Goal: Task Accomplishment & Management: Use online tool/utility

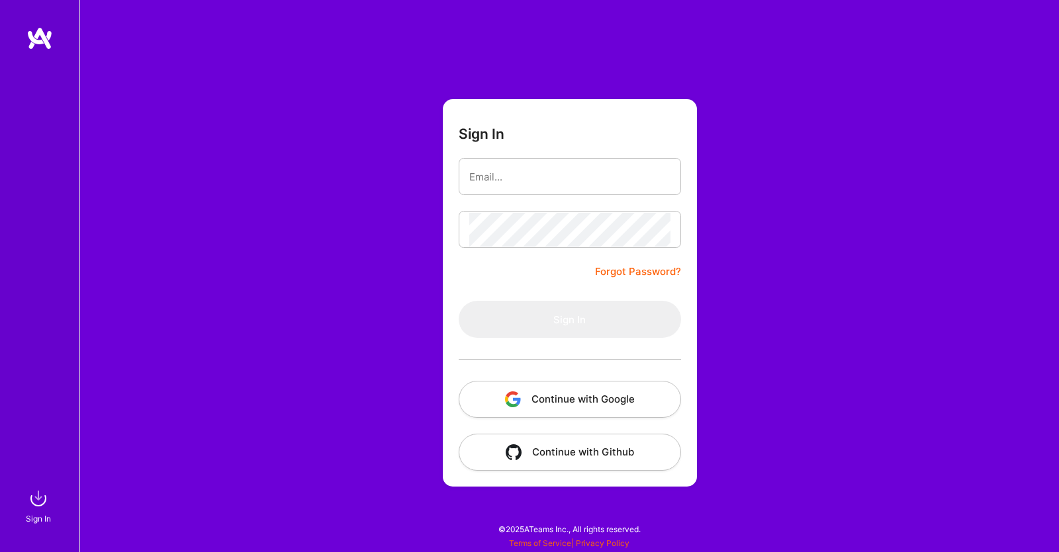
click at [870, 120] on div "Sign In Forgot Password? Sign In Continue with Google Continue with Github" at bounding box center [568, 276] width 979 height 552
type input "kellykeith@hotmail.com"
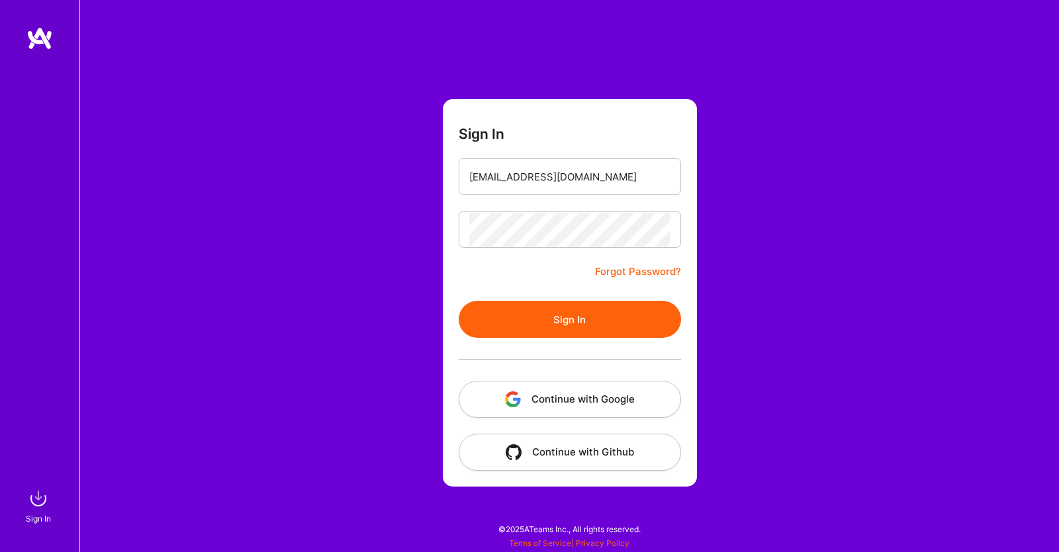
click at [607, 335] on button "Sign In" at bounding box center [570, 319] width 222 height 37
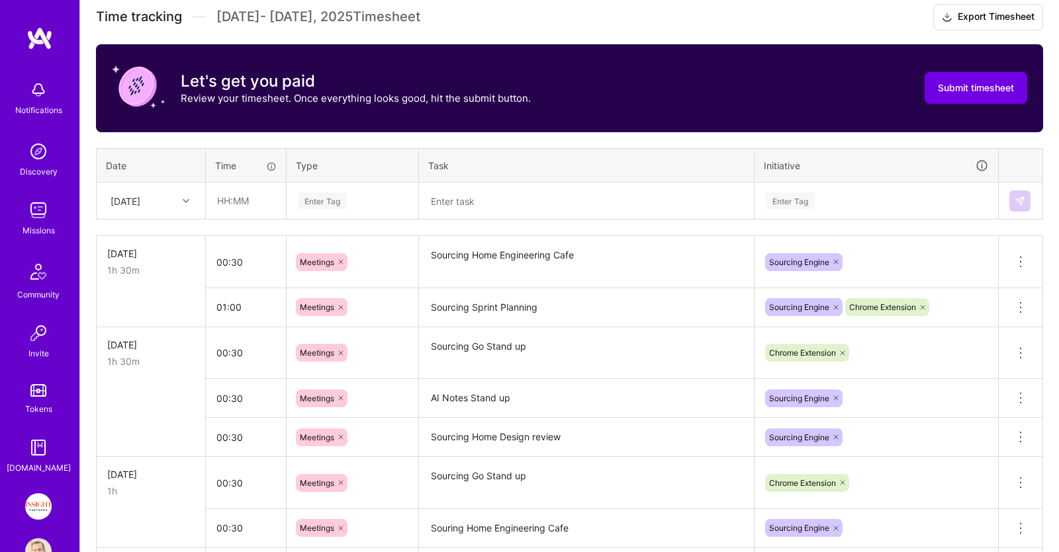
scroll to position [258, 0]
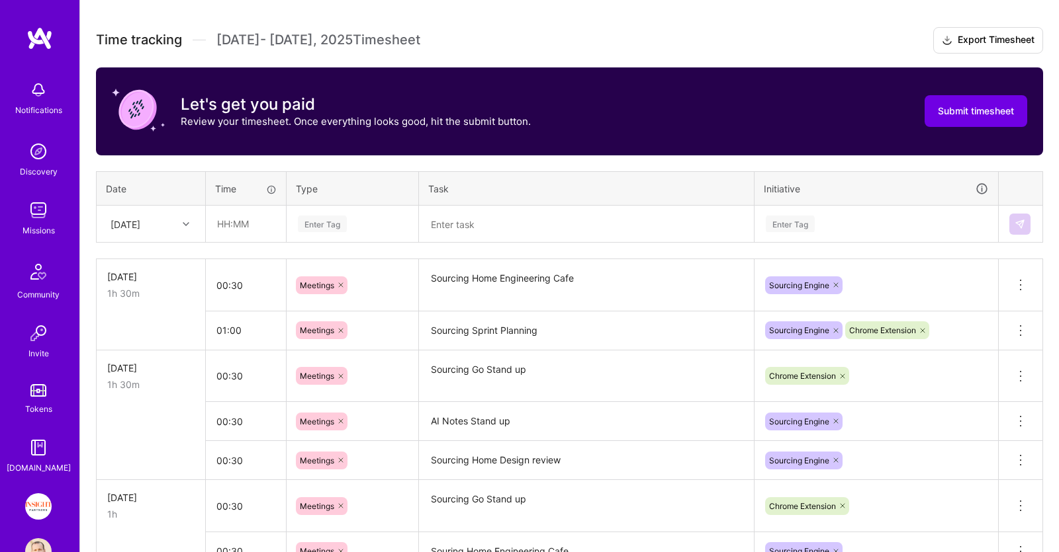
click at [173, 223] on div "[DATE]" at bounding box center [140, 224] width 73 height 22
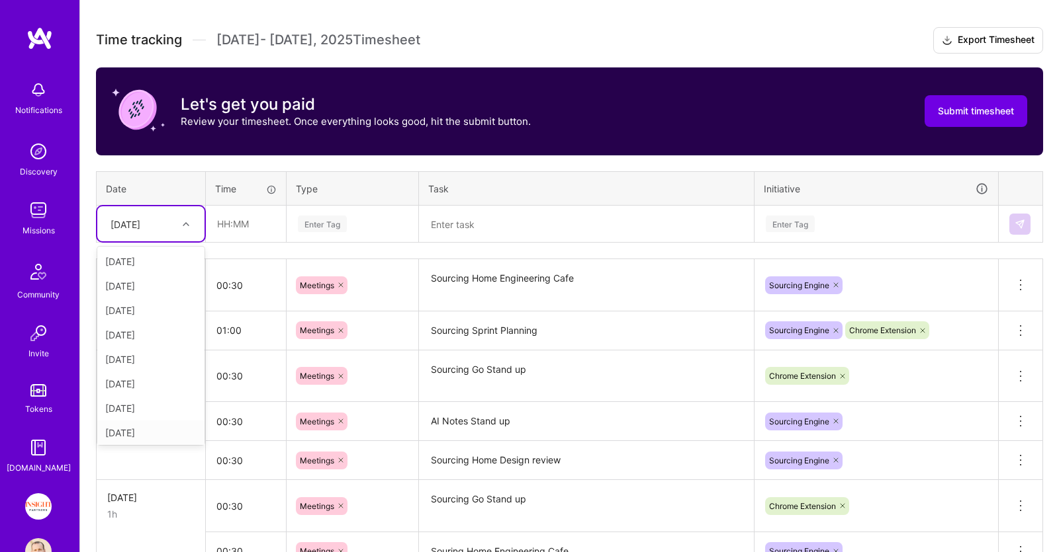
click at [156, 429] on div "[DATE]" at bounding box center [150, 433] width 107 height 24
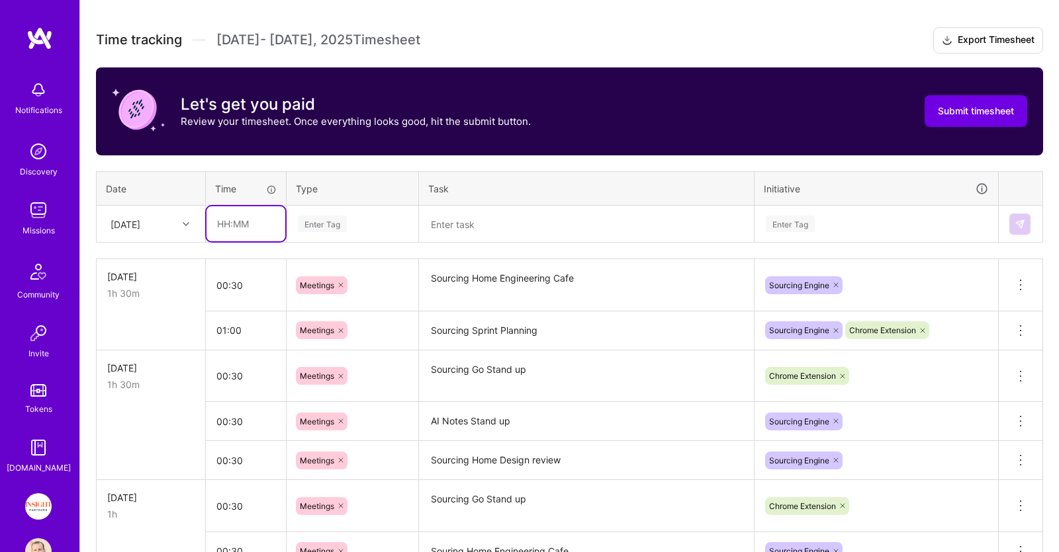
click at [234, 215] on input "text" at bounding box center [245, 223] width 79 height 35
type input "00:30"
click at [347, 224] on div "Enter Tag" at bounding box center [352, 224] width 112 height 17
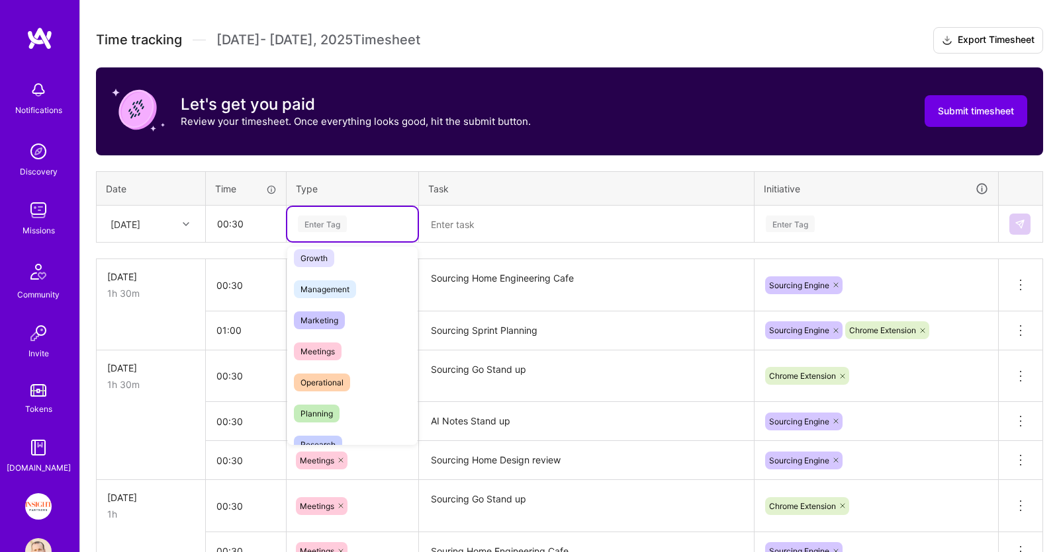
scroll to position [136, 0]
click at [356, 338] on div "Meetings" at bounding box center [352, 349] width 130 height 31
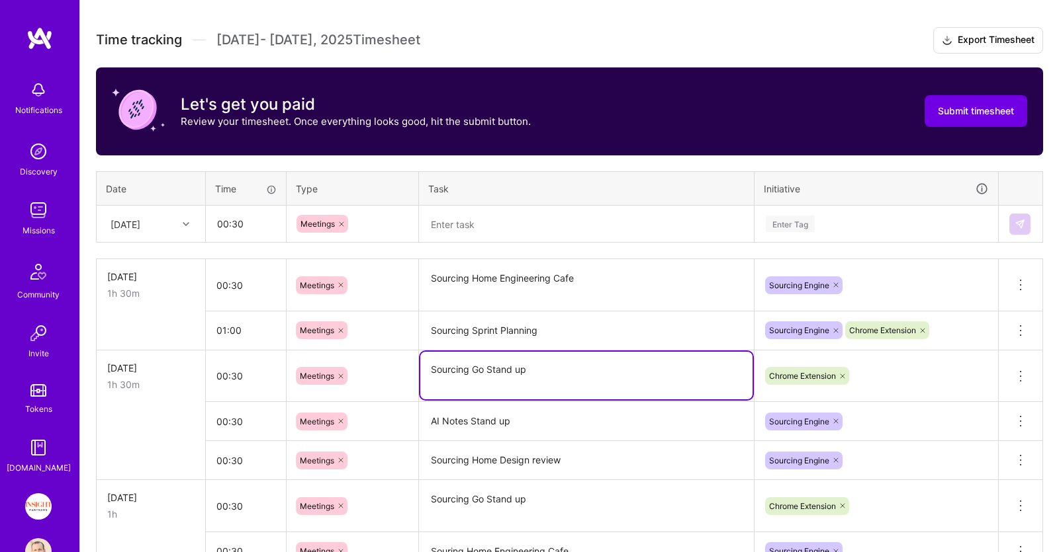
drag, startPoint x: 560, startPoint y: 371, endPoint x: 381, endPoint y: 380, distance: 178.9
click at [420, 380] on textarea "Sourcing Go Stand up" at bounding box center [586, 376] width 332 height 48
click at [478, 228] on textarea at bounding box center [586, 224] width 332 height 34
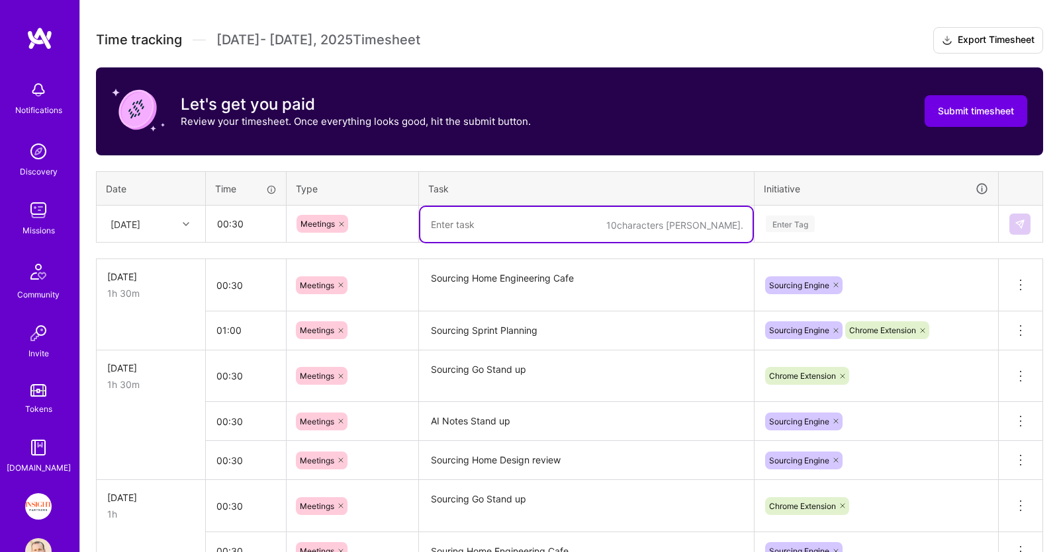
paste textarea "Sourcing Go Stand up"
type textarea "Sourcing Go Stand up"
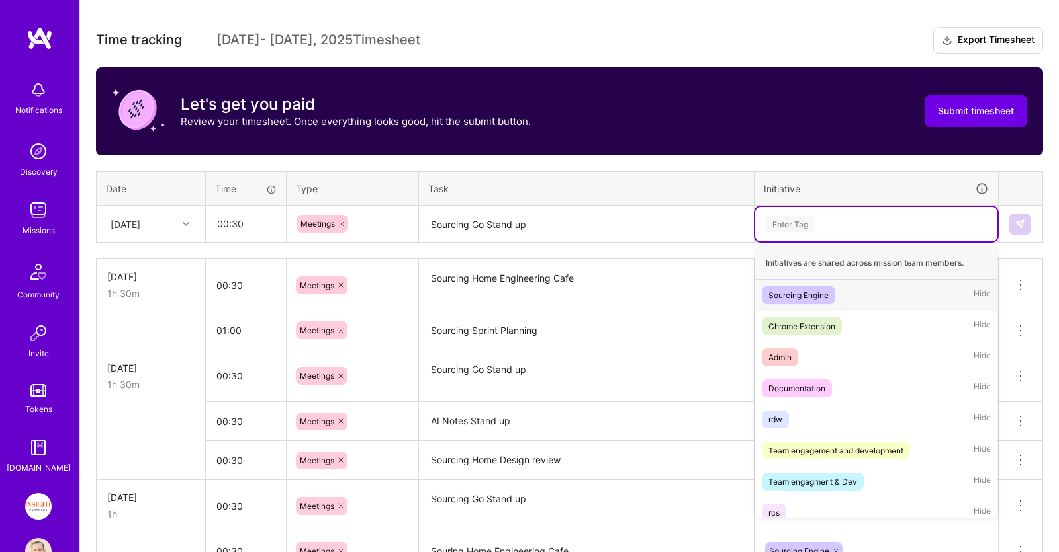
click at [822, 217] on div "Enter Tag" at bounding box center [876, 224] width 224 height 17
click at [833, 320] on div "Chrome Extension" at bounding box center [801, 327] width 67 height 14
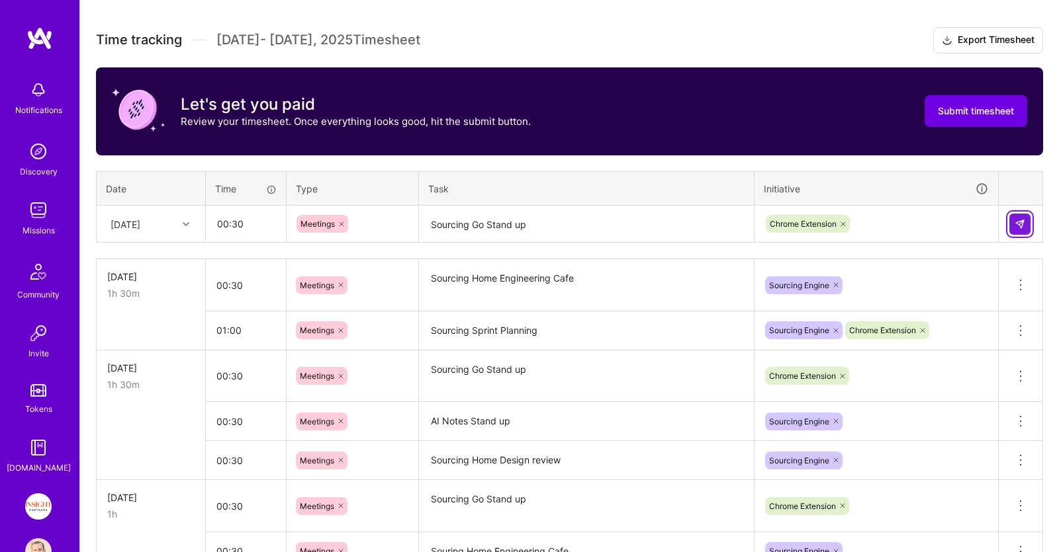
click at [1022, 228] on img at bounding box center [1019, 224] width 11 height 11
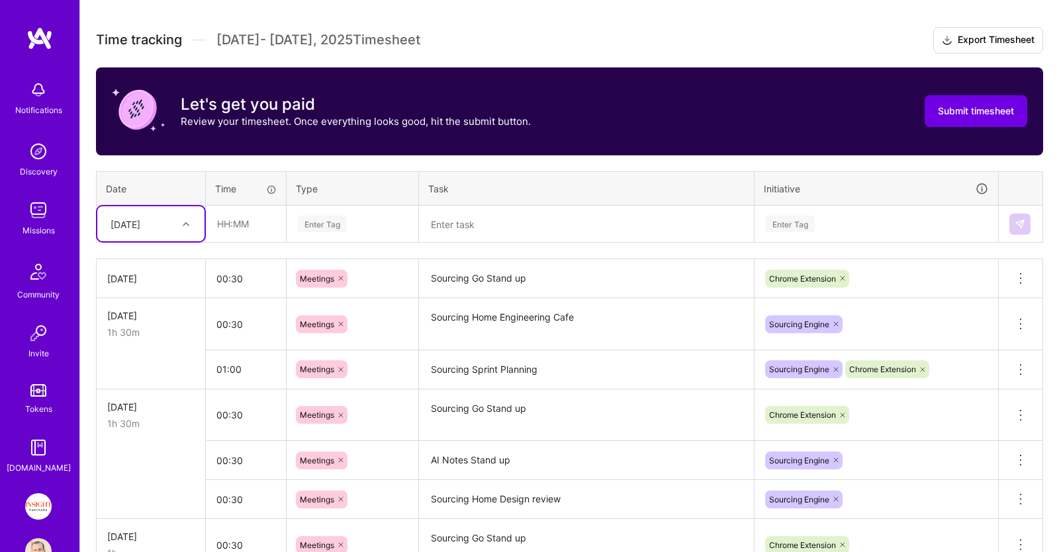
scroll to position [328, 0]
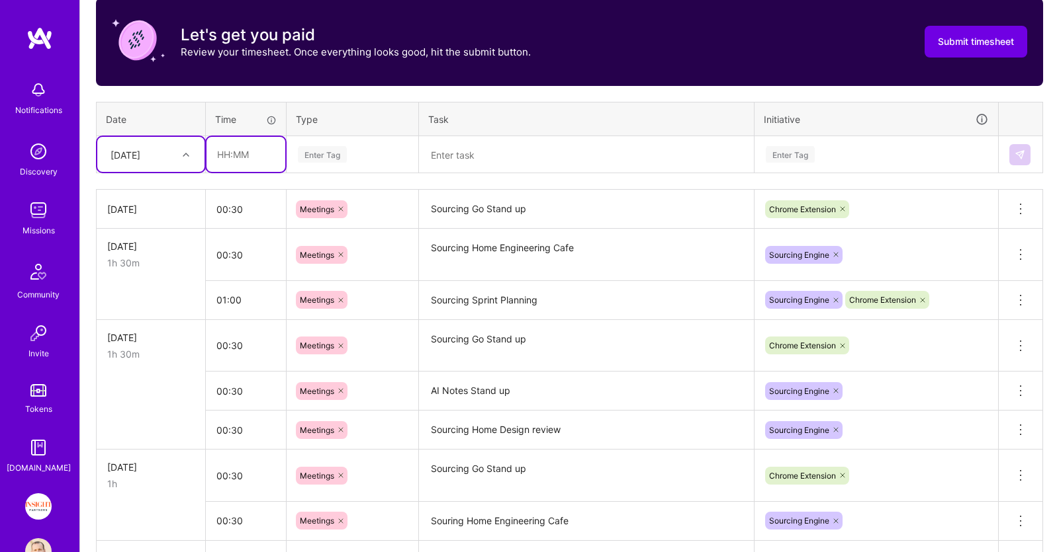
click at [267, 161] on input "text" at bounding box center [245, 154] width 79 height 35
click at [315, 159] on div "Enter Tag" at bounding box center [322, 154] width 49 height 21
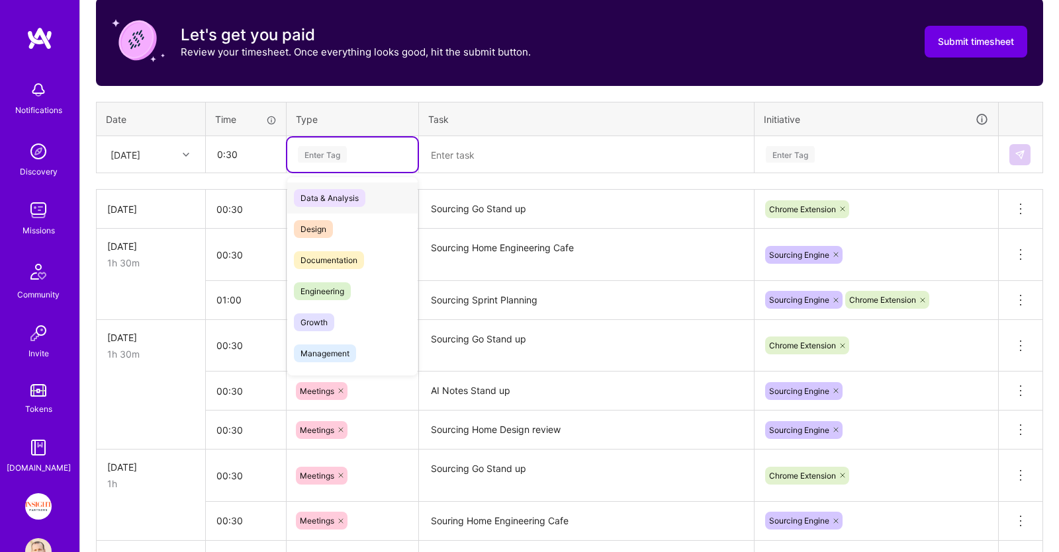
type input "00:30"
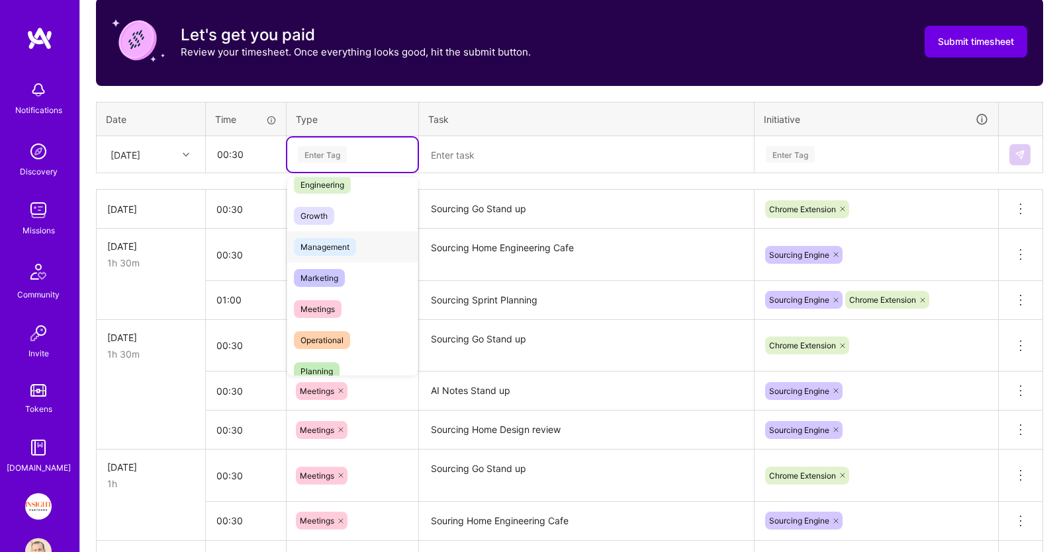
scroll to position [136, 0]
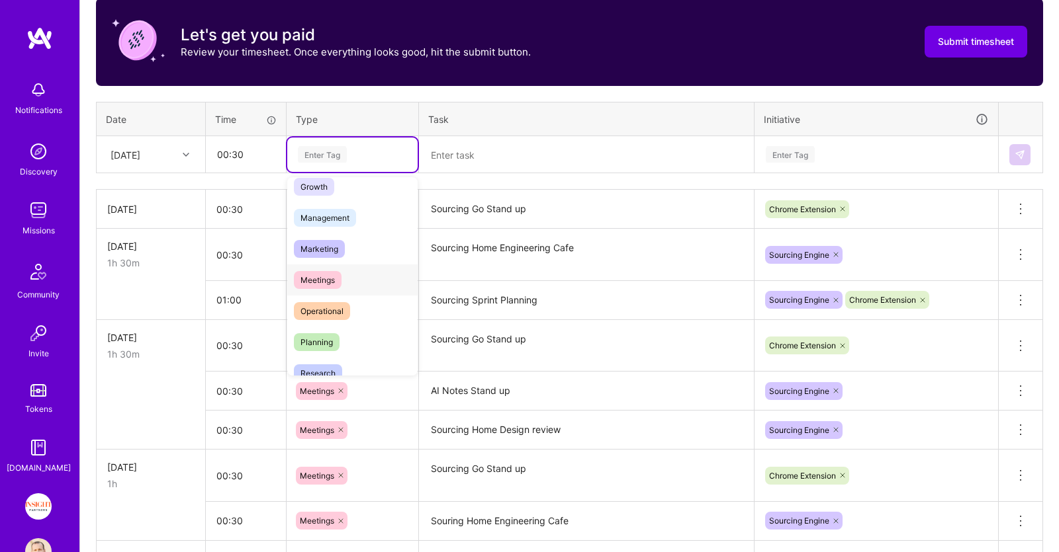
click at [357, 275] on div "Meetings" at bounding box center [352, 280] width 130 height 31
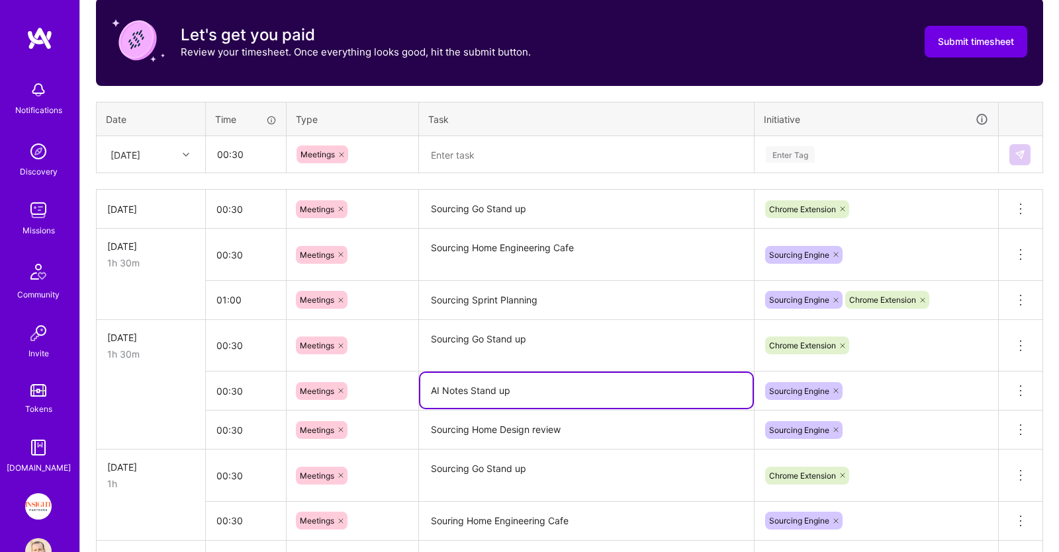
drag, startPoint x: 547, startPoint y: 389, endPoint x: 310, endPoint y: 357, distance: 239.7
click at [420, 373] on textarea "AI Notes Stand up" at bounding box center [586, 390] width 332 height 35
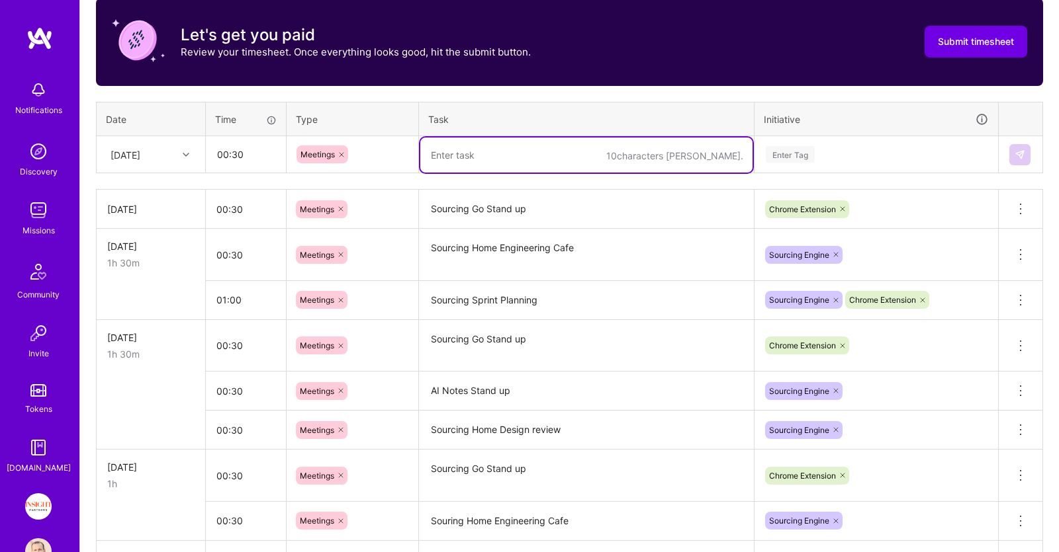
click at [478, 169] on textarea at bounding box center [586, 155] width 332 height 35
paste textarea "AI Notes Stand up"
type textarea "AI Notes Stand up"
click at [839, 149] on div "Enter Tag" at bounding box center [876, 154] width 224 height 17
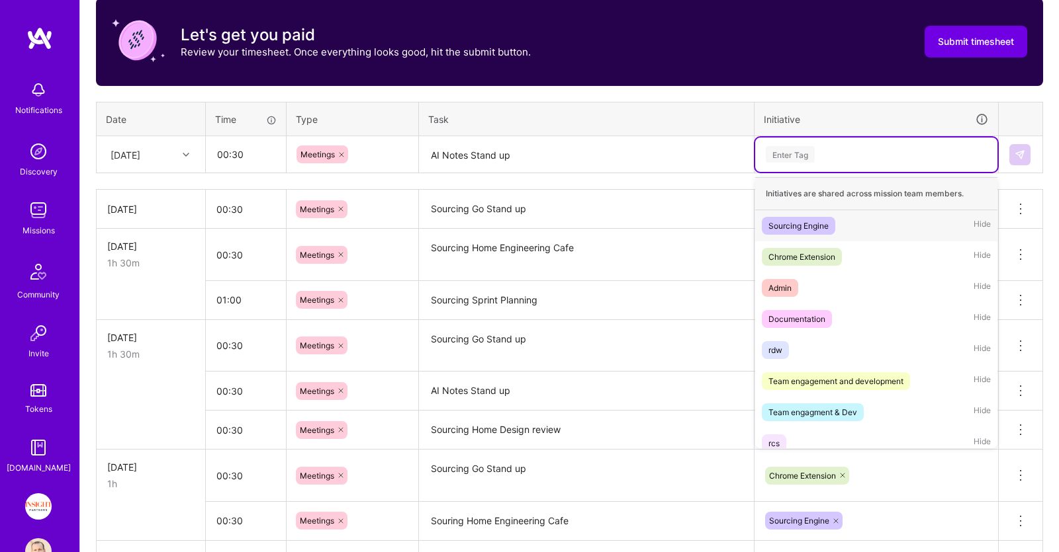
click at [842, 232] on div "Sourcing Engine Hide" at bounding box center [876, 225] width 242 height 31
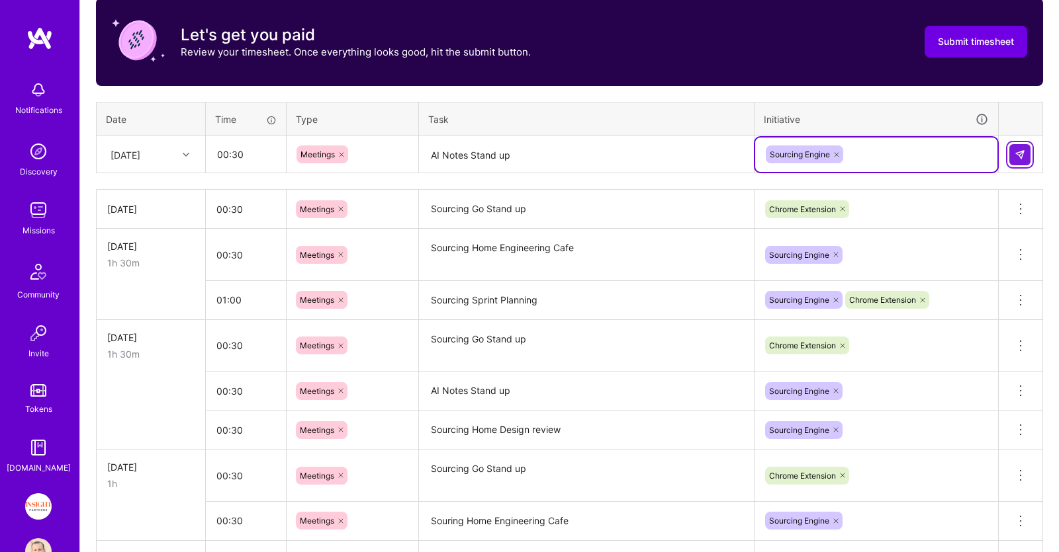
click at [1023, 153] on img at bounding box center [1019, 155] width 11 height 11
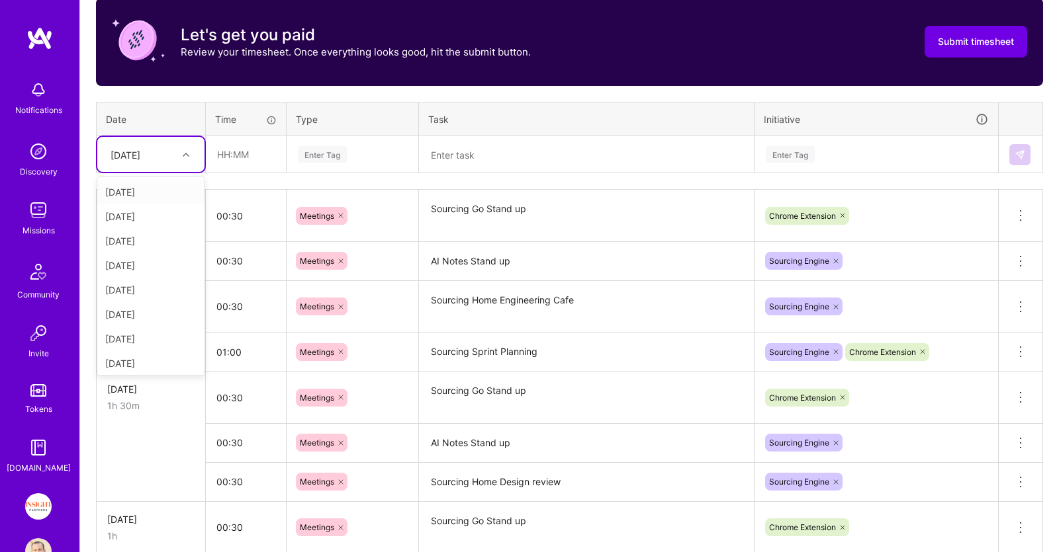
click at [156, 140] on div "[DATE]" at bounding box center [150, 154] width 107 height 35
click at [128, 358] on div "[DATE]" at bounding box center [150, 363] width 107 height 24
click at [247, 146] on input "text" at bounding box center [245, 154] width 79 height 35
type input "00:30"
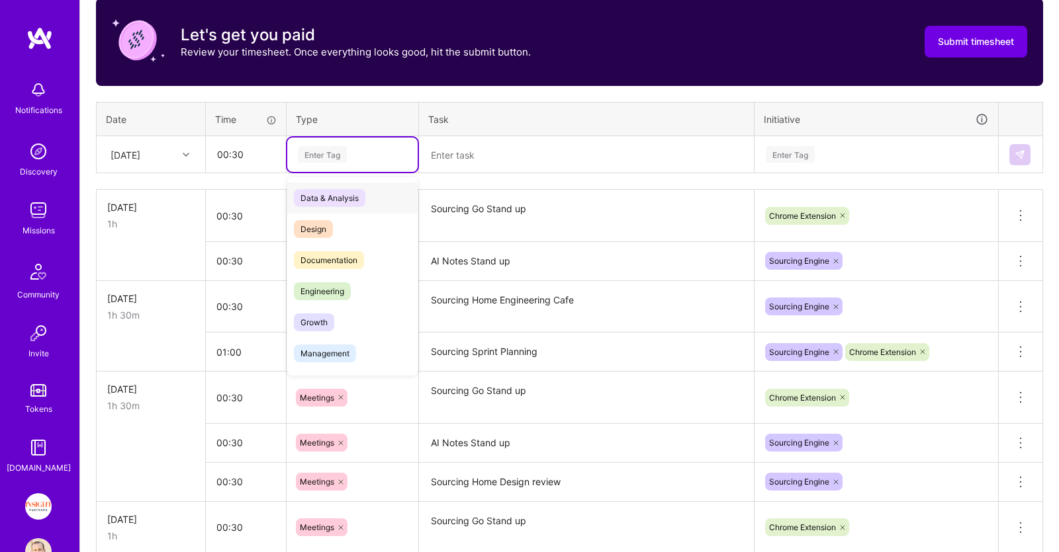
click at [374, 157] on div "Enter Tag" at bounding box center [352, 154] width 112 height 17
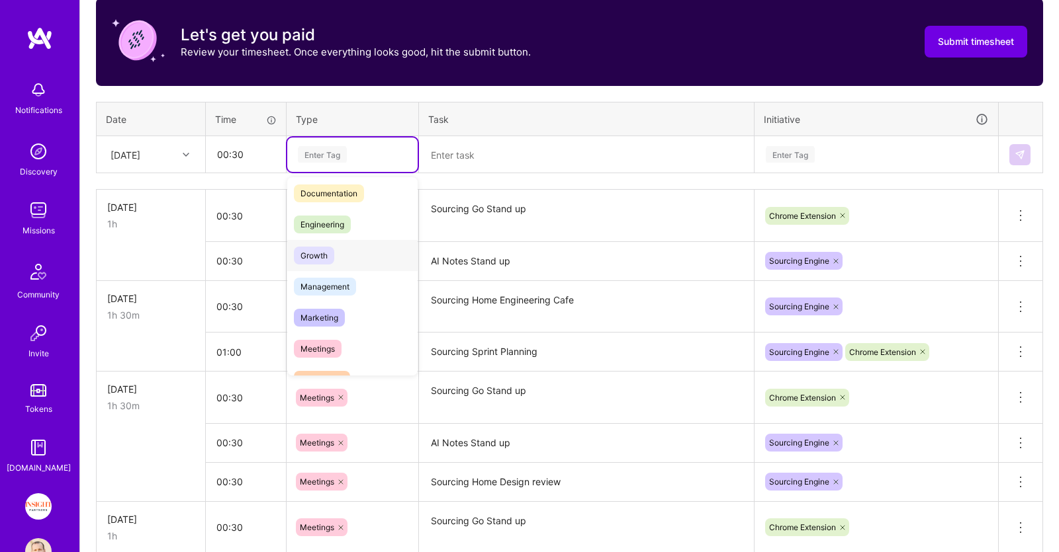
scroll to position [67, 0]
click at [343, 339] on div "Meetings" at bounding box center [352, 348] width 130 height 31
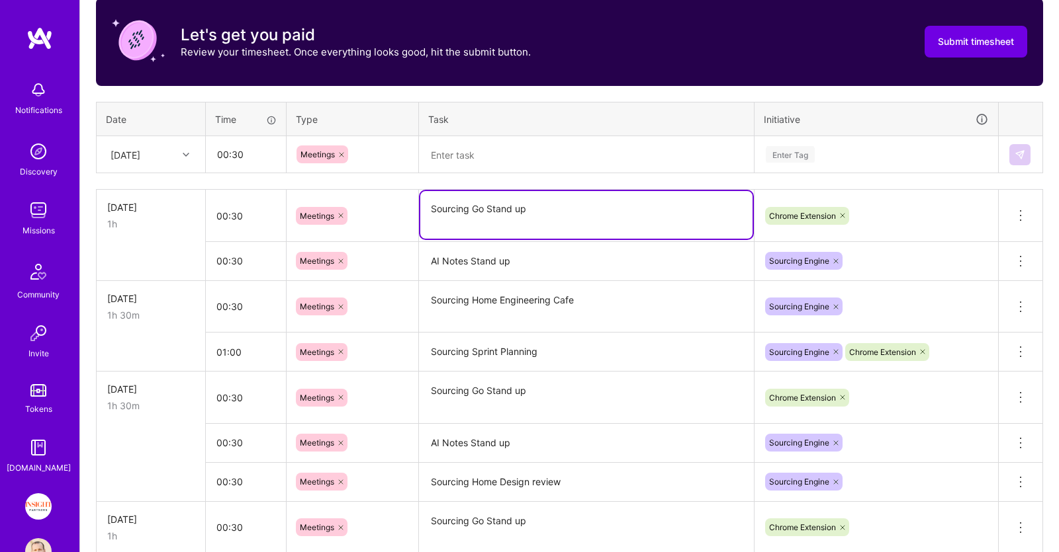
drag, startPoint x: 545, startPoint y: 212, endPoint x: 389, endPoint y: 202, distance: 155.8
click at [420, 202] on textarea "Sourcing Go Stand up" at bounding box center [586, 215] width 332 height 48
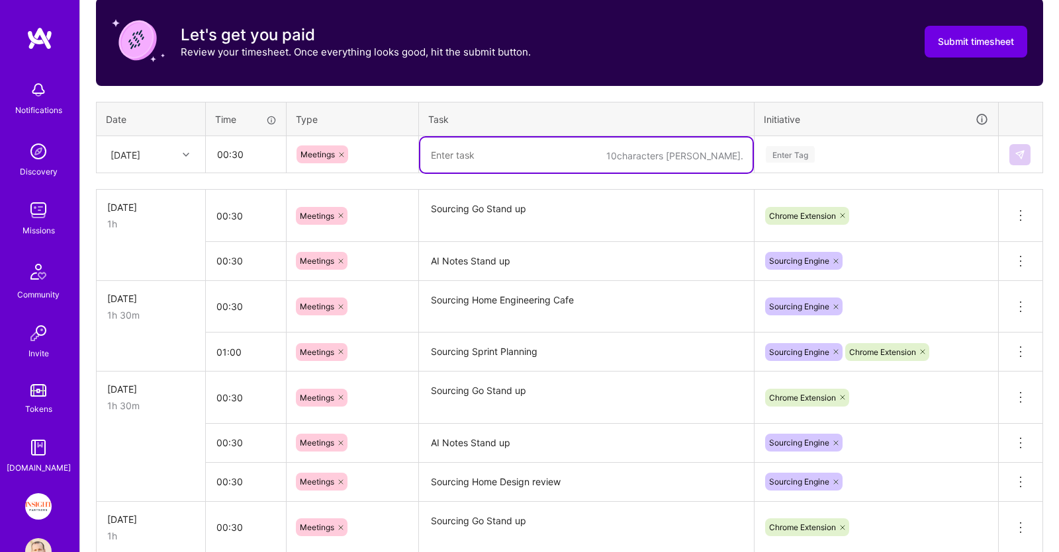
click at [513, 157] on textarea at bounding box center [586, 155] width 332 height 35
paste textarea "Sourcing Go Stand up"
type textarea "Sourcing Go Stand up"
click at [823, 151] on div "Enter Tag" at bounding box center [876, 154] width 224 height 17
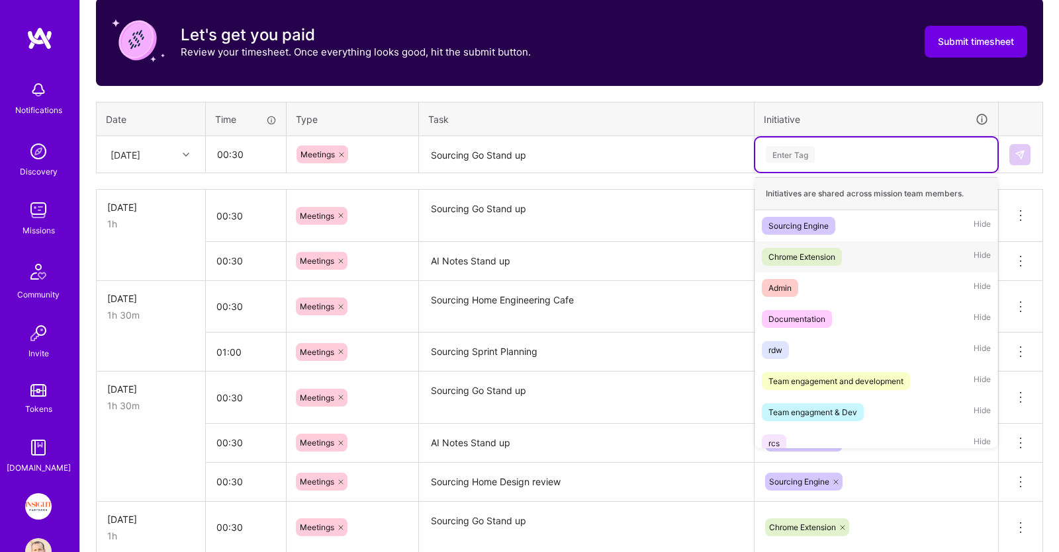
click at [832, 250] on div "Chrome Extension" at bounding box center [801, 257] width 67 height 14
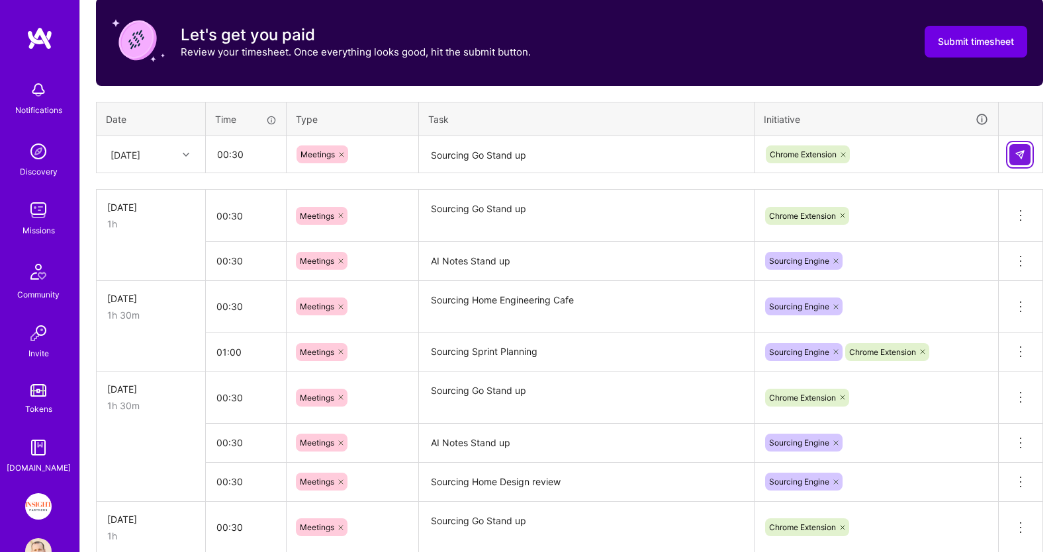
click at [1014, 155] on button at bounding box center [1019, 154] width 21 height 21
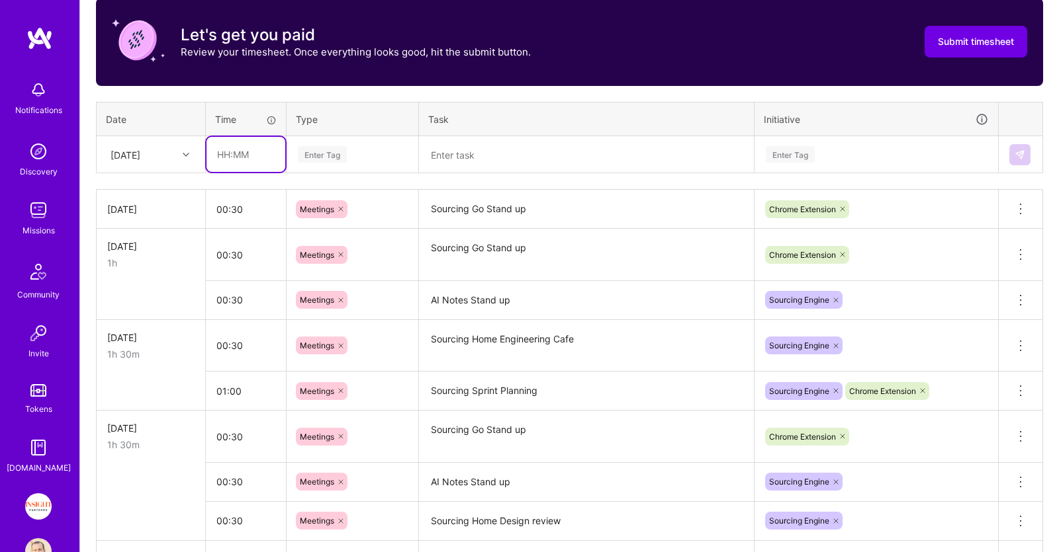
click at [265, 154] on input "text" at bounding box center [245, 154] width 79 height 35
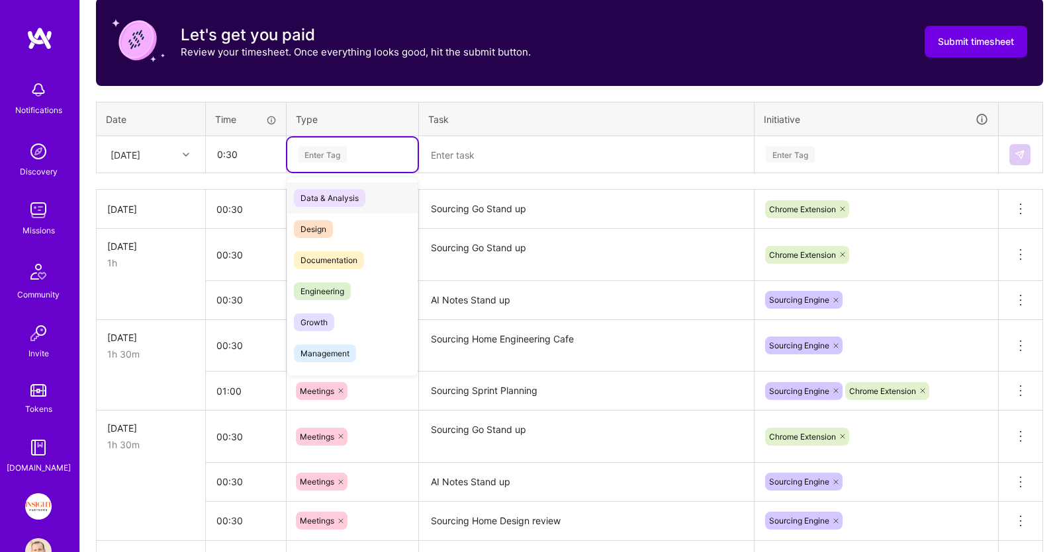
type input "00:30"
click at [346, 165] on div "Enter Tag" at bounding box center [352, 155] width 130 height 34
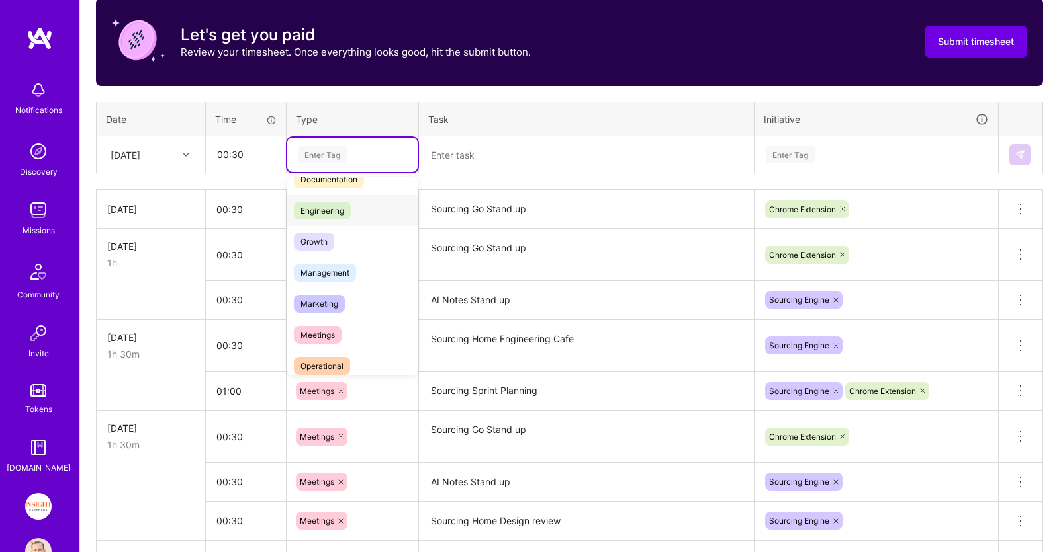
scroll to position [136, 0]
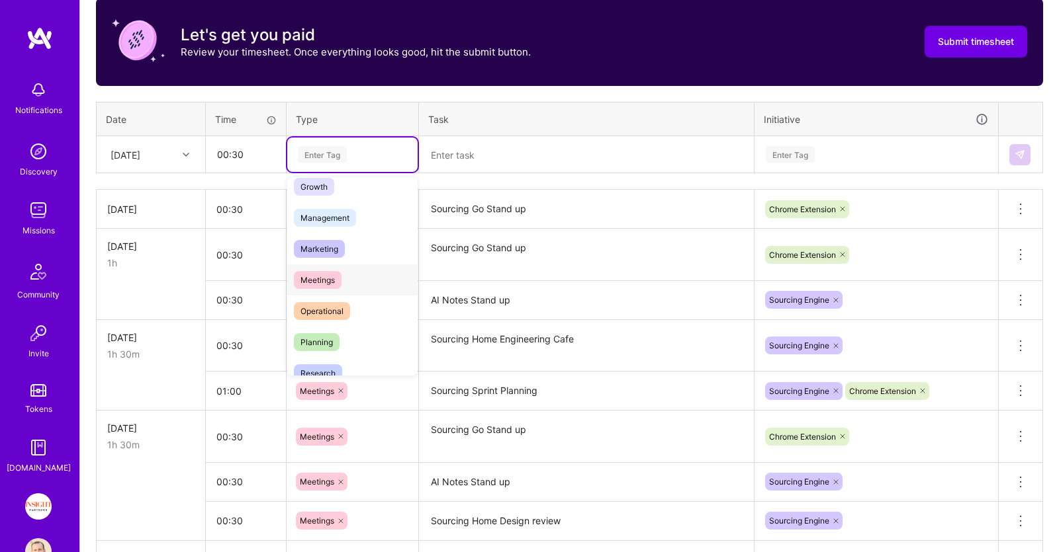
click at [342, 268] on div "Meetings" at bounding box center [352, 280] width 130 height 31
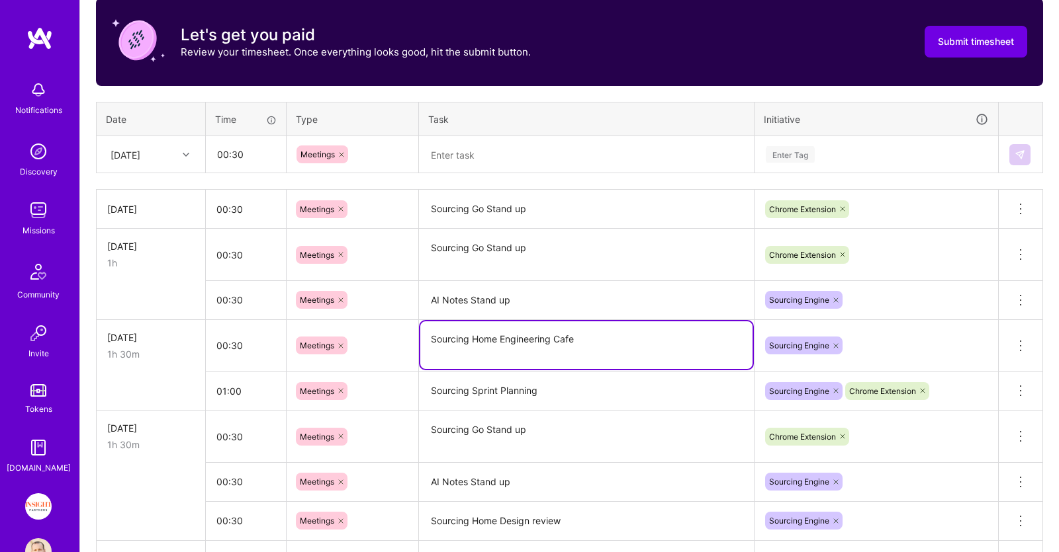
drag, startPoint x: 591, startPoint y: 338, endPoint x: 356, endPoint y: 335, distance: 234.9
click at [420, 335] on textarea "Sourcing Home Engineering Cafe" at bounding box center [586, 346] width 332 height 48
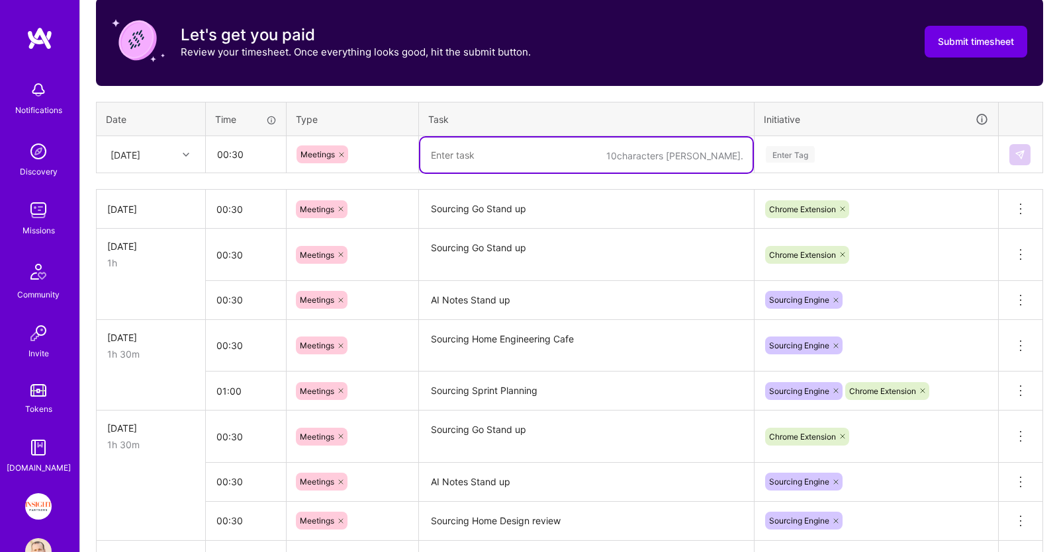
click at [485, 158] on textarea at bounding box center [586, 155] width 332 height 35
paste textarea "Sourcing Home Engineering Cafe"
type textarea "Sourcing Home Engineering Cafe"
click at [793, 138] on div "Enter Tag" at bounding box center [876, 155] width 242 height 34
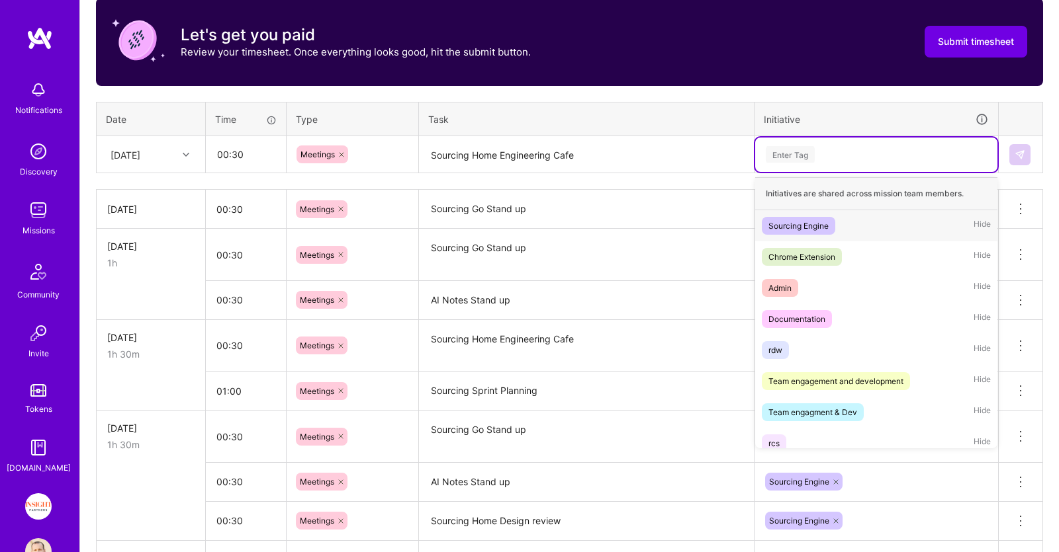
click at [808, 224] on div "Sourcing Engine" at bounding box center [798, 226] width 60 height 14
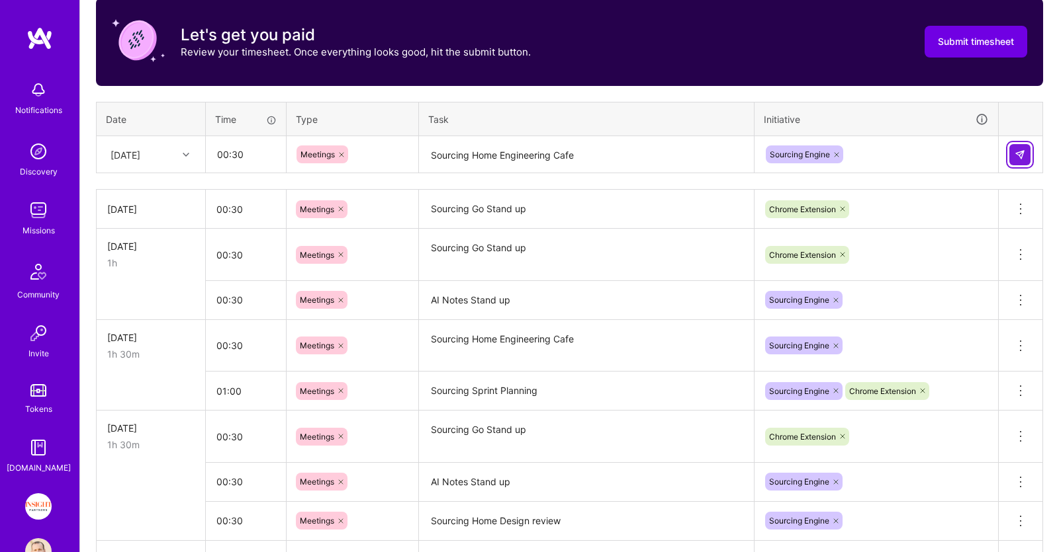
drag, startPoint x: 1016, startPoint y: 152, endPoint x: 951, endPoint y: 173, distance: 68.0
click at [1016, 152] on img at bounding box center [1019, 155] width 11 height 11
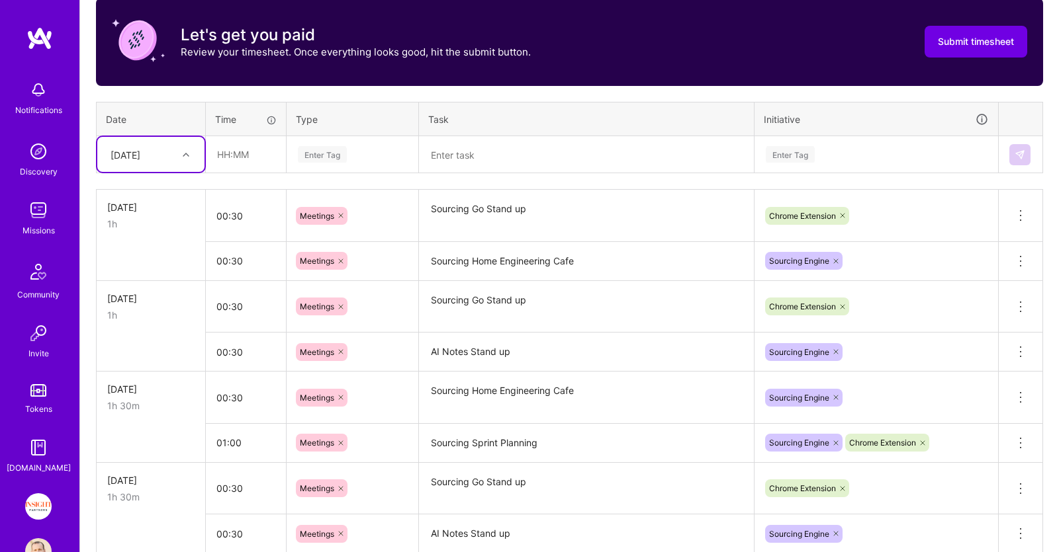
click at [183, 152] on div at bounding box center [187, 154] width 21 height 17
click at [140, 310] on div "[DATE]" at bounding box center [150, 312] width 107 height 24
click at [251, 155] on input "text" at bounding box center [245, 154] width 79 height 35
click at [253, 156] on input "text" at bounding box center [245, 154] width 79 height 35
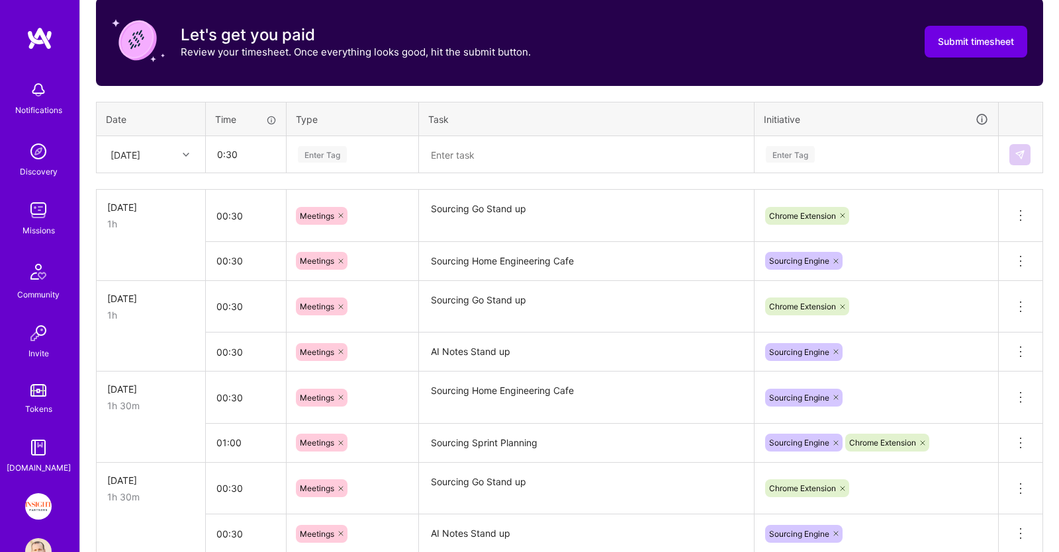
type input "00:30"
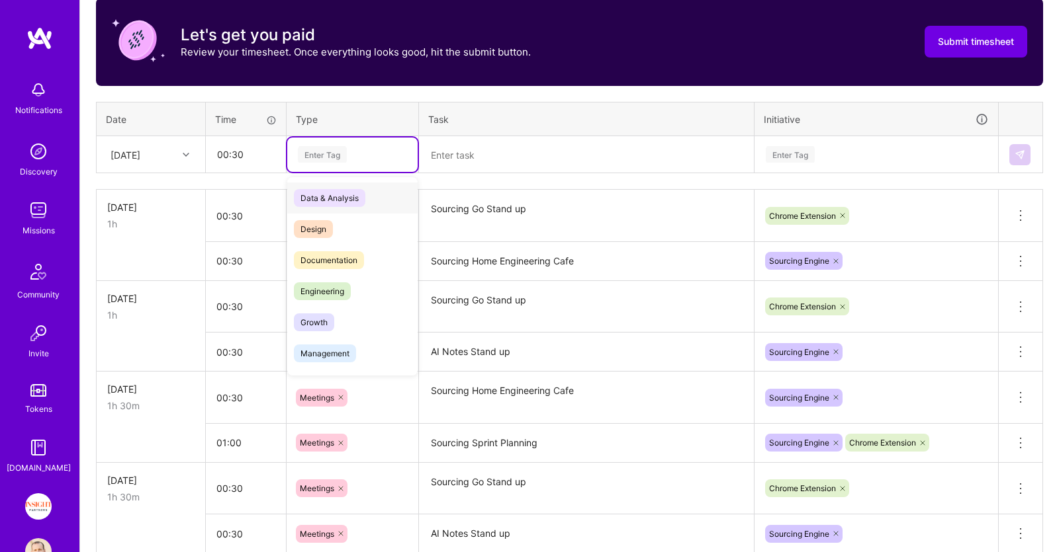
click at [380, 158] on div "Enter Tag" at bounding box center [352, 154] width 112 height 17
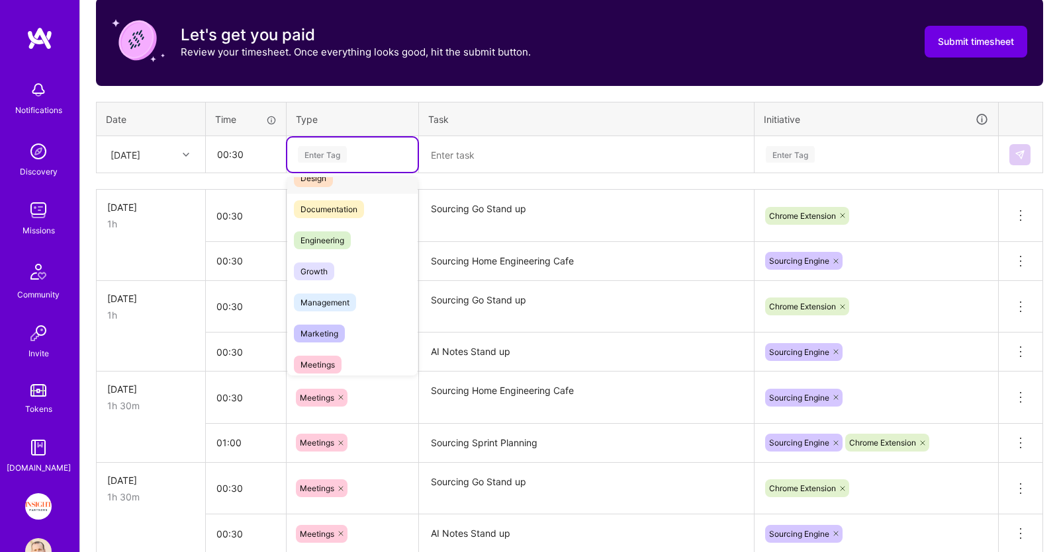
scroll to position [136, 0]
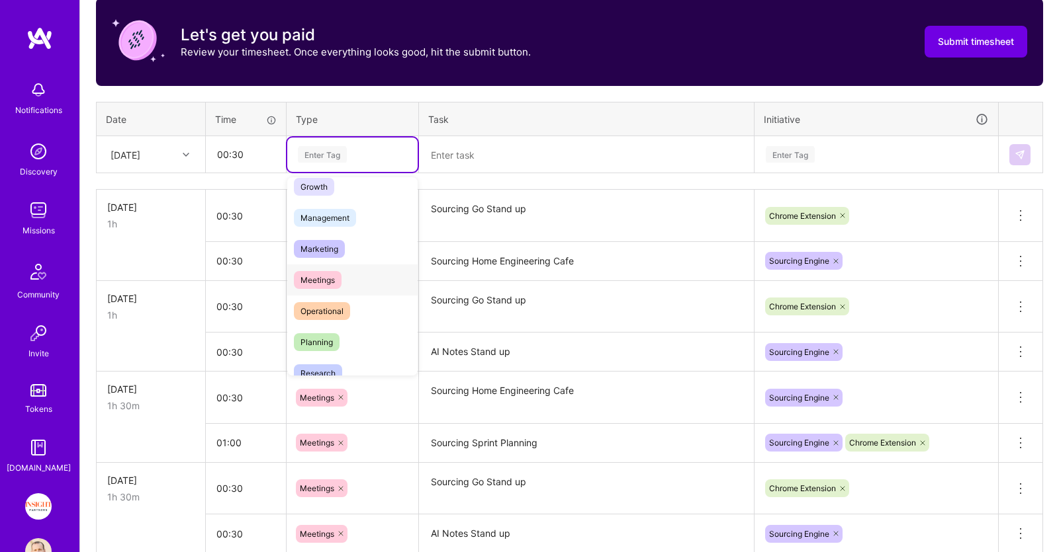
click at [343, 270] on div "Meetings" at bounding box center [352, 280] width 130 height 31
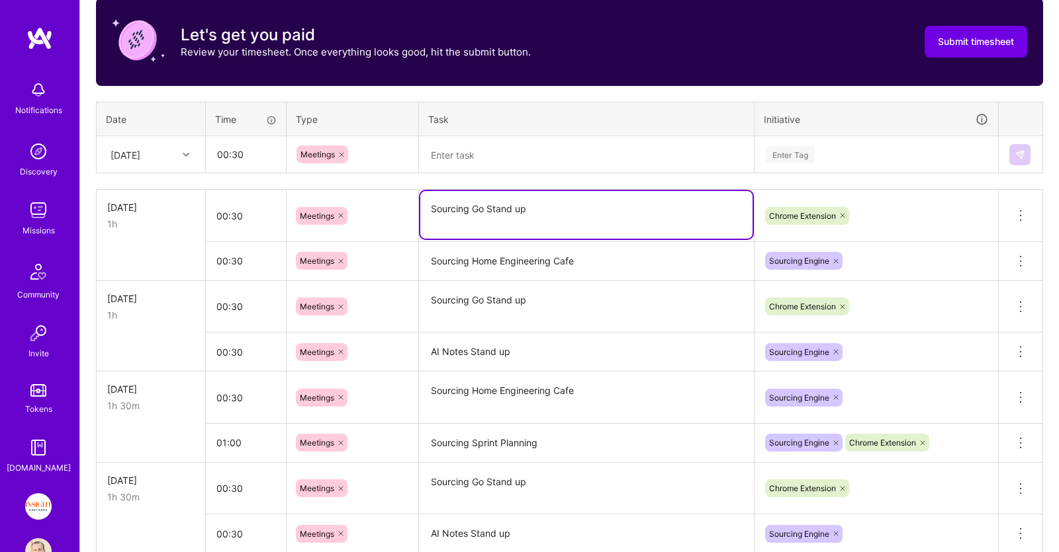
drag, startPoint x: 569, startPoint y: 213, endPoint x: 359, endPoint y: 208, distance: 209.8
click at [420, 208] on textarea "Sourcing Go Stand up" at bounding box center [586, 215] width 332 height 48
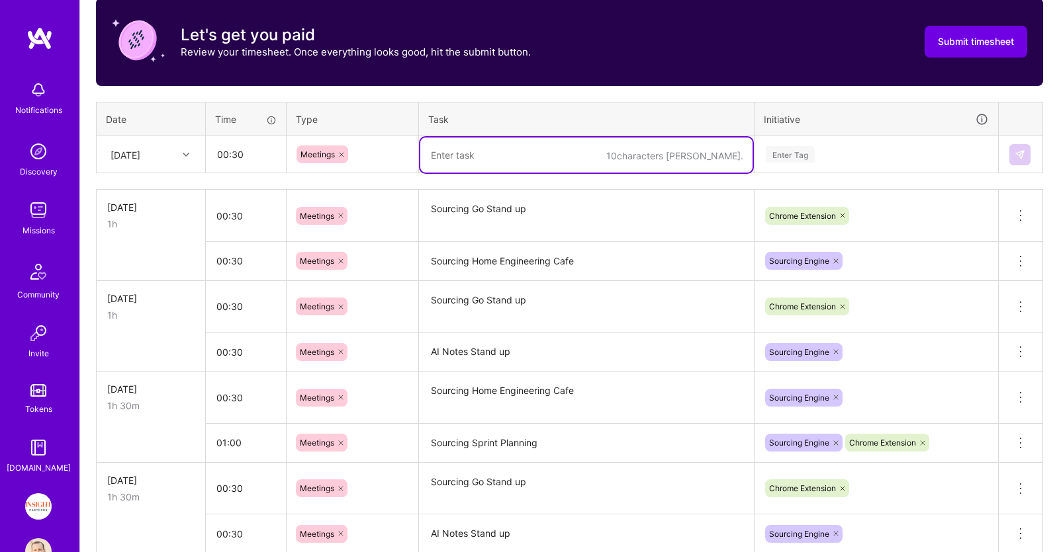
click at [499, 161] on textarea at bounding box center [586, 155] width 332 height 35
paste textarea "Sourcing Go Stand up"
type textarea "Sourcing Go Stand up"
click at [833, 159] on div "Enter Tag" at bounding box center [876, 154] width 224 height 17
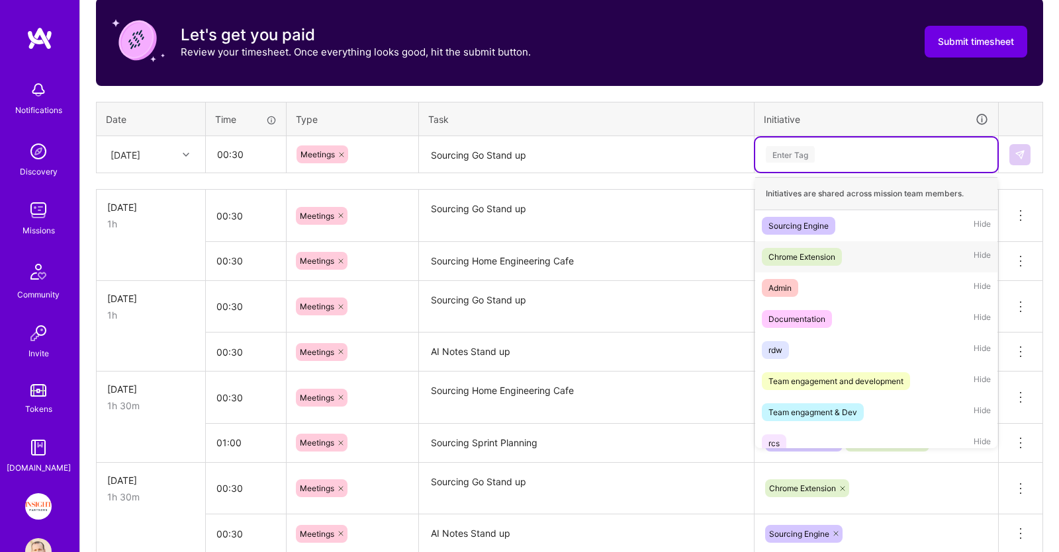
drag, startPoint x: 836, startPoint y: 247, endPoint x: 850, endPoint y: 238, distance: 16.7
click at [838, 248] on span "Chrome Extension" at bounding box center [802, 257] width 80 height 18
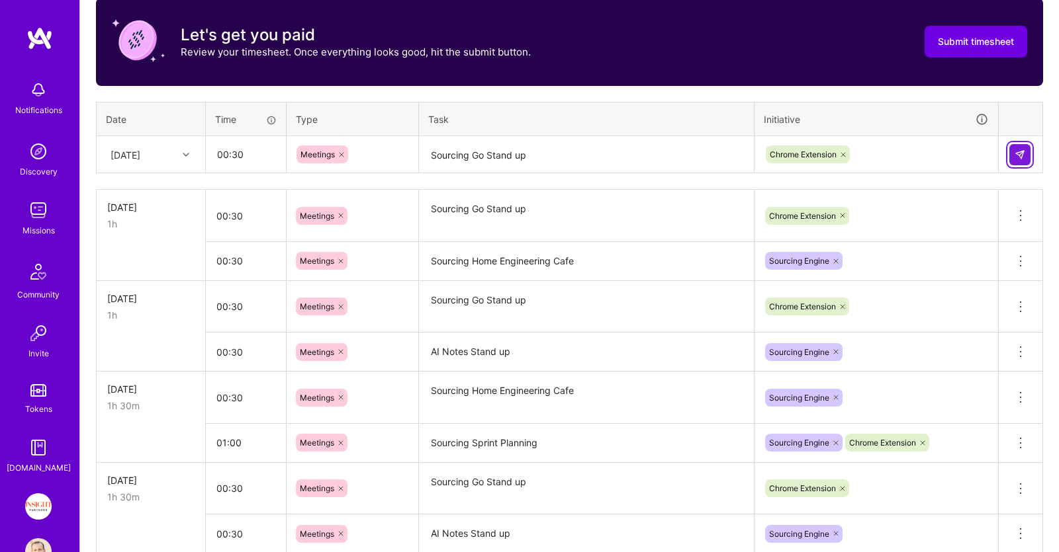
click at [1011, 150] on button at bounding box center [1019, 154] width 21 height 21
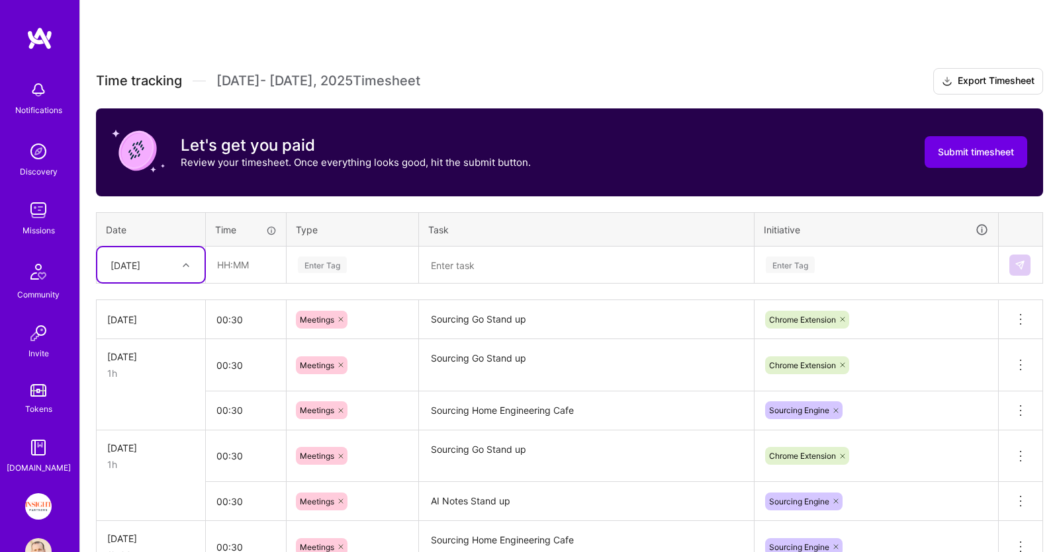
scroll to position [119, 0]
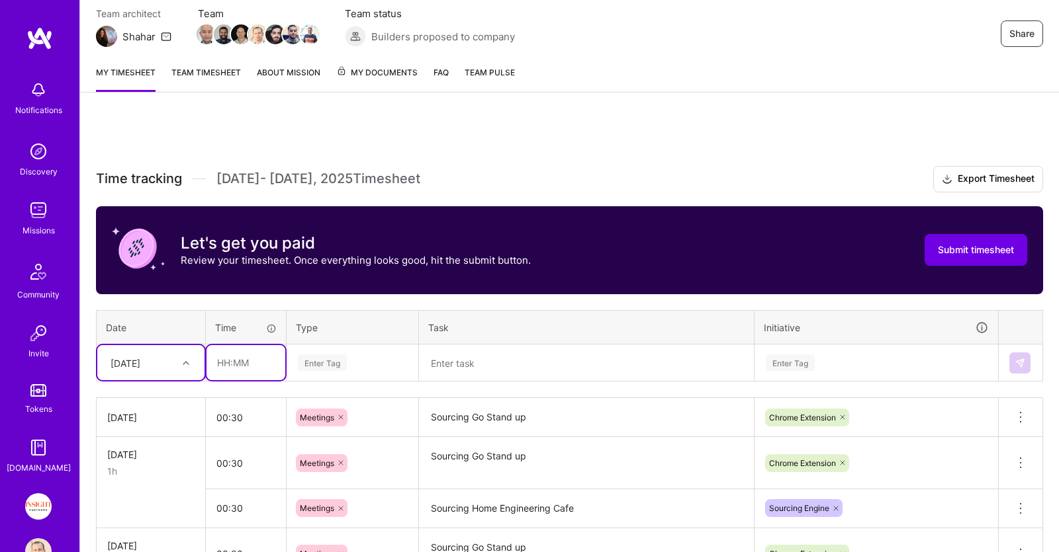
click at [254, 363] on input "text" at bounding box center [245, 362] width 79 height 35
type input "00:30"
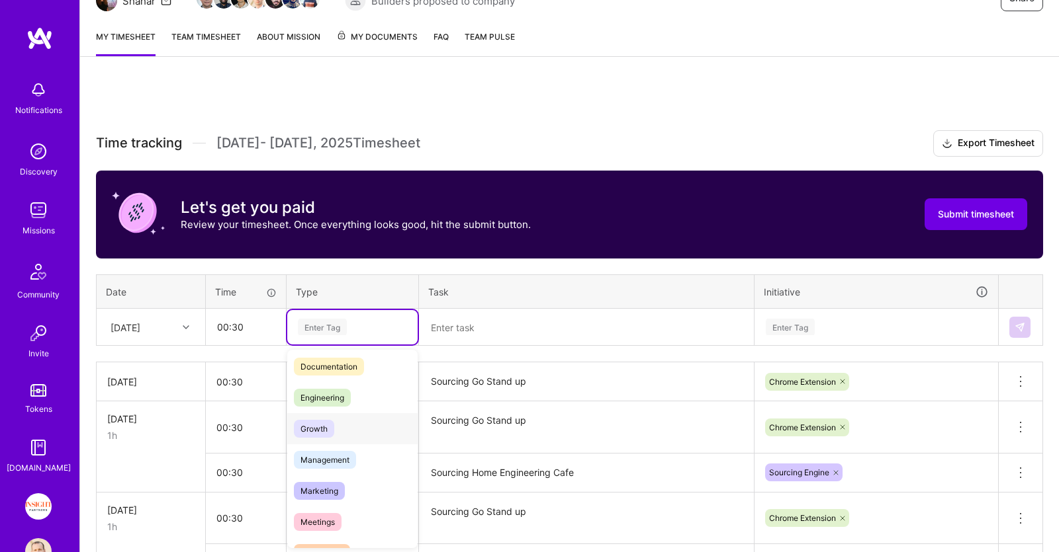
scroll to position [136, 0]
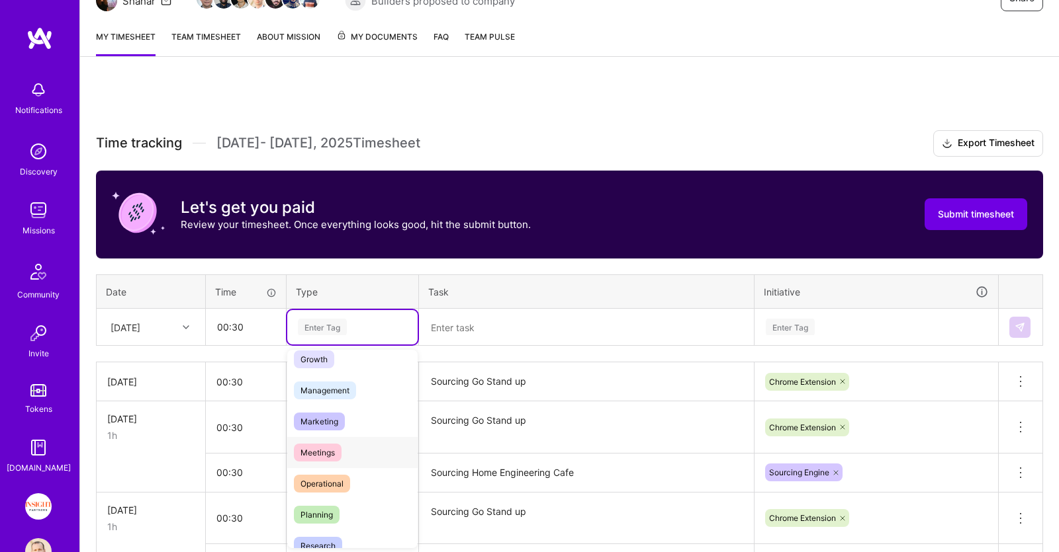
drag, startPoint x: 341, startPoint y: 442, endPoint x: 359, endPoint y: 429, distance: 22.4
click at [348, 439] on div "Meetings" at bounding box center [352, 452] width 130 height 31
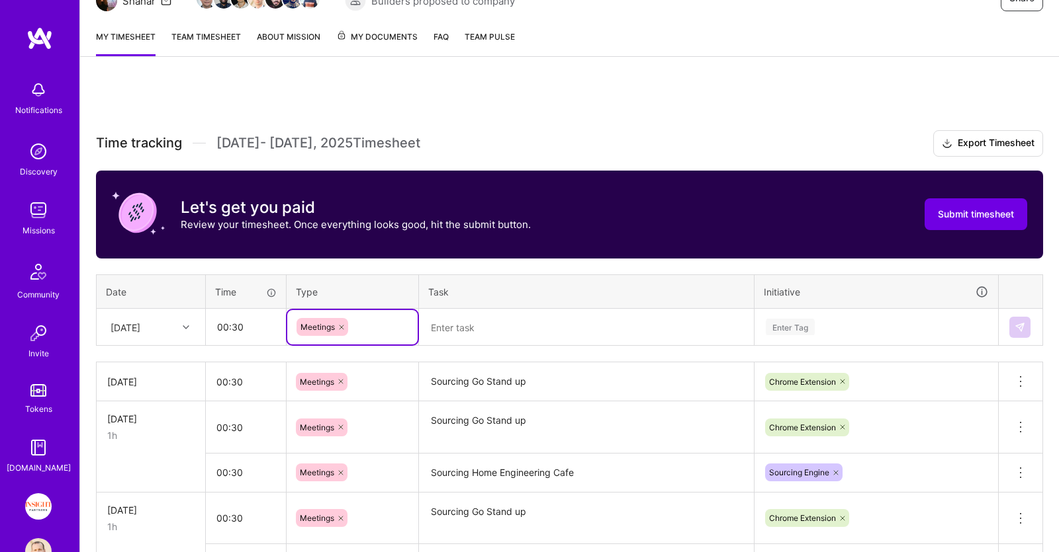
click at [484, 326] on textarea at bounding box center [586, 327] width 332 height 35
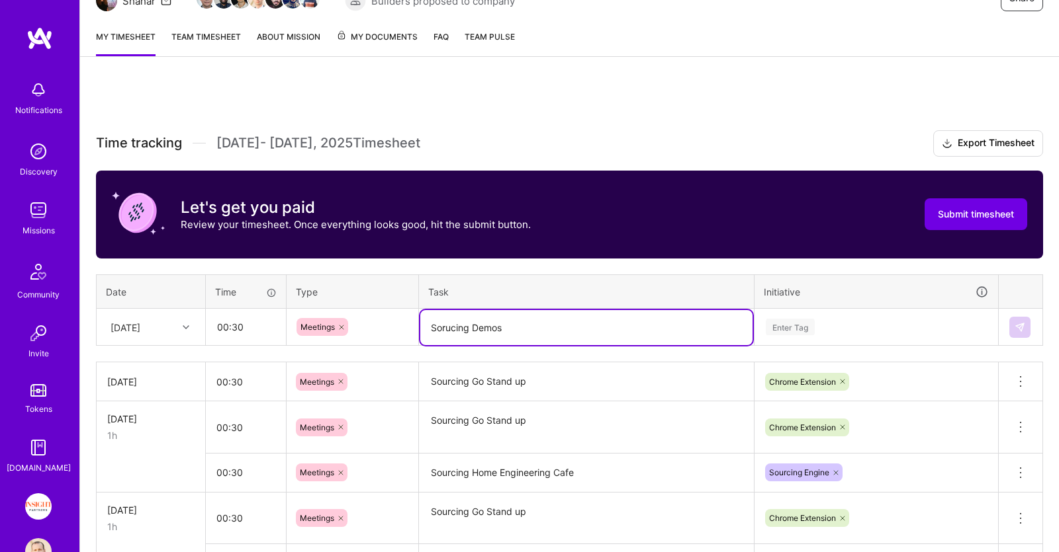
click at [446, 330] on textarea "Sorucing Demos" at bounding box center [586, 327] width 332 height 35
type textarea "Sourcing Demos"
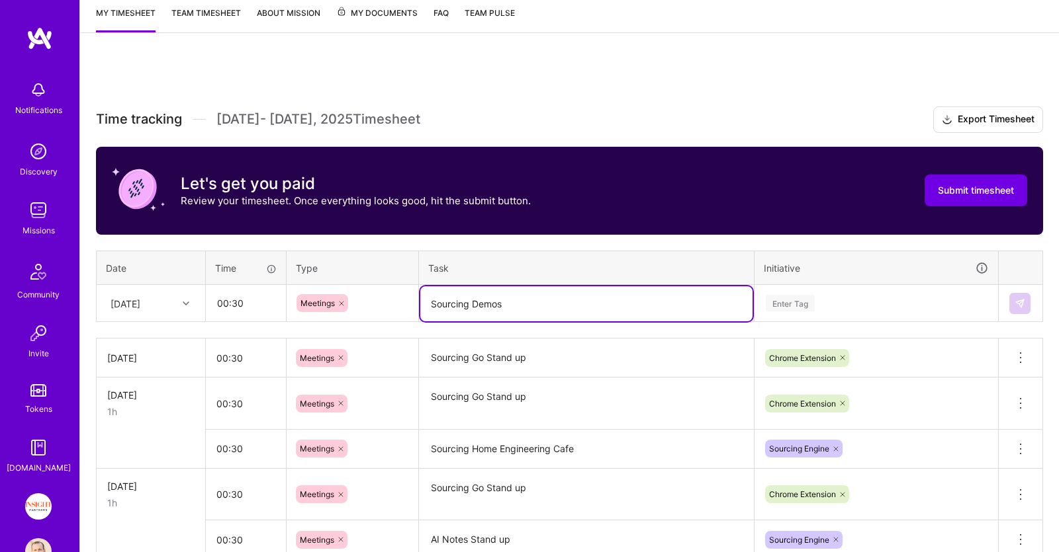
click at [800, 315] on div "Enter Tag" at bounding box center [876, 303] width 242 height 34
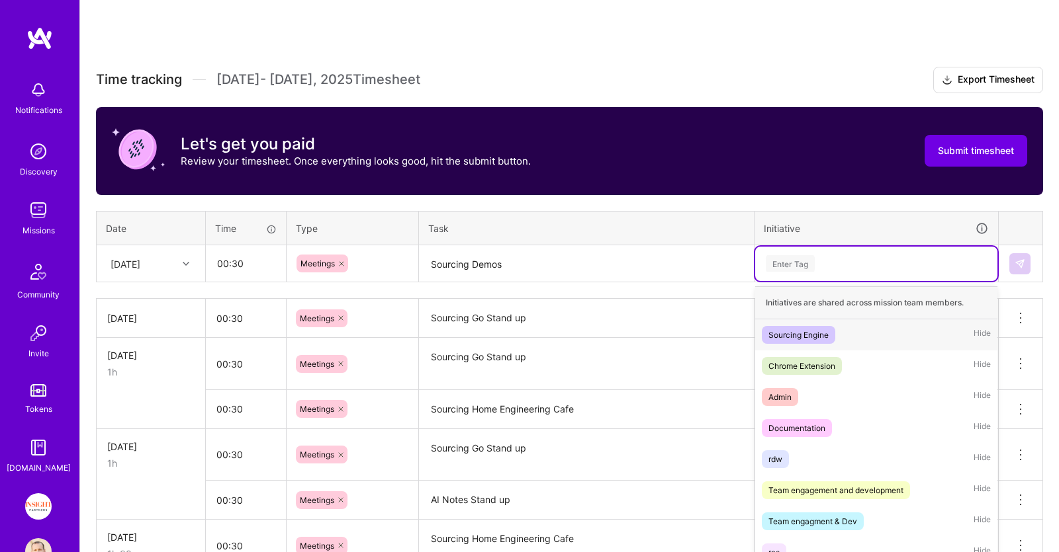
scroll to position [228, 0]
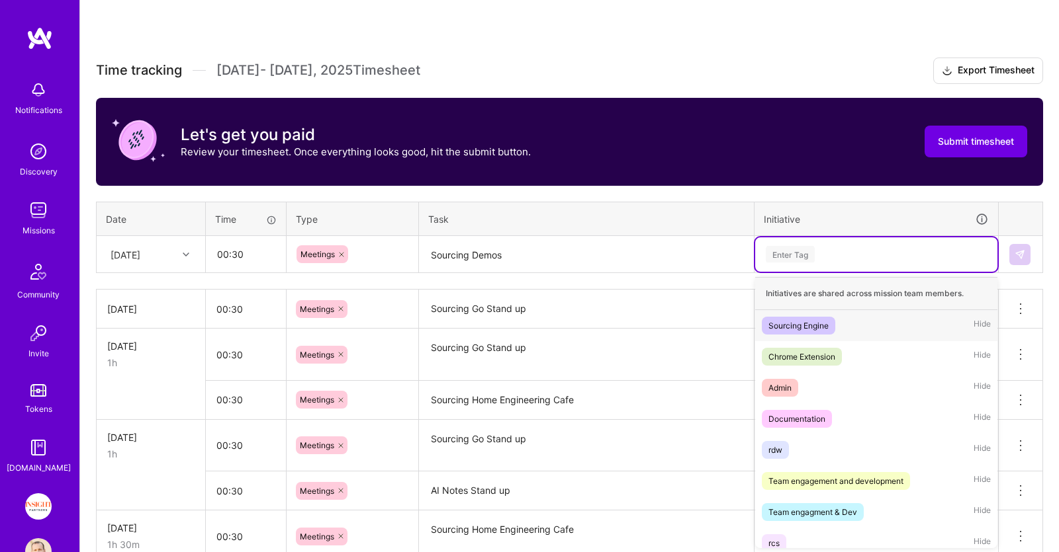
click at [816, 323] on div "Sourcing Engine" at bounding box center [798, 326] width 60 height 14
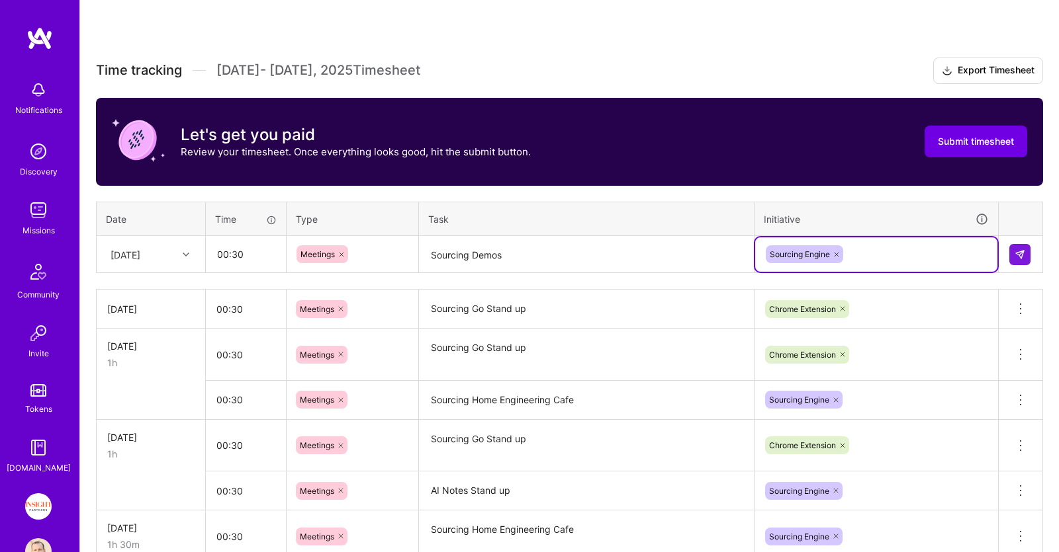
click at [892, 238] on div "Sourcing Engine" at bounding box center [876, 255] width 242 height 34
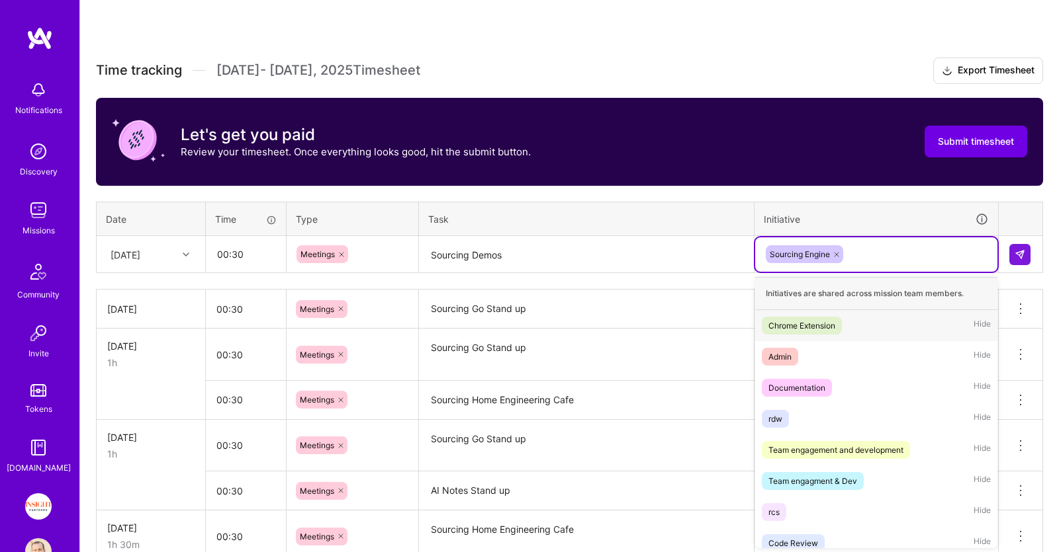
drag, startPoint x: 877, startPoint y: 330, endPoint x: 961, endPoint y: 294, distance: 91.7
click at [877, 330] on div "Chrome Extension Hide" at bounding box center [876, 325] width 242 height 31
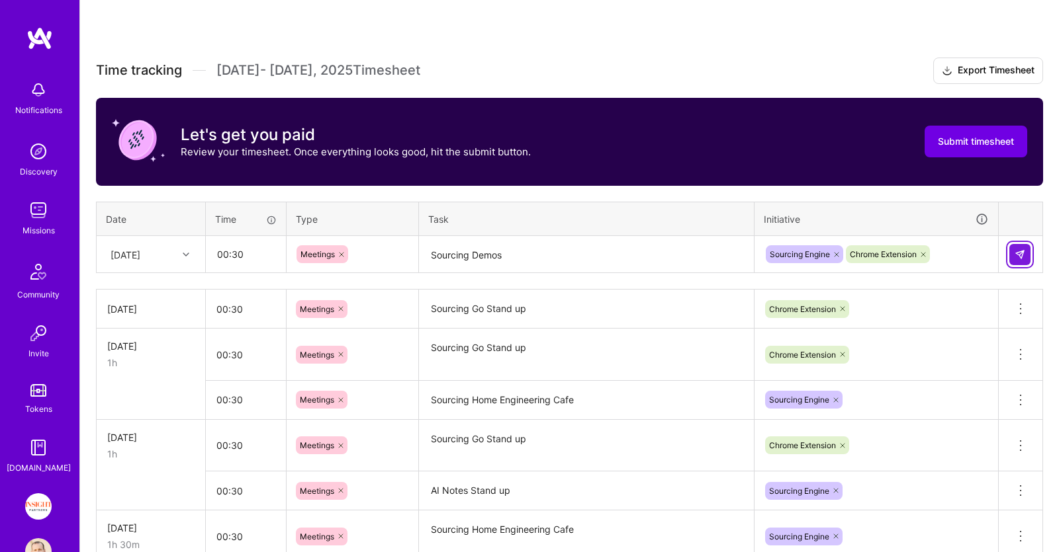
click at [1014, 254] on img at bounding box center [1019, 254] width 11 height 11
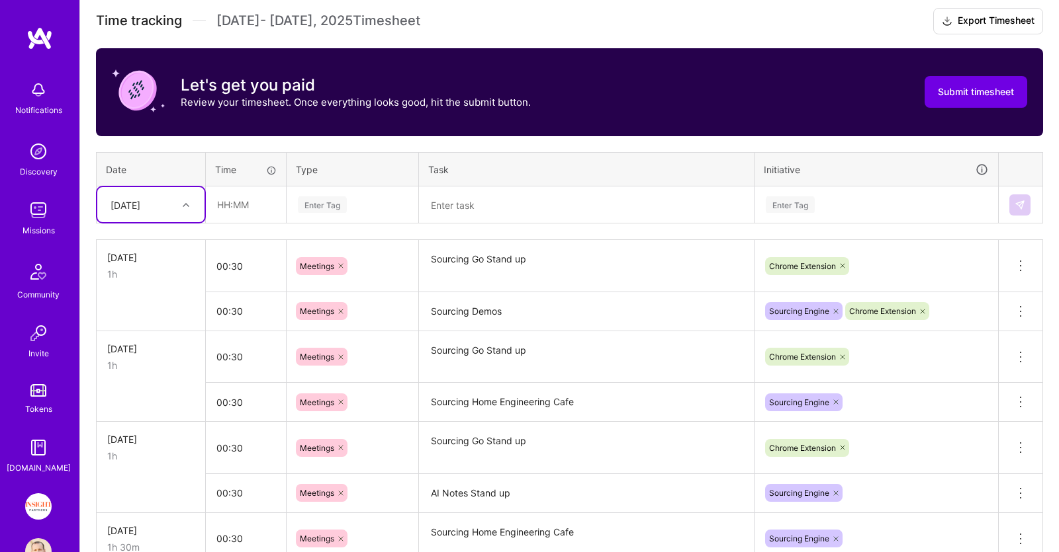
scroll to position [297, 0]
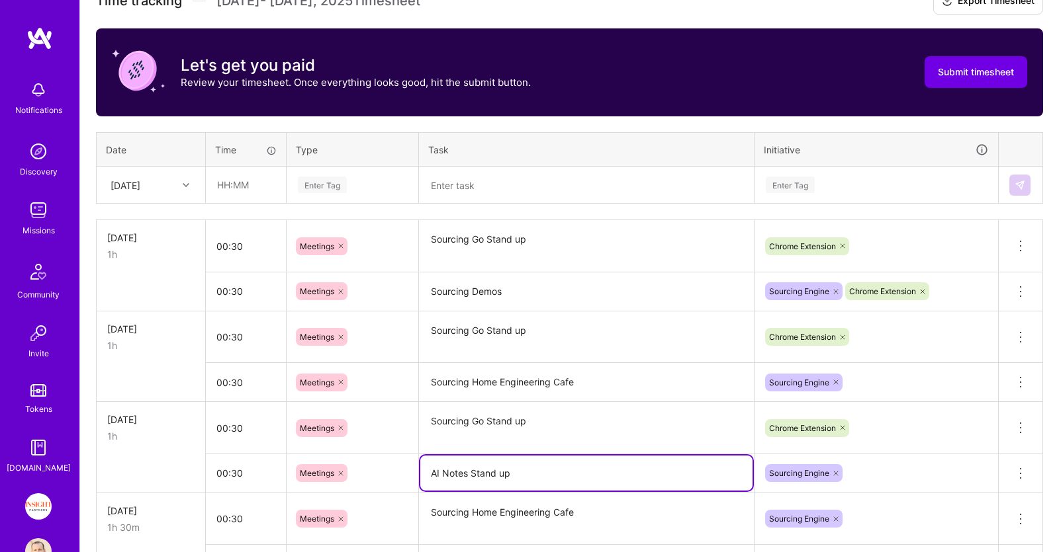
drag, startPoint x: 532, startPoint y: 470, endPoint x: 354, endPoint y: 472, distance: 178.0
click at [420, 472] on textarea "AI Notes Stand up" at bounding box center [586, 473] width 332 height 35
click at [245, 181] on input "text" at bounding box center [245, 184] width 79 height 35
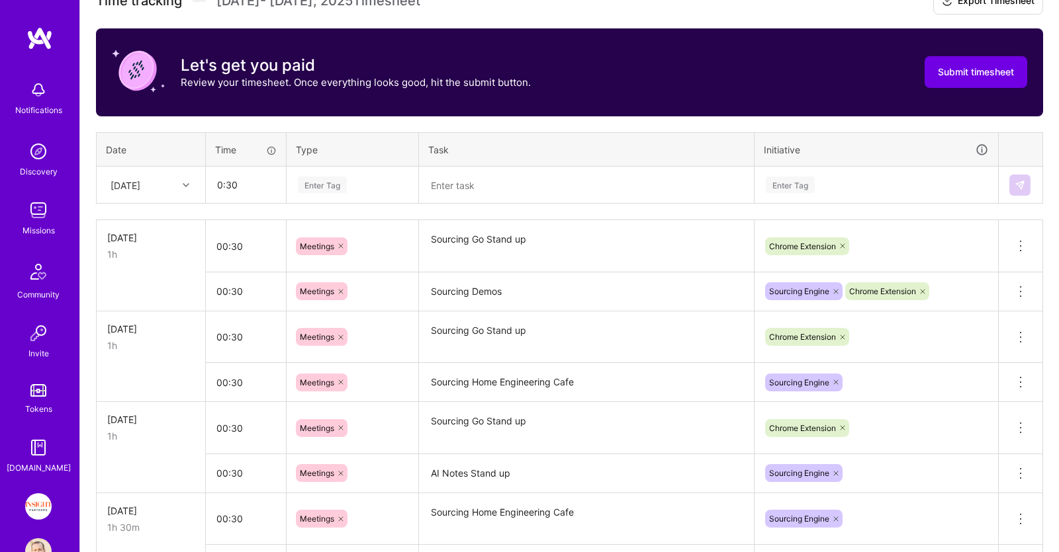
type input "00:30"
click at [380, 175] on div "Enter Tag" at bounding box center [352, 185] width 130 height 34
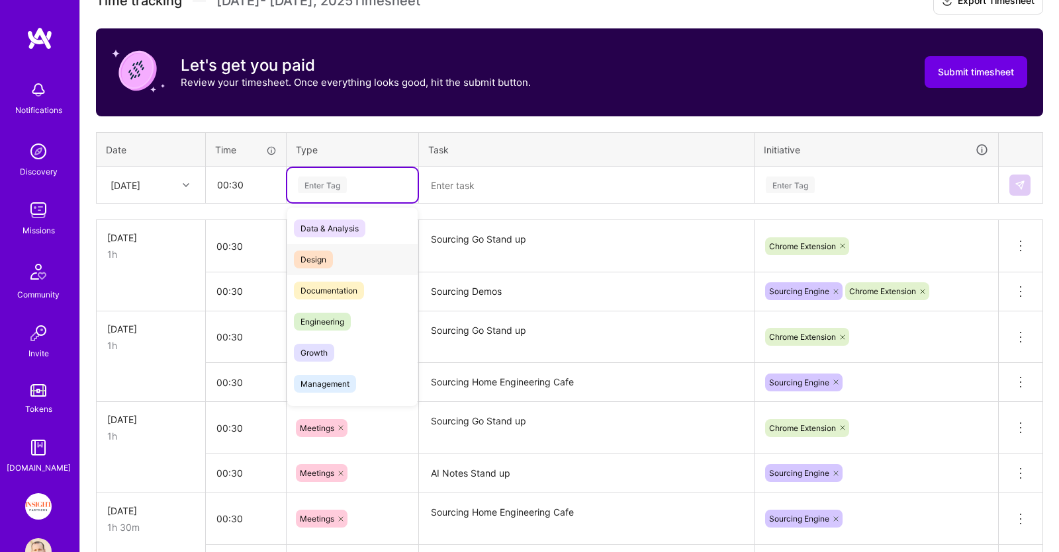
scroll to position [136, 0]
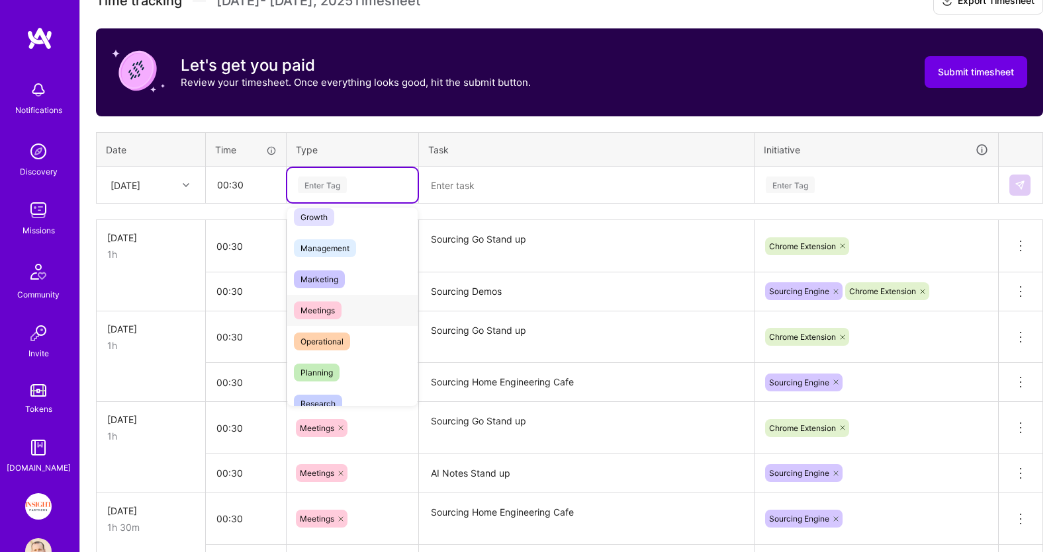
click at [345, 298] on div "Meetings" at bounding box center [352, 310] width 130 height 31
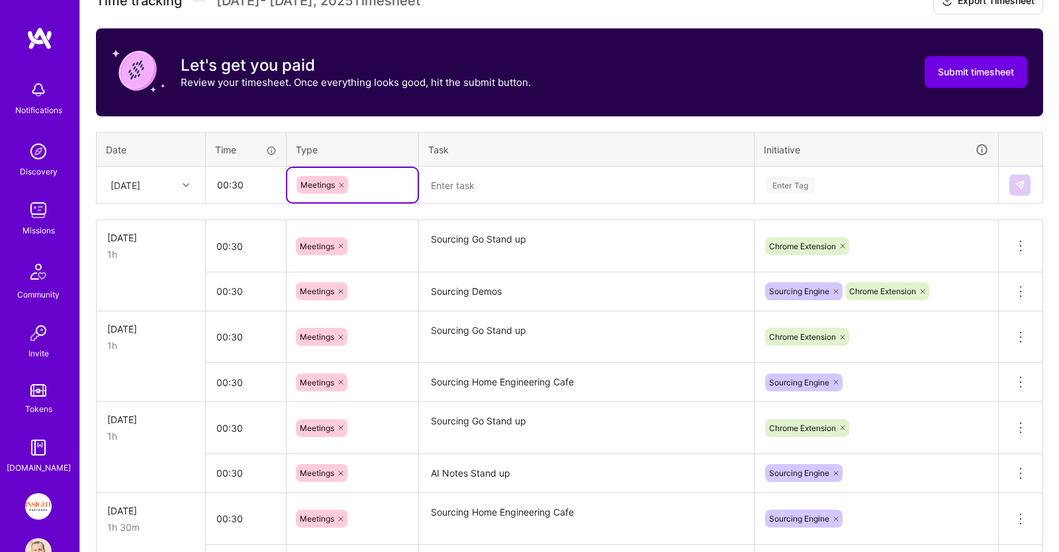
click at [501, 193] on textarea at bounding box center [586, 185] width 332 height 35
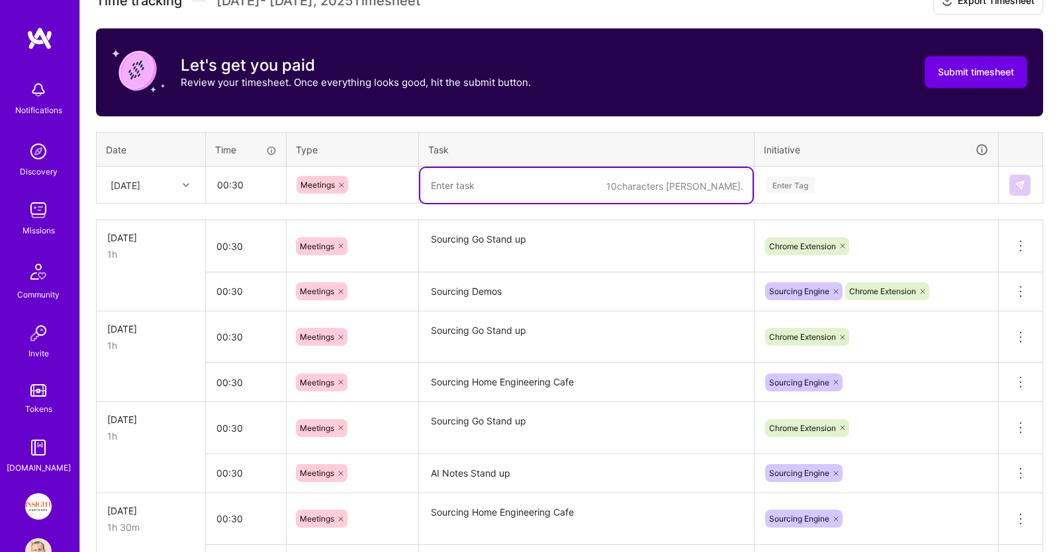
paste textarea "AI Notes Stand up"
type textarea "AI Notes Stand up"
click at [848, 170] on div "Enter Tag" at bounding box center [876, 185] width 242 height 34
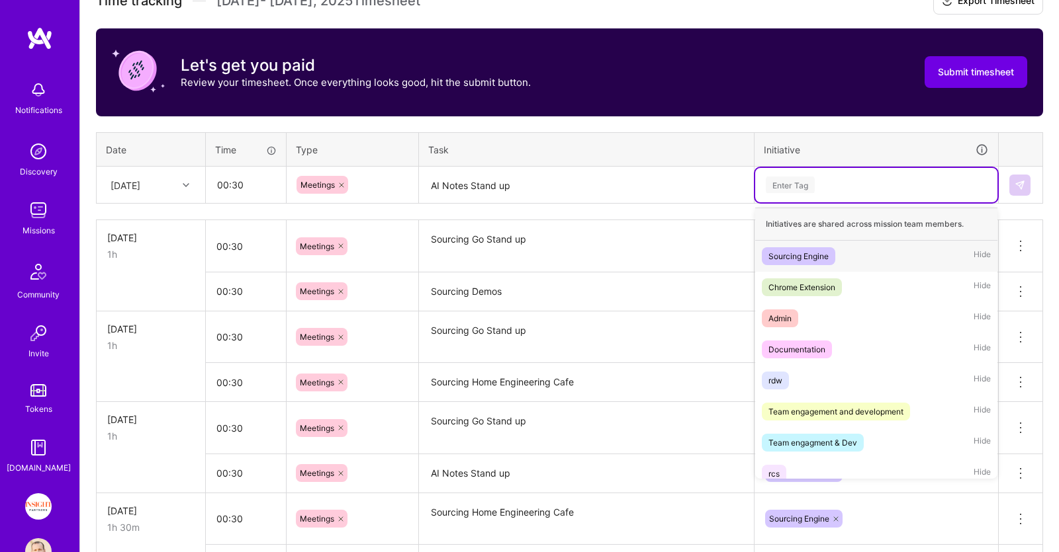
click at [834, 258] on span "Sourcing Engine" at bounding box center [798, 256] width 73 height 18
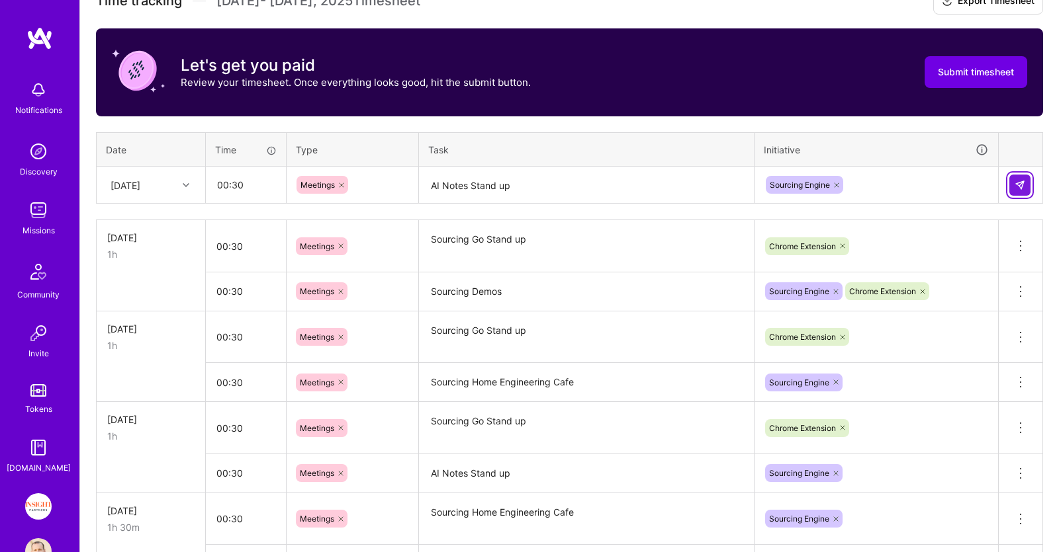
click at [1030, 182] on button at bounding box center [1019, 185] width 21 height 21
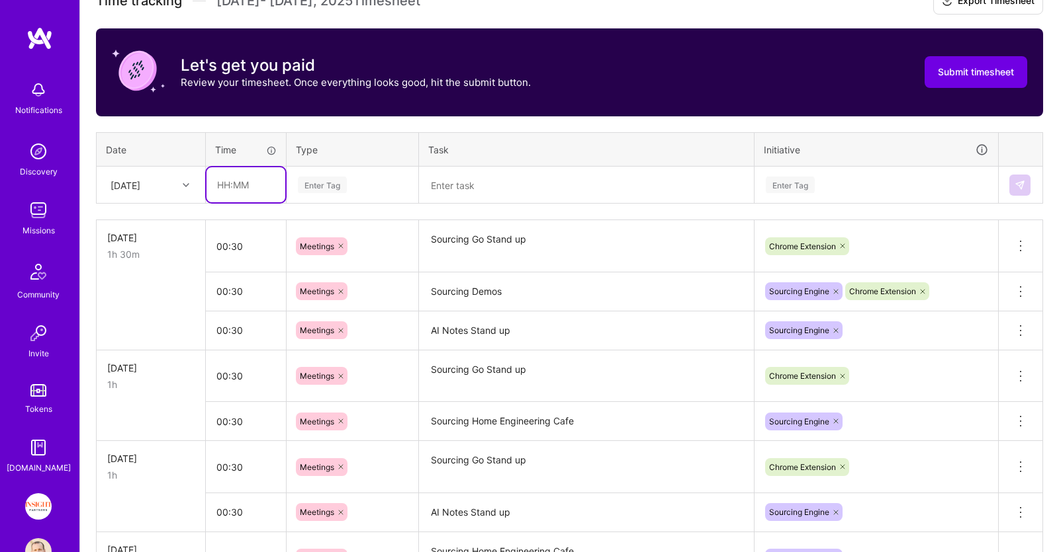
click at [265, 182] on input "text" at bounding box center [245, 184] width 79 height 35
type input "00:30"
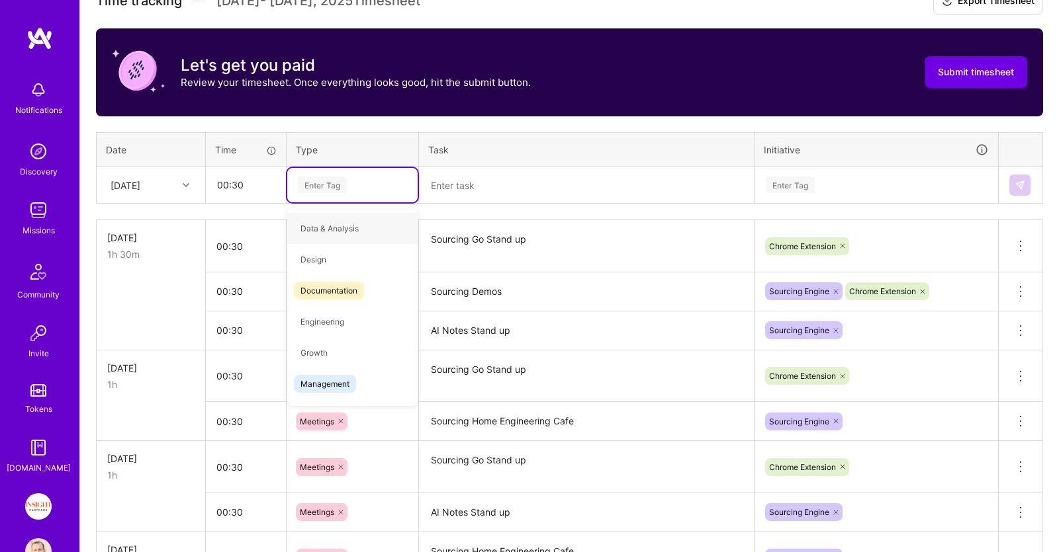
type input "m"
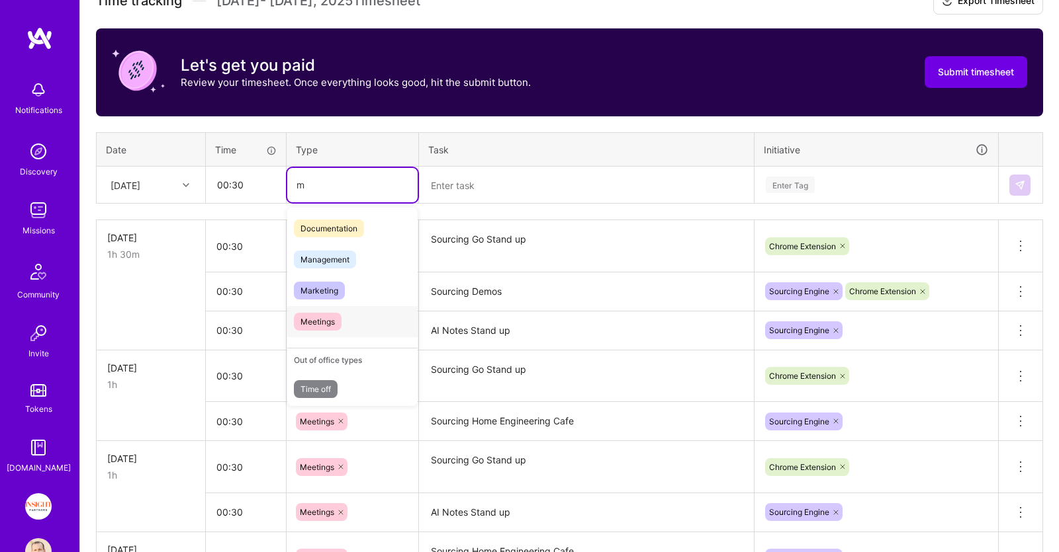
click at [334, 314] on span "Meetings" at bounding box center [318, 322] width 48 height 18
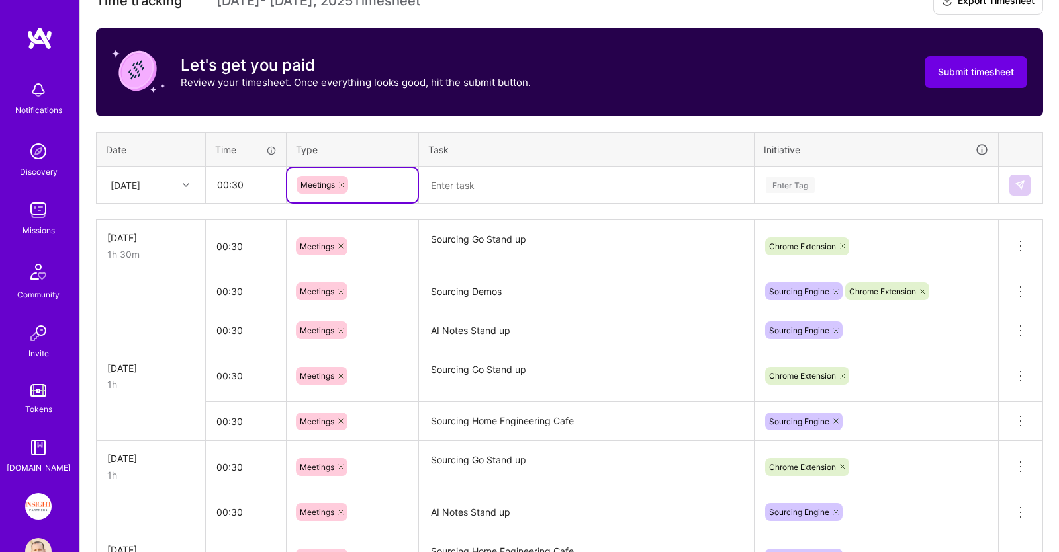
click at [502, 183] on textarea at bounding box center [586, 185] width 332 height 35
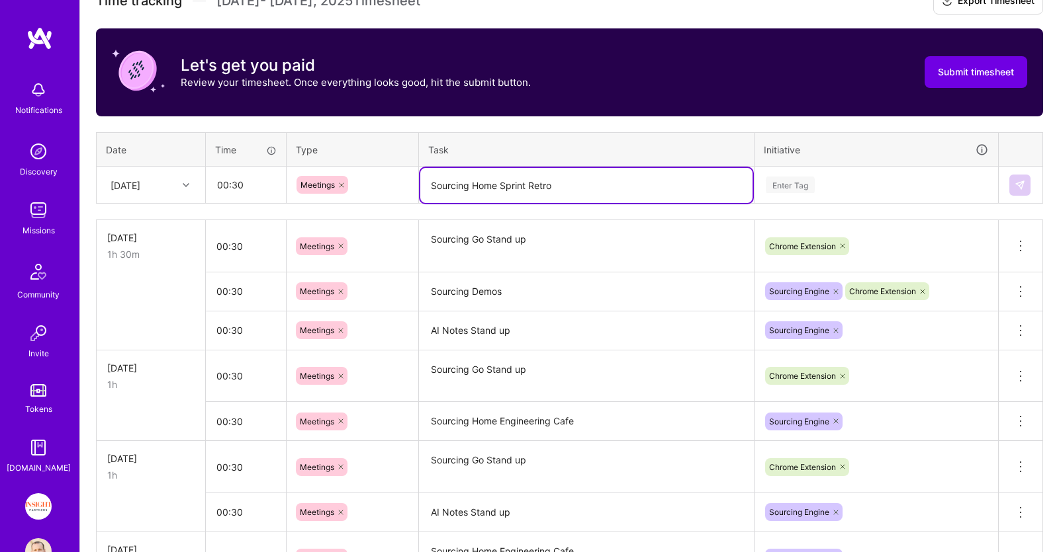
type textarea "Sourcing Home Sprint Retro"
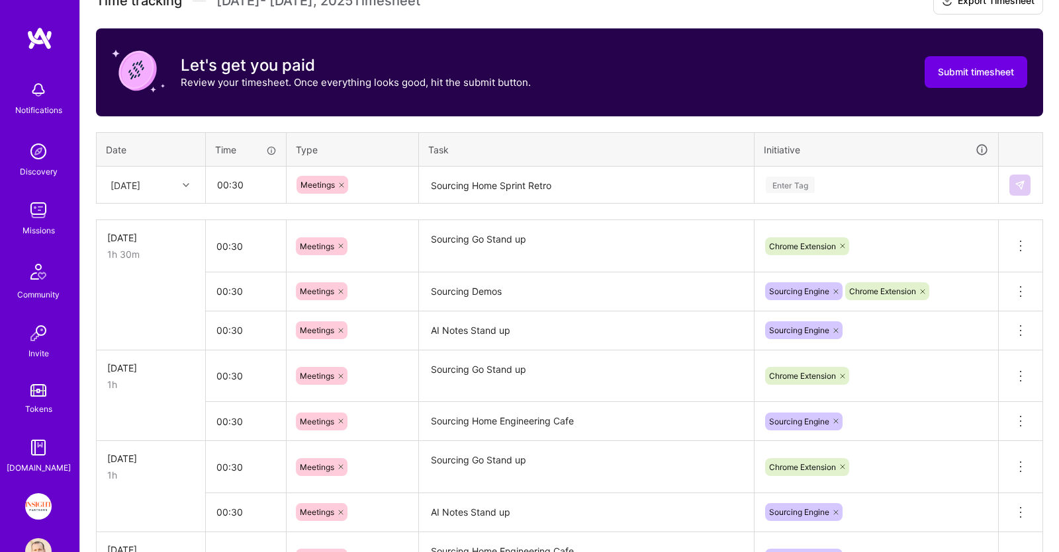
click at [840, 168] on td "Enter Tag" at bounding box center [876, 185] width 244 height 37
click at [840, 177] on div "Enter Tag" at bounding box center [876, 185] width 224 height 17
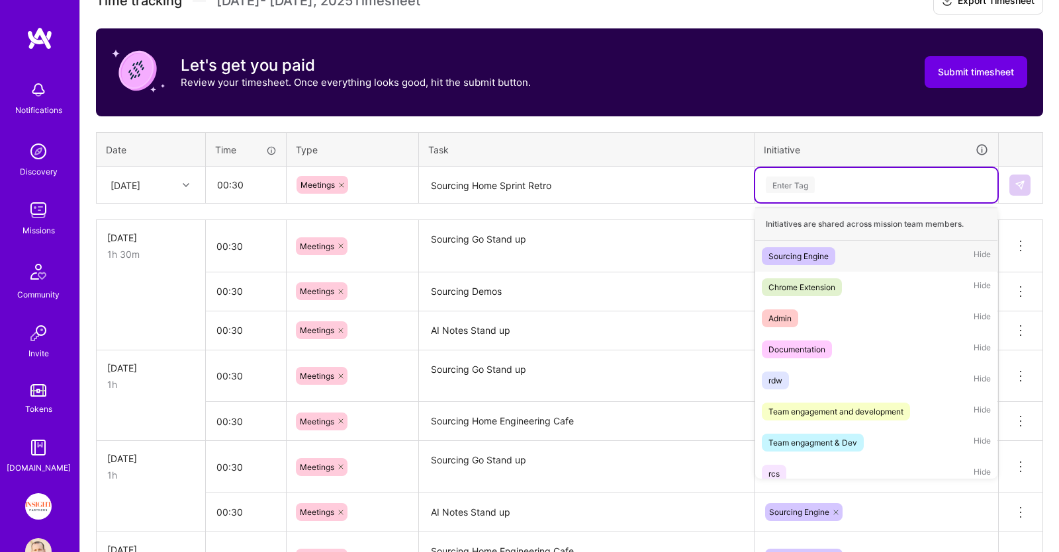
drag, startPoint x: 837, startPoint y: 247, endPoint x: 849, endPoint y: 247, distance: 11.9
click at [838, 247] on div "Sourcing Engine Hide" at bounding box center [876, 256] width 242 height 31
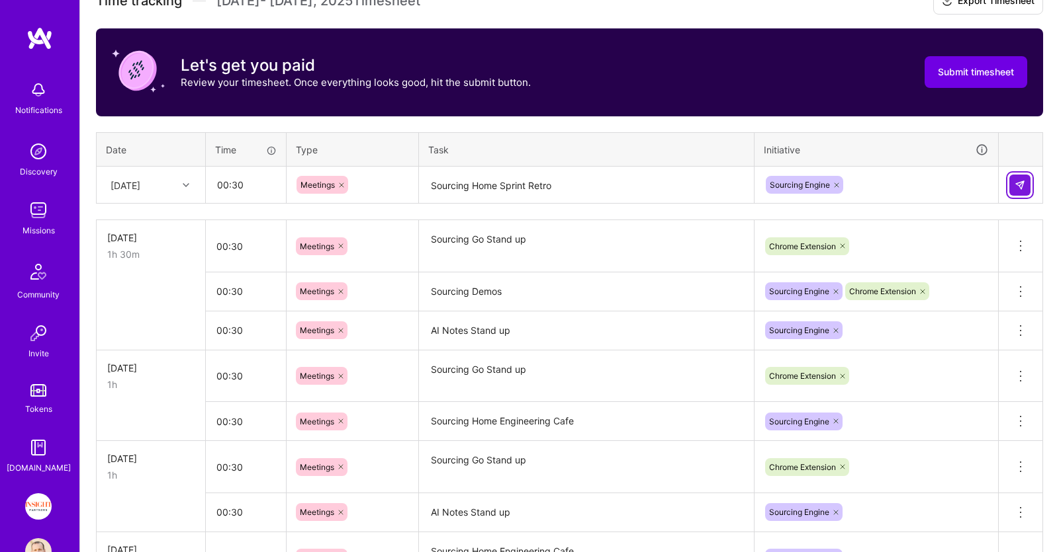
click at [1028, 177] on button at bounding box center [1019, 185] width 21 height 21
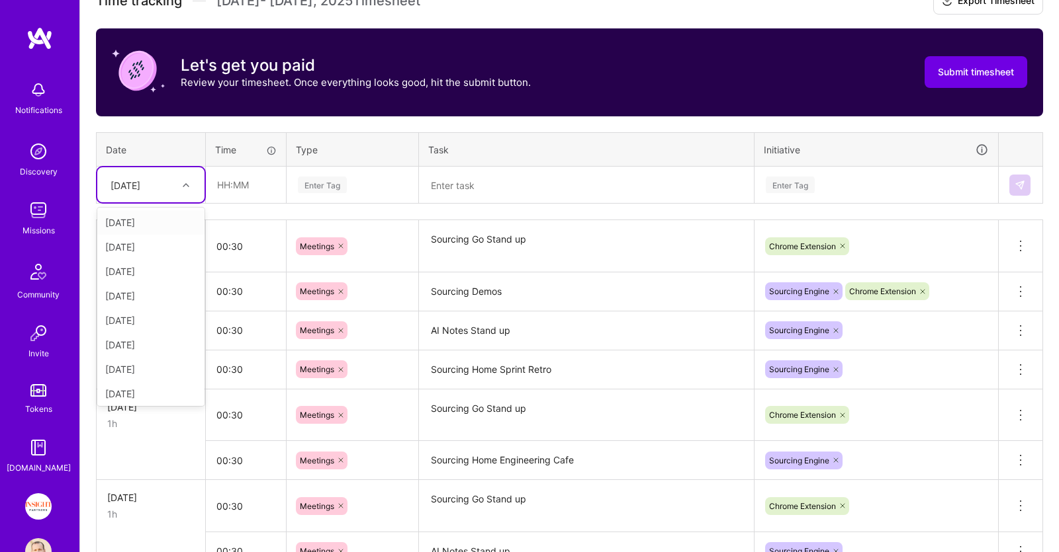
click at [131, 181] on div "[DATE]" at bounding box center [125, 185] width 30 height 14
click at [144, 376] on div "[DATE]" at bounding box center [150, 381] width 107 height 24
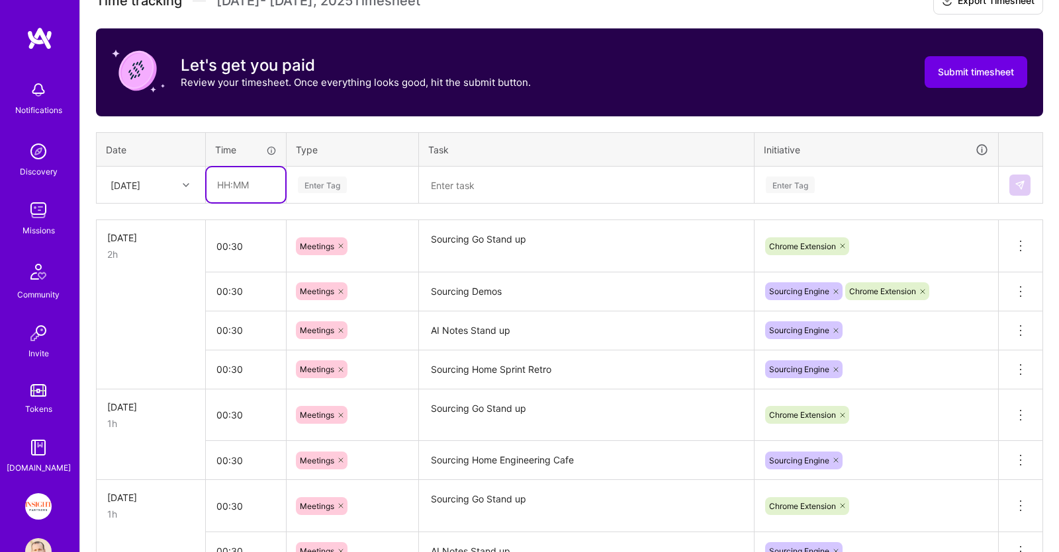
click at [253, 189] on input "text" at bounding box center [245, 184] width 79 height 35
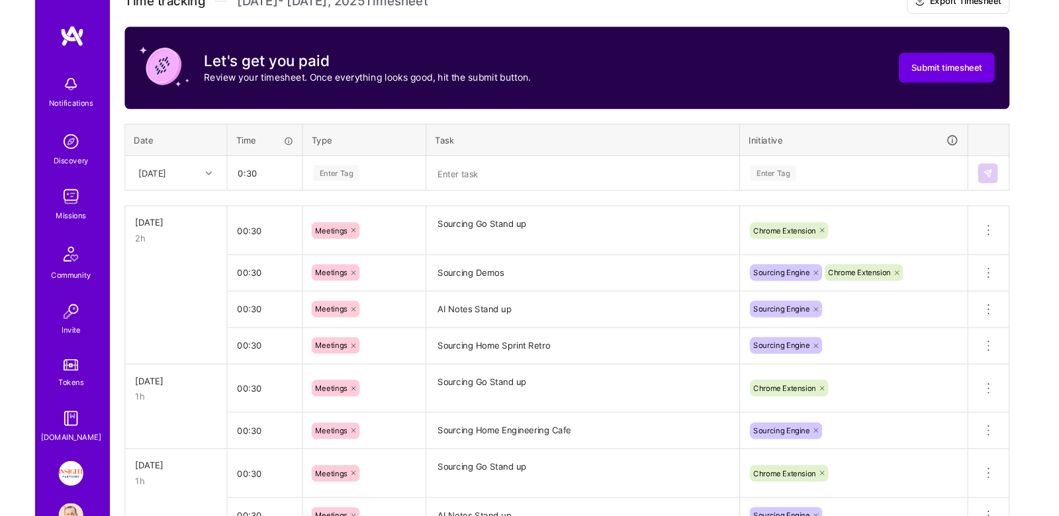
type input "00:30"
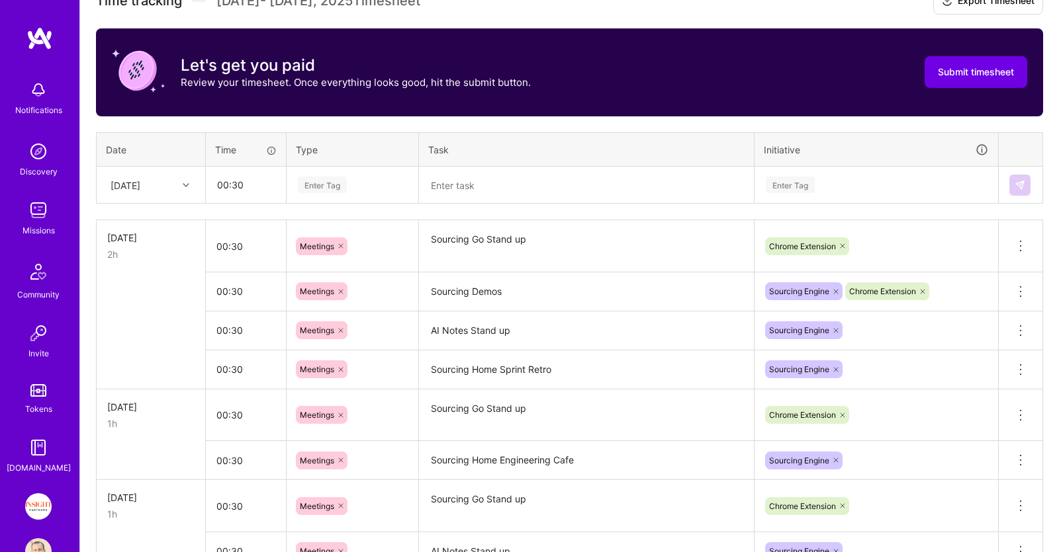
click at [371, 171] on table "Date Time Type Task Initiative Tue, Oct 14 00:30 Enter Tag Enter Tag" at bounding box center [569, 168] width 947 height 72
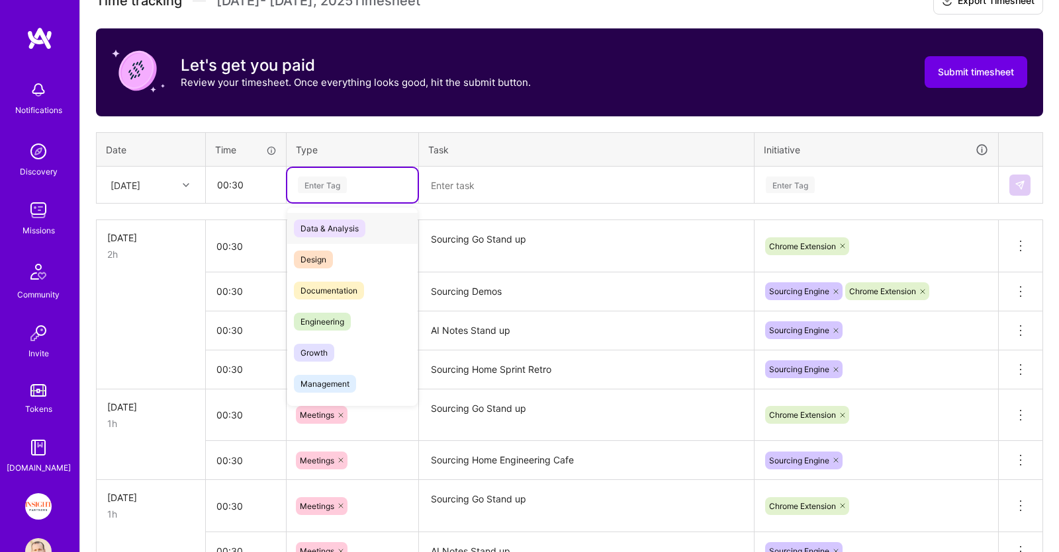
click at [369, 175] on div "Enter Tag" at bounding box center [352, 185] width 130 height 34
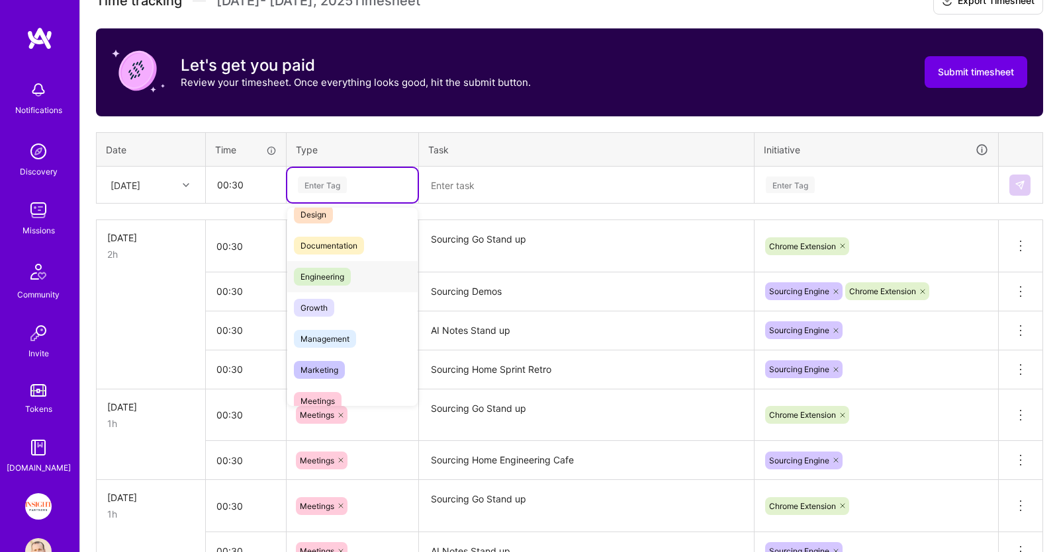
scroll to position [67, 0]
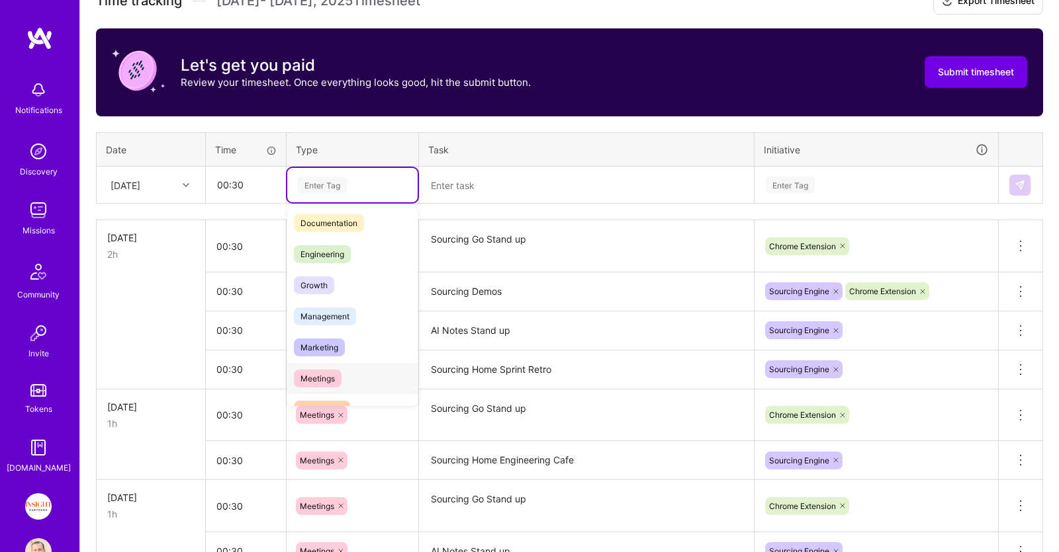
click at [333, 371] on span "Meetings" at bounding box center [318, 379] width 48 height 18
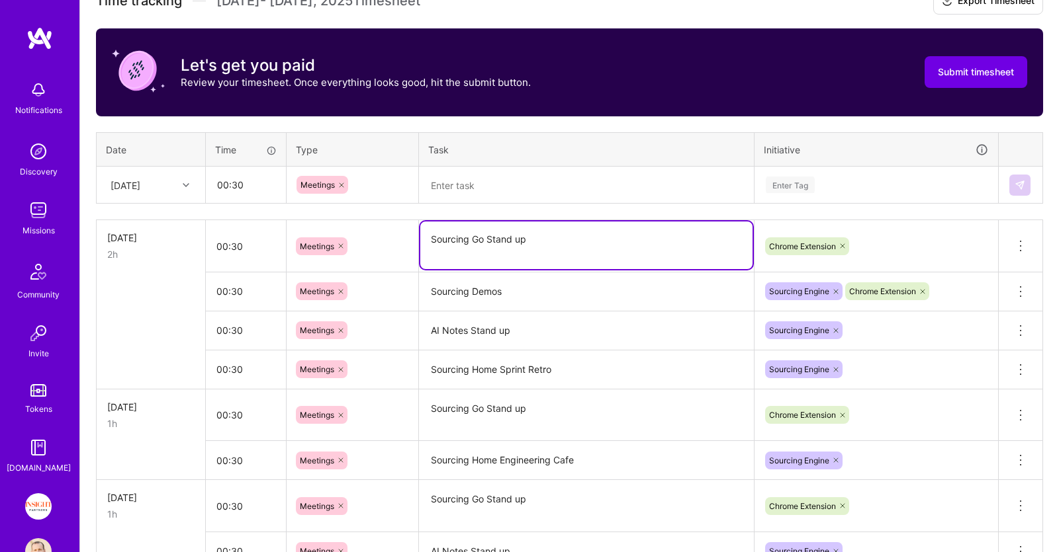
drag, startPoint x: 552, startPoint y: 245, endPoint x: 392, endPoint y: 241, distance: 160.2
click at [420, 241] on textarea "Sourcing Go Stand up" at bounding box center [586, 246] width 332 height 48
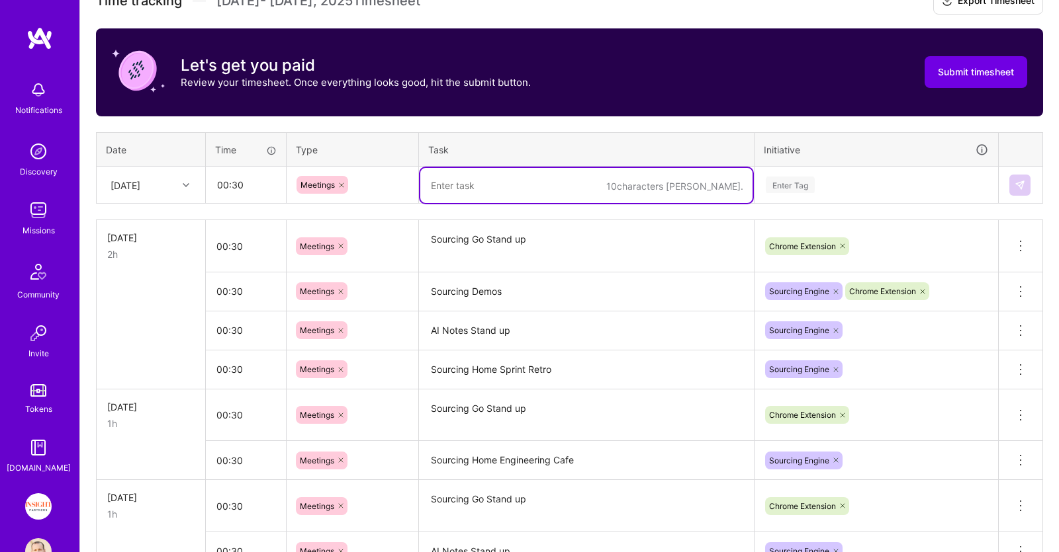
click at [526, 189] on textarea at bounding box center [586, 185] width 332 height 35
paste textarea "Sourcing Go Stand up"
type textarea "Sourcing Go Stand up"
click at [812, 175] on div "Enter Tag" at bounding box center [876, 185] width 242 height 34
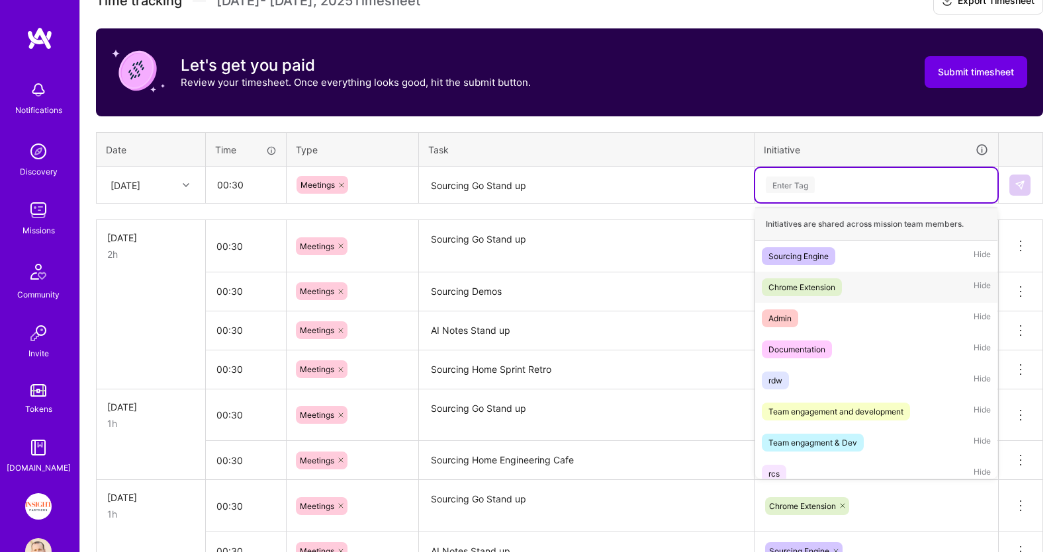
drag, startPoint x: 835, startPoint y: 281, endPoint x: 947, endPoint y: 220, distance: 127.3
click at [837, 281] on span "Chrome Extension" at bounding box center [802, 288] width 80 height 18
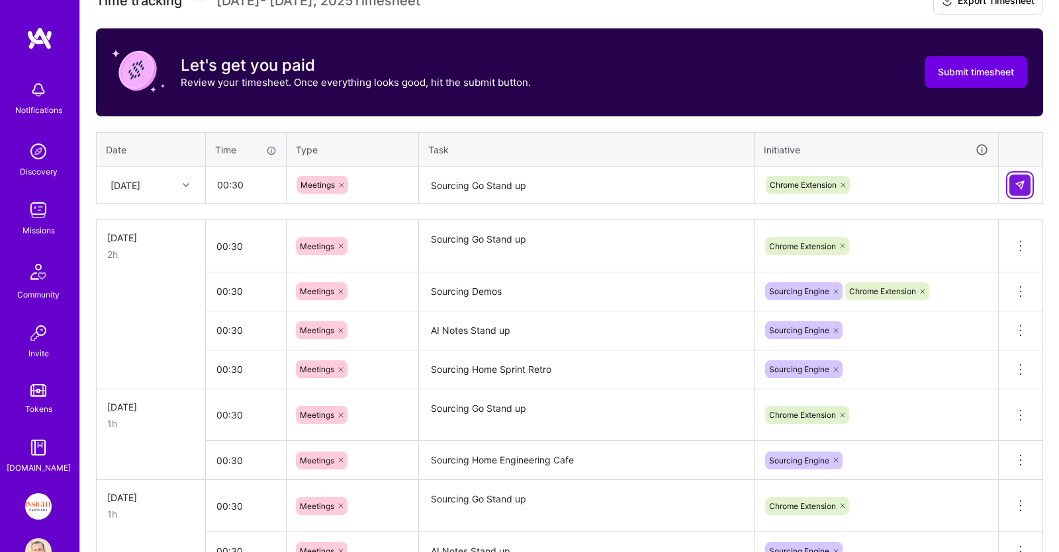
click at [1018, 184] on img at bounding box center [1019, 185] width 11 height 11
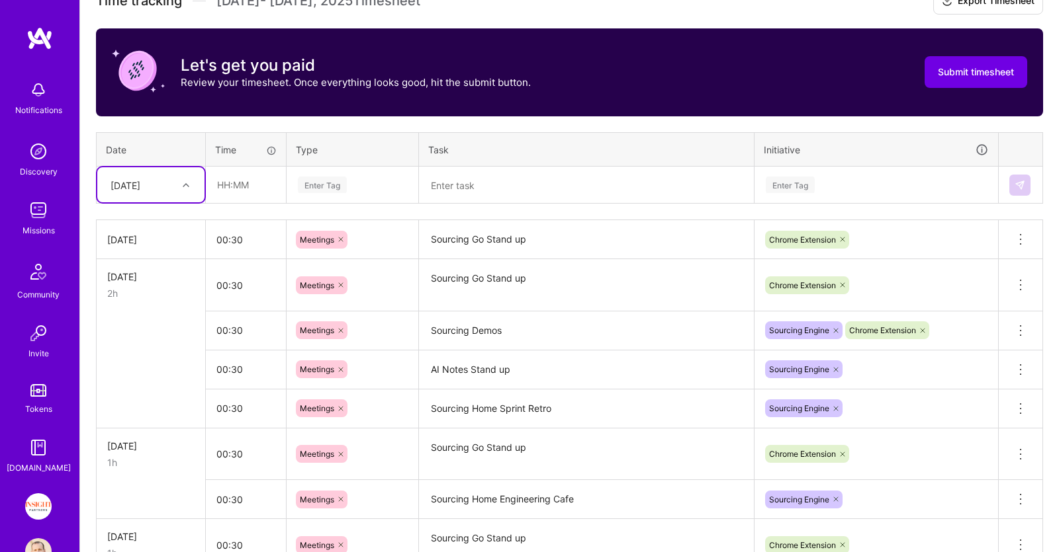
click at [547, 247] on textarea "Sourcing Go Stand up" at bounding box center [586, 240] width 332 height 36
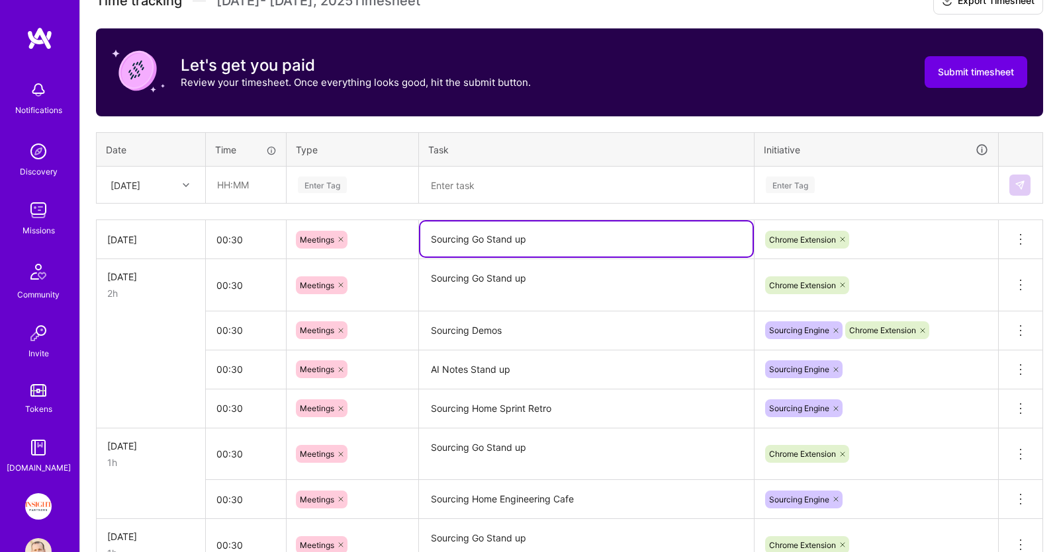
click at [501, 244] on textarea "Sourcing Go Stand up" at bounding box center [586, 239] width 332 height 35
click at [492, 241] on textarea "Sourcing Go Stand up" at bounding box center [586, 239] width 332 height 35
drag, startPoint x: 487, startPoint y: 241, endPoint x: 554, endPoint y: 240, distance: 67.5
click at [554, 240] on textarea "Sourcing Go Stand up" at bounding box center [586, 239] width 332 height 35
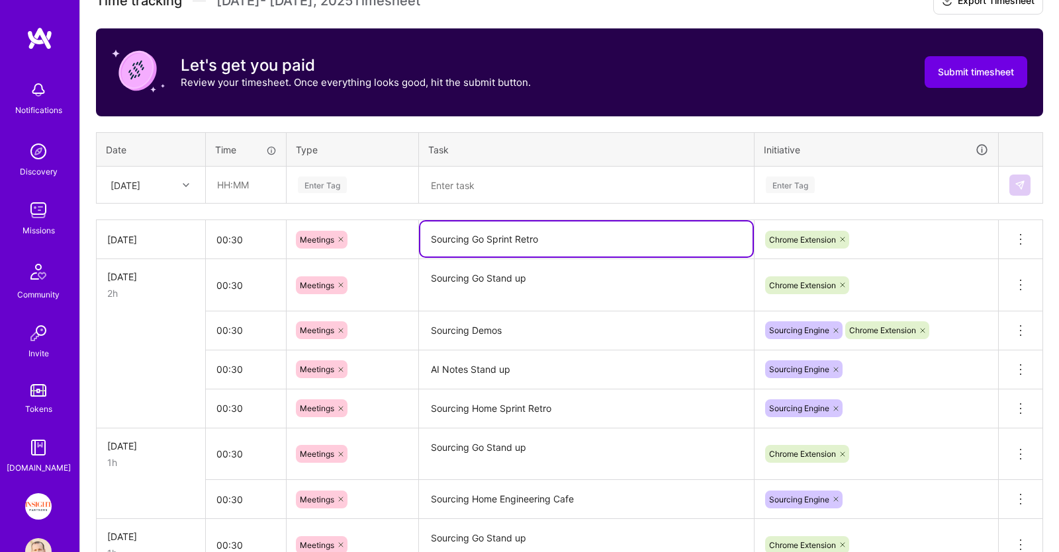
type textarea "Sourcing Go Sprint Retro"
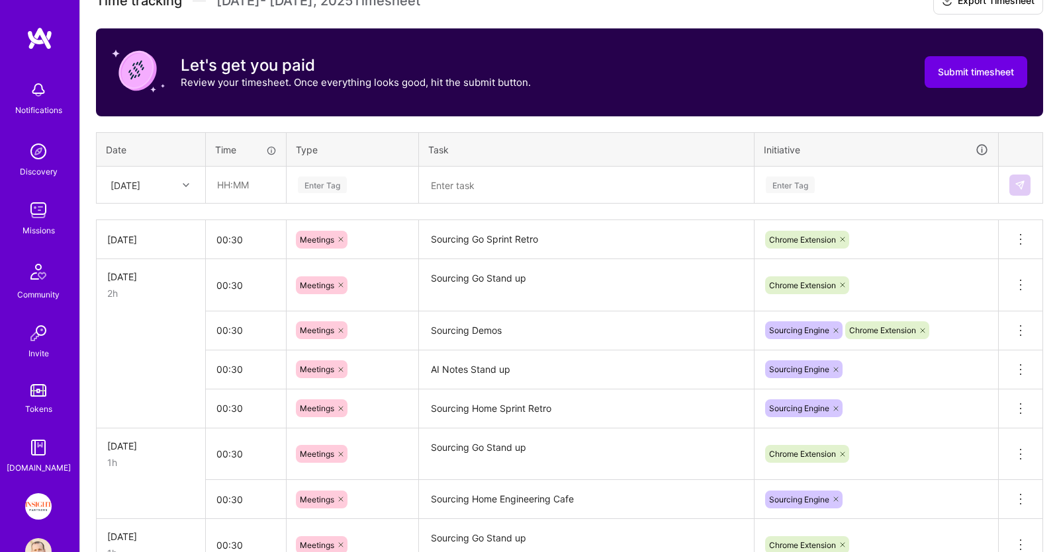
click at [539, 136] on th "Task" at bounding box center [586, 149] width 335 height 34
click at [262, 178] on input "text" at bounding box center [245, 184] width 79 height 35
type input "00:30"
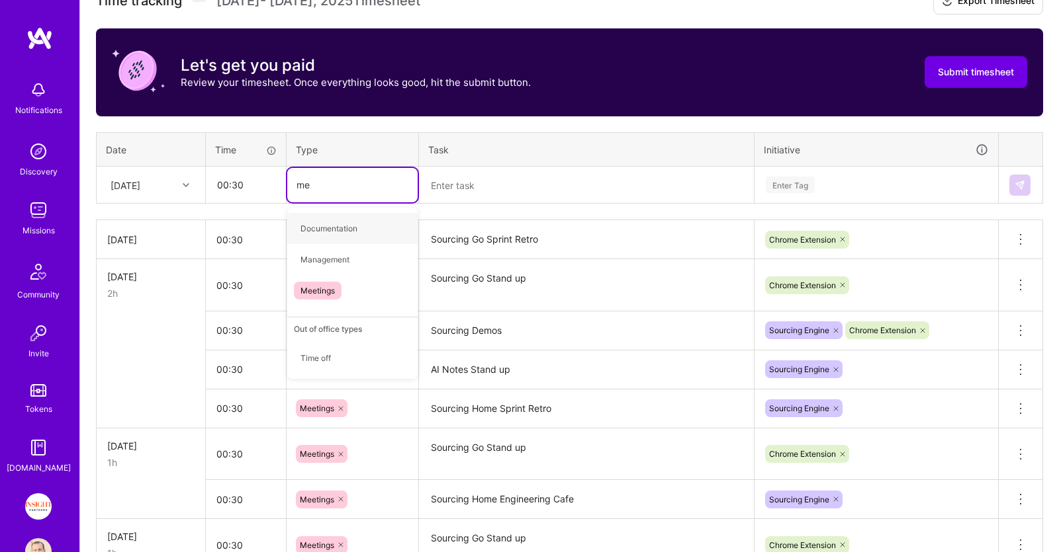
type input "mee"
click at [364, 219] on div "Meetings" at bounding box center [352, 228] width 130 height 31
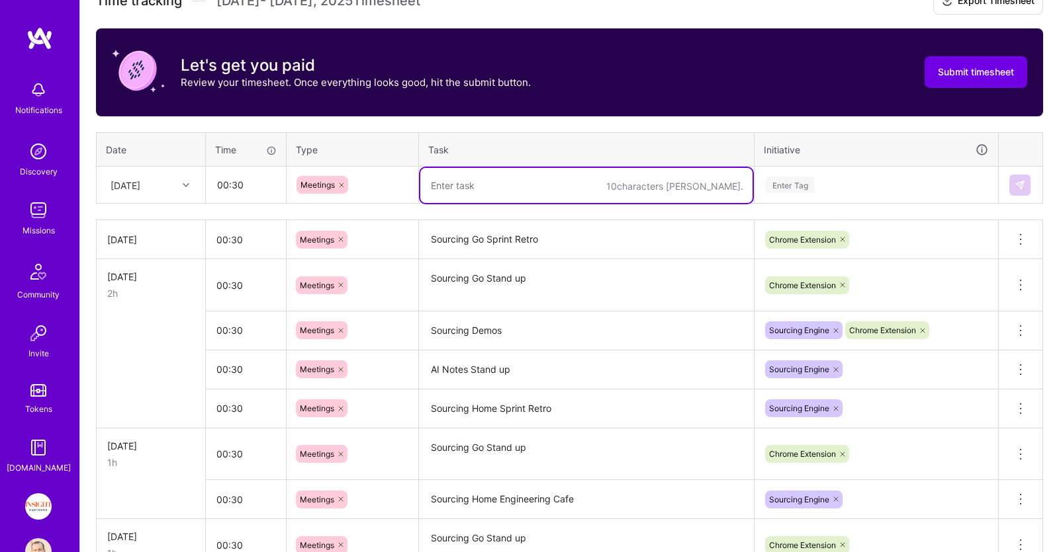
click at [444, 184] on textarea at bounding box center [586, 185] width 332 height 35
click at [439, 188] on textarea "Surcing Go Sprint Kickoff" at bounding box center [586, 185] width 332 height 35
type textarea "Sourcing Go Sprint Kickoff"
click at [806, 186] on div "Enter Tag" at bounding box center [790, 185] width 49 height 21
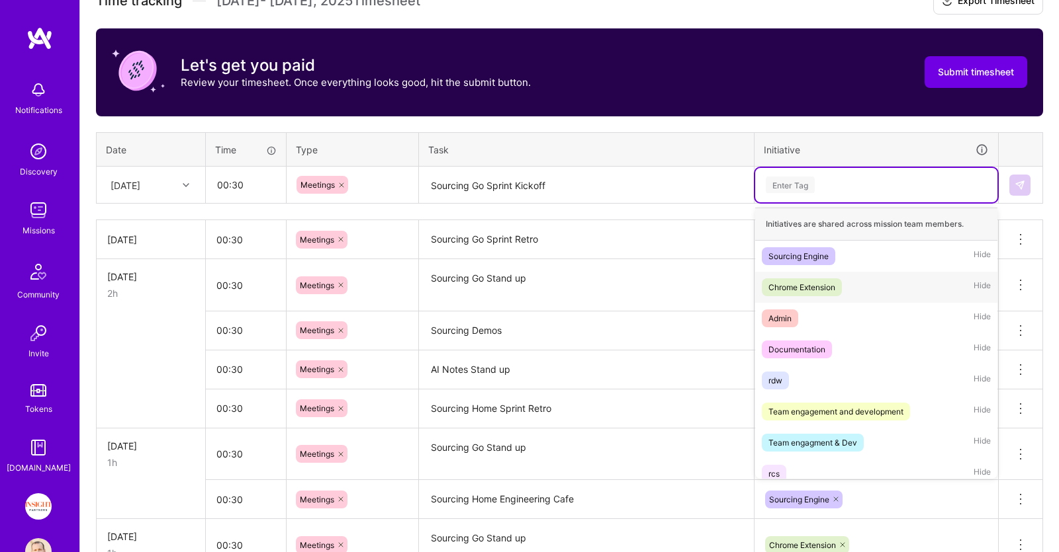
click at [832, 283] on div "Chrome Extension" at bounding box center [801, 288] width 67 height 14
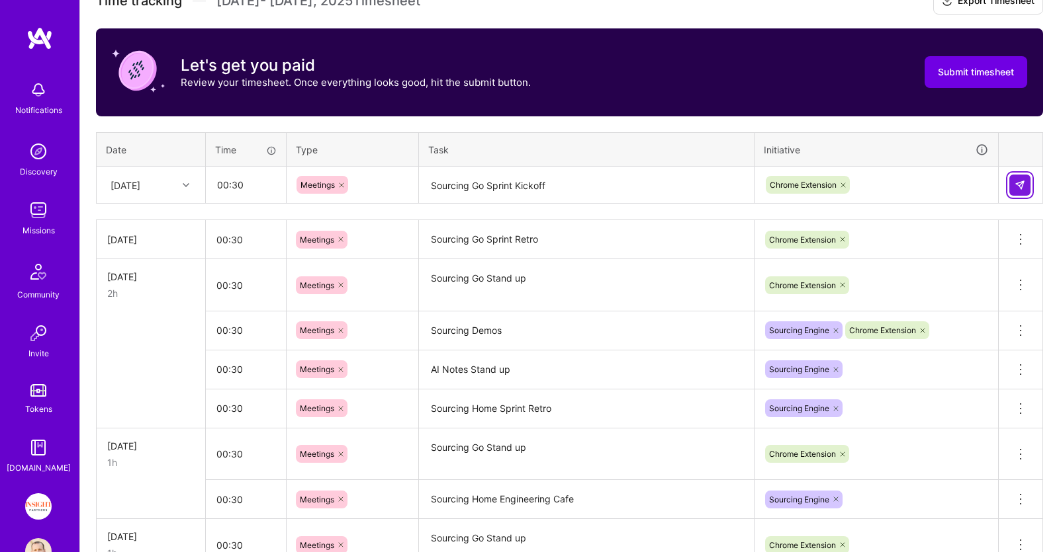
click at [1027, 181] on button at bounding box center [1019, 185] width 21 height 21
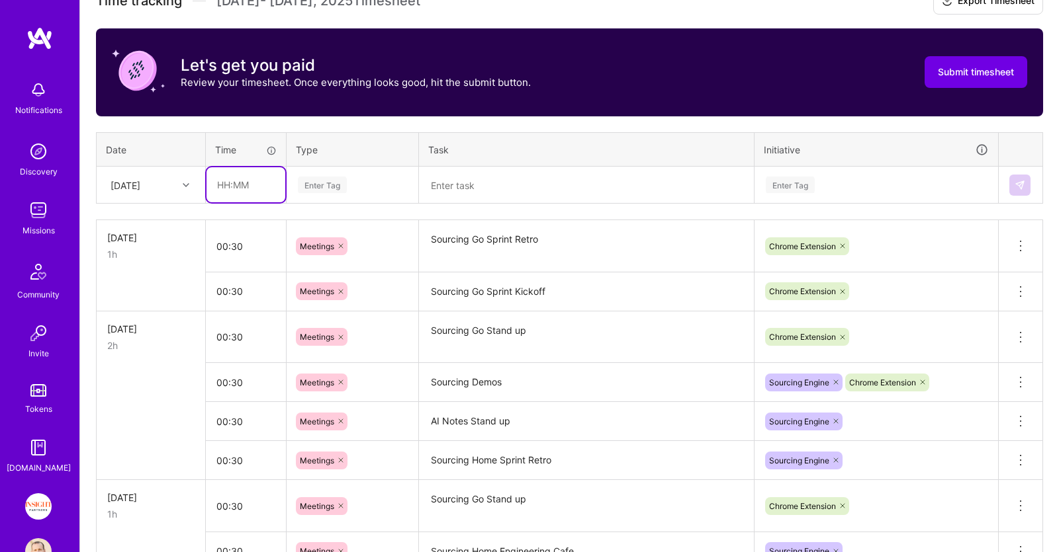
click at [275, 184] on input "text" at bounding box center [245, 184] width 79 height 35
type input "00:30"
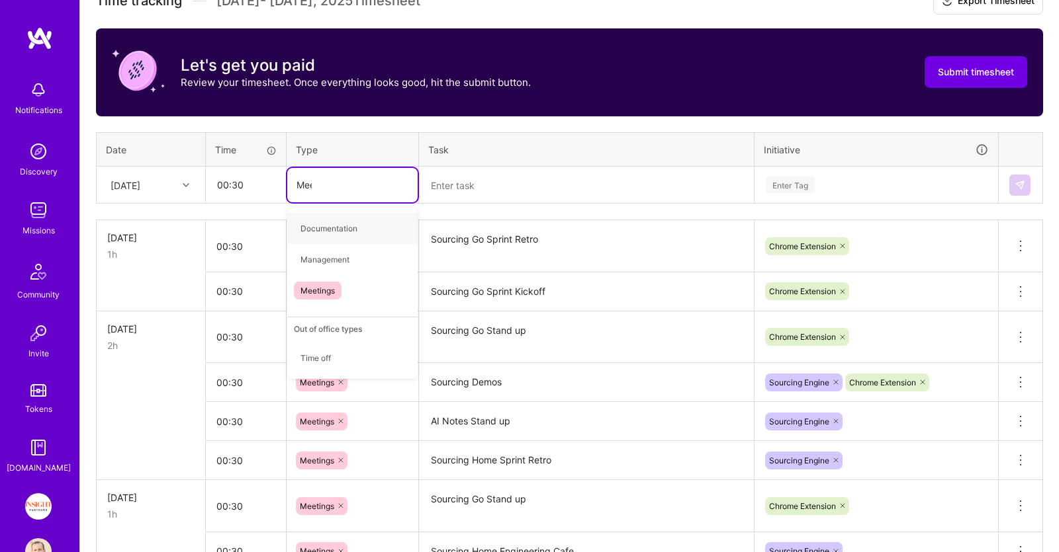
type input "Meet"
click at [353, 222] on div "Meetings" at bounding box center [352, 228] width 130 height 31
click at [472, 192] on textarea at bounding box center [586, 185] width 332 height 35
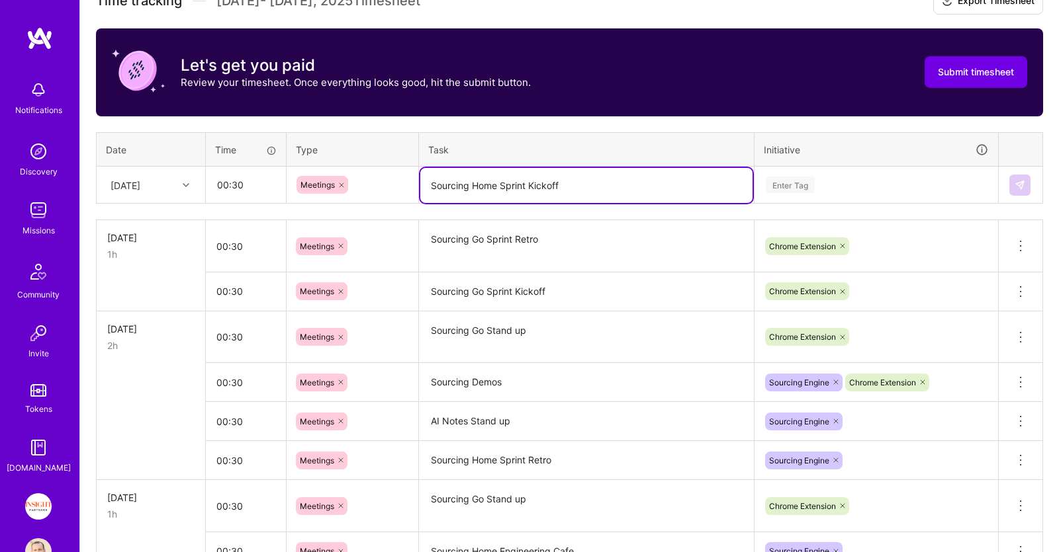
type textarea "Sourcing Home Sprint Kickoff"
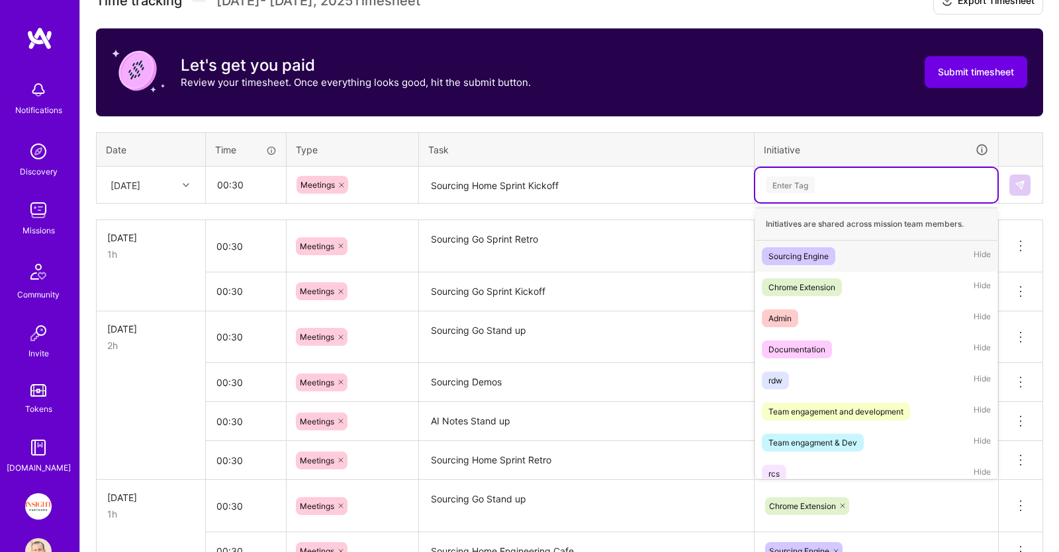
click at [801, 182] on div "Enter Tag" at bounding box center [790, 185] width 49 height 21
click at [830, 259] on span "Sourcing Engine" at bounding box center [798, 256] width 73 height 18
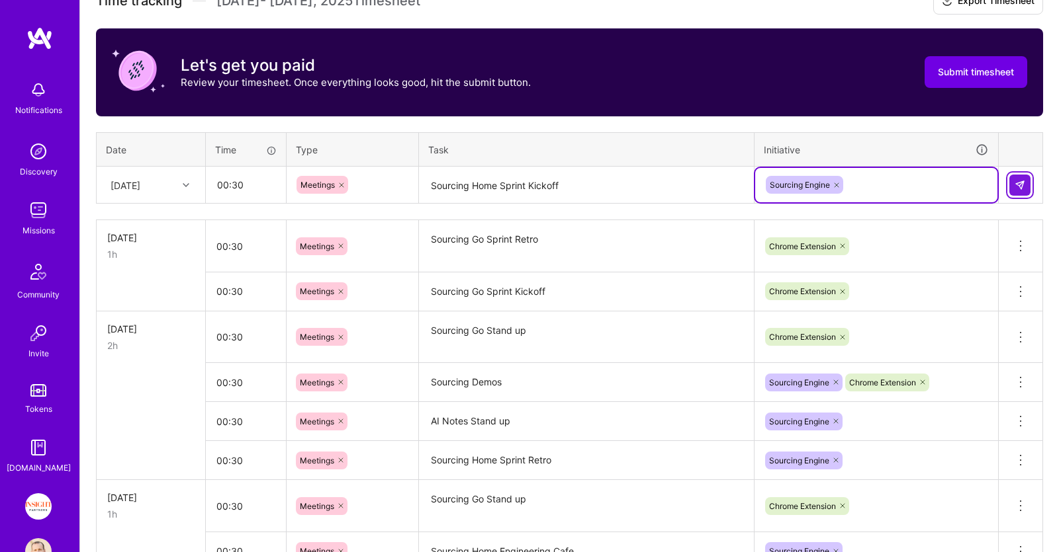
click at [1016, 184] on img at bounding box center [1019, 185] width 11 height 11
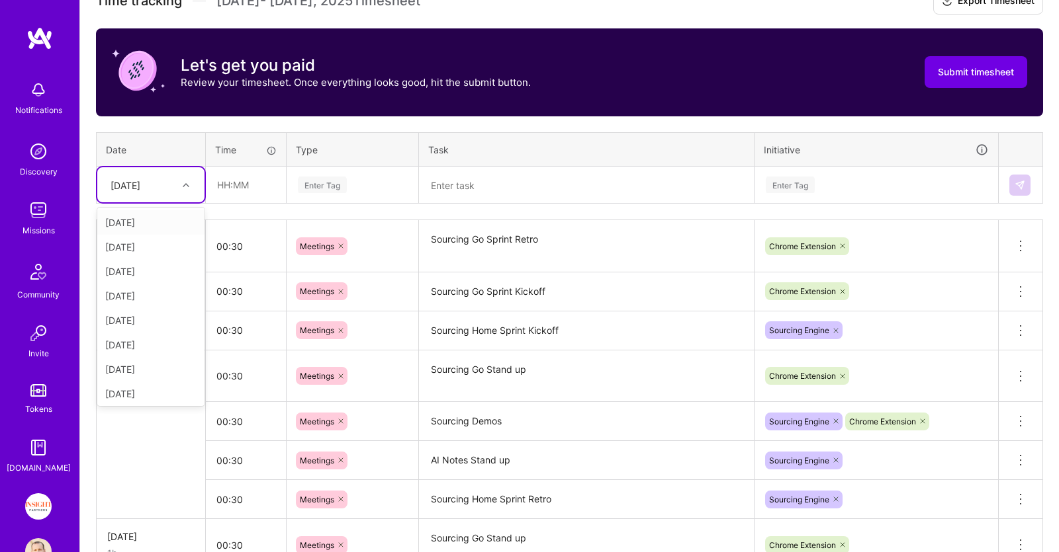
click at [140, 189] on div "[DATE]" at bounding box center [125, 185] width 30 height 14
click at [139, 390] on div "[DATE]" at bounding box center [150, 392] width 107 height 24
click at [260, 177] on input "text" at bounding box center [245, 184] width 79 height 35
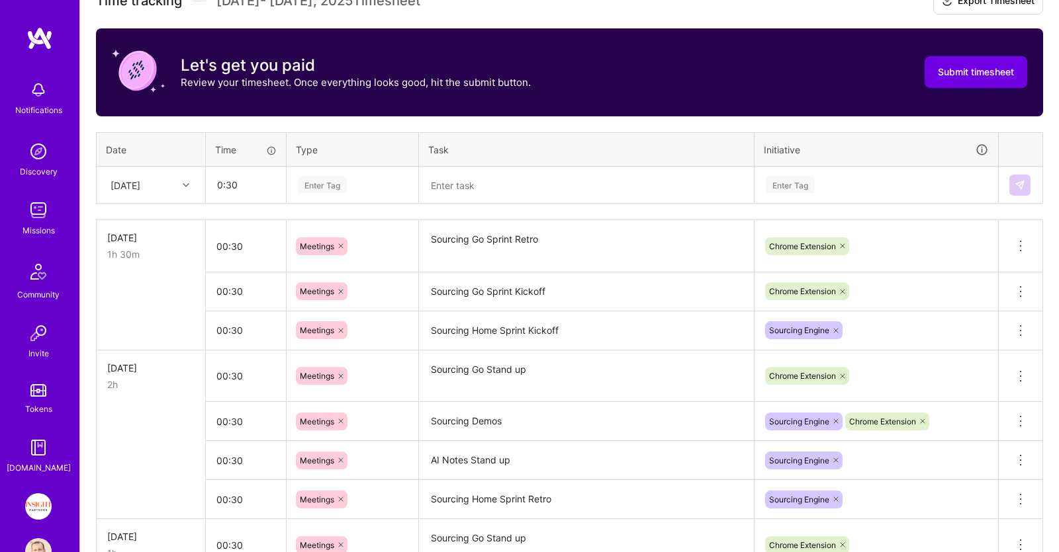
type input "00:30"
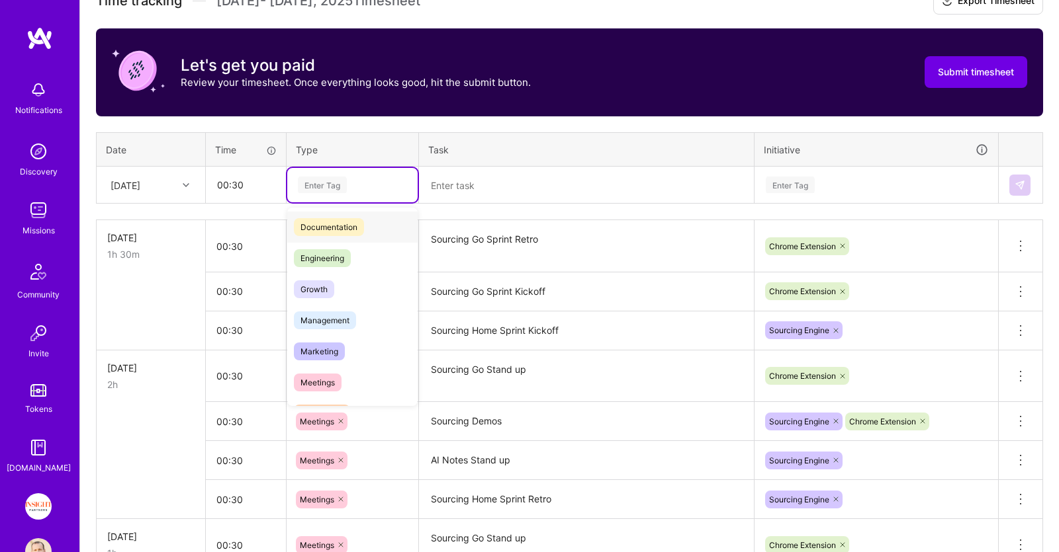
scroll to position [67, 0]
click at [352, 373] on div "Meetings" at bounding box center [352, 378] width 130 height 31
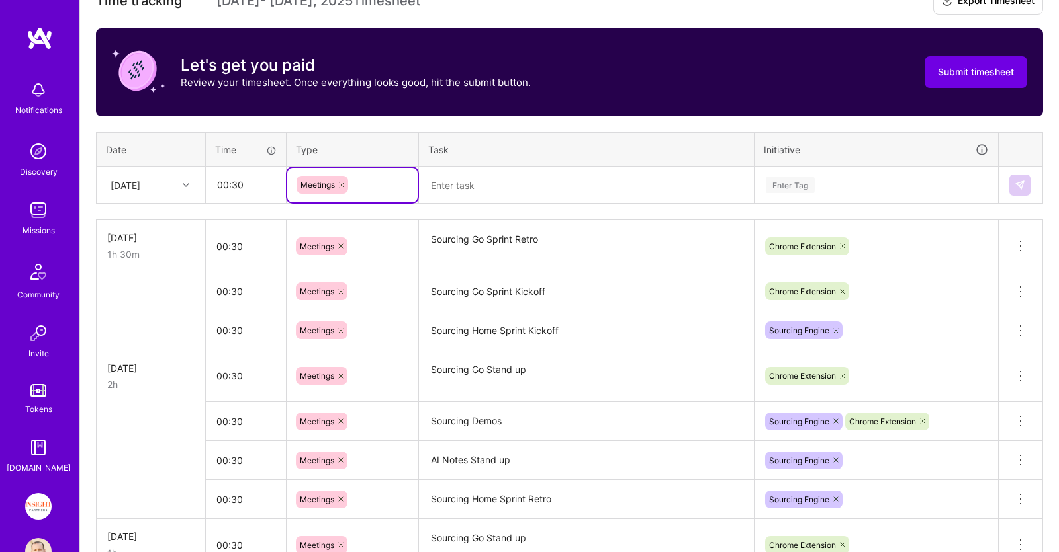
click at [464, 182] on textarea at bounding box center [586, 185] width 332 height 35
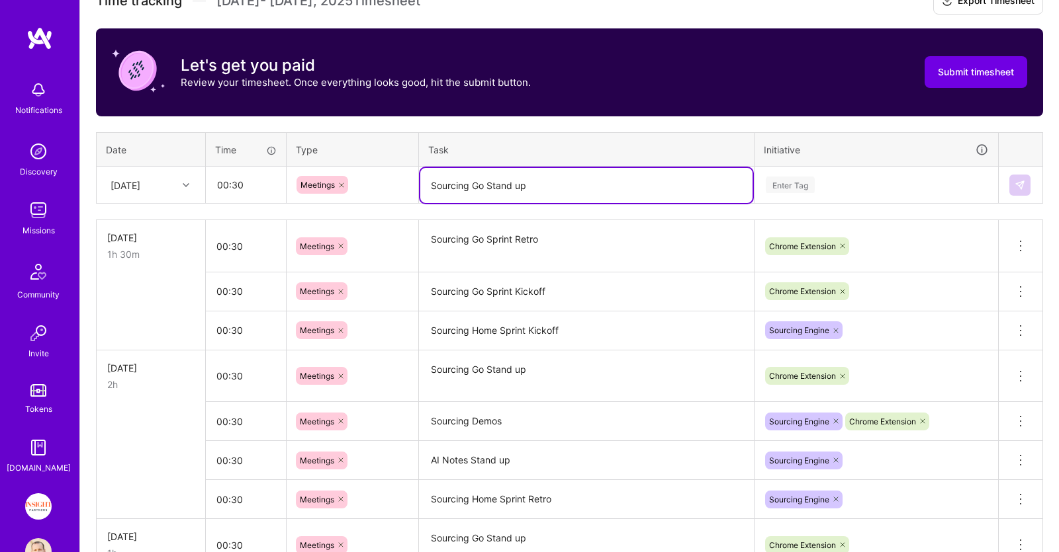
type textarea "Sourcing Go Stand up"
click at [849, 182] on div "Enter Tag" at bounding box center [876, 185] width 224 height 17
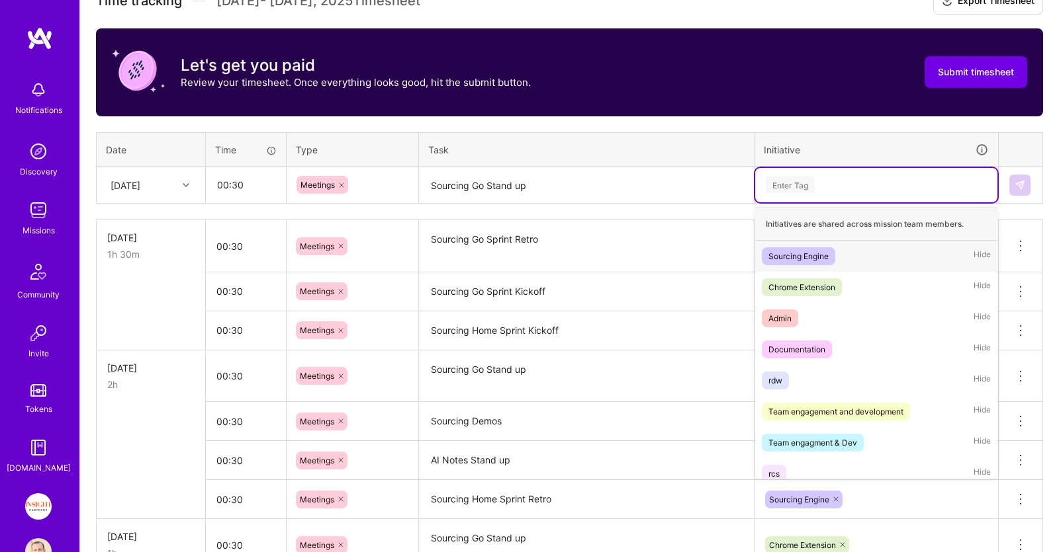
click at [845, 270] on div "Sourcing Engine Hide" at bounding box center [876, 256] width 242 height 31
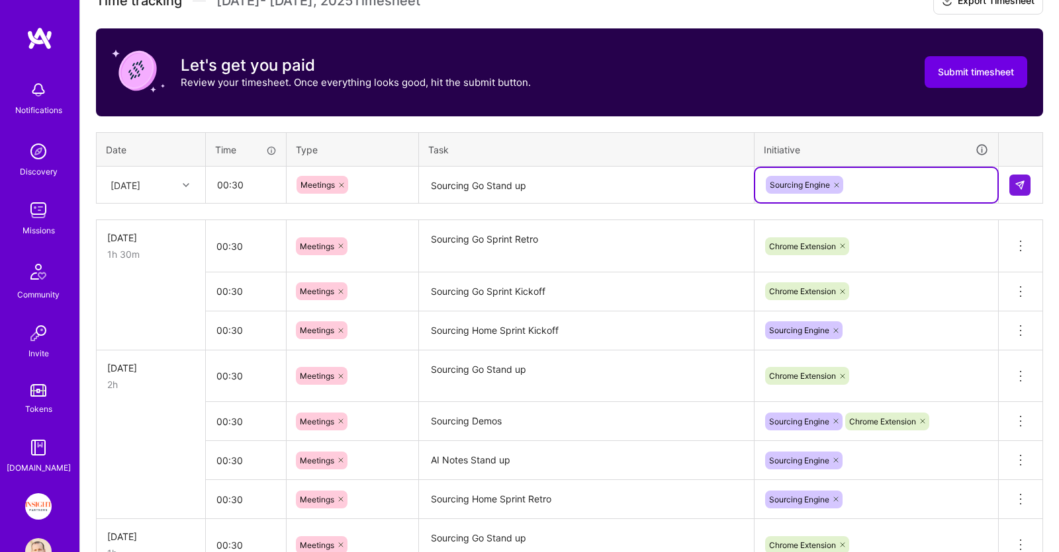
click at [860, 185] on div "Sourcing Engine" at bounding box center [876, 185] width 224 height 21
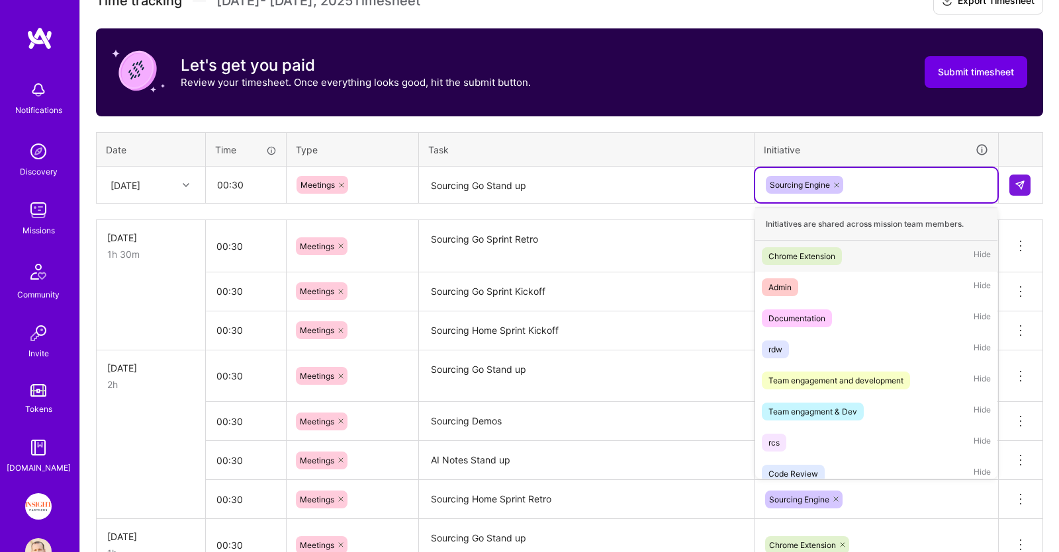
click at [834, 184] on icon at bounding box center [836, 185] width 8 height 8
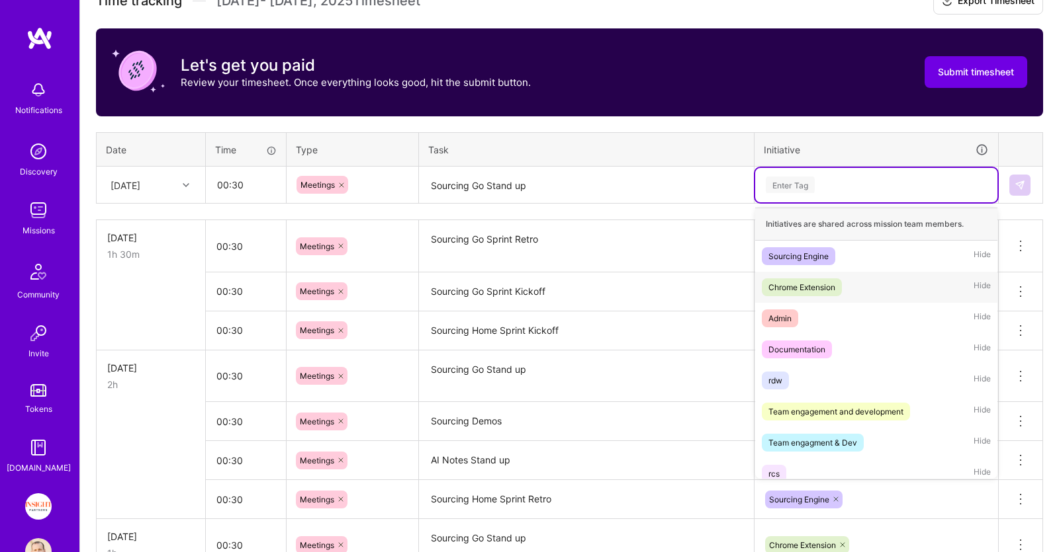
click at [842, 278] on div "Chrome Extension Hide" at bounding box center [876, 287] width 242 height 31
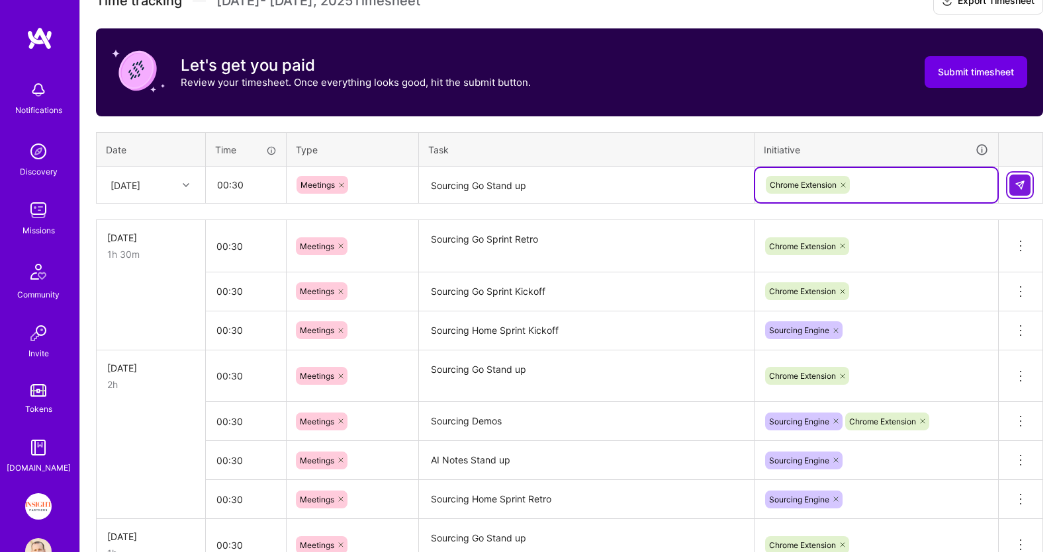
click at [1021, 186] on img at bounding box center [1019, 185] width 11 height 11
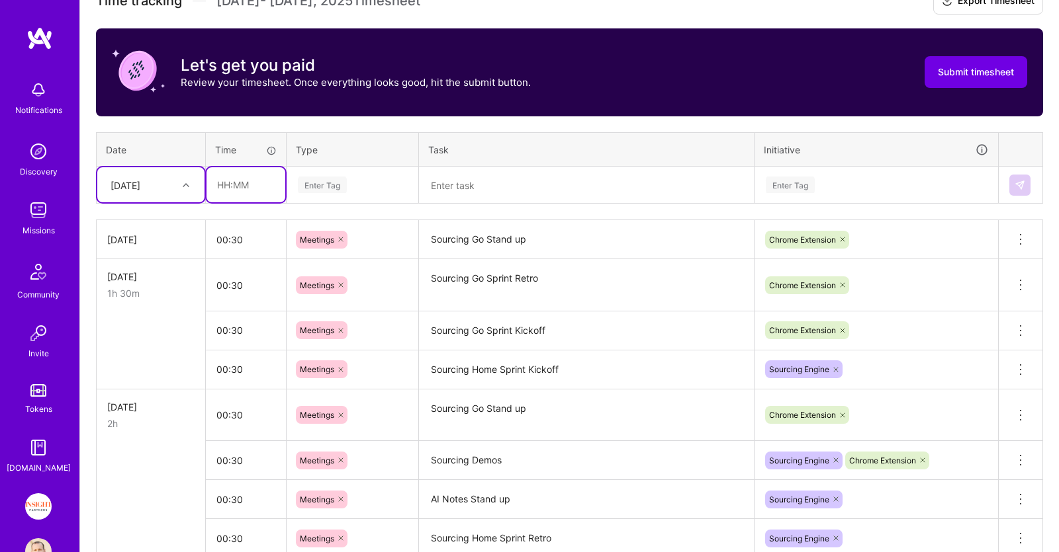
click at [254, 186] on input "text" at bounding box center [245, 184] width 79 height 35
type input "00:30"
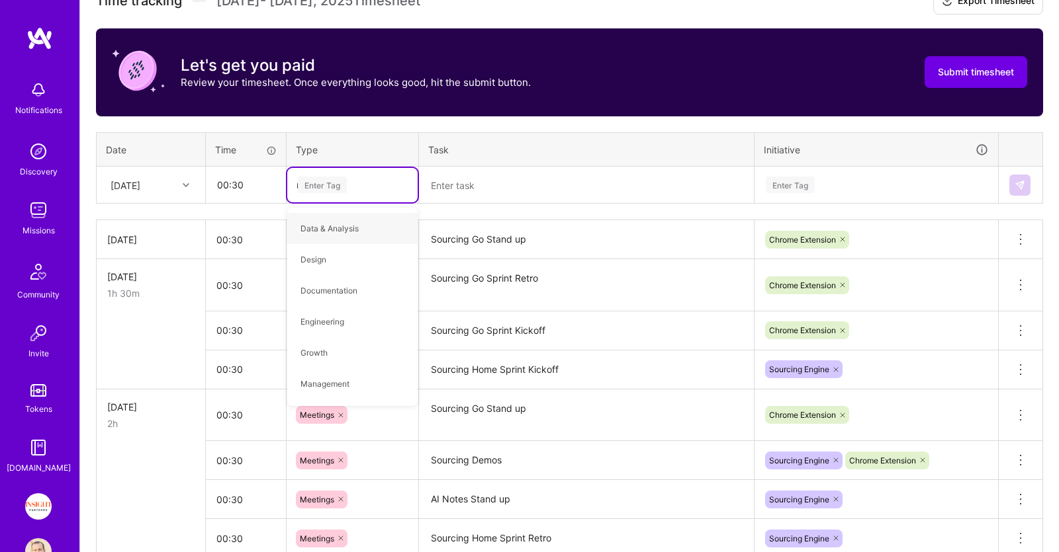
type input "mee"
click at [341, 224] on span "Meetings" at bounding box center [318, 229] width 48 height 18
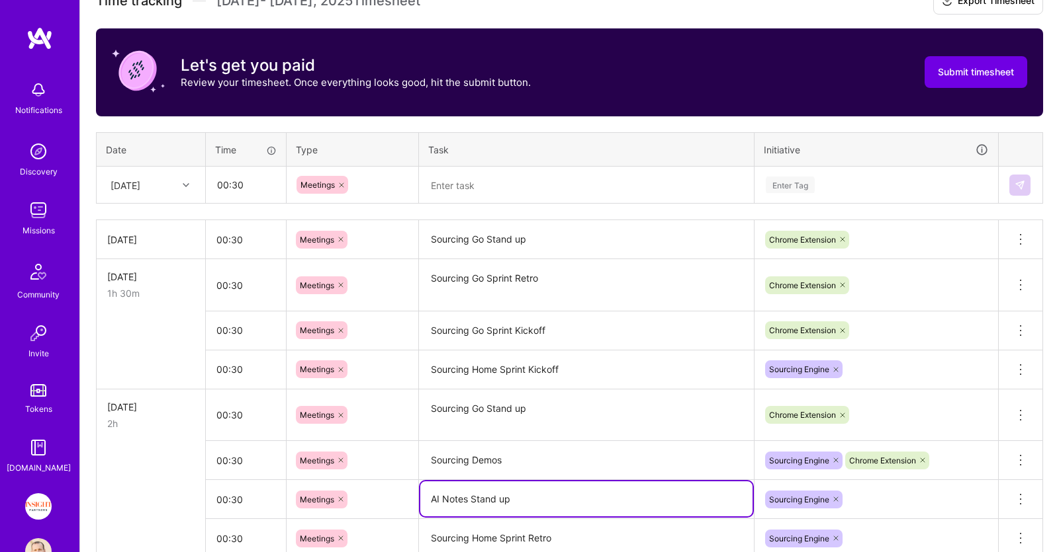
drag, startPoint x: 545, startPoint y: 491, endPoint x: 406, endPoint y: 508, distance: 140.0
click at [420, 508] on textarea "AI Notes Stand up" at bounding box center [586, 499] width 332 height 35
click at [463, 189] on textarea at bounding box center [586, 185] width 332 height 35
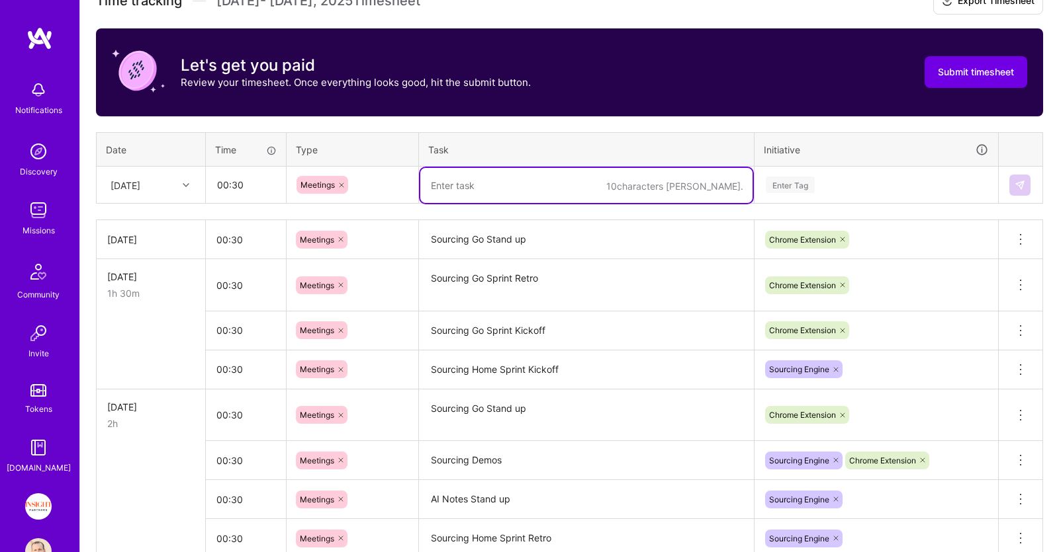
paste textarea "AI Notes Stand up"
type textarea "AI Notes Stand up"
click at [846, 177] on div "Enter Tag" at bounding box center [876, 185] width 224 height 17
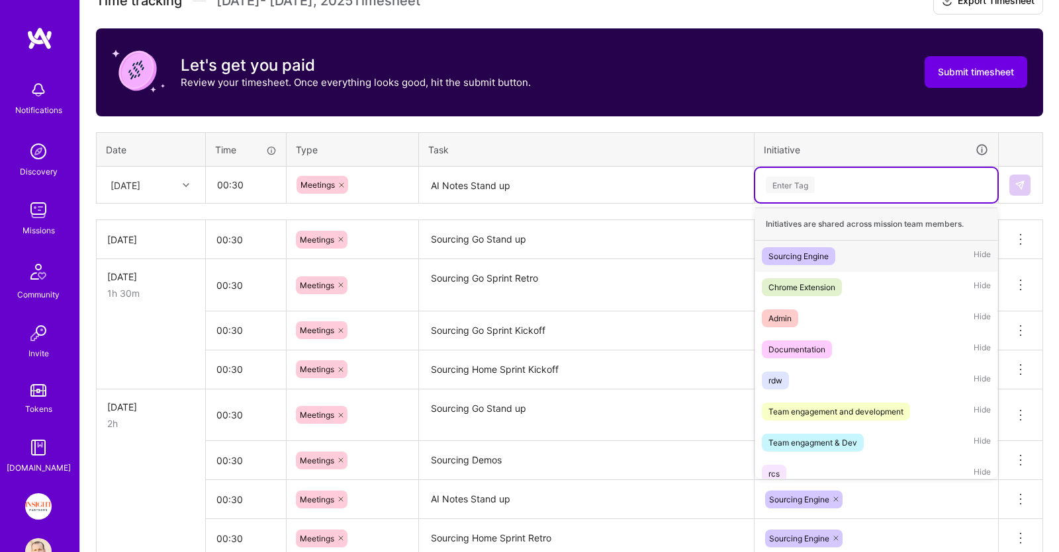
click at [830, 251] on span "Sourcing Engine" at bounding box center [798, 256] width 73 height 18
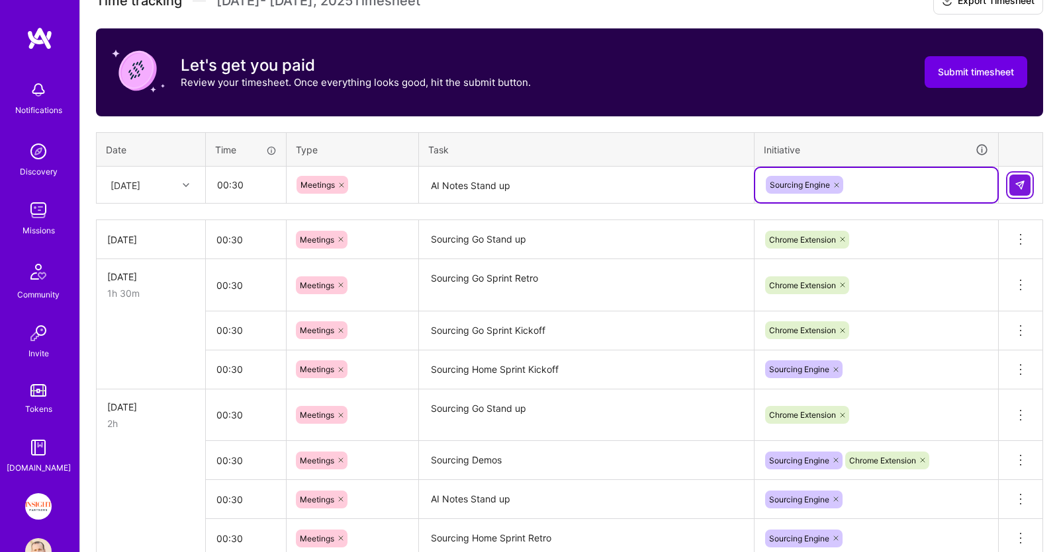
click at [1017, 182] on img at bounding box center [1019, 185] width 11 height 11
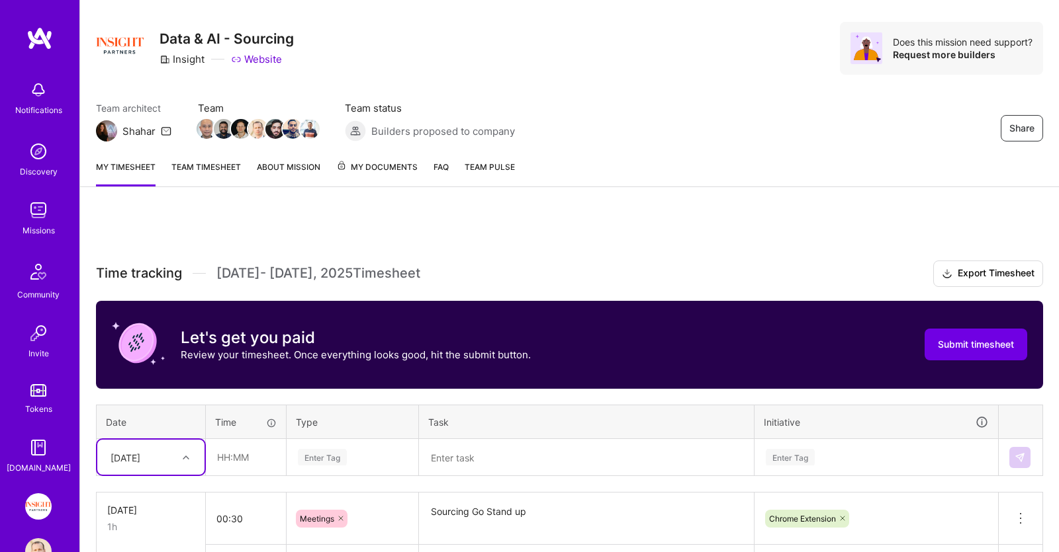
scroll to position [0, 0]
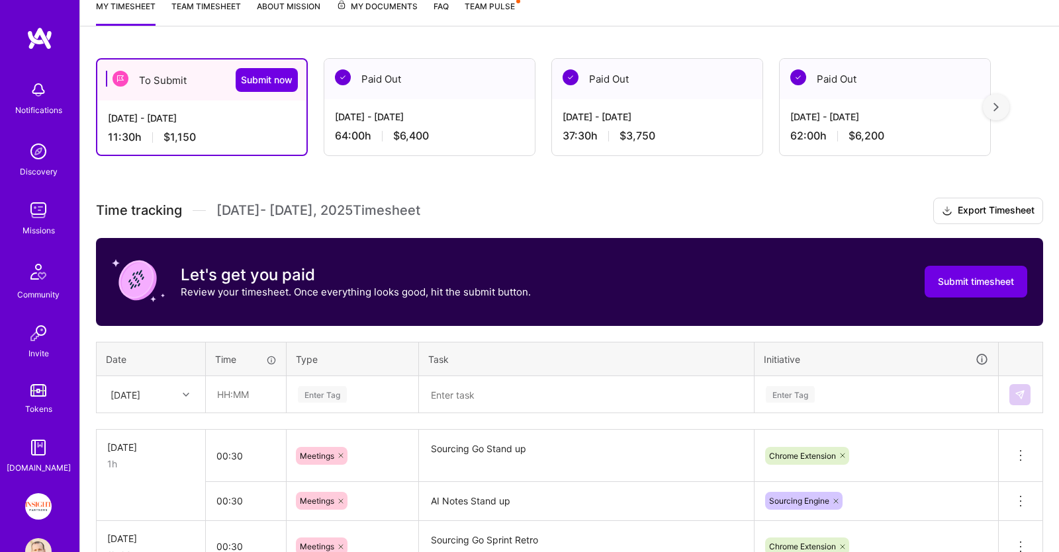
scroll to position [232, 0]
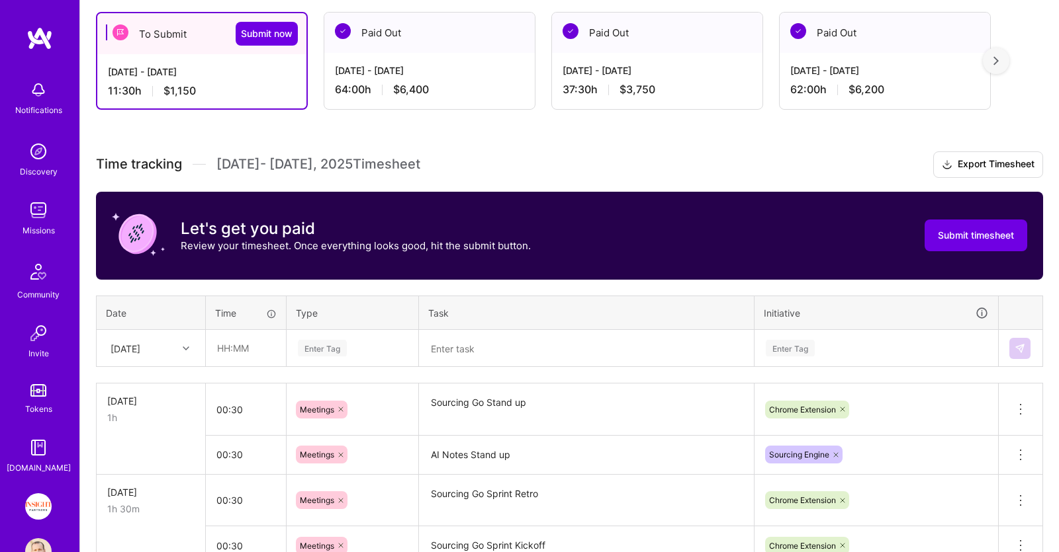
click at [154, 351] on div "[DATE]" at bounding box center [140, 348] width 73 height 22
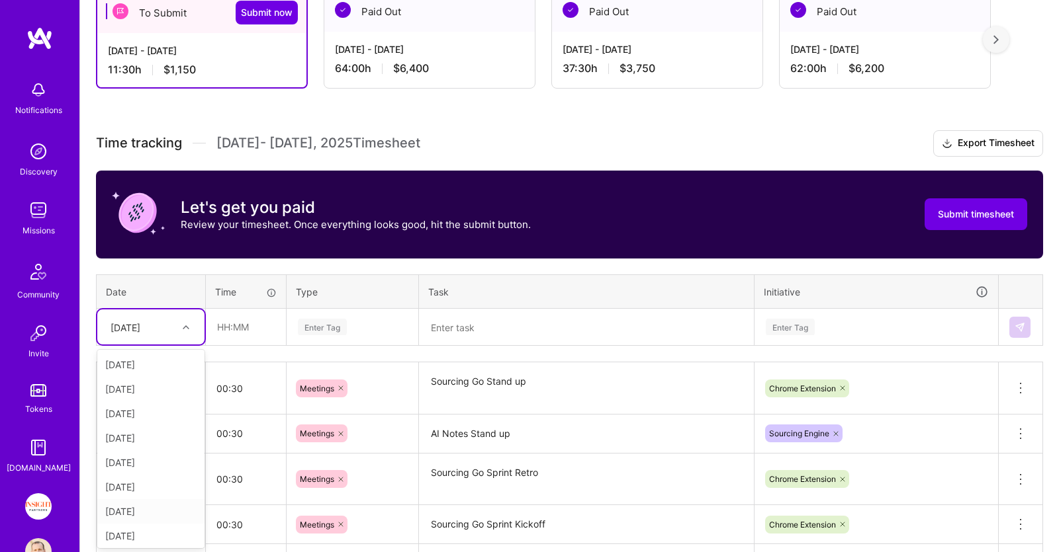
scroll to position [0, 0]
click at [152, 363] on div "[DATE]" at bounding box center [150, 365] width 107 height 24
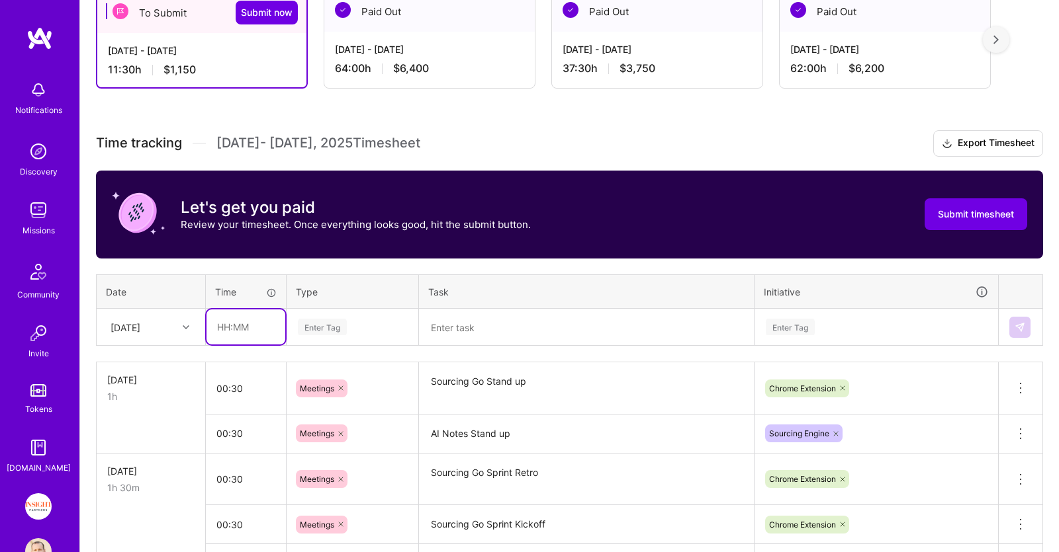
click at [260, 325] on input "text" at bounding box center [245, 327] width 79 height 35
type input "05:00"
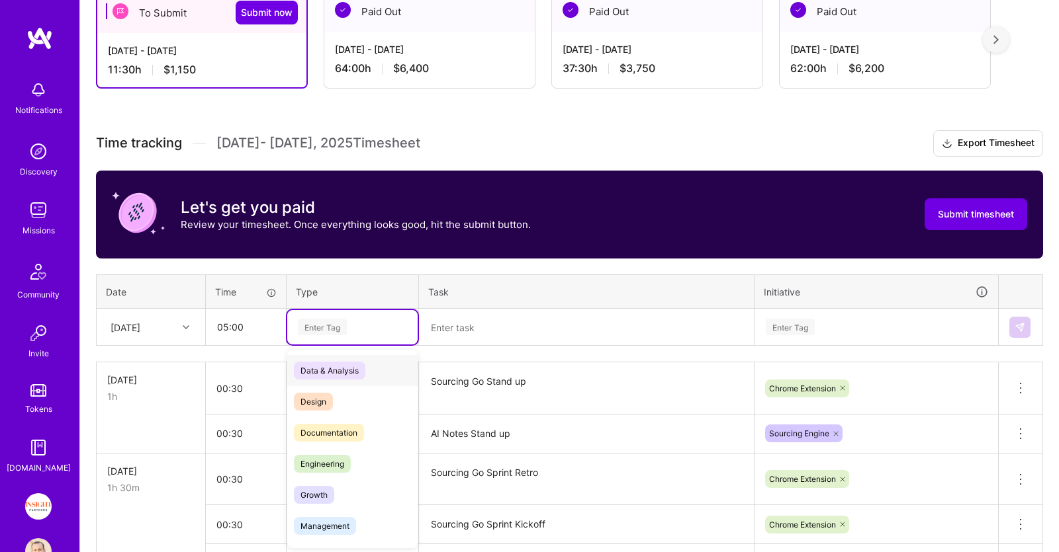
click at [392, 330] on div "Enter Tag" at bounding box center [352, 327] width 112 height 17
click at [374, 453] on div "Engineering" at bounding box center [352, 464] width 130 height 31
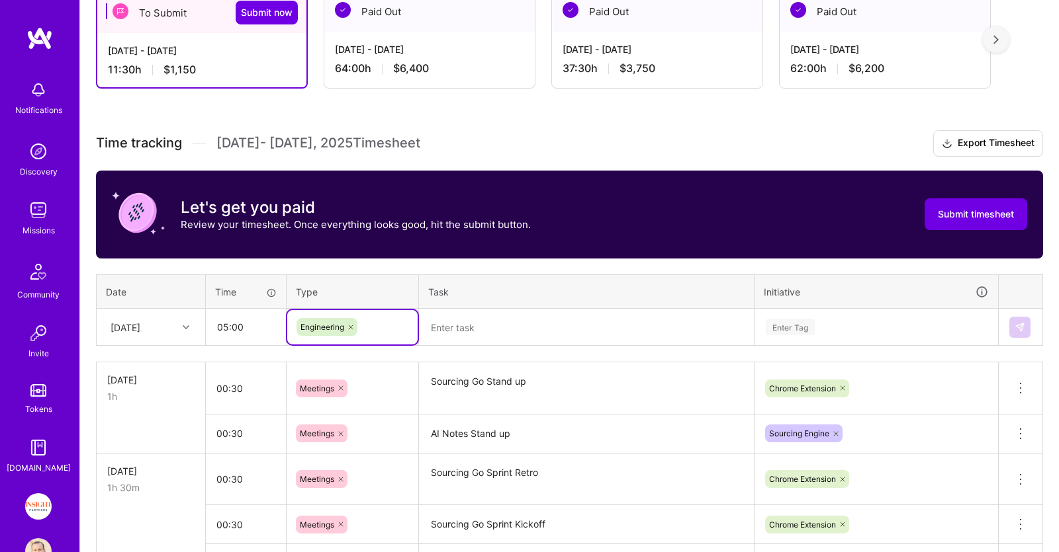
click at [520, 331] on textarea at bounding box center [586, 327] width 332 height 34
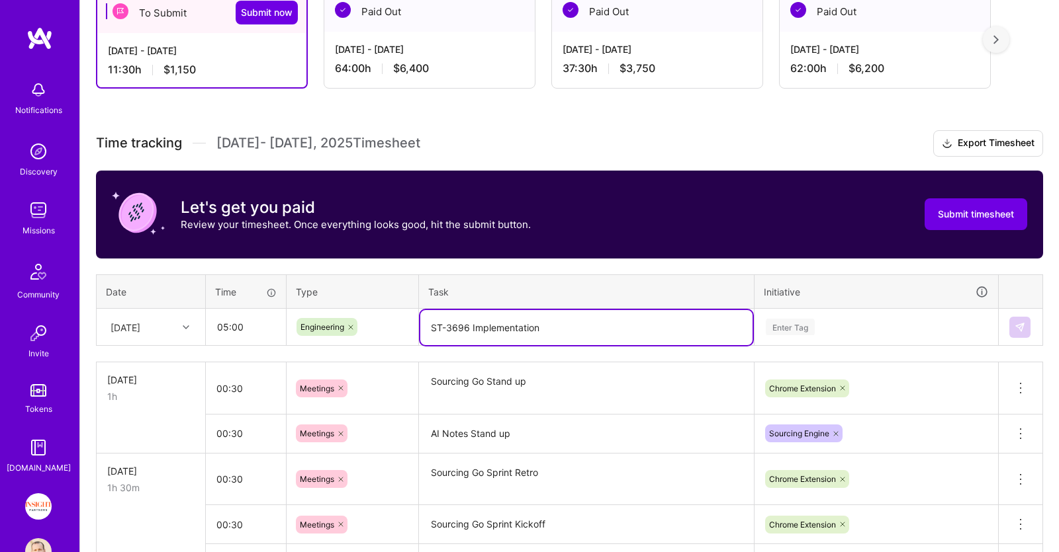
type textarea "ST-3696 Implementation"
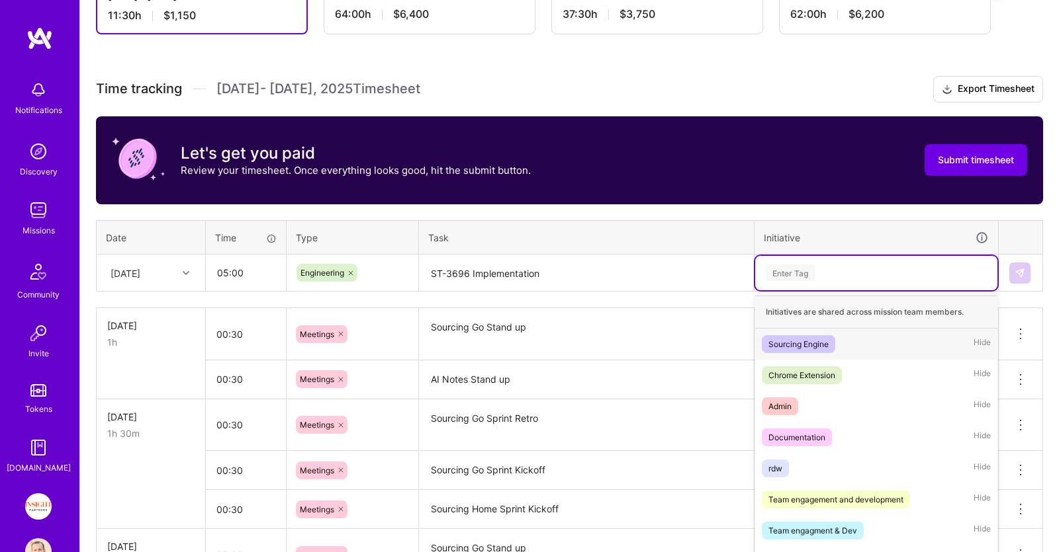
click at [815, 290] on div "option Sourcing Engine focused, 1 of 50. 50 results available. Use Up and Down …" at bounding box center [876, 273] width 242 height 34
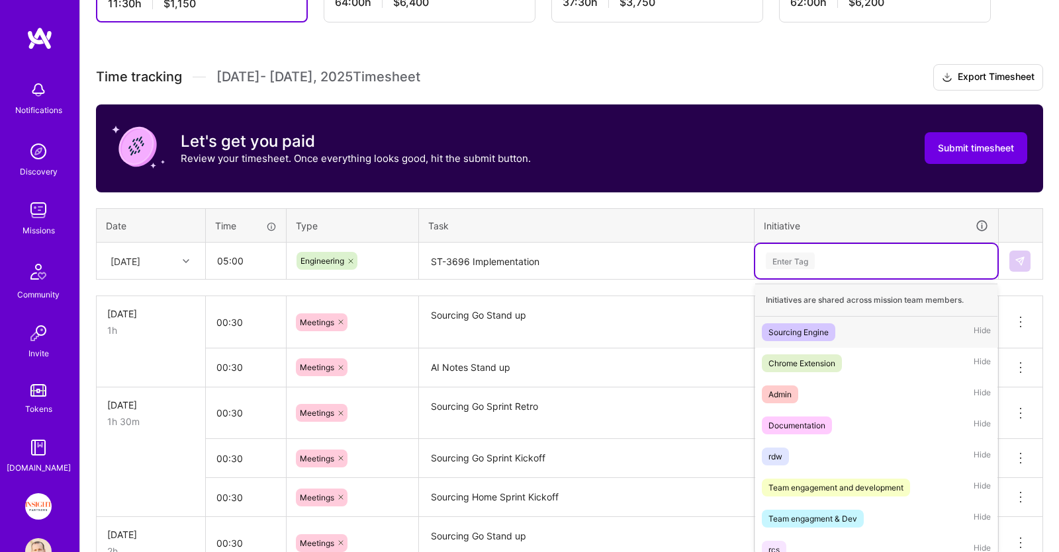
scroll to position [325, 0]
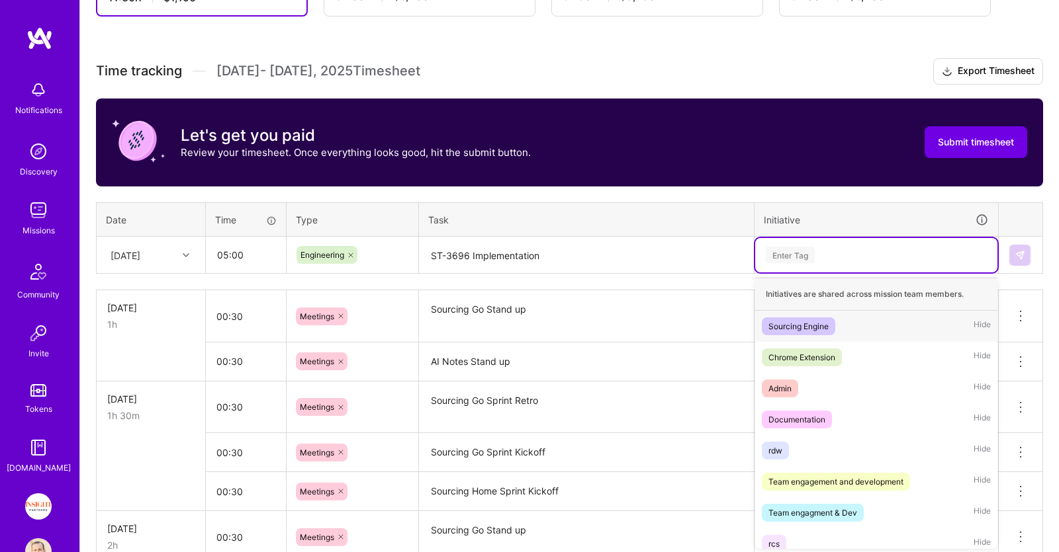
click at [840, 321] on div "Sourcing Engine Hide" at bounding box center [876, 326] width 242 height 31
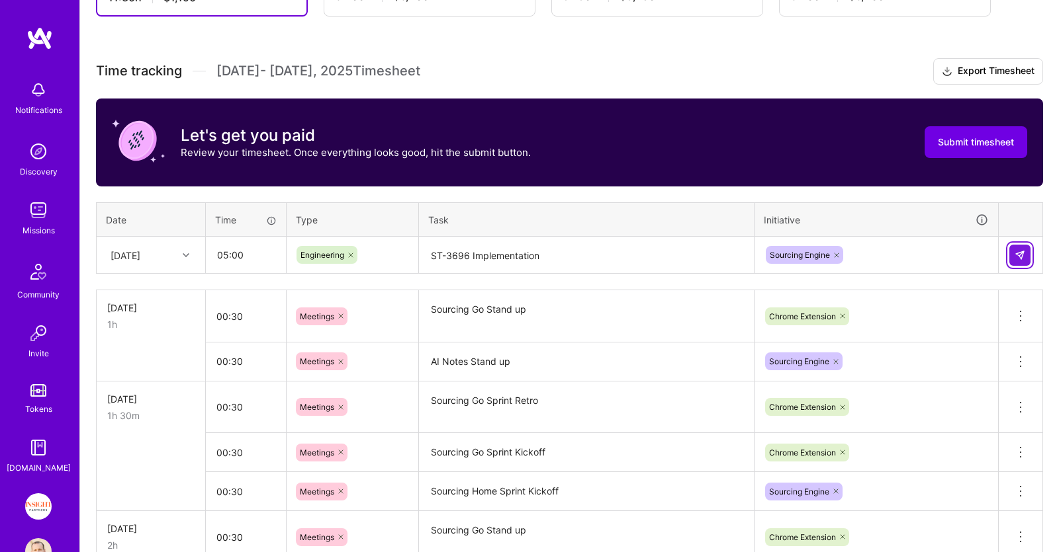
click at [1018, 250] on img at bounding box center [1019, 255] width 11 height 11
click at [165, 248] on div "[DATE]" at bounding box center [140, 255] width 73 height 22
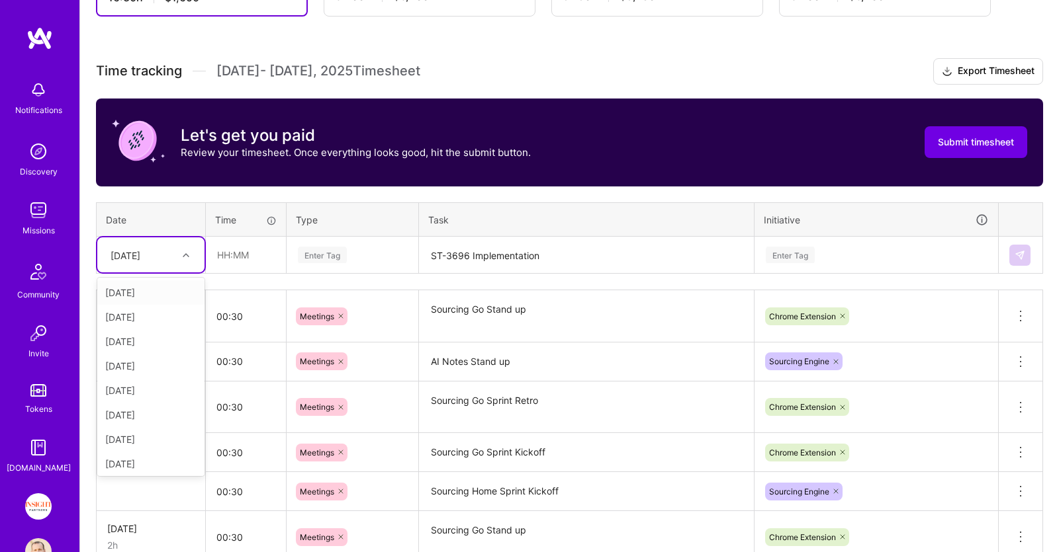
click at [159, 291] on div "[DATE]" at bounding box center [150, 293] width 107 height 24
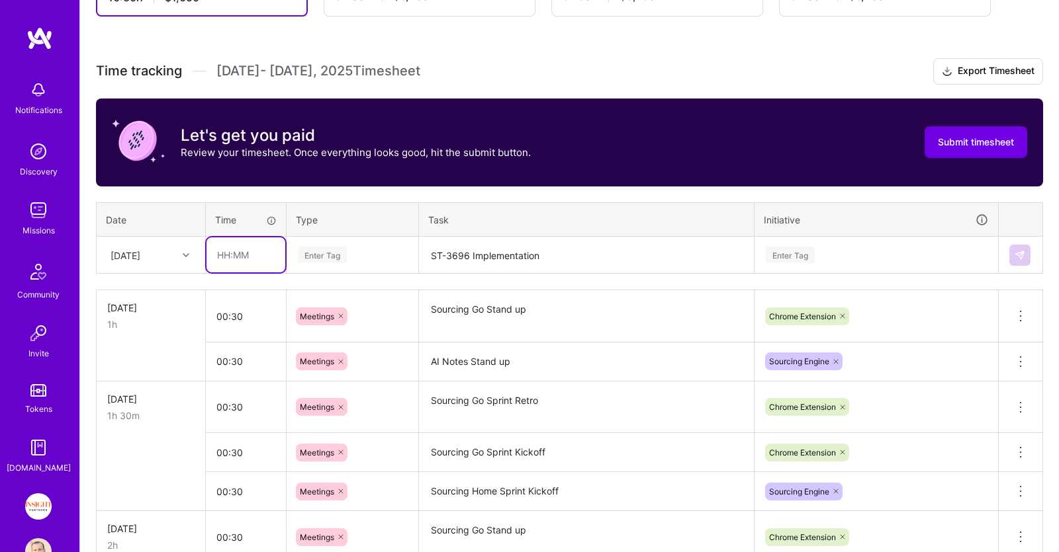
click at [267, 250] on input "text" at bounding box center [245, 255] width 79 height 35
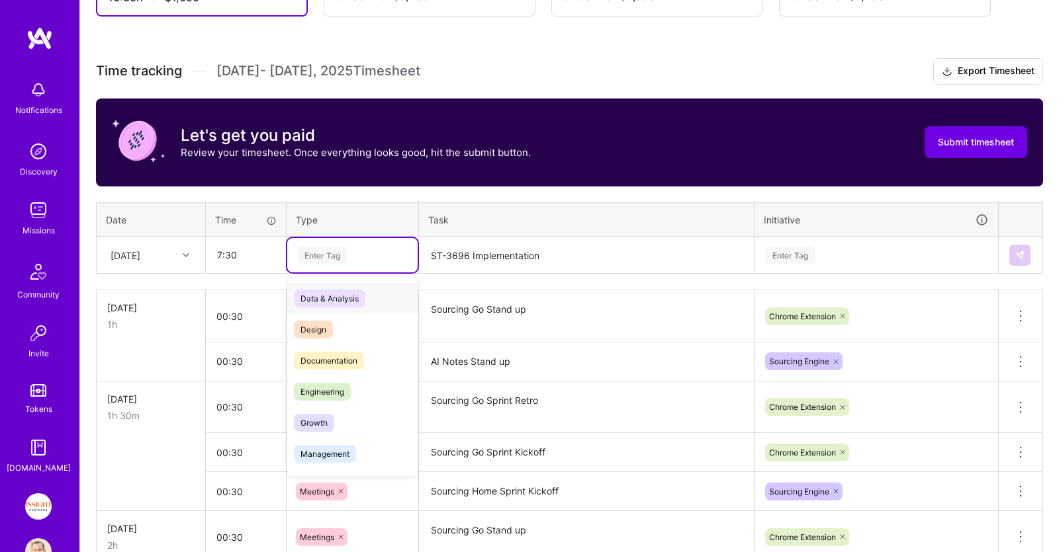
type input "07:30"
click at [359, 249] on div "Enter Tag" at bounding box center [352, 255] width 112 height 17
click at [365, 390] on div "Engineering" at bounding box center [352, 391] width 130 height 31
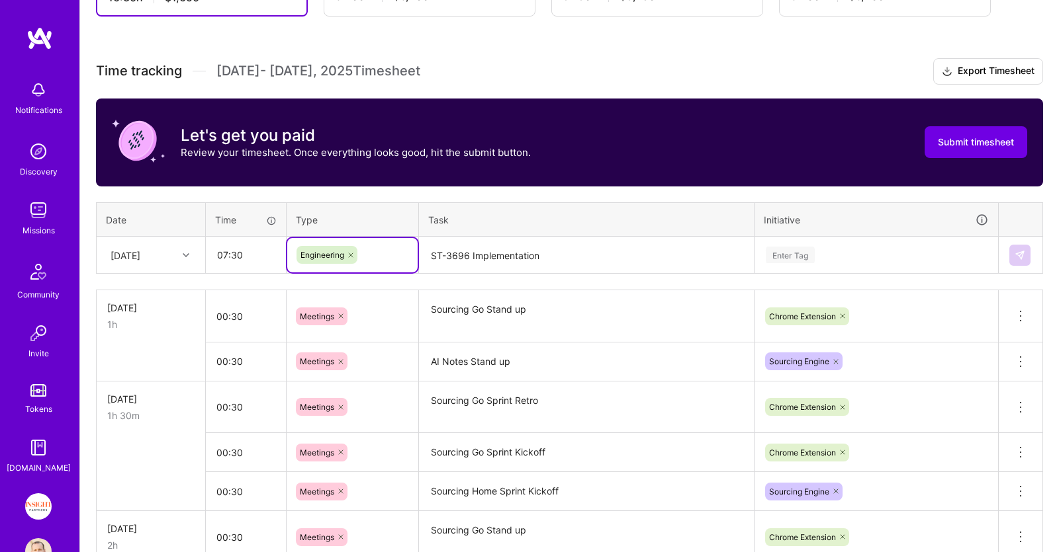
click at [494, 262] on textarea "ST-3696 Implementation" at bounding box center [586, 255] width 332 height 35
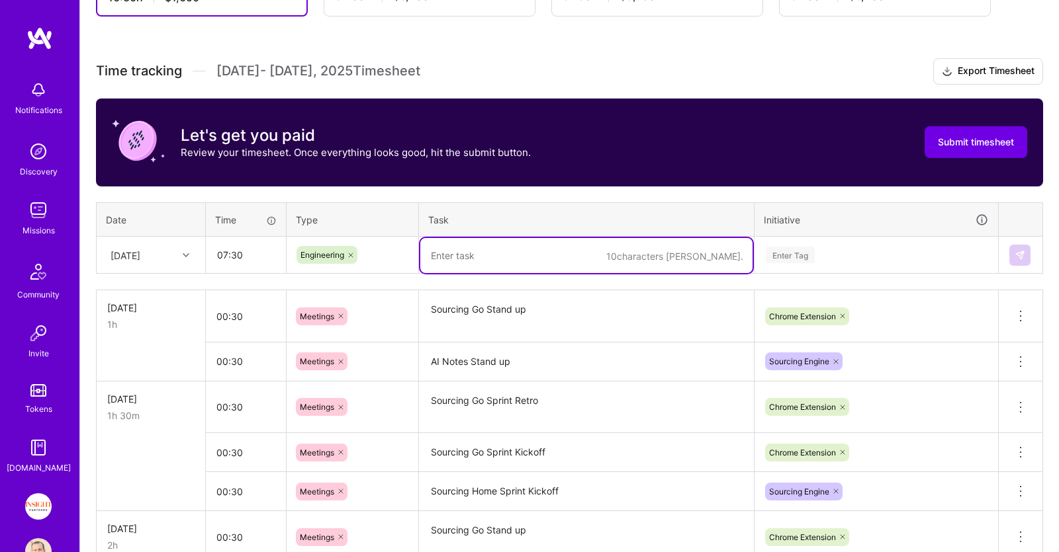
paste textarea "AI Notes Stand up"
type textarea "AI Notes Stand up"
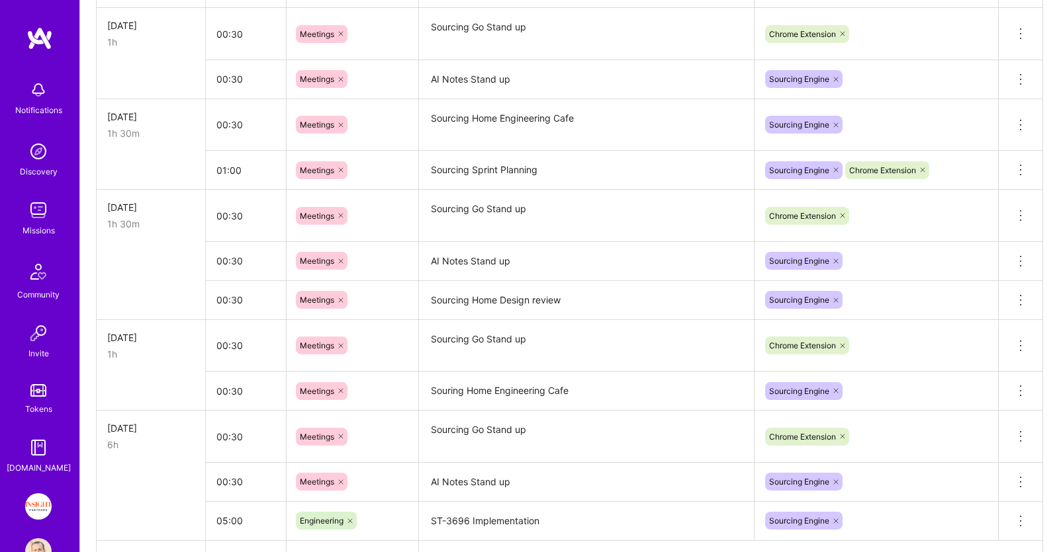
scroll to position [1174, 0]
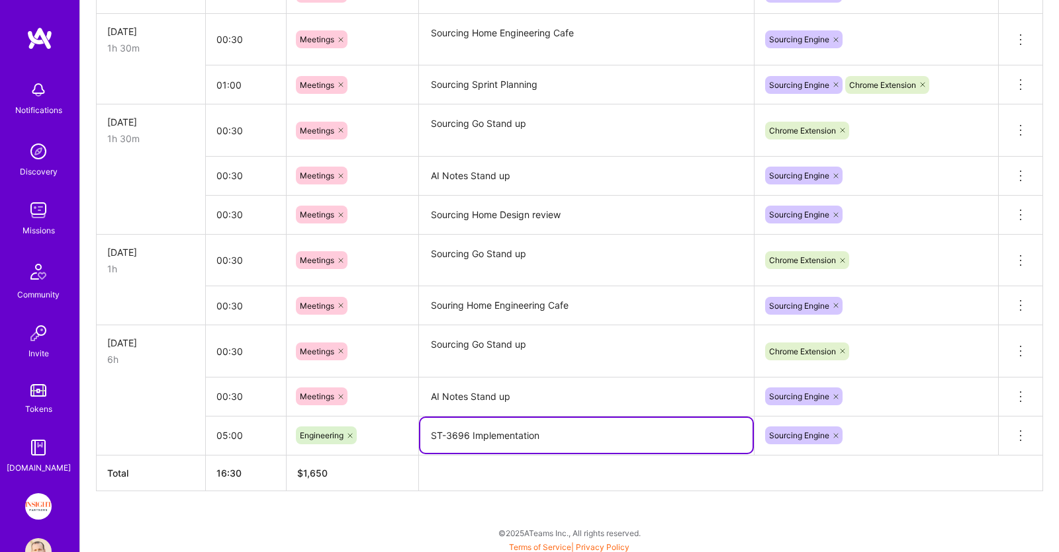
drag, startPoint x: 566, startPoint y: 424, endPoint x: 405, endPoint y: 433, distance: 161.7
click at [420, 435] on textarea "ST-3696 Implementation" at bounding box center [586, 435] width 332 height 35
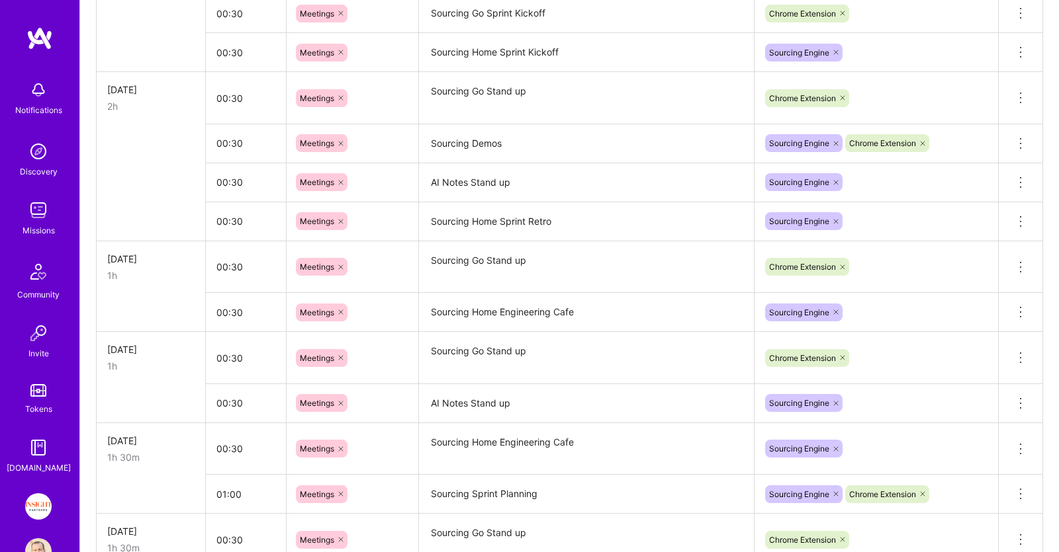
scroll to position [479, 0]
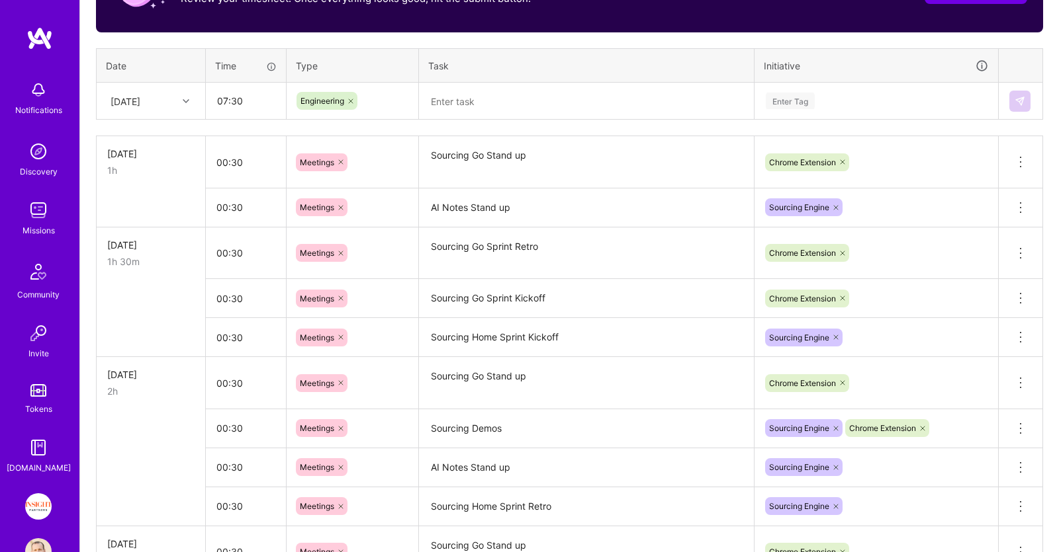
click at [528, 100] on textarea at bounding box center [586, 101] width 332 height 35
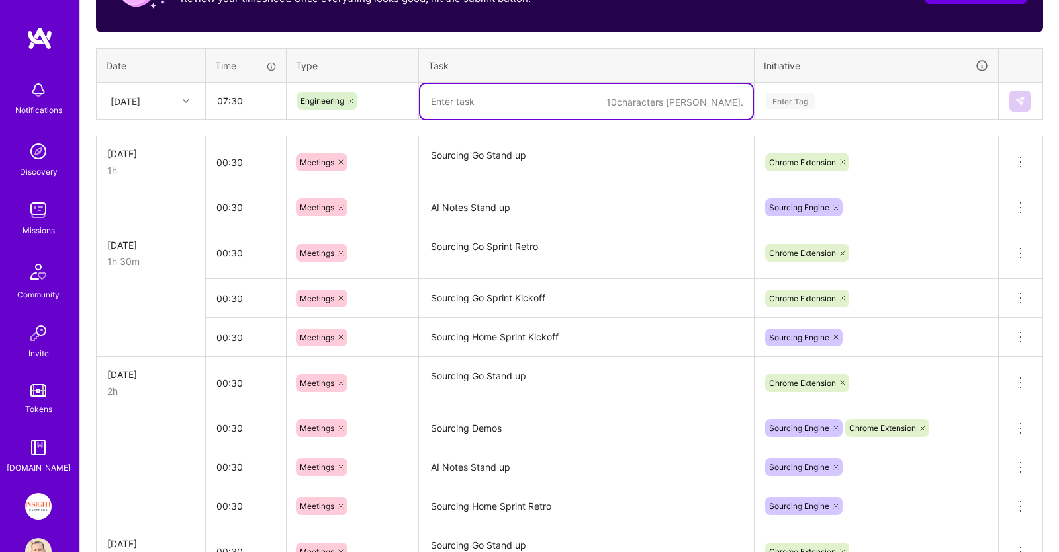
paste textarea "ST-3696 Implementation"
type textarea "ST-3696 Implementation & Review"
click at [809, 89] on div "Enter Tag" at bounding box center [876, 101] width 242 height 34
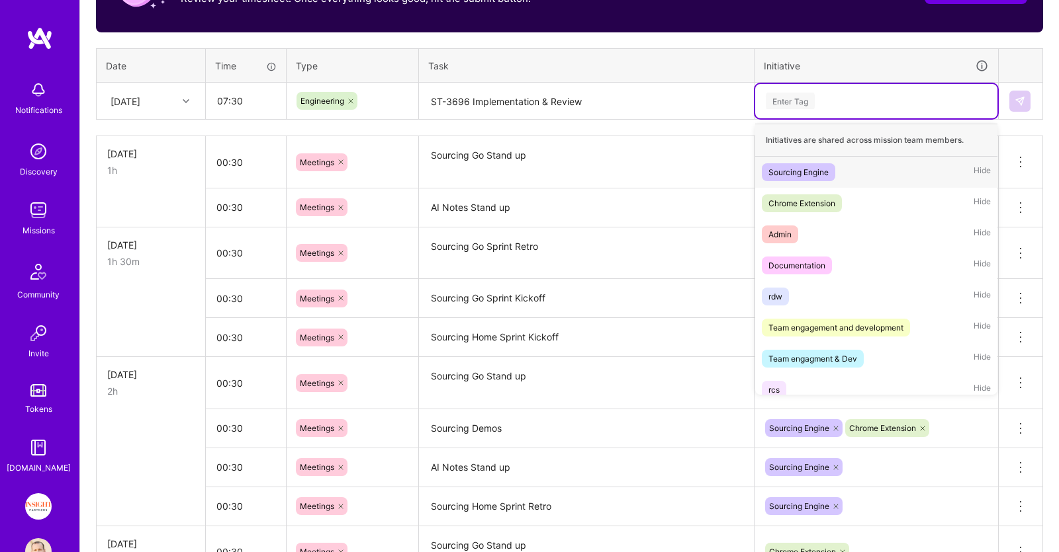
drag, startPoint x: 831, startPoint y: 179, endPoint x: 844, endPoint y: 172, distance: 14.5
click at [832, 179] on div "Sourcing Engine Hide" at bounding box center [876, 172] width 242 height 31
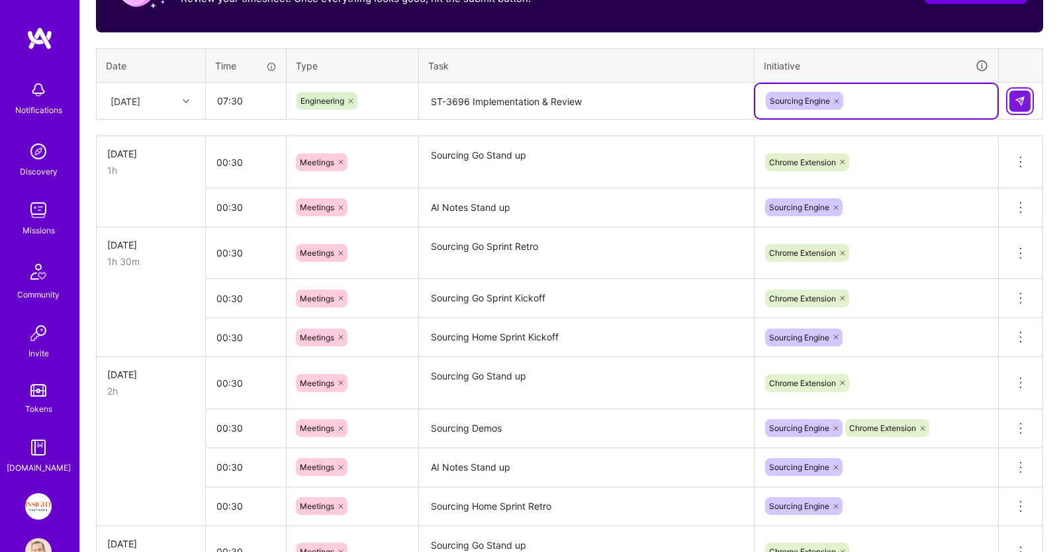
click at [1015, 98] on img at bounding box center [1019, 101] width 11 height 11
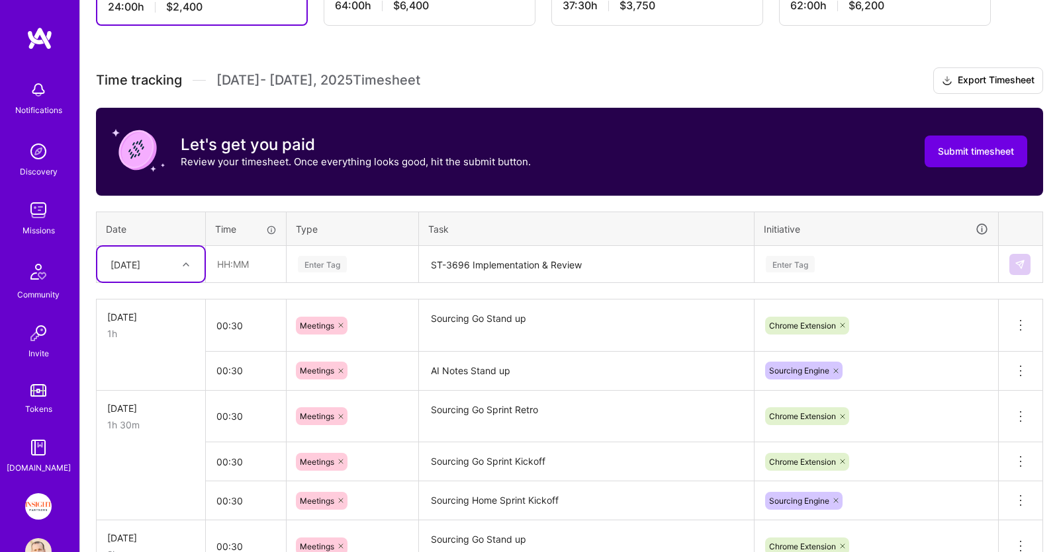
scroll to position [201, 0]
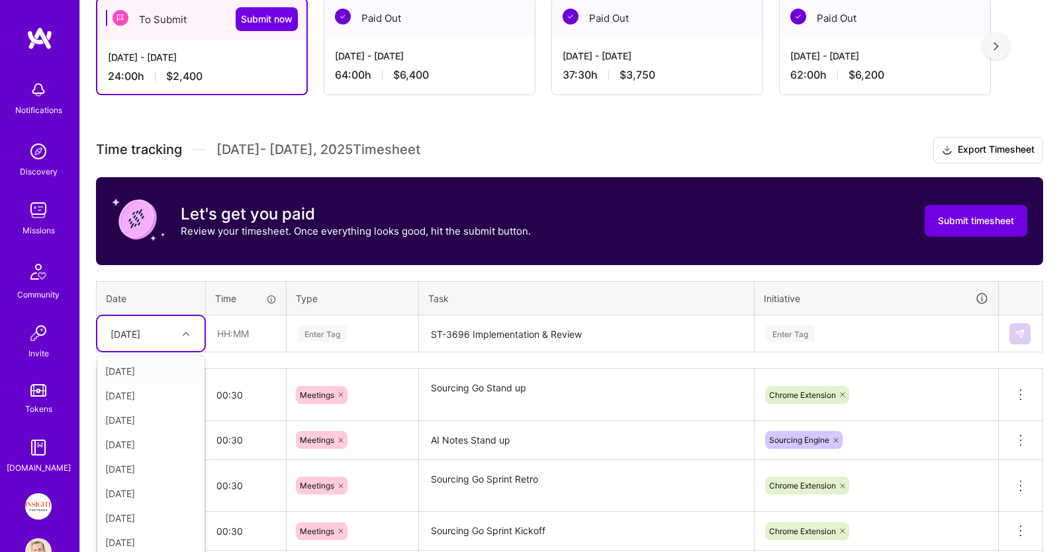
click at [188, 351] on div "option [DATE], selected. option [DATE] focused, 1 of 15. 14 results available. …" at bounding box center [150, 333] width 107 height 35
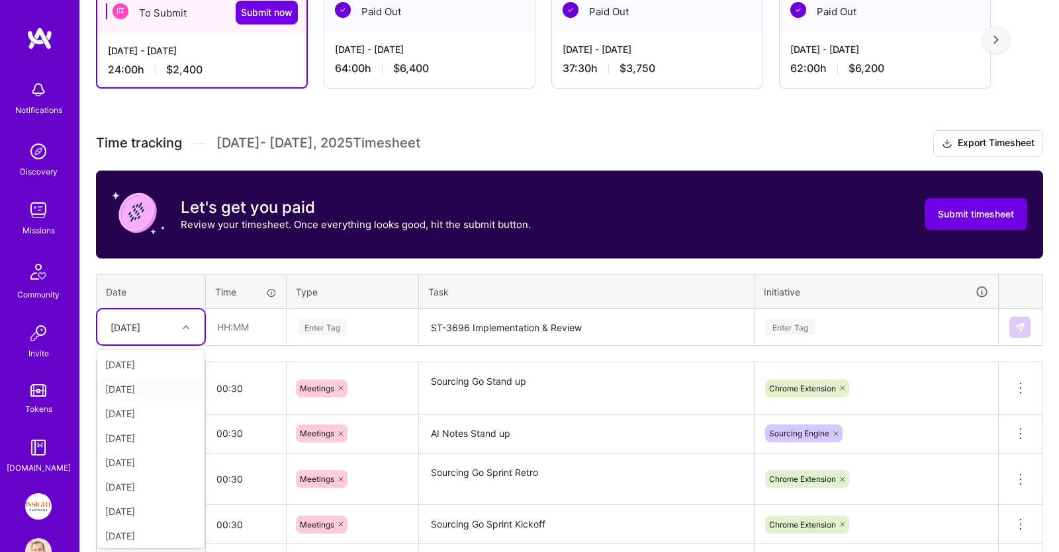
click at [155, 386] on div "[DATE]" at bounding box center [150, 389] width 107 height 24
click at [261, 322] on input "text" at bounding box center [245, 327] width 79 height 35
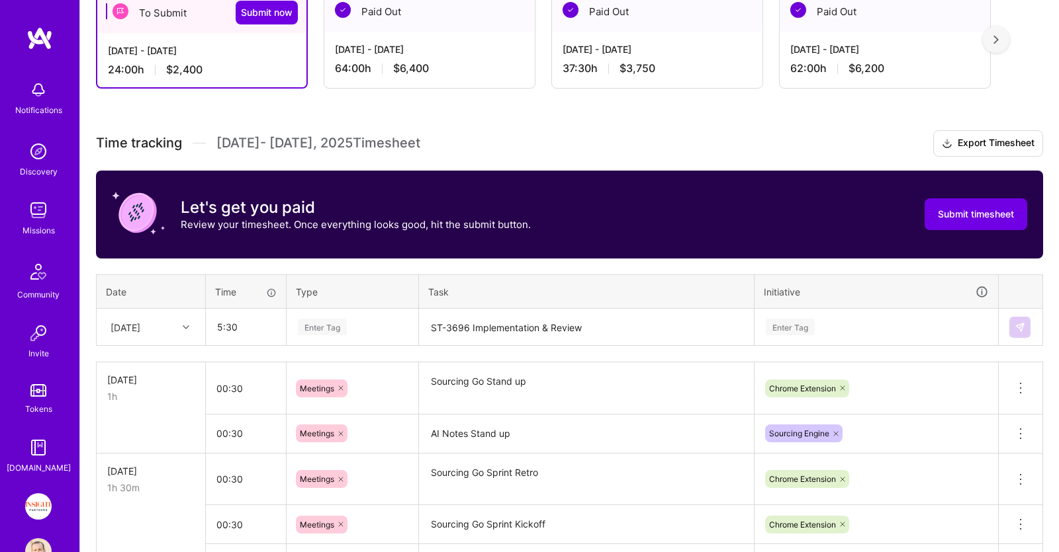
type input "05:30"
click at [366, 322] on div "Enter Tag" at bounding box center [352, 327] width 112 height 17
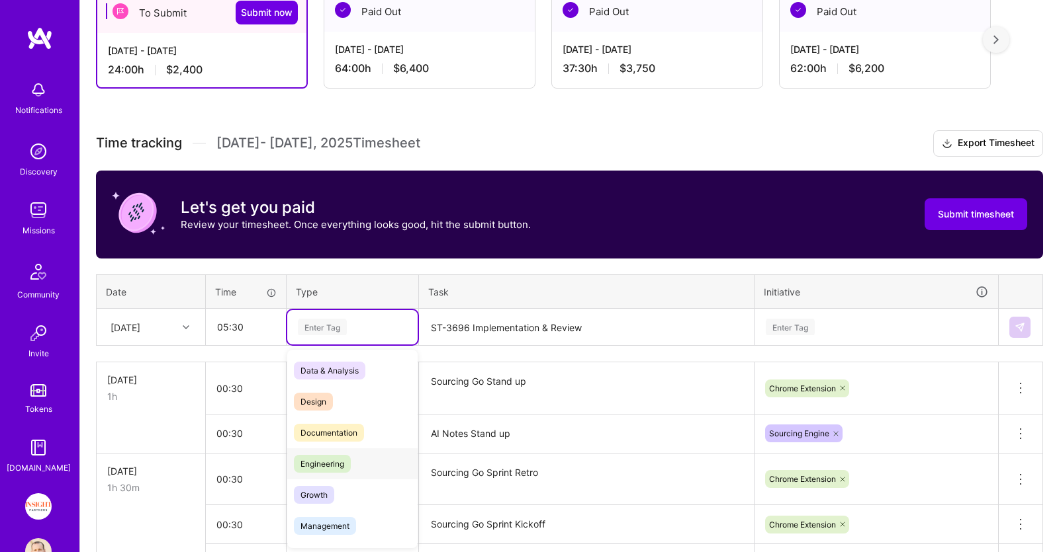
click at [364, 463] on div "Engineering" at bounding box center [352, 464] width 130 height 31
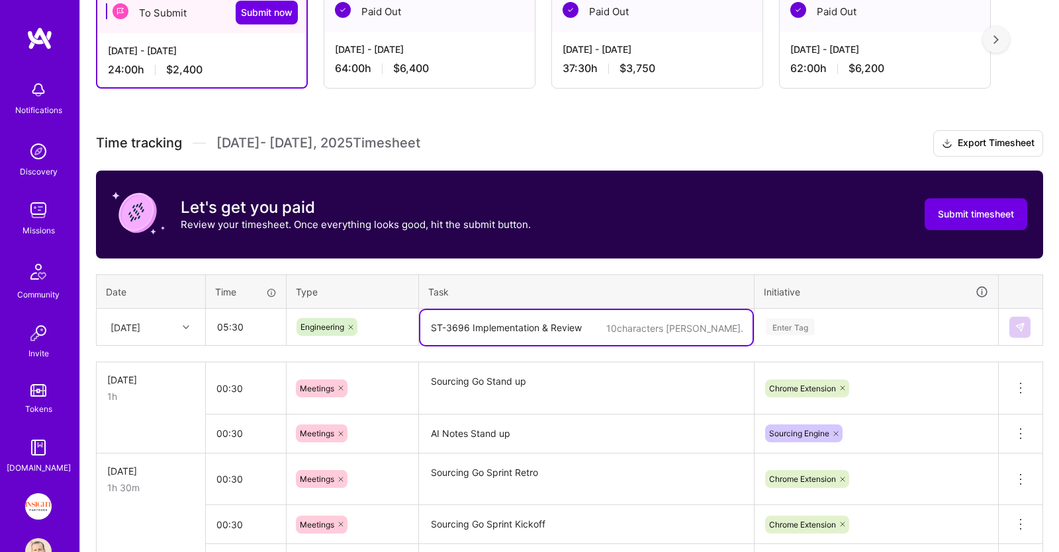
click at [511, 321] on textarea "ST-3696 Implementation & Review" at bounding box center [586, 327] width 332 height 35
paste textarea "ST-3696 Implementation"
type textarea "ST-3696 Review updates"
click at [840, 319] on div "Enter Tag" at bounding box center [876, 327] width 242 height 34
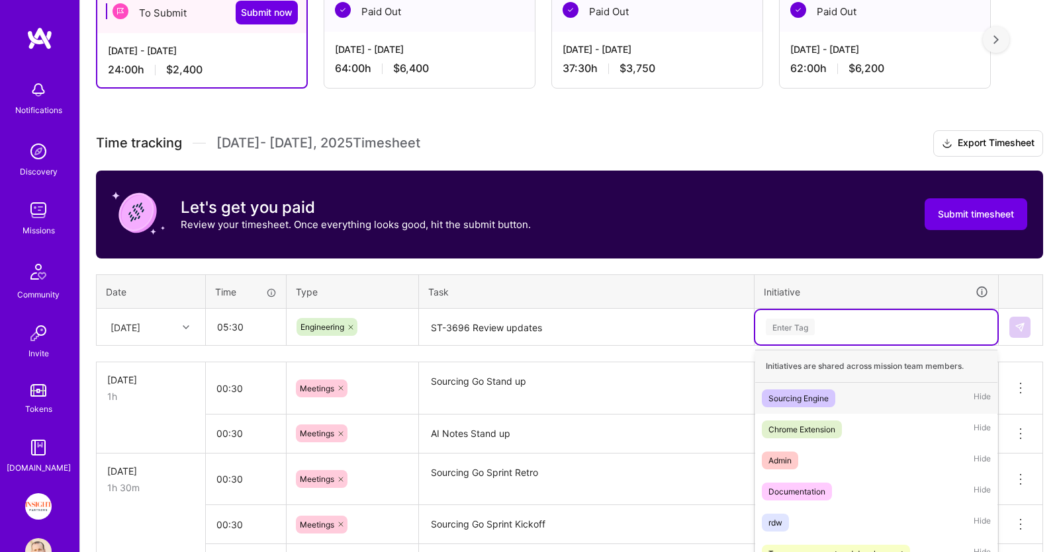
scroll to position [325, 0]
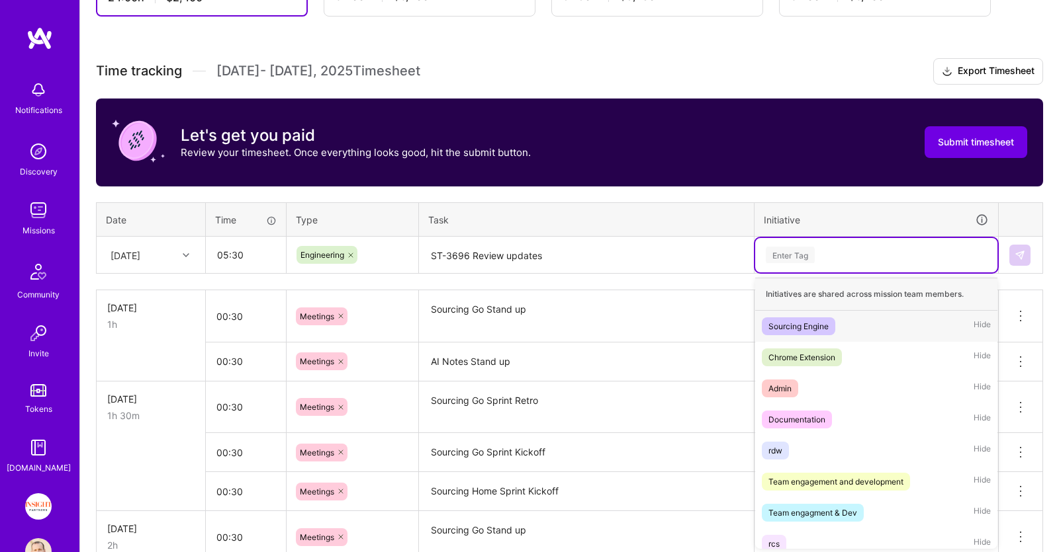
click at [849, 328] on div "Sourcing Engine Hide" at bounding box center [876, 326] width 242 height 31
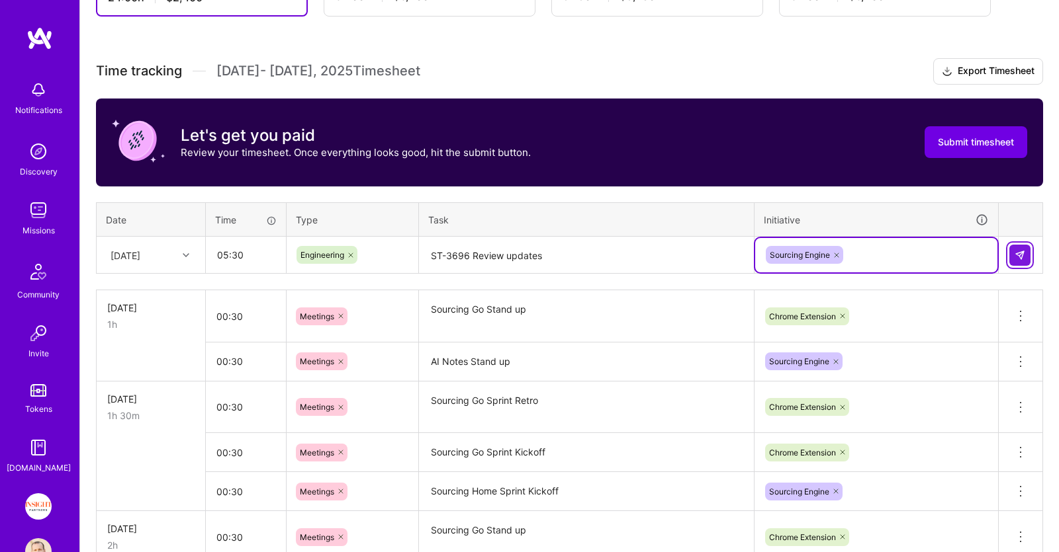
click at [1011, 251] on button at bounding box center [1019, 255] width 21 height 21
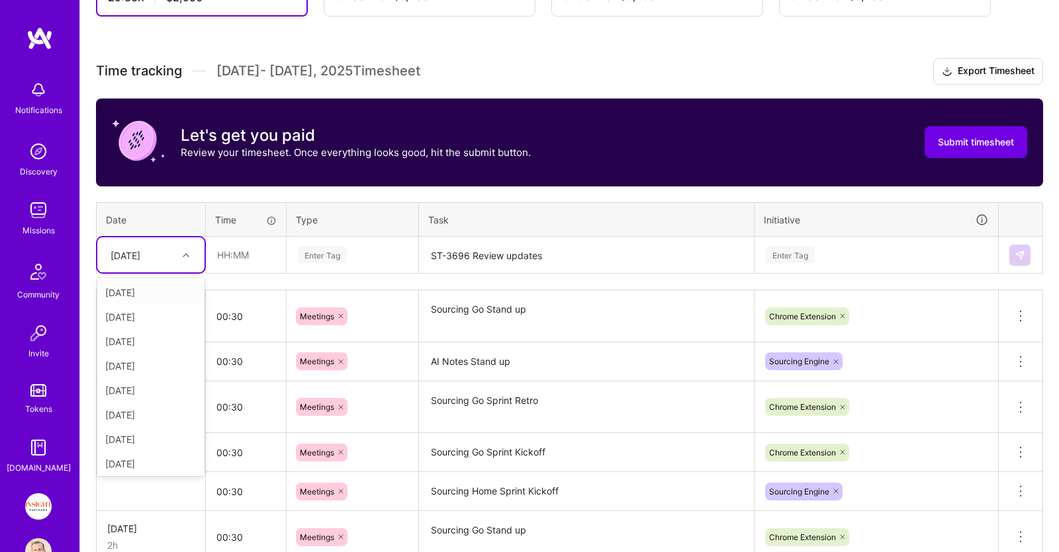
click at [183, 258] on div at bounding box center [187, 255] width 21 height 17
click at [143, 391] on div "[DATE]" at bounding box center [150, 390] width 107 height 24
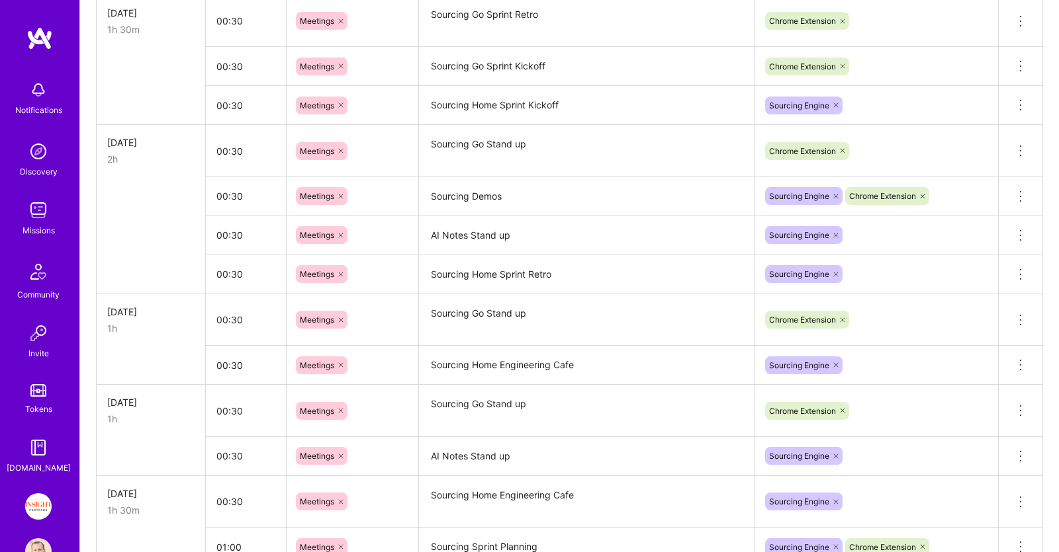
scroll to position [464, 0]
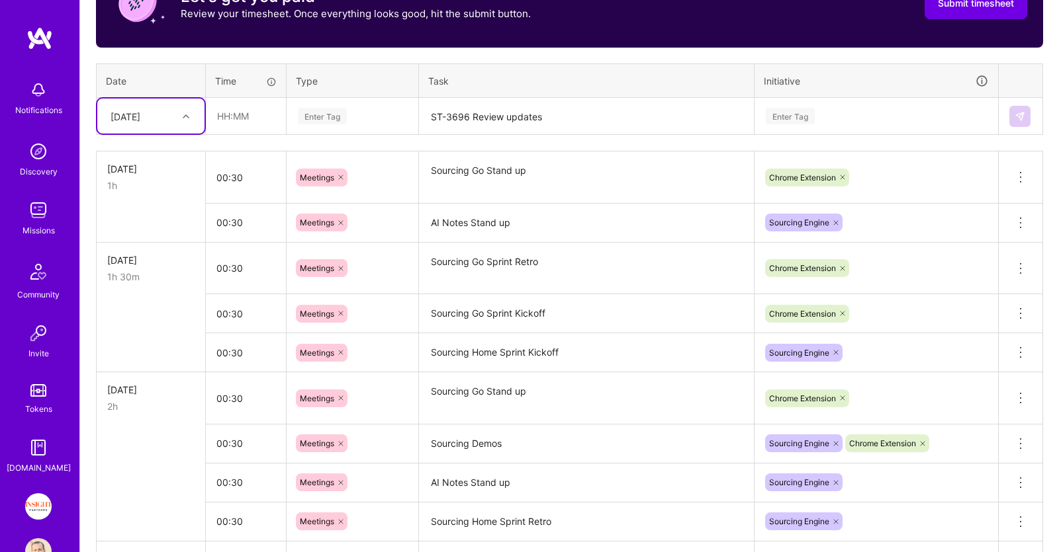
click at [341, 126] on div "Enter Tag" at bounding box center [352, 116] width 130 height 34
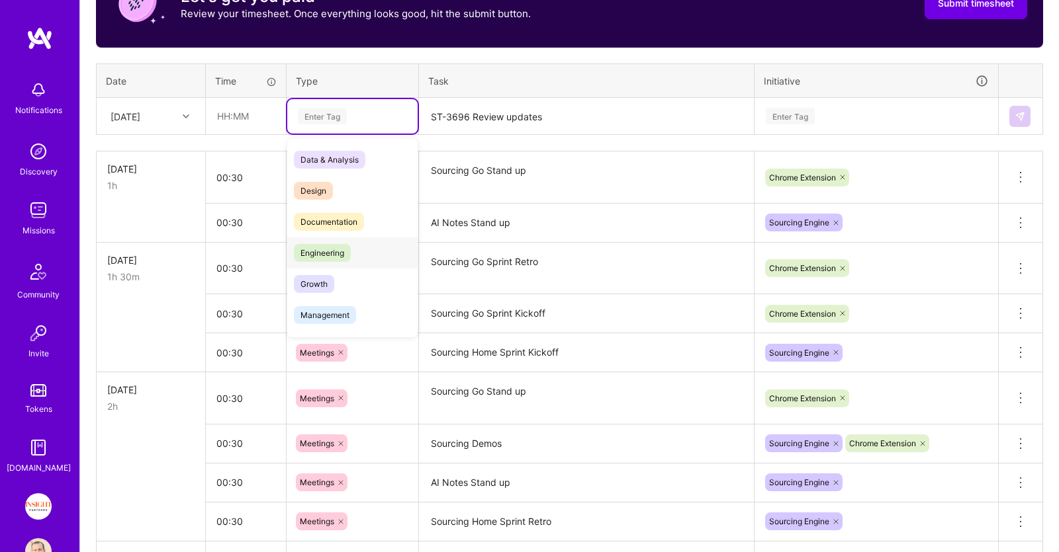
click at [369, 242] on div "Engineering" at bounding box center [352, 253] width 130 height 31
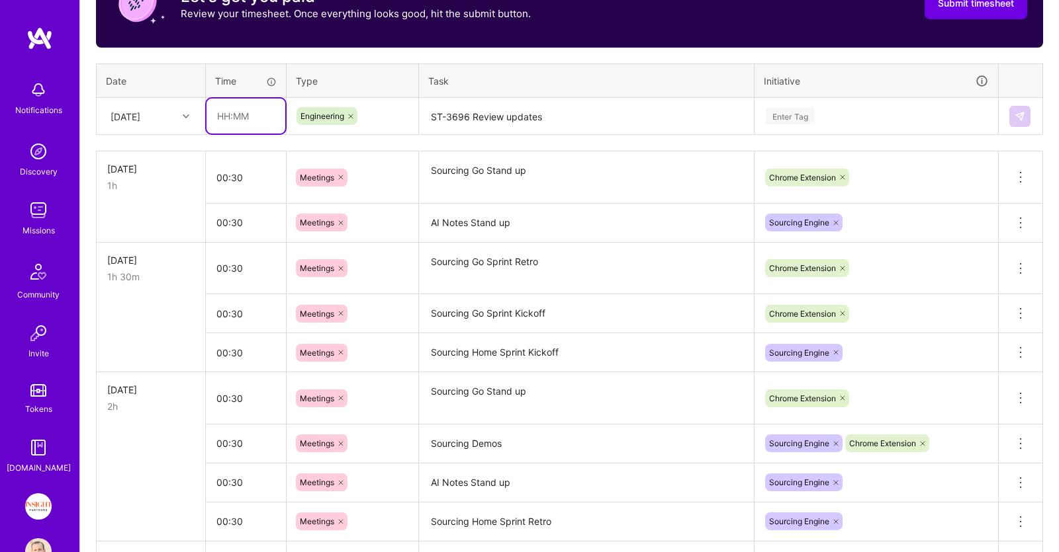
click at [275, 117] on input "text" at bounding box center [245, 116] width 79 height 35
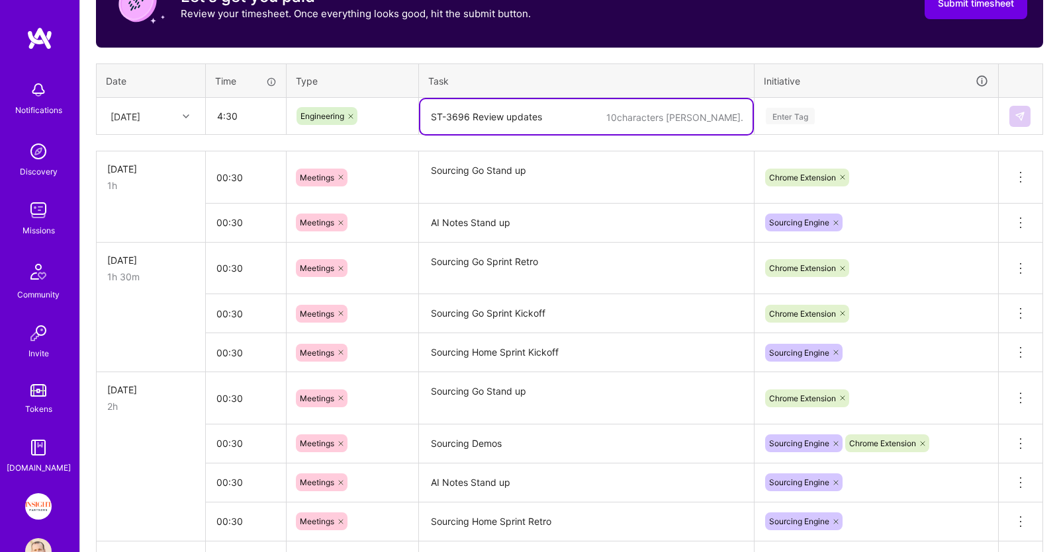
type input "04:30"
click at [466, 119] on textarea "ST-3696 Review updates" at bounding box center [586, 116] width 332 height 35
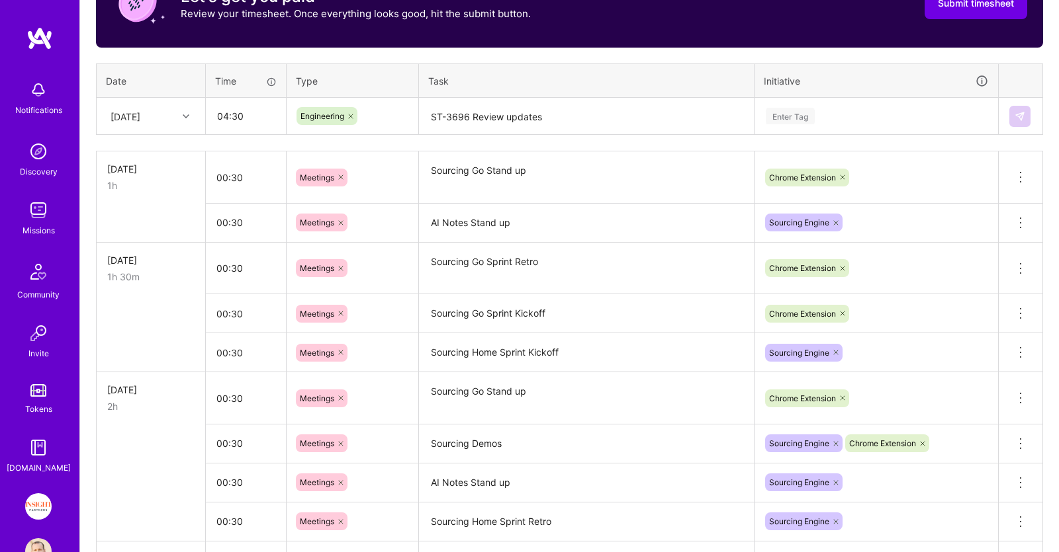
click at [490, 117] on textarea "ST-3696 Review updates" at bounding box center [586, 116] width 332 height 35
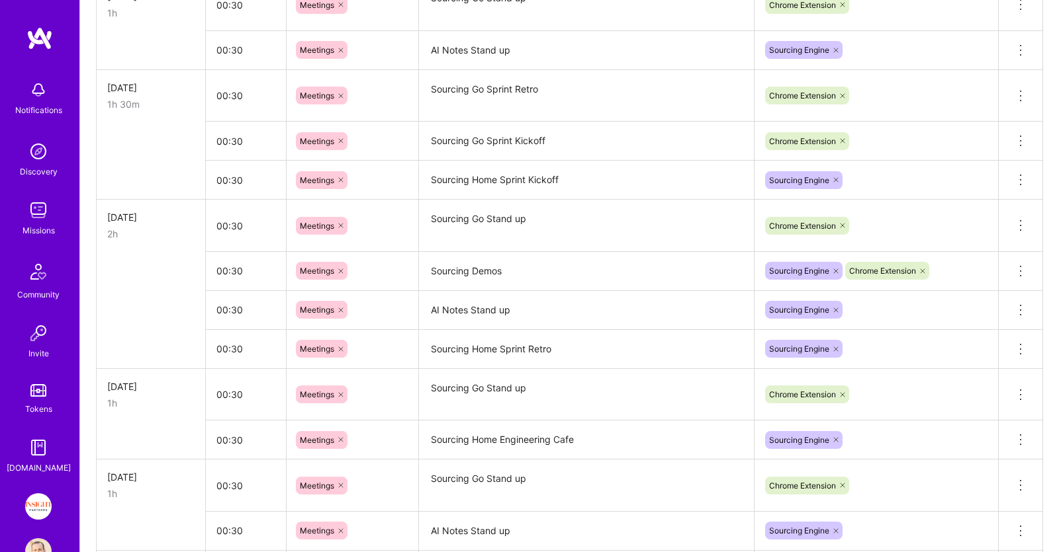
scroll to position [394, 0]
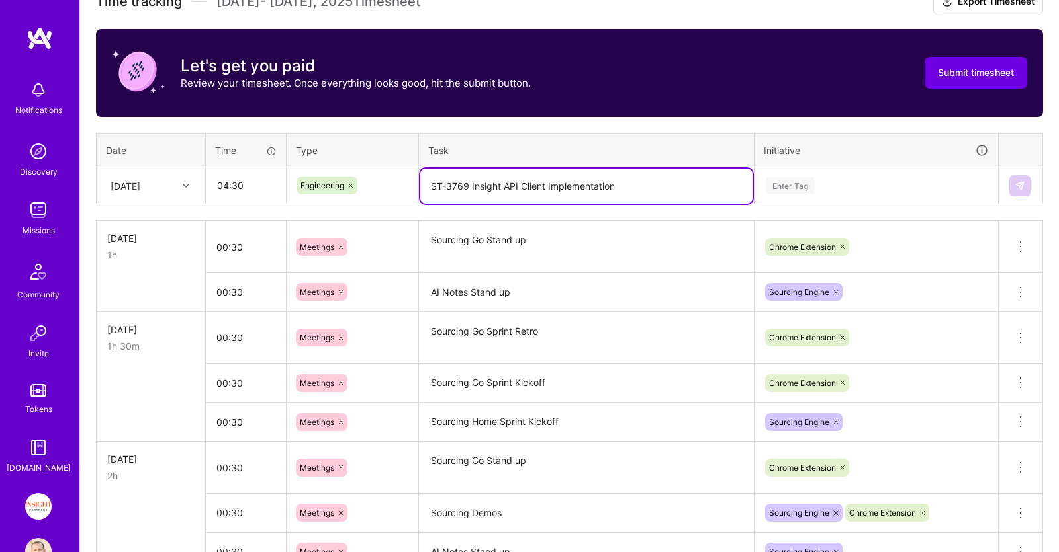
type textarea "ST-3769 Insight API Client Implementation"
click at [781, 172] on div "Enter Tag" at bounding box center [876, 186] width 242 height 34
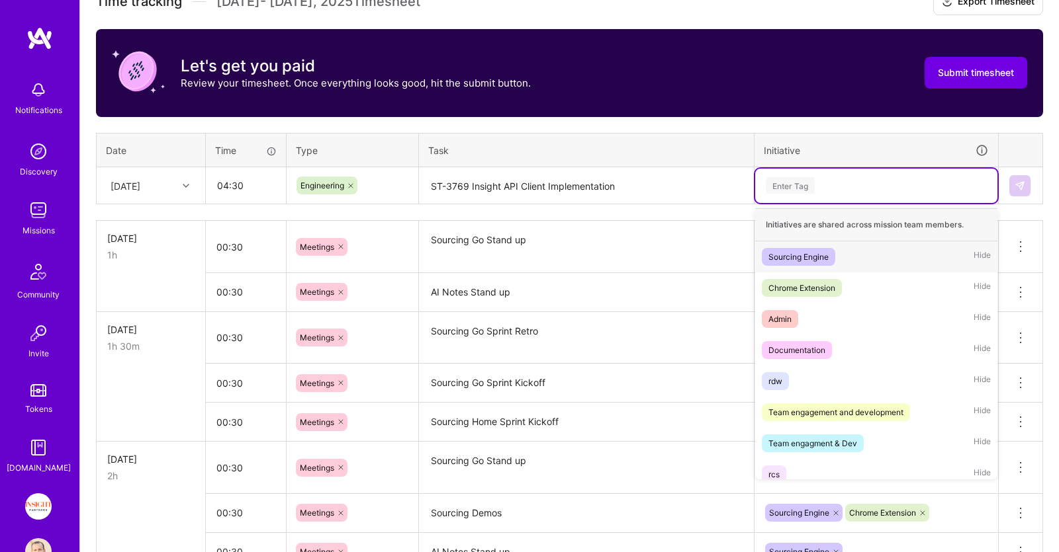
click at [849, 251] on div "Sourcing Engine Hide" at bounding box center [876, 257] width 242 height 31
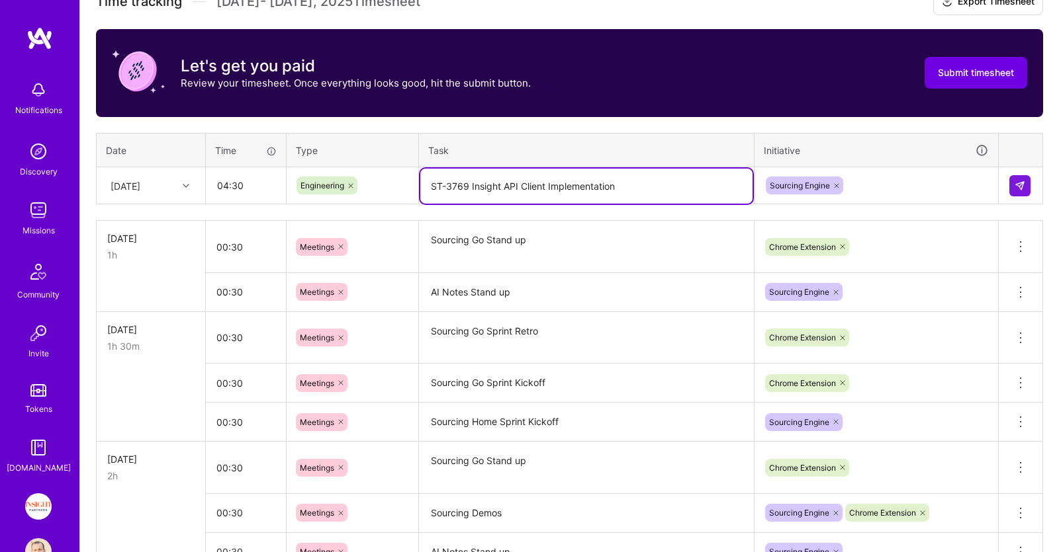
drag, startPoint x: 433, startPoint y: 187, endPoint x: 650, endPoint y: 186, distance: 217.7
click at [650, 186] on textarea "ST-3769 Insight API Client Implementation" at bounding box center [586, 186] width 332 height 35
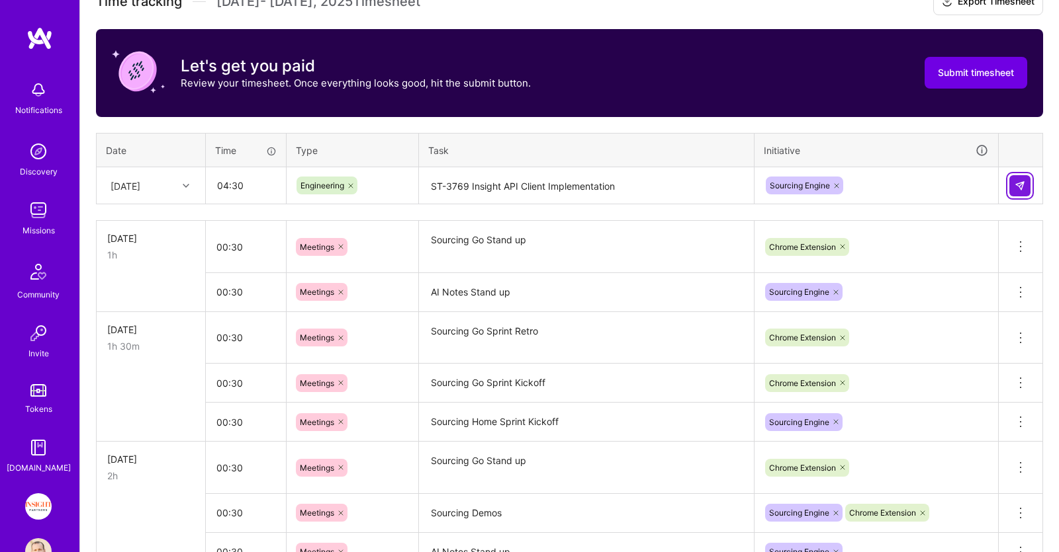
click at [1025, 185] on button at bounding box center [1019, 185] width 21 height 21
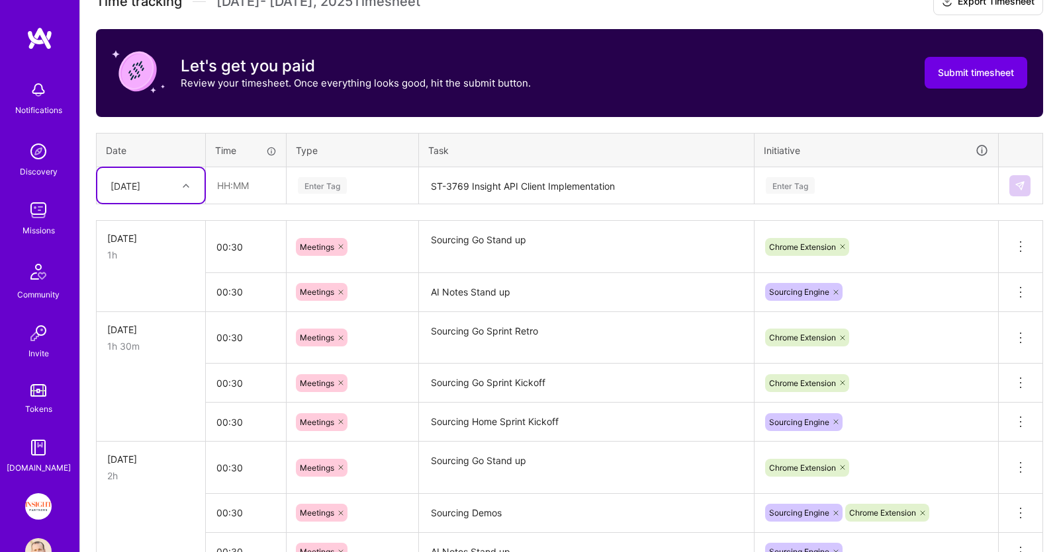
click at [169, 185] on div "[DATE]" at bounding box center [140, 186] width 73 height 22
click at [139, 338] on div "[DATE]" at bounding box center [150, 345] width 107 height 24
click at [261, 193] on input "text" at bounding box center [245, 185] width 79 height 35
type input "05:00"
click at [360, 187] on div "Enter Tag" at bounding box center [352, 185] width 112 height 17
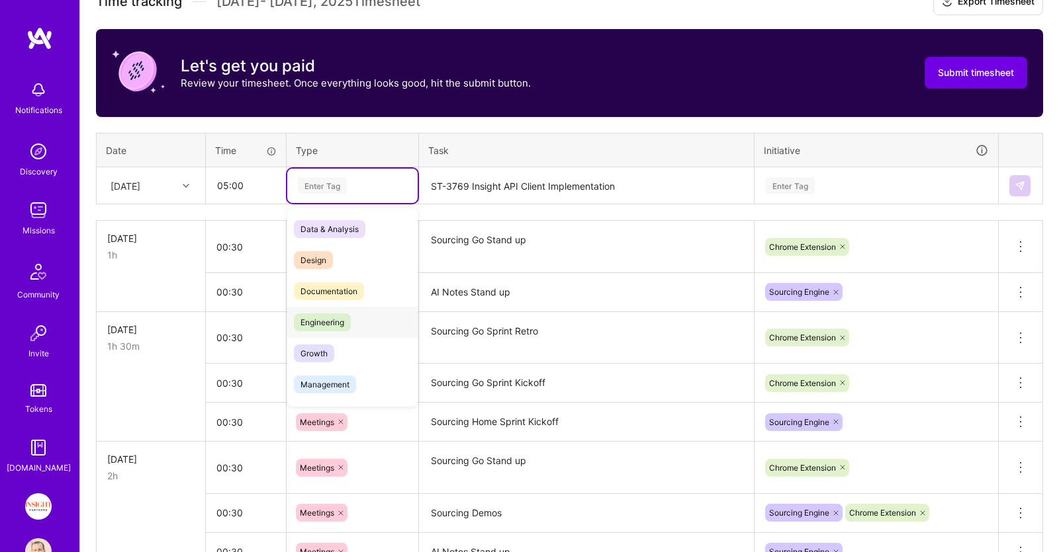
click at [343, 322] on span "Engineering" at bounding box center [322, 323] width 57 height 18
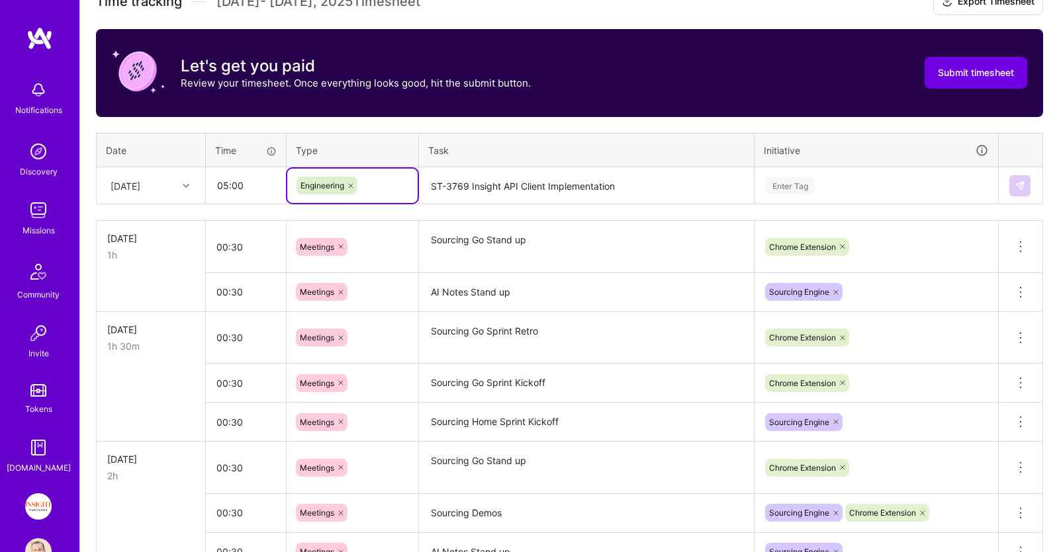
click at [509, 180] on textarea "ST-3769 Insight API Client Implementation" at bounding box center [586, 186] width 332 height 35
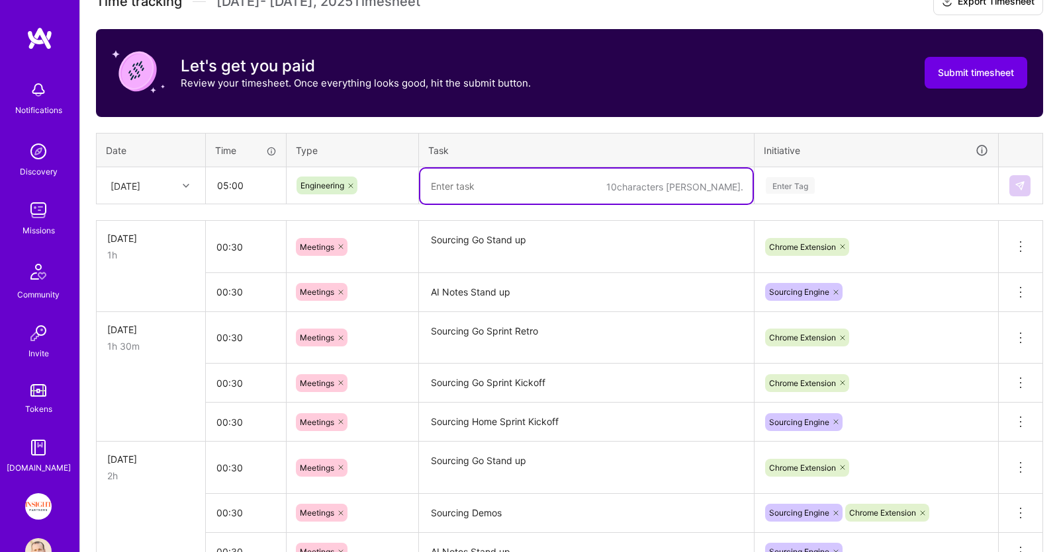
paste textarea "ST-3769 Insight API Client Implementation"
drag, startPoint x: 470, startPoint y: 187, endPoint x: 549, endPoint y: 187, distance: 78.1
click at [549, 187] on textarea "ST-3769 Insight API Client Implementation" at bounding box center [586, 186] width 332 height 35
type textarea "ST-3769 Implementation"
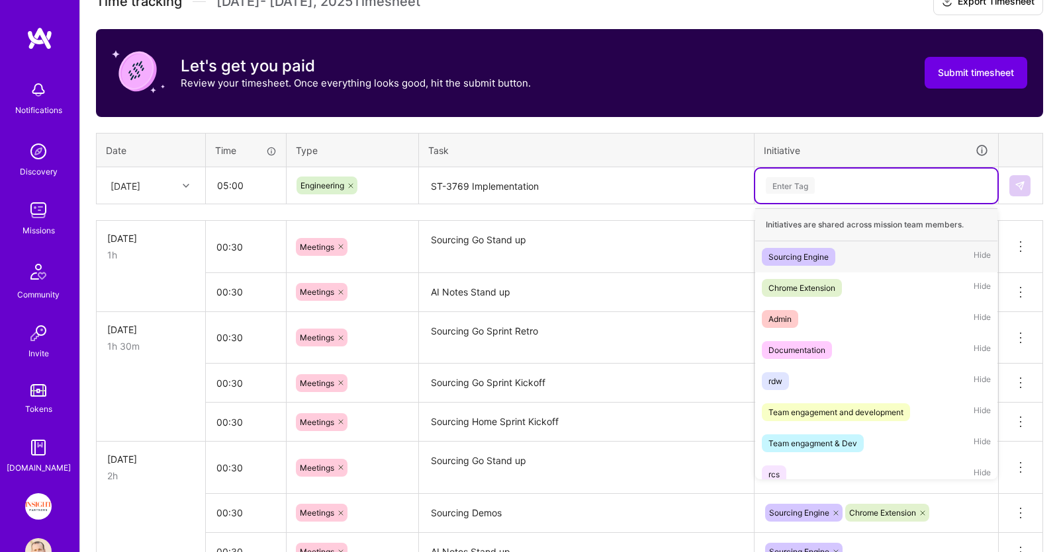
click at [850, 180] on div "Enter Tag" at bounding box center [876, 185] width 224 height 17
click at [848, 258] on div "Sourcing Engine Hide" at bounding box center [876, 257] width 242 height 31
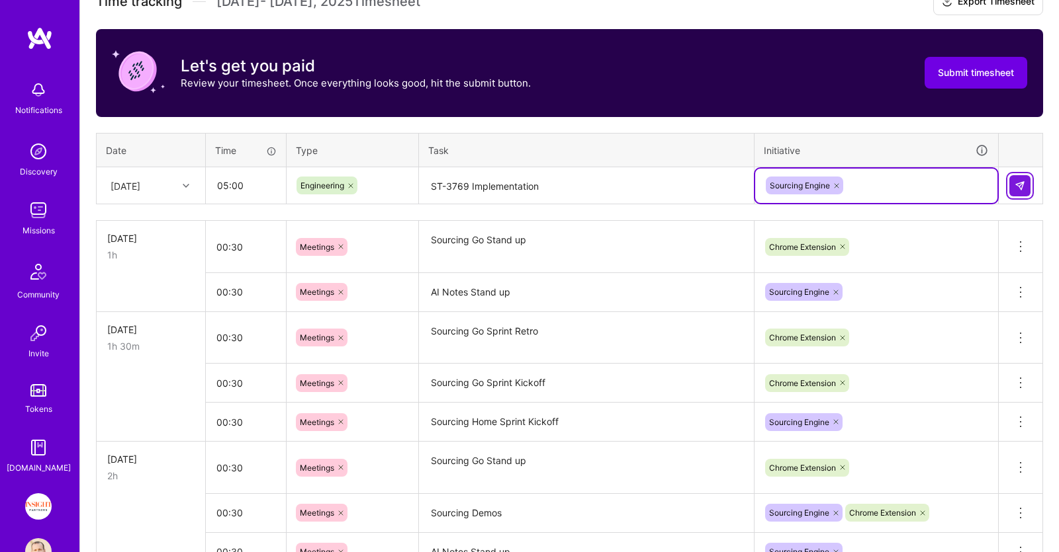
click at [1020, 187] on img at bounding box center [1019, 186] width 11 height 11
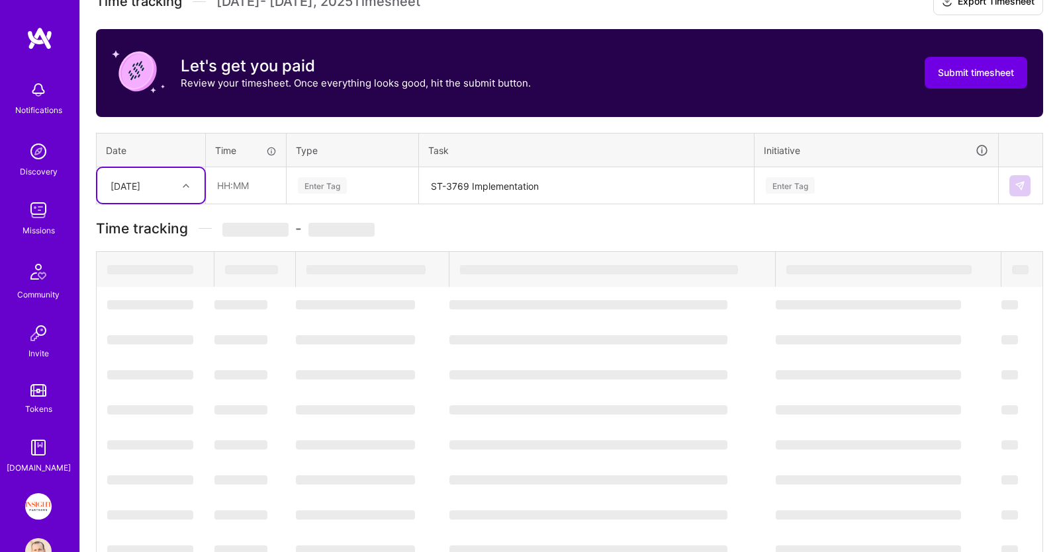
click at [129, 185] on div "[DATE]" at bounding box center [125, 186] width 30 height 14
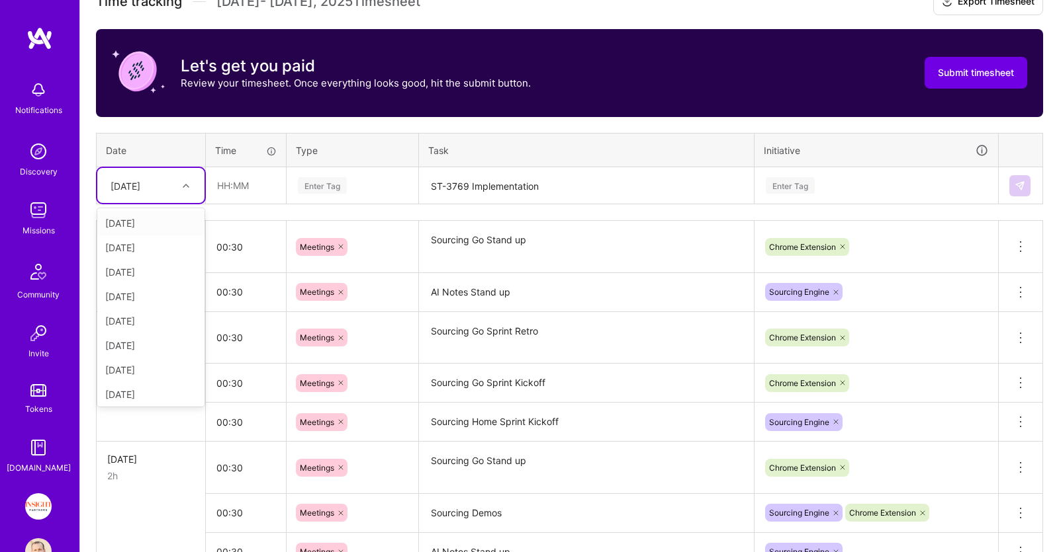
click at [148, 226] on div "[DATE]" at bounding box center [150, 223] width 107 height 24
click at [280, 189] on input "text" at bounding box center [245, 185] width 79 height 35
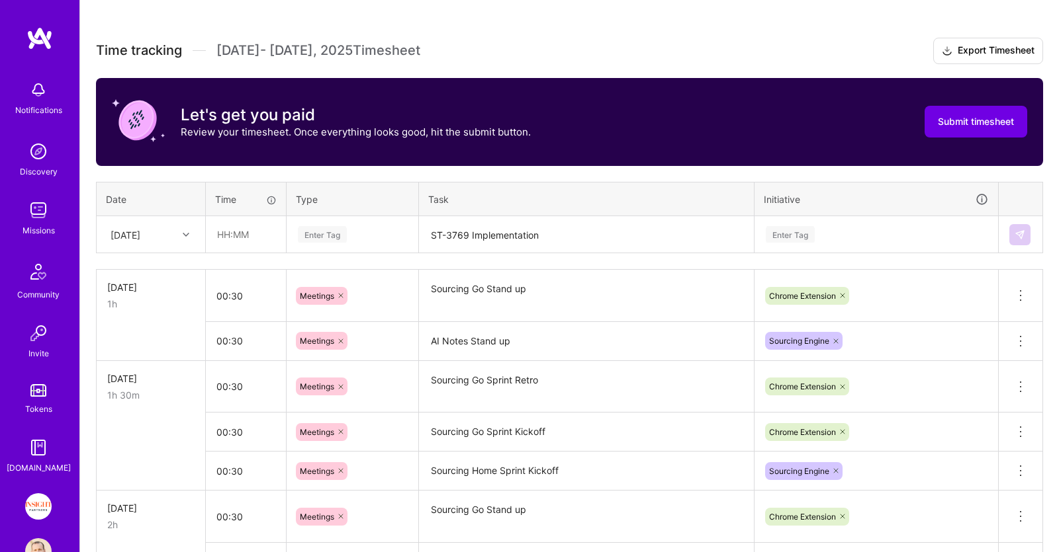
scroll to position [255, 0]
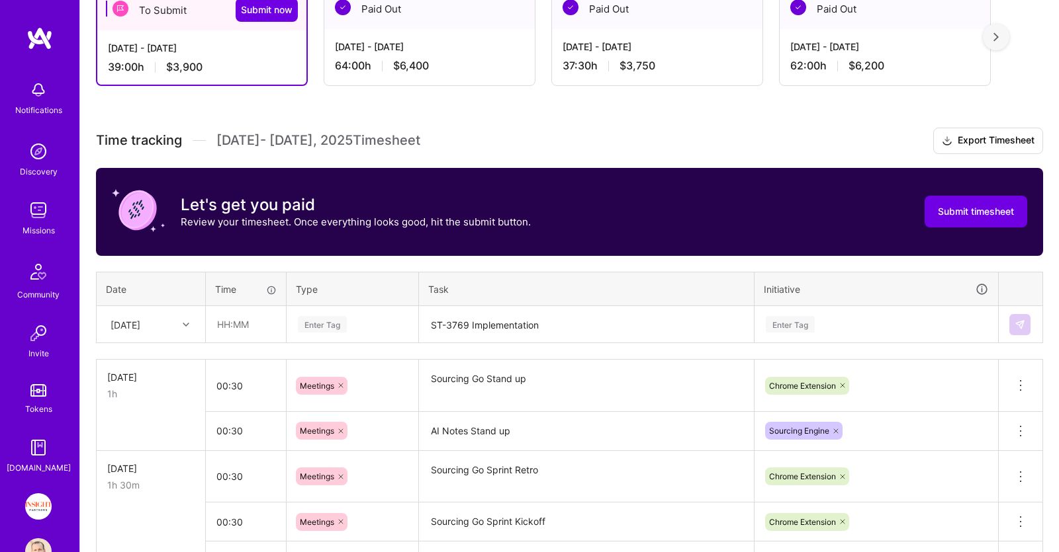
click at [181, 311] on div "[DATE]" at bounding box center [150, 324] width 107 height 35
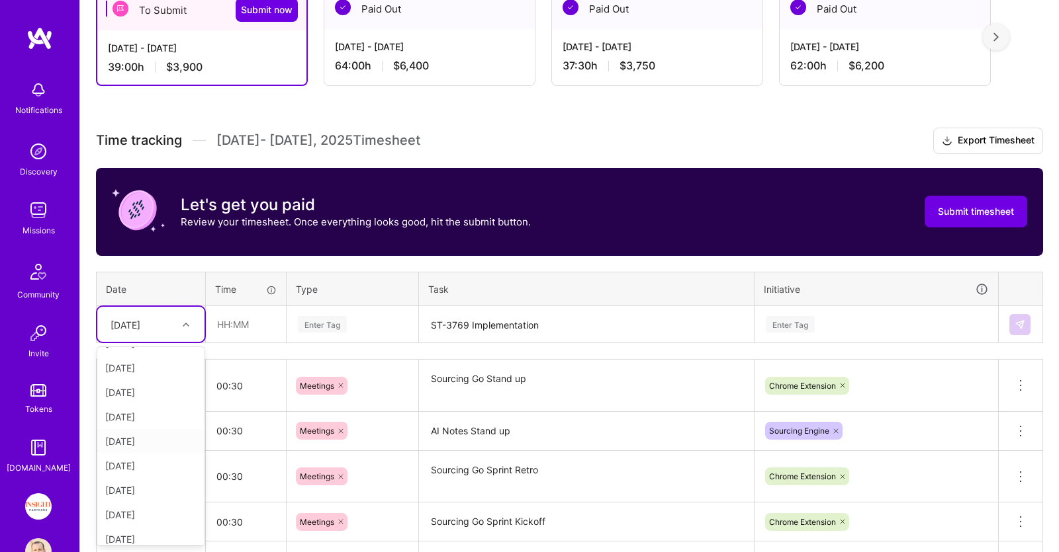
click at [148, 443] on div "[DATE]" at bounding box center [150, 441] width 107 height 24
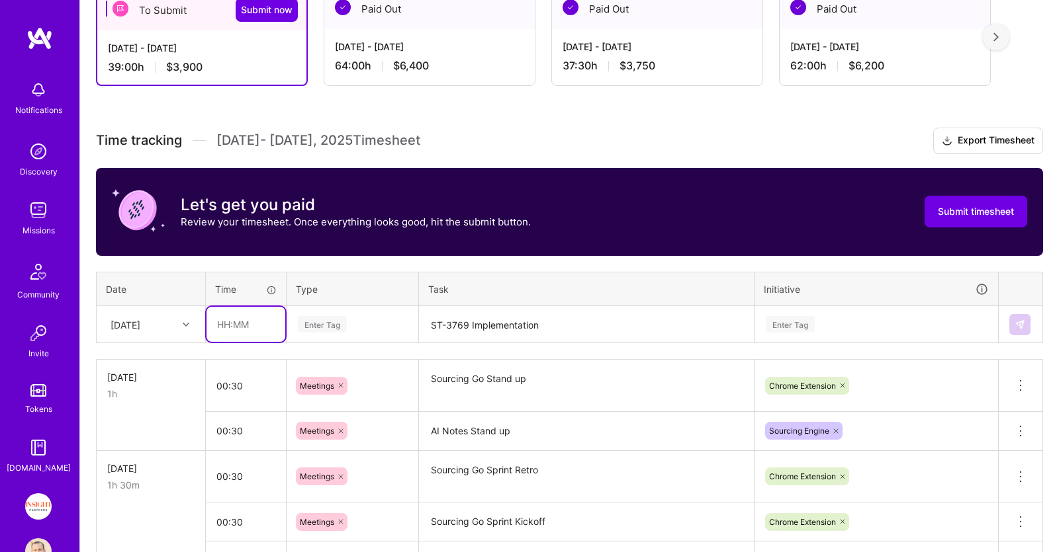
click at [267, 316] on input "text" at bounding box center [245, 324] width 79 height 35
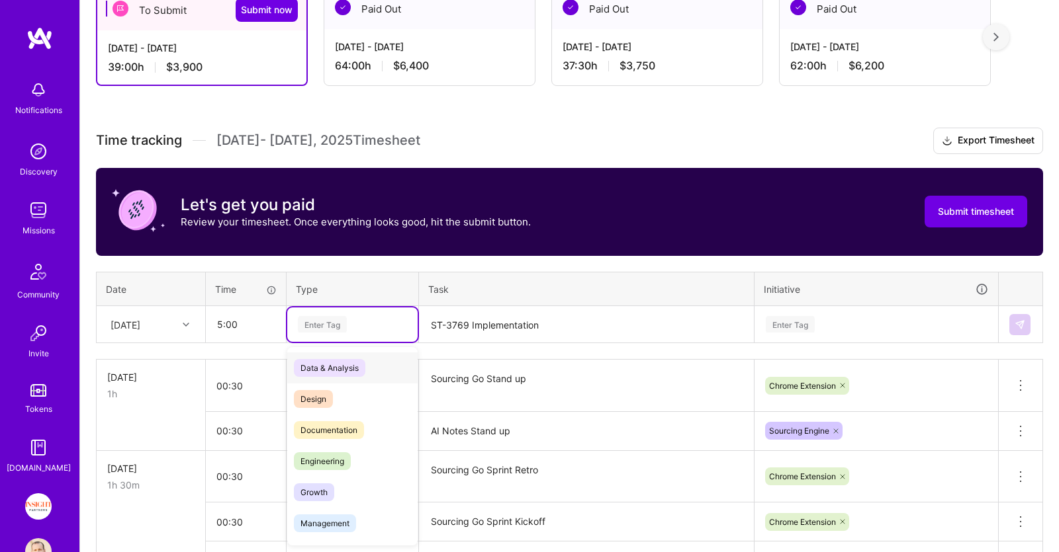
type input "05:00"
drag, startPoint x: 363, startPoint y: 318, endPoint x: 363, endPoint y: 336, distance: 18.5
click at [363, 317] on div "Enter Tag" at bounding box center [352, 324] width 112 height 17
click at [352, 455] on div "Engineering" at bounding box center [352, 461] width 130 height 31
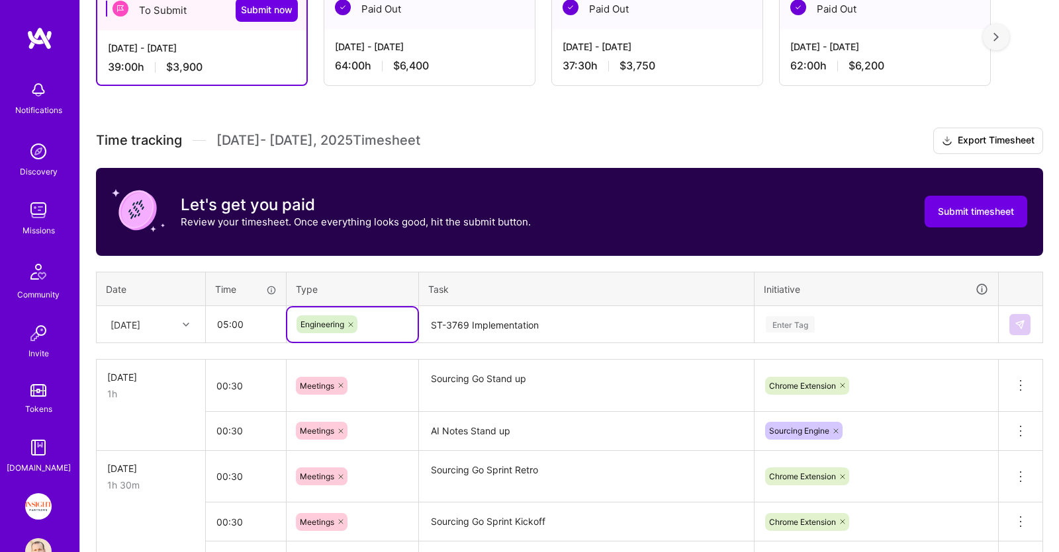
click at [559, 320] on textarea "ST-3769 Implementation" at bounding box center [586, 325] width 332 height 35
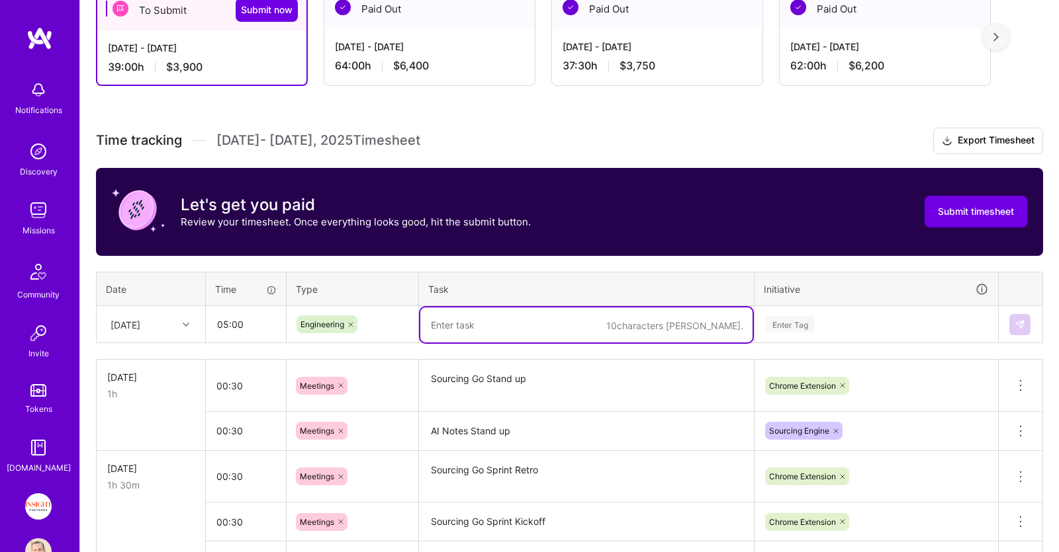
paste textarea "ST-3769 Implementation"
type textarea "ST-3769 Implementation"
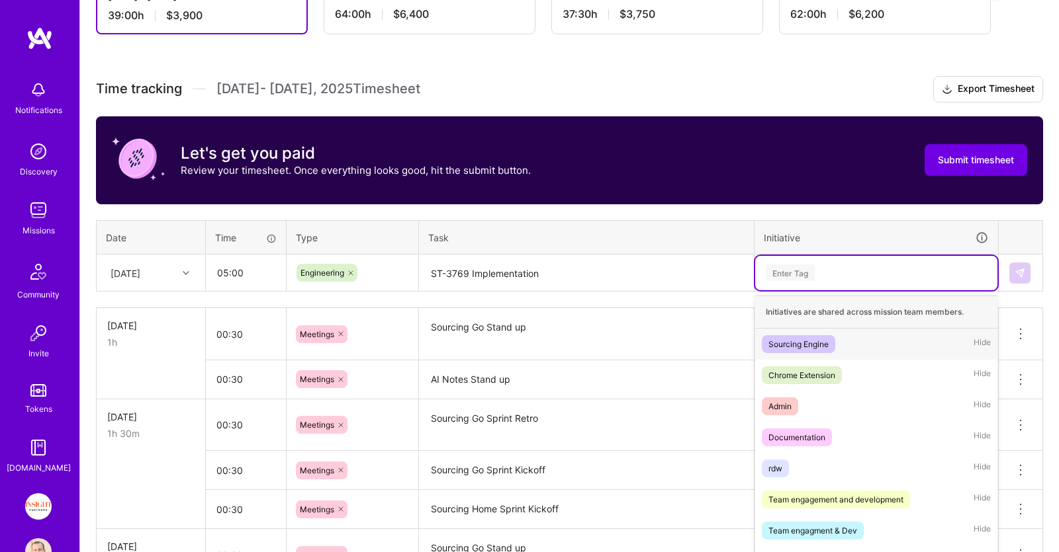
click at [840, 290] on div "option Sourcing Engine, selected. option Sourcing Engine focused, 1 of 50. 50 r…" at bounding box center [876, 273] width 242 height 34
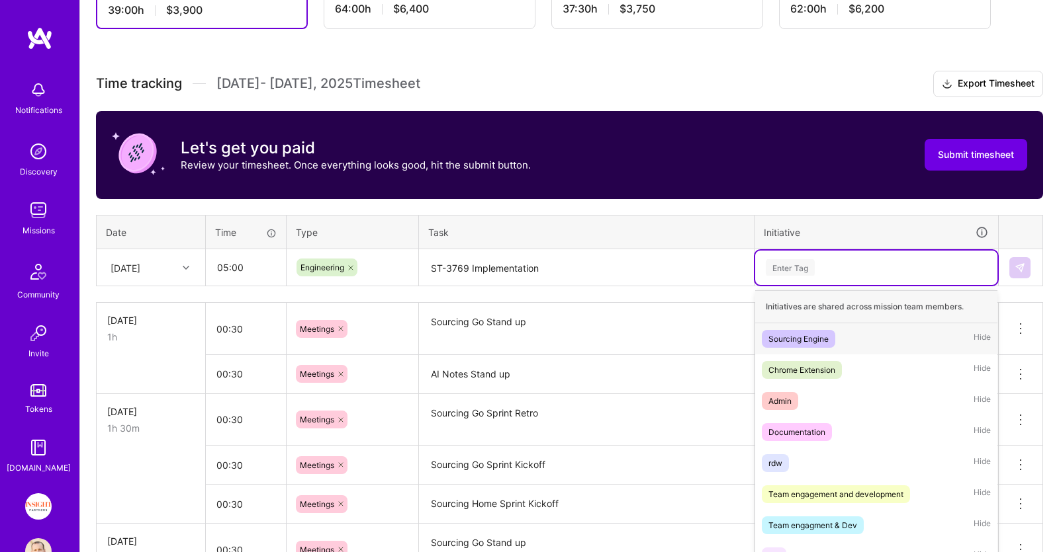
scroll to position [325, 0]
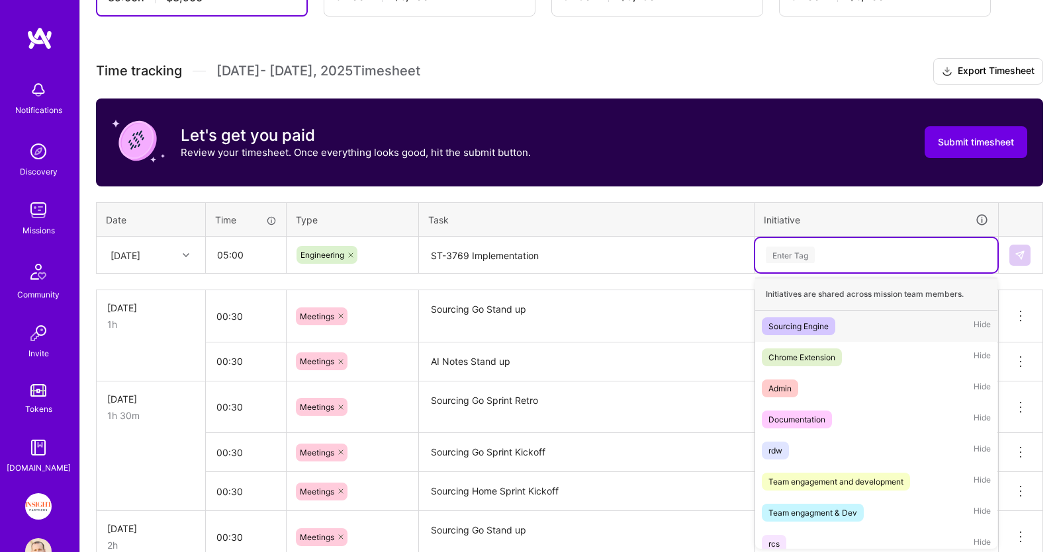
click at [836, 329] on div "Sourcing Engine Hide" at bounding box center [876, 326] width 242 height 31
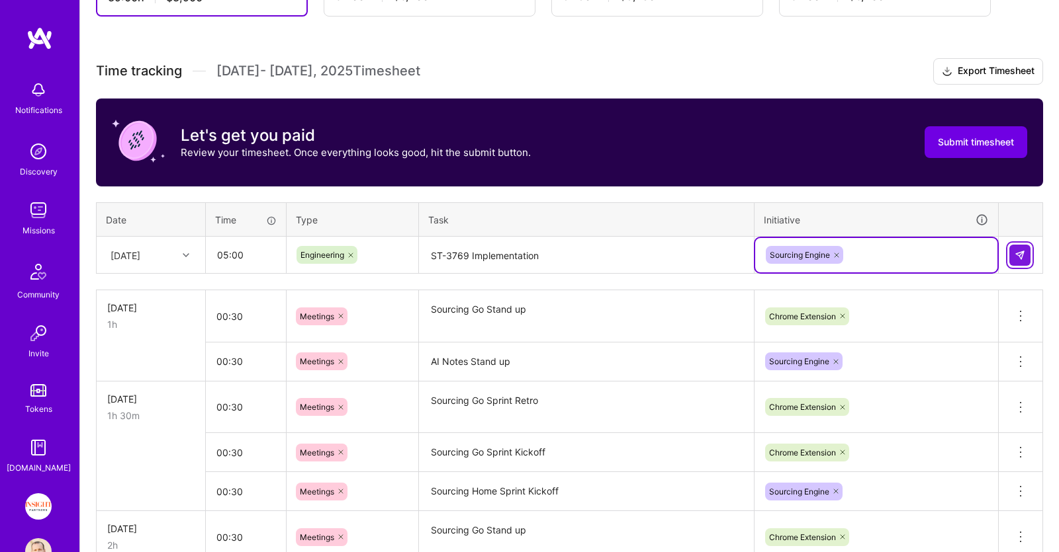
click at [1012, 255] on button at bounding box center [1019, 255] width 21 height 21
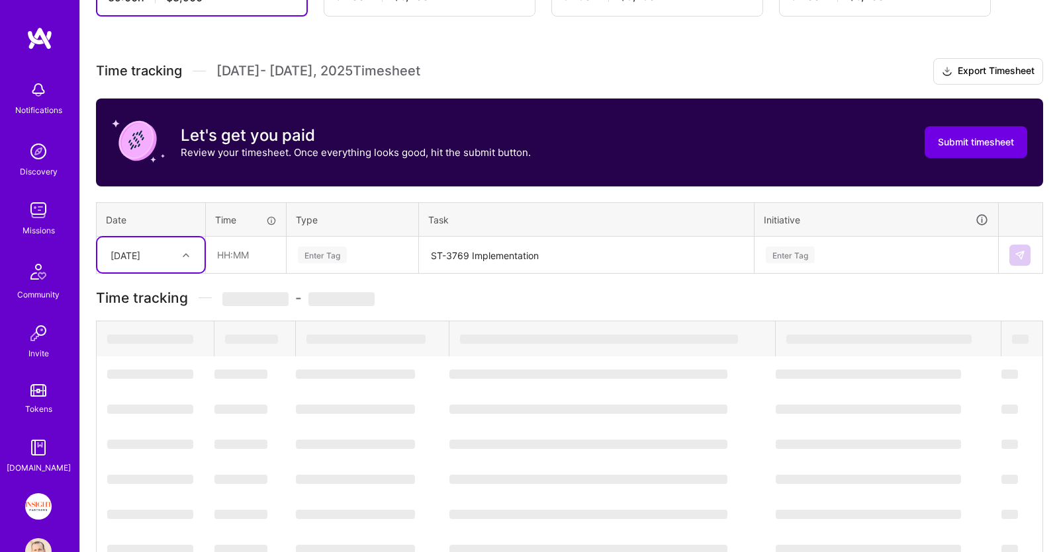
click at [140, 251] on div "[DATE]" at bounding box center [125, 255] width 30 height 14
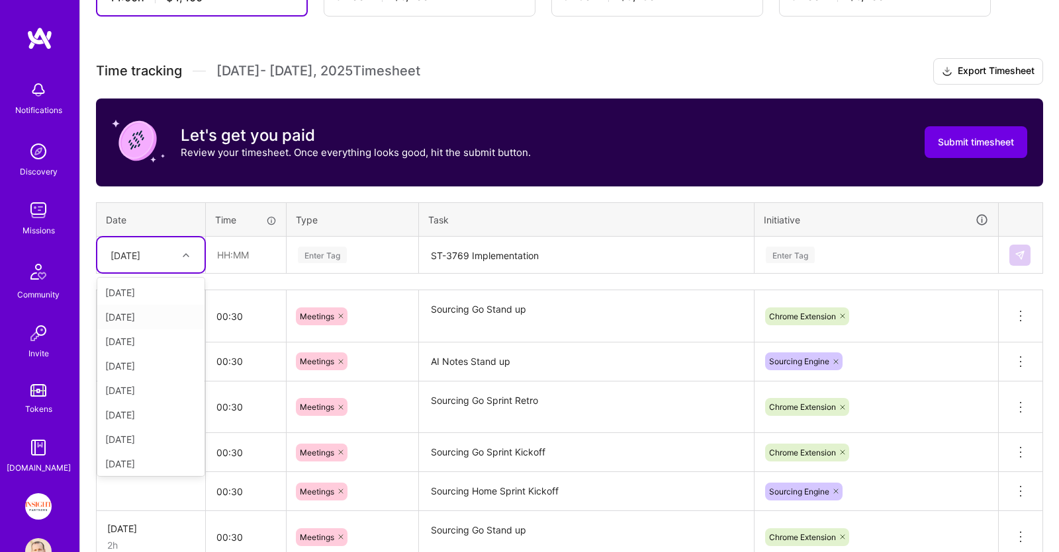
click at [127, 320] on div "[DATE]" at bounding box center [150, 317] width 107 height 24
click at [253, 248] on input "text" at bounding box center [245, 255] width 79 height 35
type input "04:00"
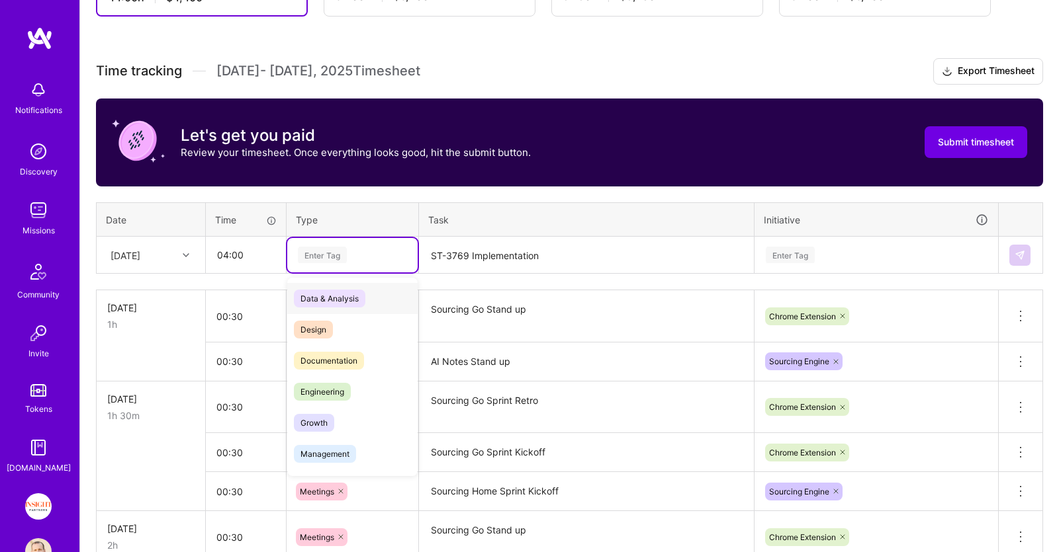
click at [349, 250] on div "Enter Tag" at bounding box center [352, 255] width 112 height 17
click at [351, 388] on span "Engineering" at bounding box center [322, 392] width 57 height 18
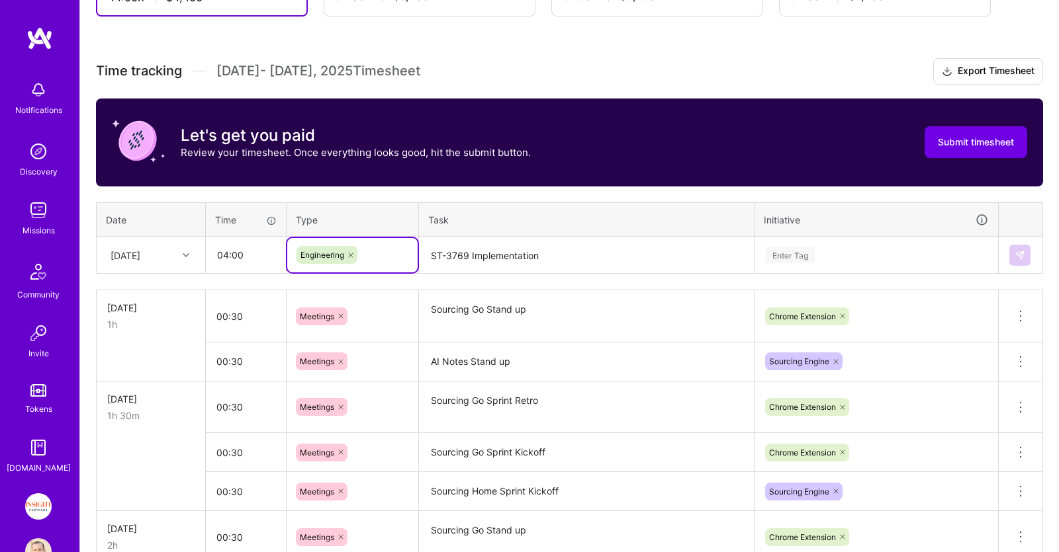
click at [513, 248] on textarea "ST-3769 Implementation" at bounding box center [586, 255] width 332 height 35
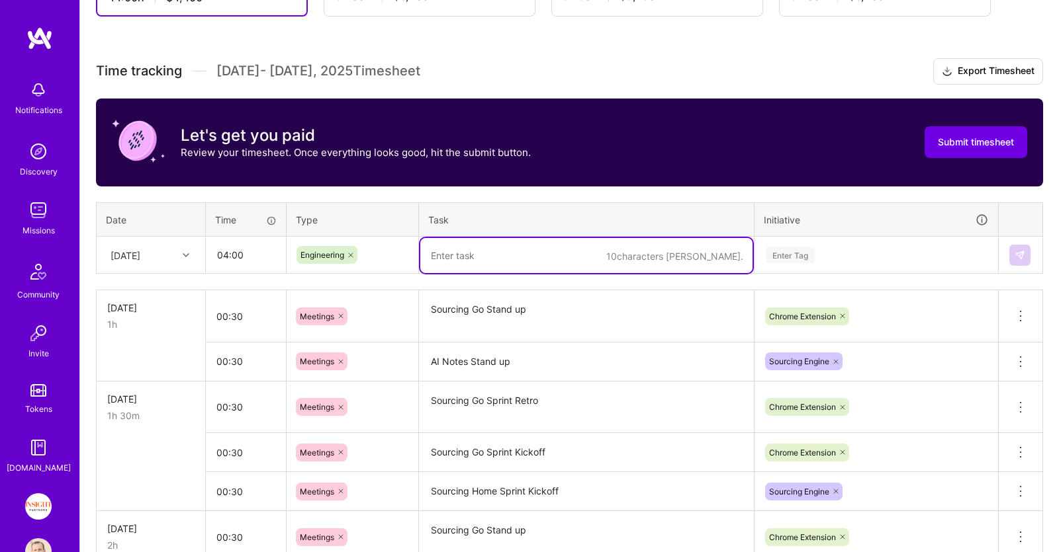
paste textarea "ST-3769 Implementation"
type textarea "ST-3769 Implementation"
click at [811, 253] on div "Enter Tag" at bounding box center [790, 255] width 49 height 21
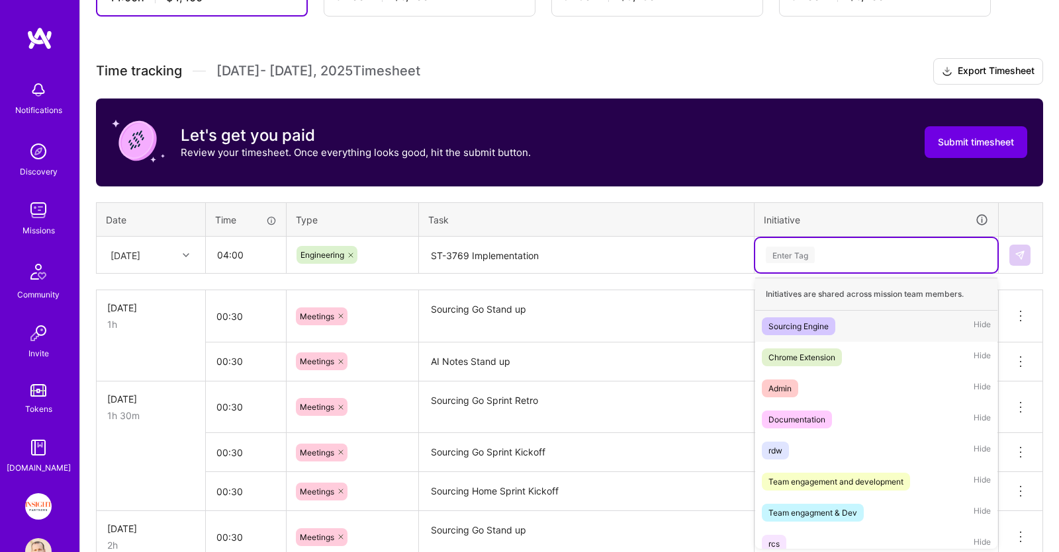
drag, startPoint x: 821, startPoint y: 349, endPoint x: 820, endPoint y: 326, distance: 23.2
click at [820, 326] on div "Initiatives are shared across mission team members. Sourcing Engine Hide Chrome…" at bounding box center [876, 413] width 242 height 271
click at [820, 326] on div "Sourcing Engine" at bounding box center [798, 327] width 60 height 14
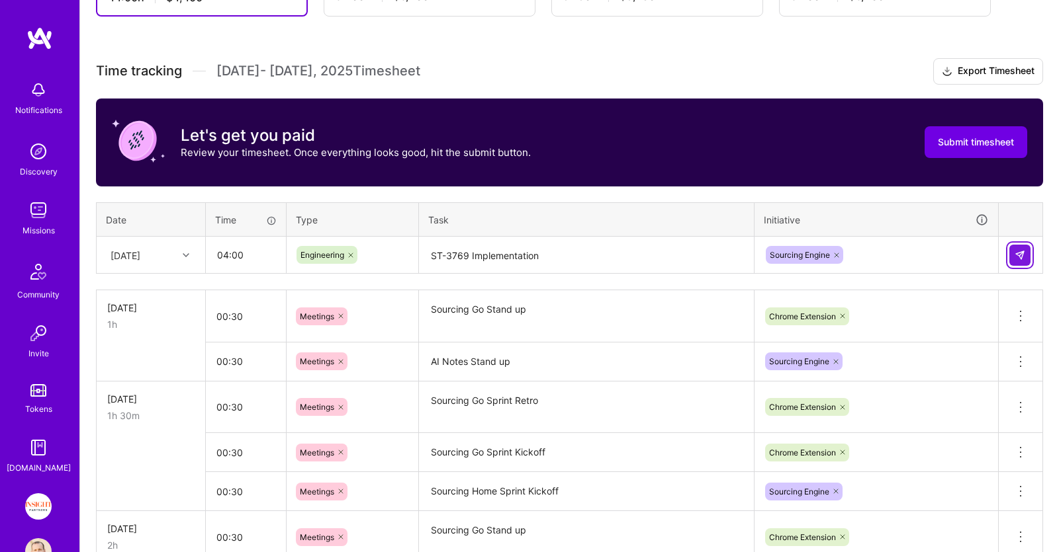
click at [1015, 247] on button at bounding box center [1019, 255] width 21 height 21
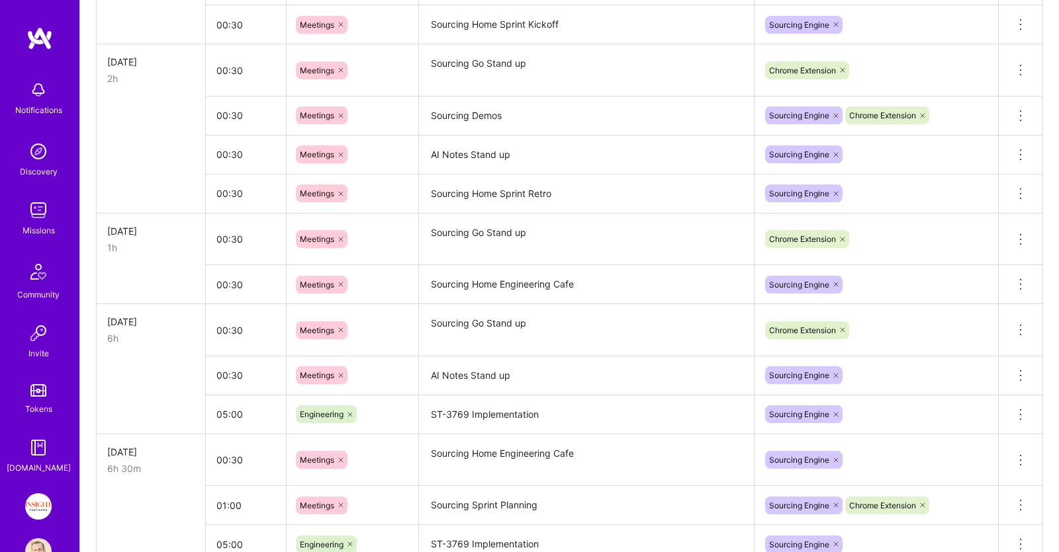
scroll to position [255, 0]
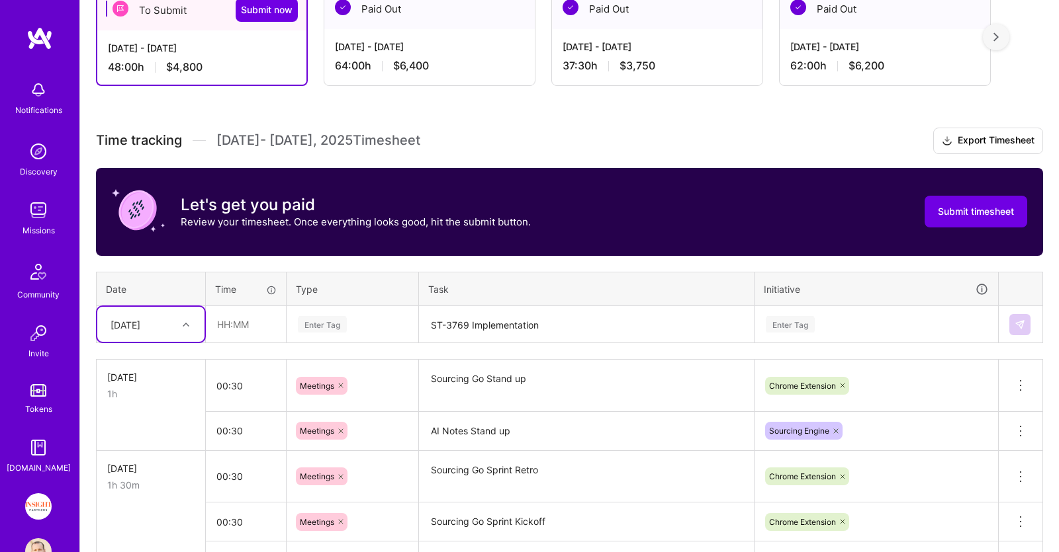
click at [134, 328] on div "[DATE]" at bounding box center [125, 325] width 30 height 14
click at [140, 399] on div "[DATE]" at bounding box center [150, 398] width 107 height 24
click at [275, 318] on input "text" at bounding box center [245, 324] width 79 height 35
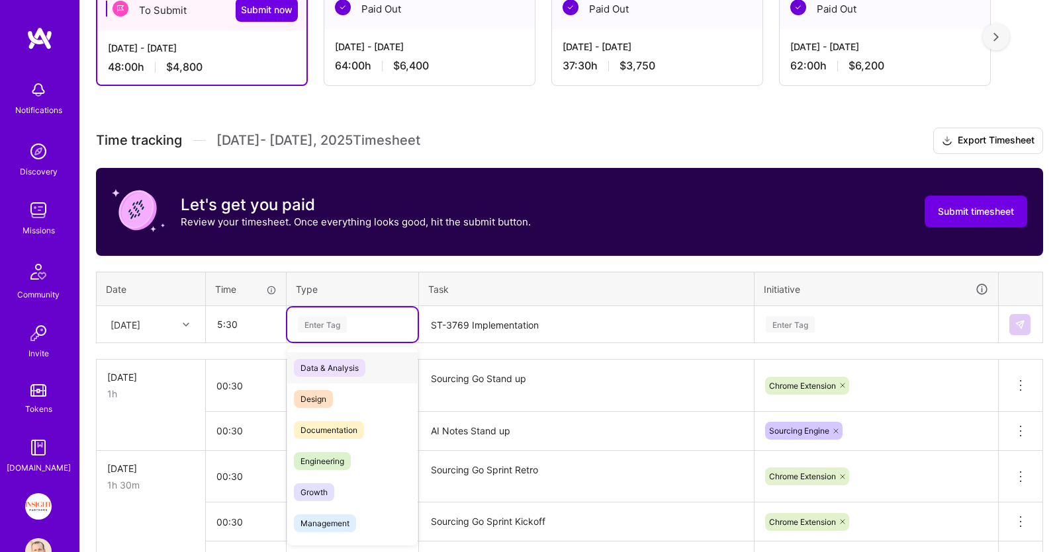
type input "05:30"
click at [330, 319] on div "Enter Tag" at bounding box center [322, 324] width 49 height 21
click at [334, 457] on span "Engineering" at bounding box center [322, 462] width 57 height 18
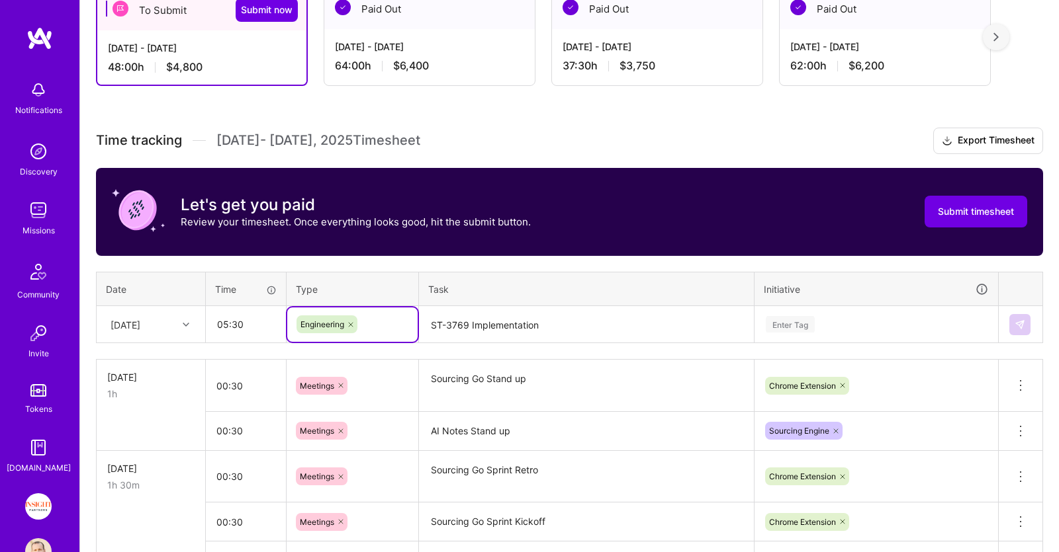
click at [504, 315] on textarea "ST-3769 Implementation" at bounding box center [586, 325] width 332 height 35
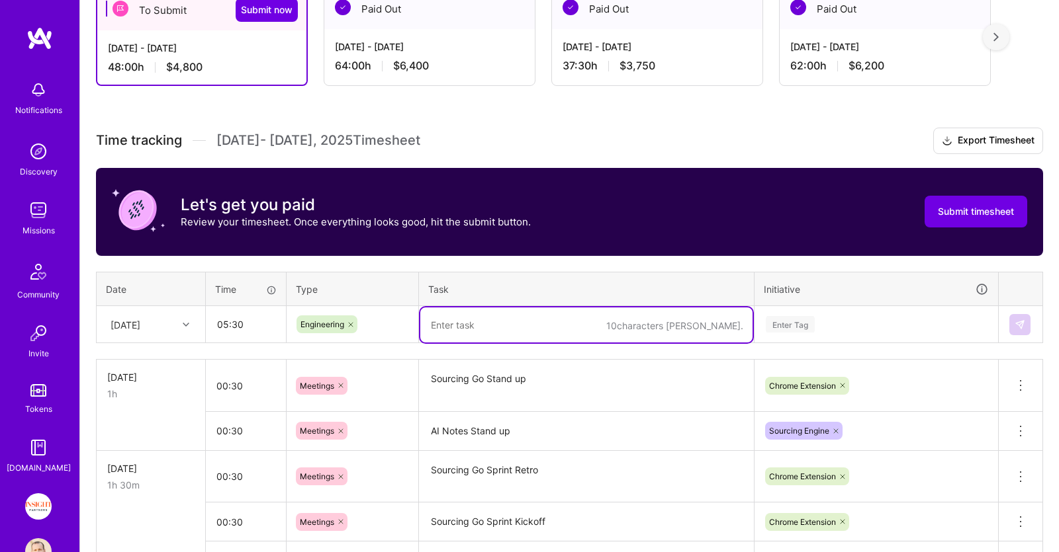
paste textarea "ST-3769 Implementation"
type textarea "ST-3769 Implementation"
click at [812, 328] on div "Enter Tag" at bounding box center [876, 325] width 242 height 34
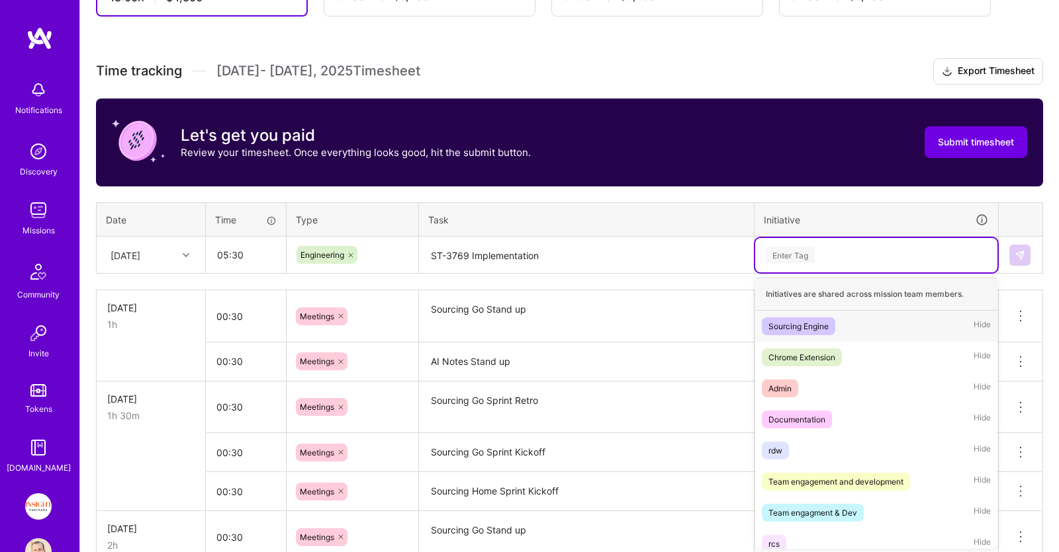
scroll to position [325, 0]
click at [824, 324] on div "Sourcing Engine" at bounding box center [798, 327] width 60 height 14
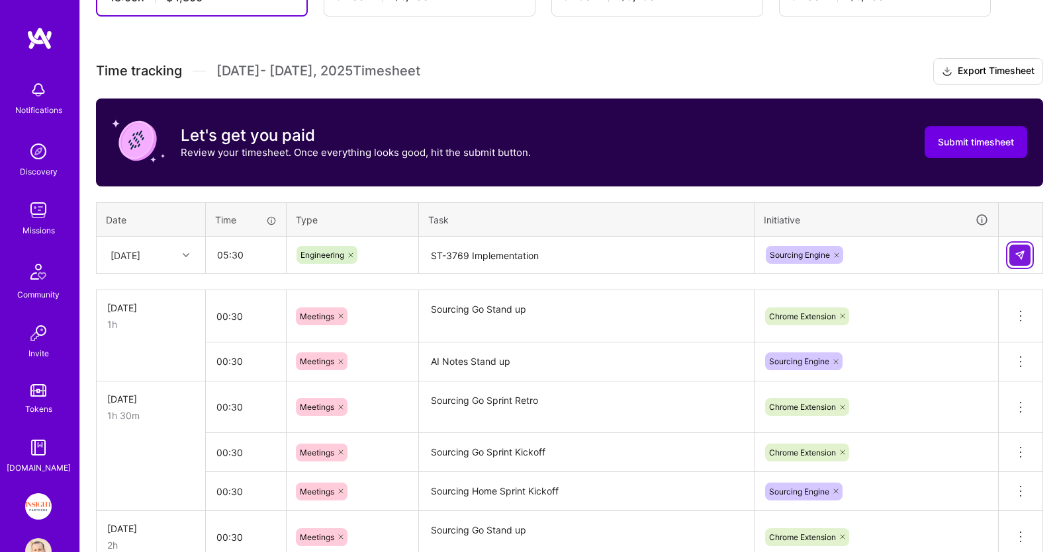
click at [1010, 252] on button at bounding box center [1019, 255] width 21 height 21
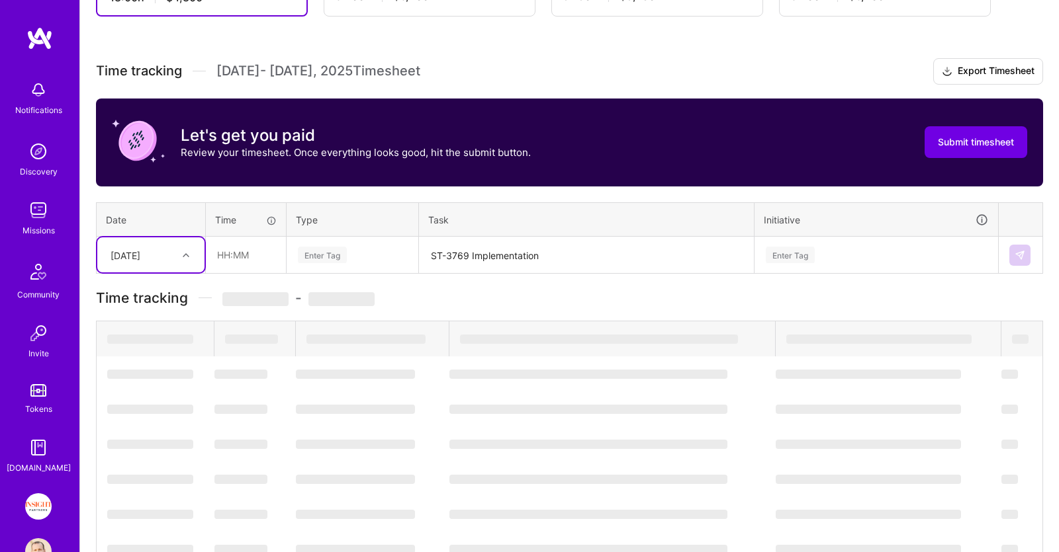
click at [140, 248] on div "[DATE]" at bounding box center [125, 255] width 30 height 14
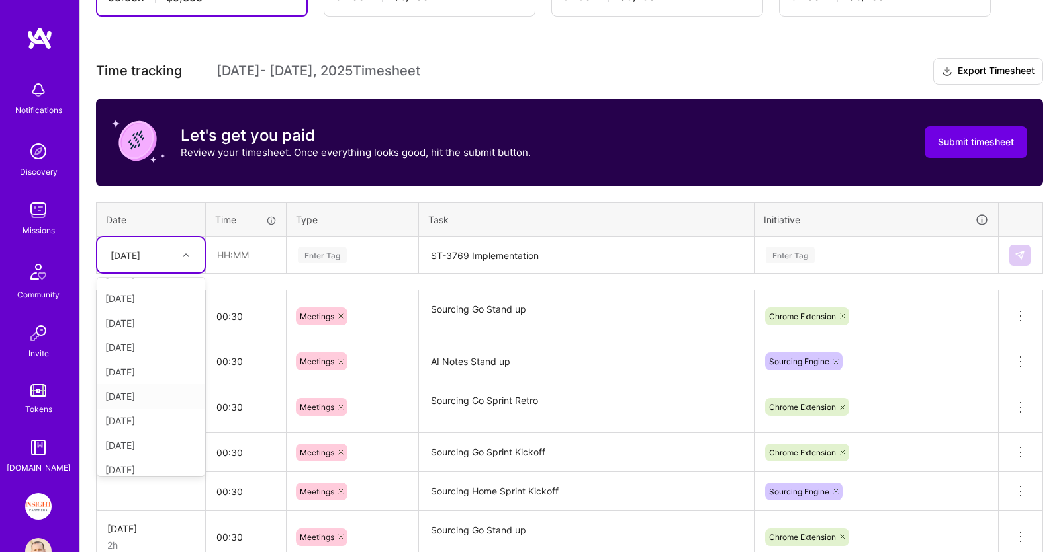
scroll to position [136, 0]
click at [140, 352] on div "[DATE]" at bounding box center [150, 353] width 107 height 24
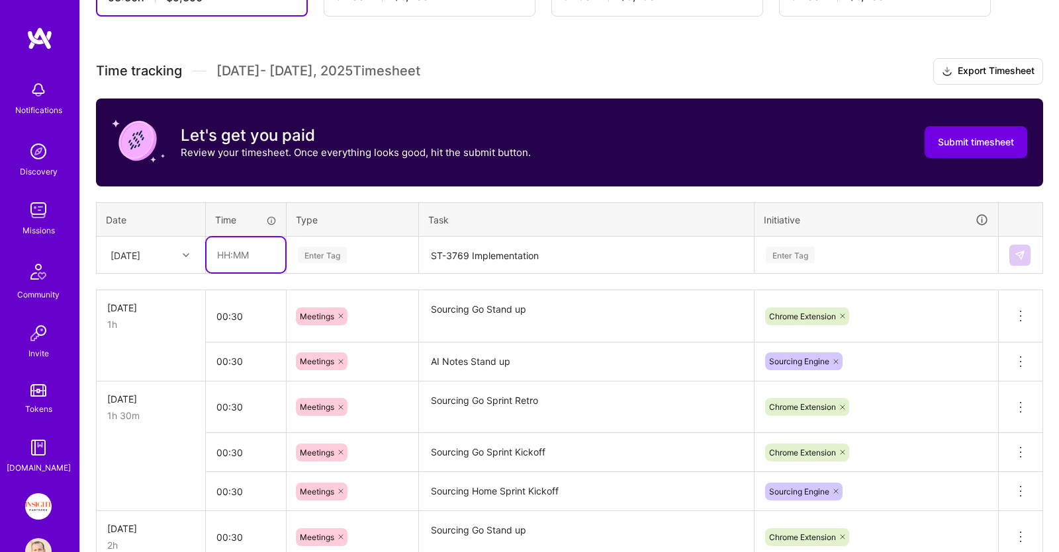
click at [261, 245] on input "text" at bounding box center [245, 255] width 79 height 35
type input "07:00"
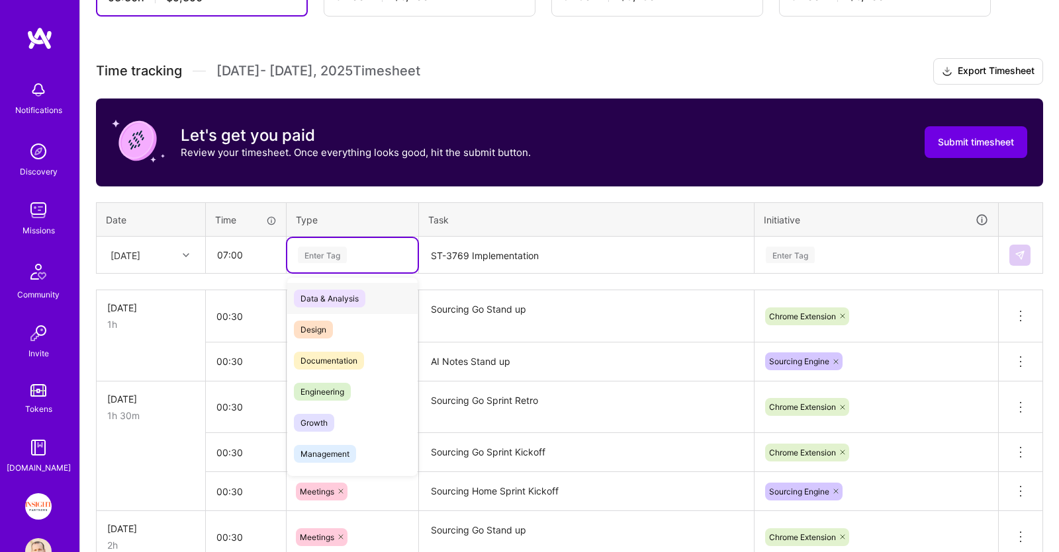
click at [389, 247] on div "Enter Tag" at bounding box center [352, 255] width 112 height 17
click at [332, 394] on span "Engineering" at bounding box center [322, 392] width 57 height 18
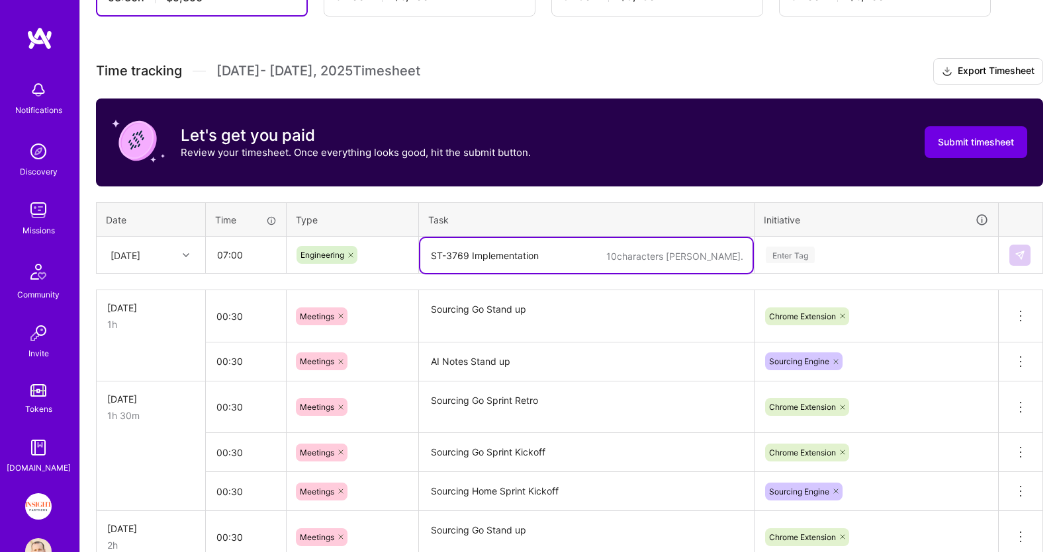
click at [507, 261] on textarea "ST-3769 Implementation" at bounding box center [586, 255] width 332 height 35
paste textarea "ST-3769 Implementation"
type textarea "ST-3769 Testing"
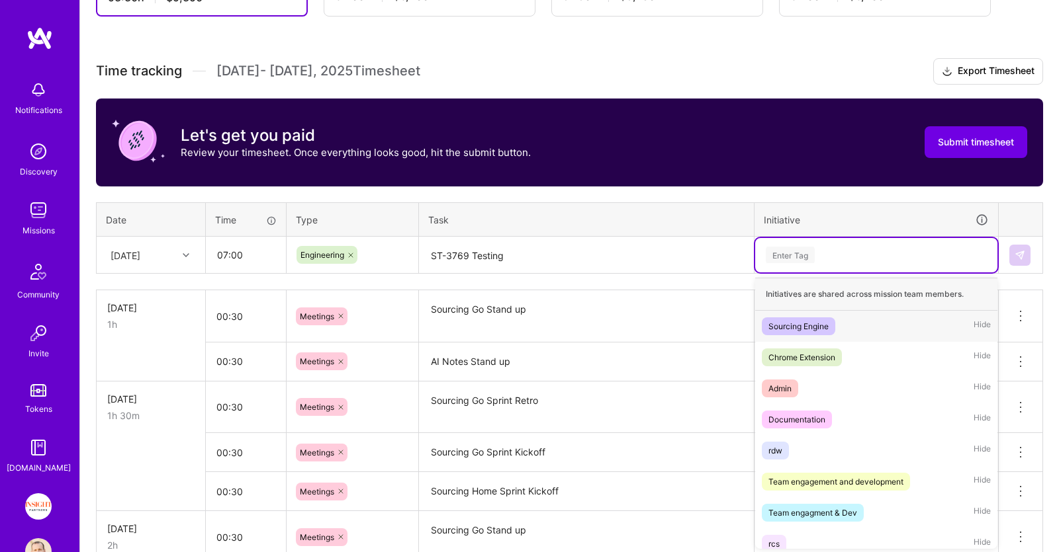
click at [844, 244] on div "Enter Tag" at bounding box center [876, 255] width 242 height 34
drag, startPoint x: 848, startPoint y: 323, endPoint x: 862, endPoint y: 322, distance: 14.6
click at [848, 322] on div "Sourcing Engine Hide" at bounding box center [876, 326] width 242 height 31
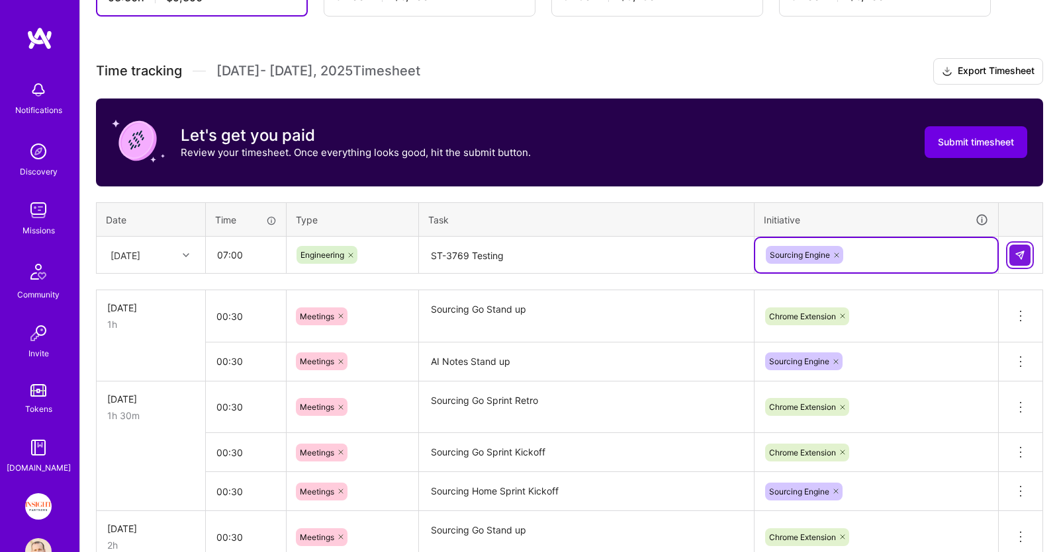
click at [1016, 250] on img at bounding box center [1019, 255] width 11 height 11
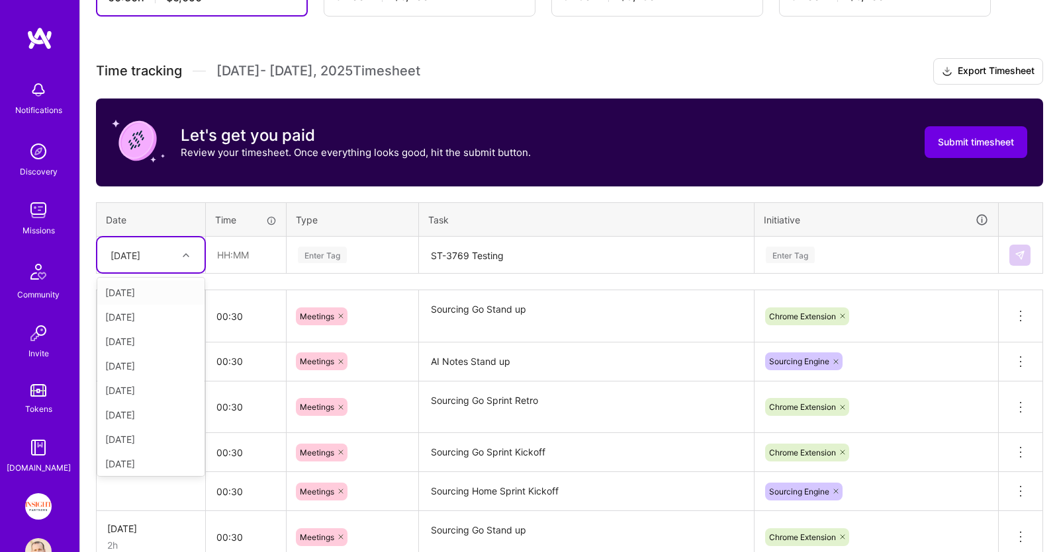
click at [126, 251] on div "[DATE]" at bounding box center [125, 255] width 30 height 14
click at [130, 409] on div "[DATE]" at bounding box center [150, 412] width 107 height 24
click at [265, 250] on input "text" at bounding box center [245, 255] width 79 height 35
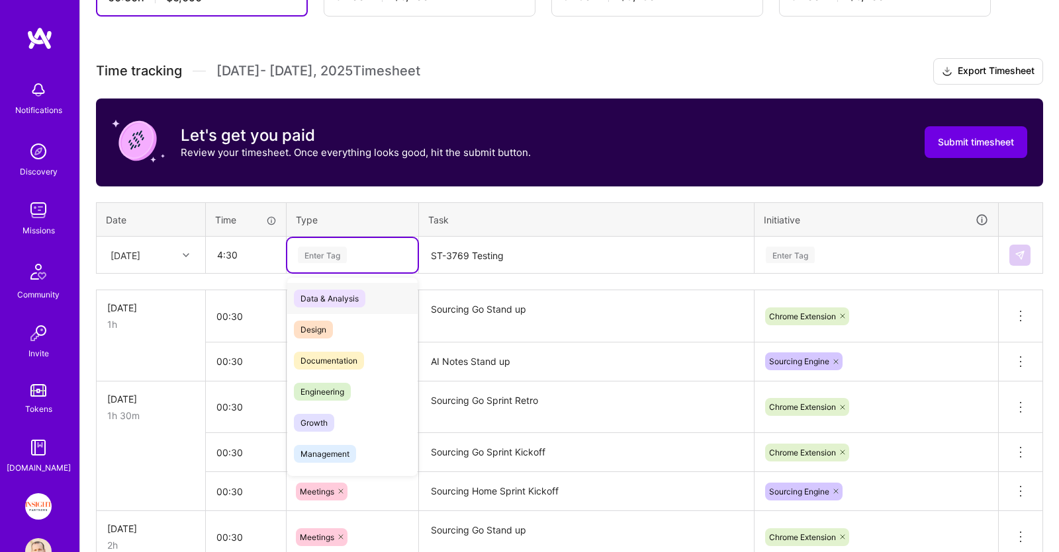
click at [343, 265] on div "Enter Tag" at bounding box center [352, 255] width 130 height 34
type input "04:30"
click at [356, 380] on div "Engineering" at bounding box center [352, 391] width 130 height 31
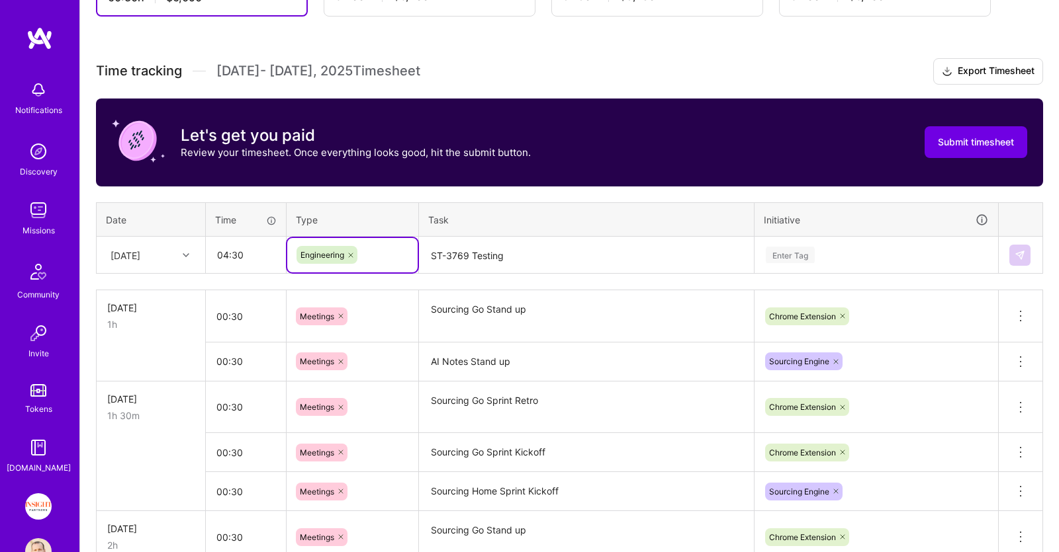
click at [500, 258] on textarea "ST-3769 Testing" at bounding box center [586, 255] width 332 height 35
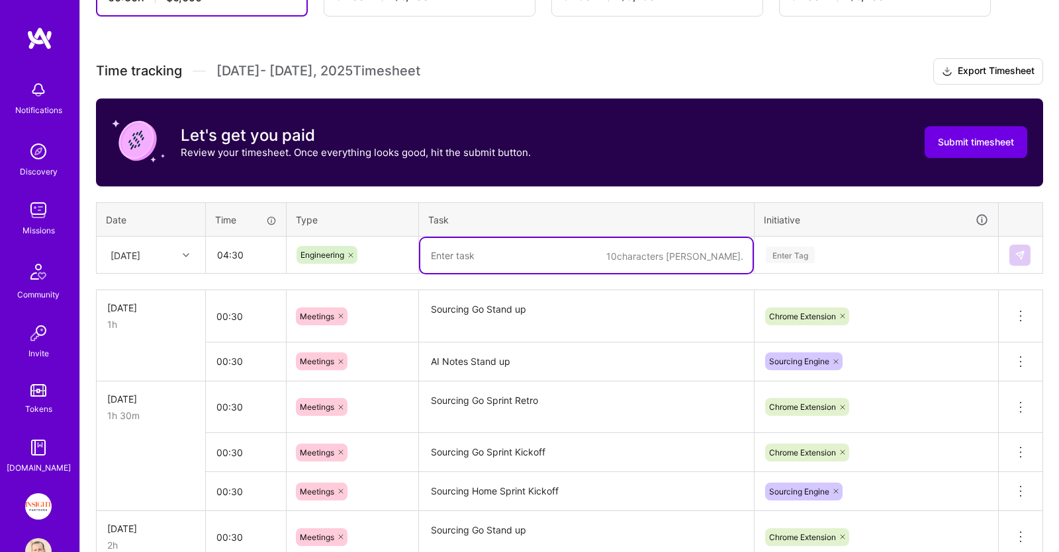
paste textarea "ST-3769 Implementation"
type textarea "ST-3769 Testing"
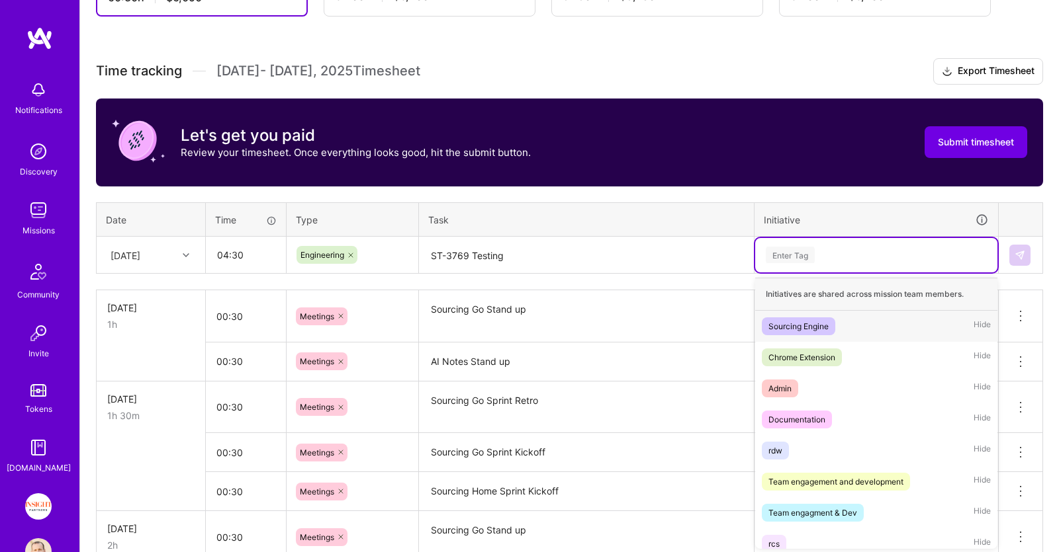
click at [885, 248] on div "Enter Tag" at bounding box center [876, 255] width 224 height 17
click at [828, 324] on div "Sourcing Engine" at bounding box center [798, 327] width 60 height 14
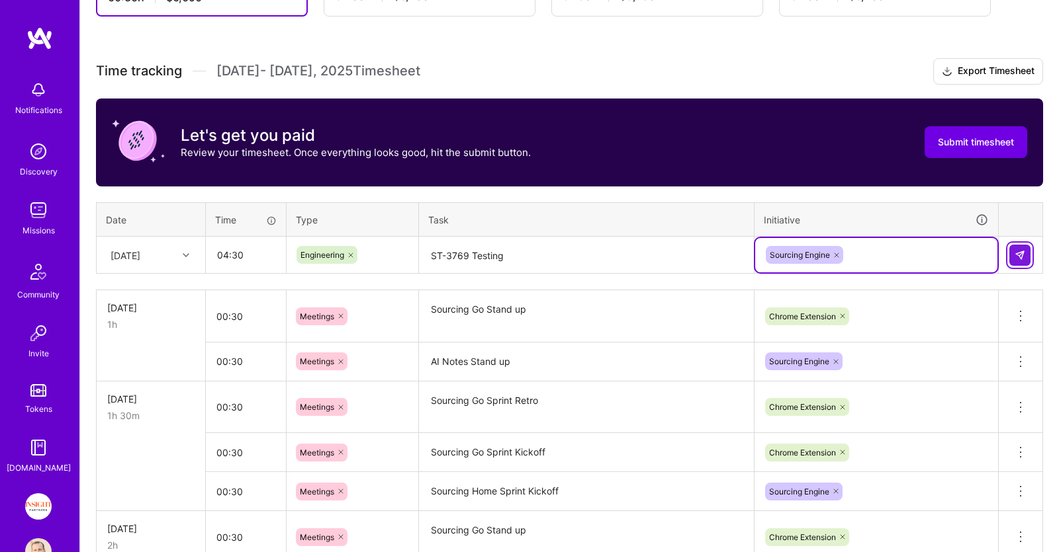
click at [1022, 253] on img at bounding box center [1019, 255] width 11 height 11
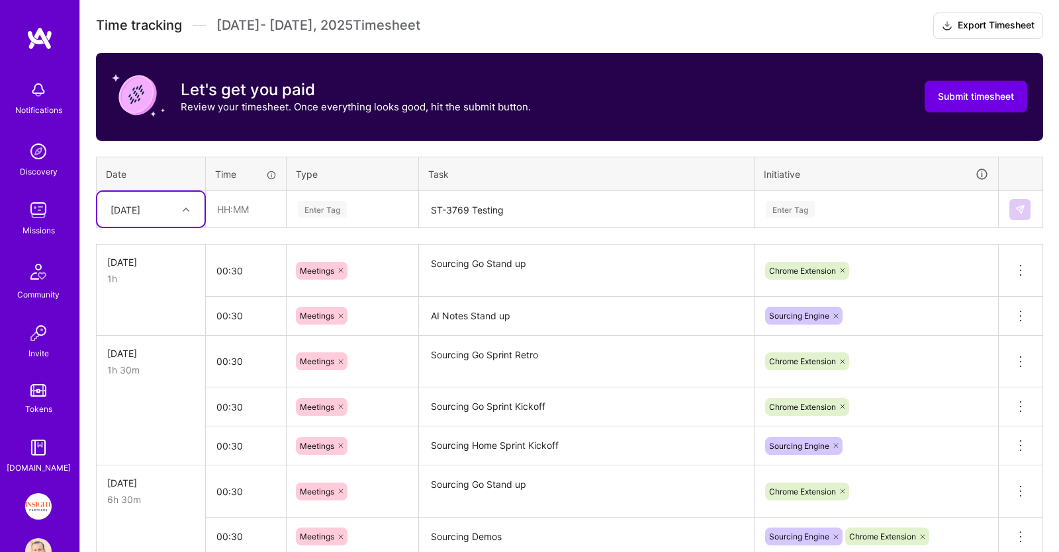
scroll to position [325, 0]
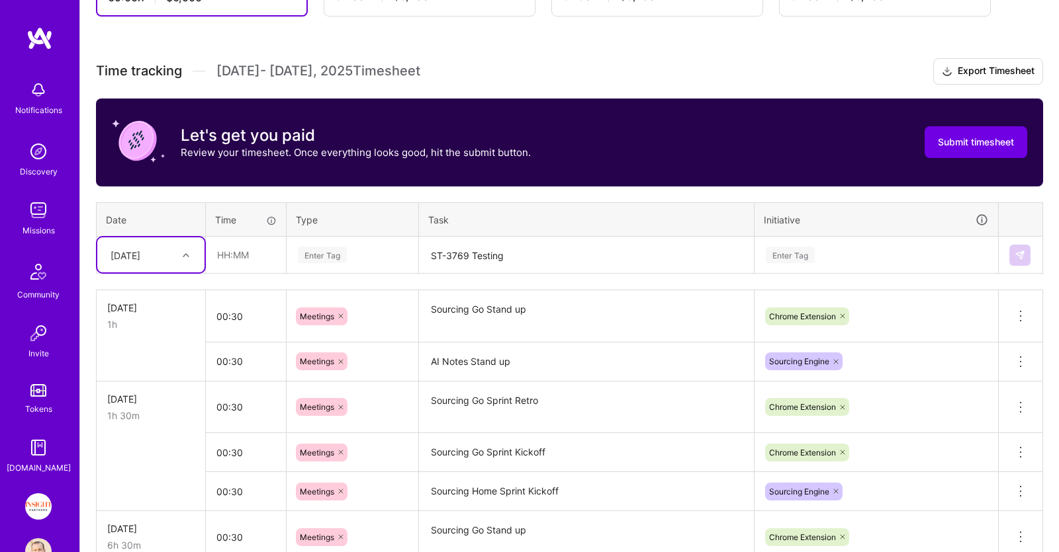
click at [140, 257] on div "[DATE]" at bounding box center [125, 255] width 30 height 14
click at [141, 437] on div "[DATE]" at bounding box center [150, 437] width 107 height 24
click at [243, 253] on input "text" at bounding box center [245, 255] width 79 height 35
type input "05:00"
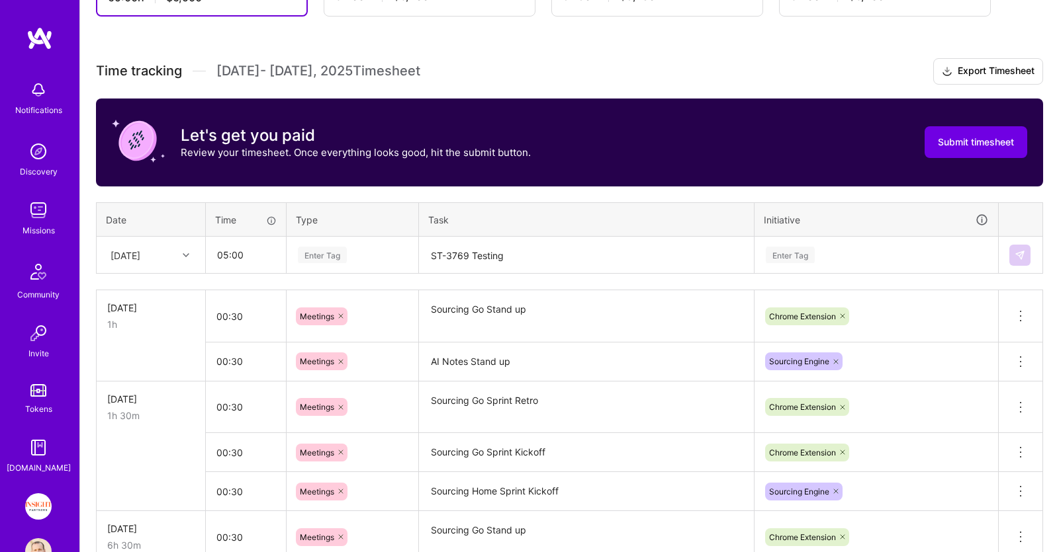
click at [377, 259] on div "Enter Tag" at bounding box center [352, 255] width 112 height 17
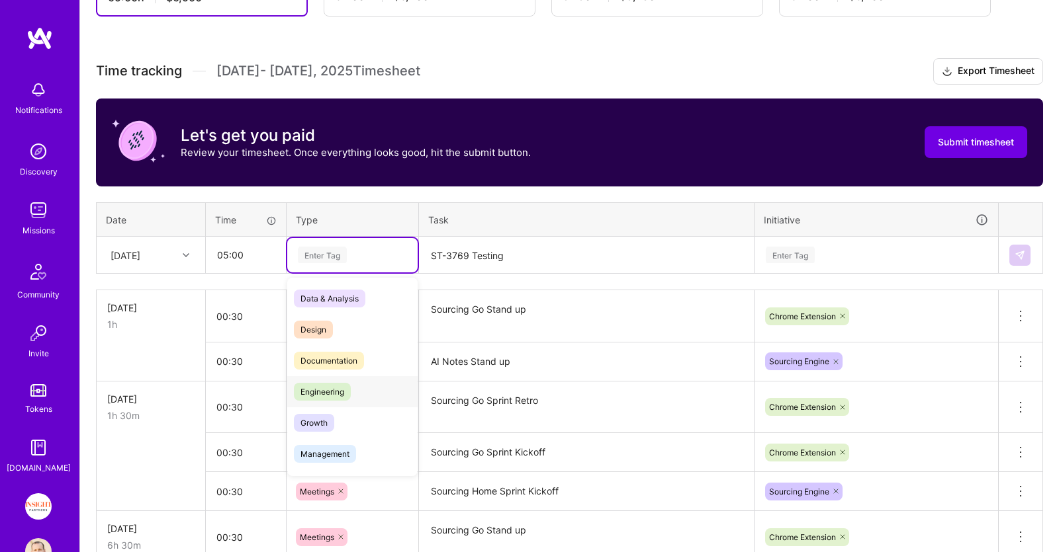
click at [353, 390] on div "Engineering" at bounding box center [352, 391] width 130 height 31
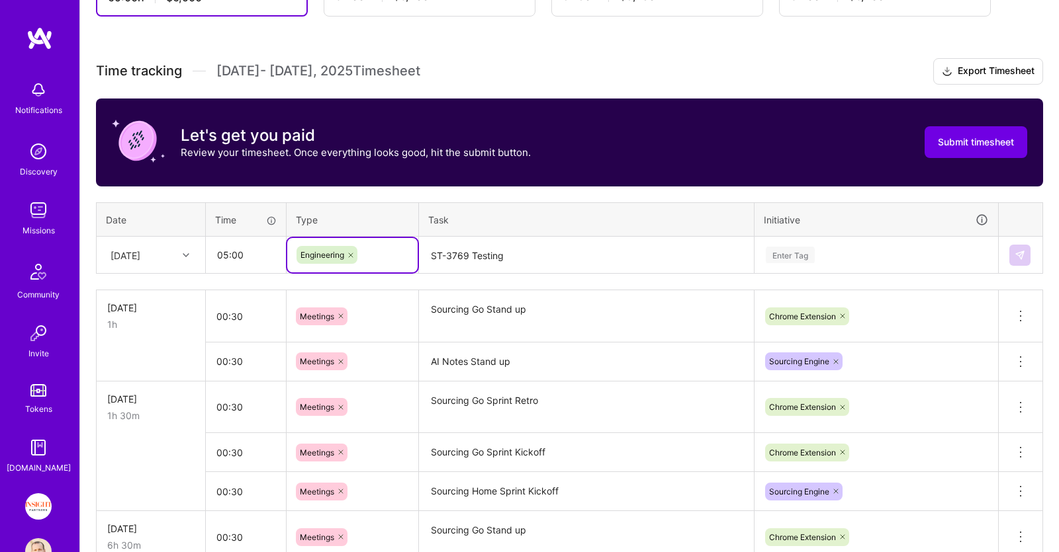
click at [518, 243] on textarea "ST-3769 Testing" at bounding box center [586, 255] width 332 height 35
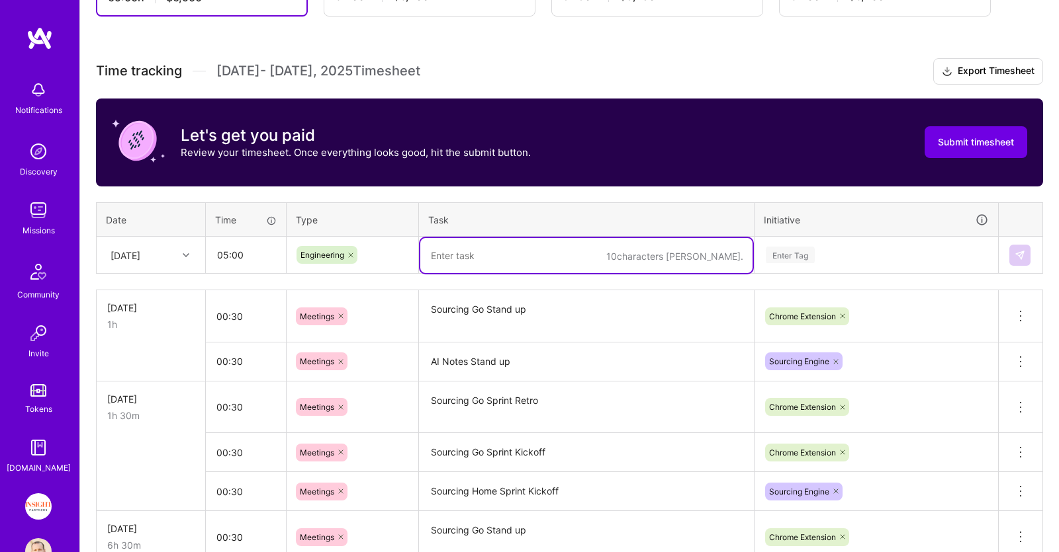
paste textarea "ST-3769 Implementation"
type textarea "ST-3769 Testing"
click at [836, 247] on div "Enter Tag" at bounding box center [876, 255] width 224 height 17
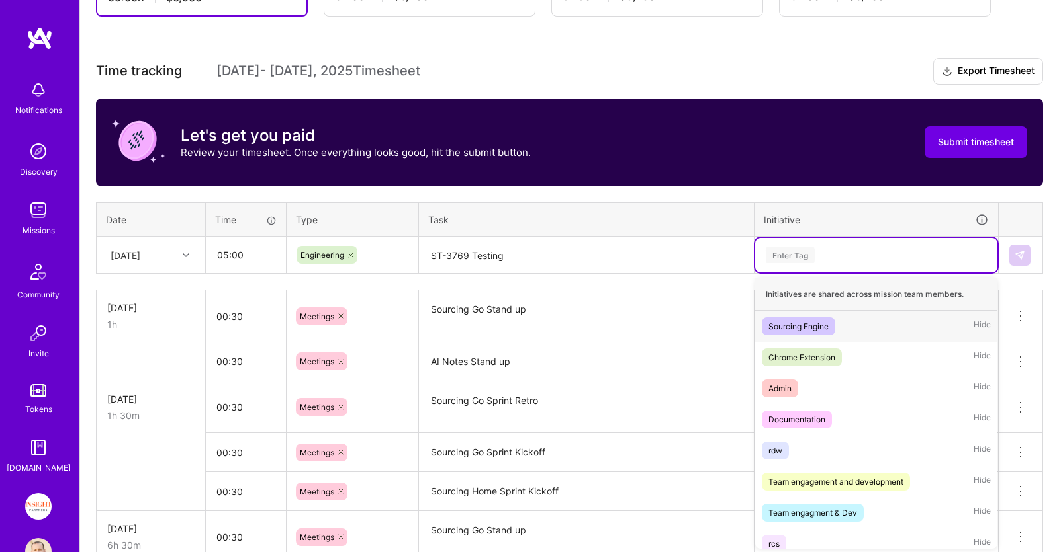
click at [845, 323] on div "Sourcing Engine Hide" at bounding box center [876, 326] width 242 height 31
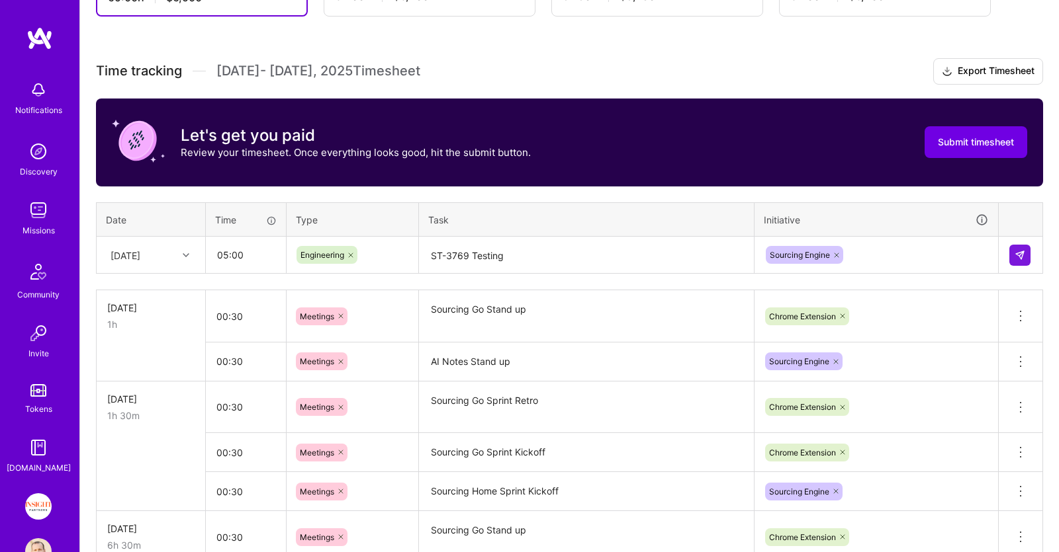
click at [1031, 246] on div at bounding box center [1020, 255] width 22 height 21
click at [1018, 255] on img at bounding box center [1019, 255] width 11 height 11
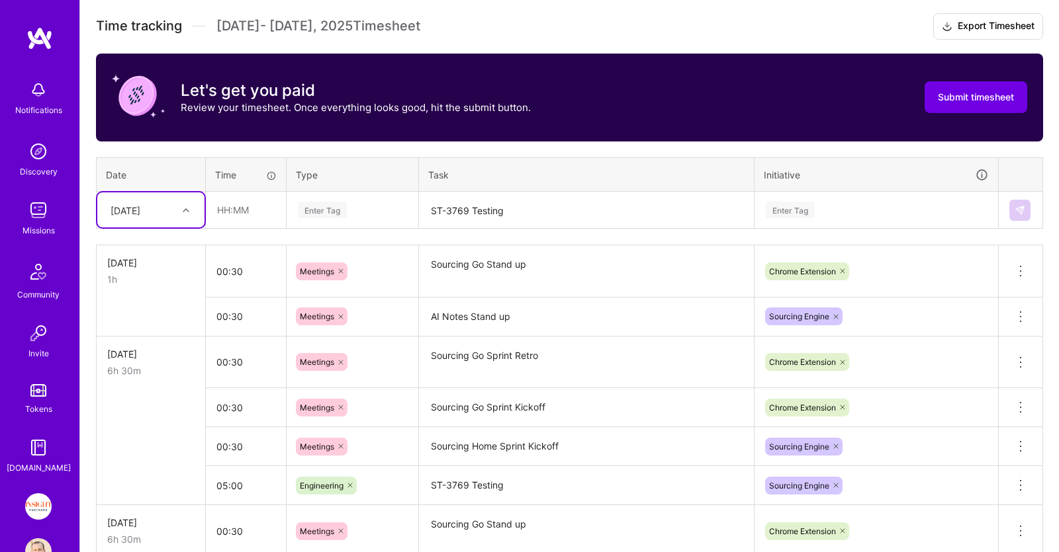
scroll to position [394, 0]
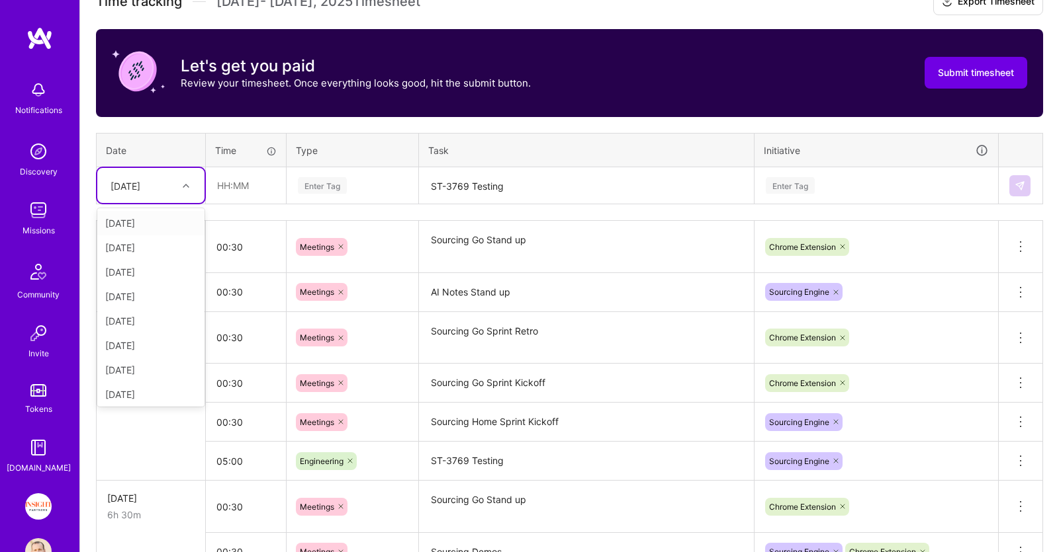
click at [165, 182] on div "[DATE]" at bounding box center [140, 186] width 73 height 22
click at [146, 222] on div "[DATE]" at bounding box center [150, 223] width 107 height 24
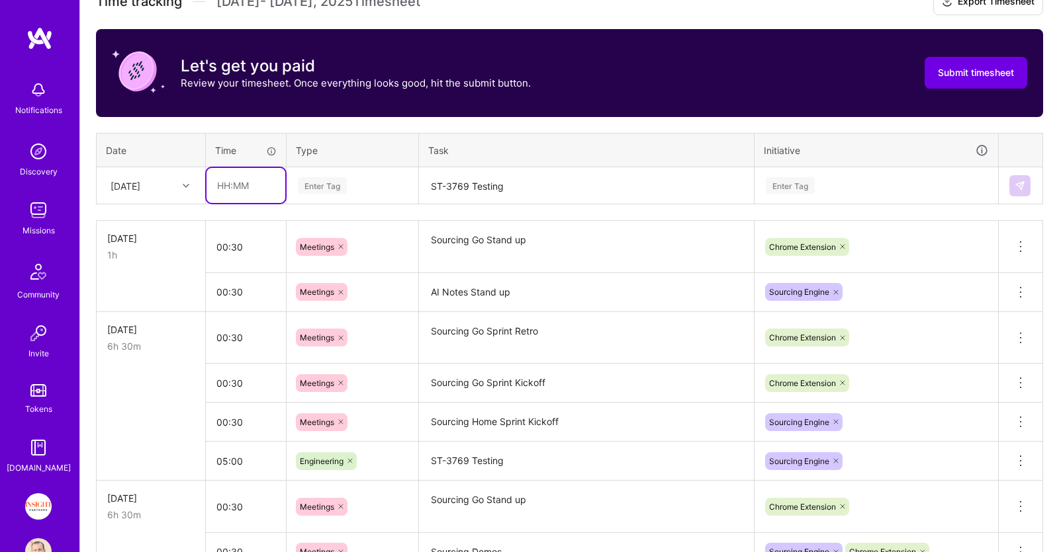
click at [259, 190] on input "text" at bounding box center [245, 185] width 79 height 35
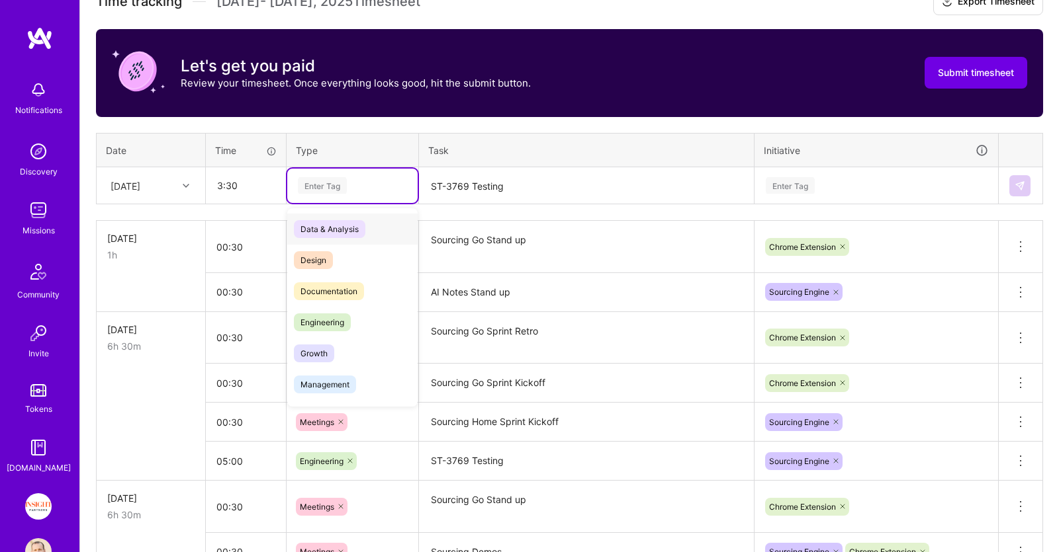
type input "03:30"
click at [359, 187] on div "Enter Tag" at bounding box center [352, 185] width 112 height 17
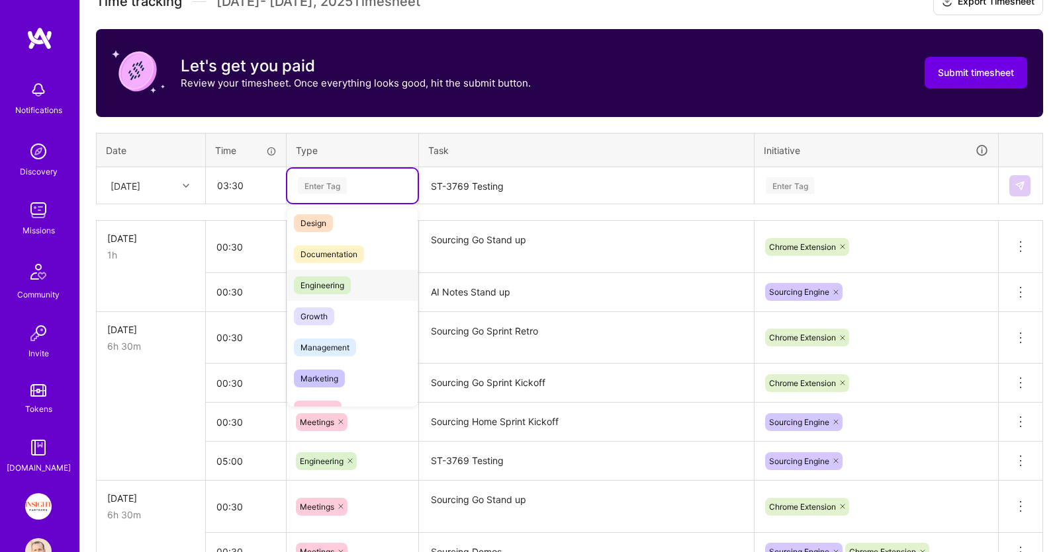
scroll to position [0, 0]
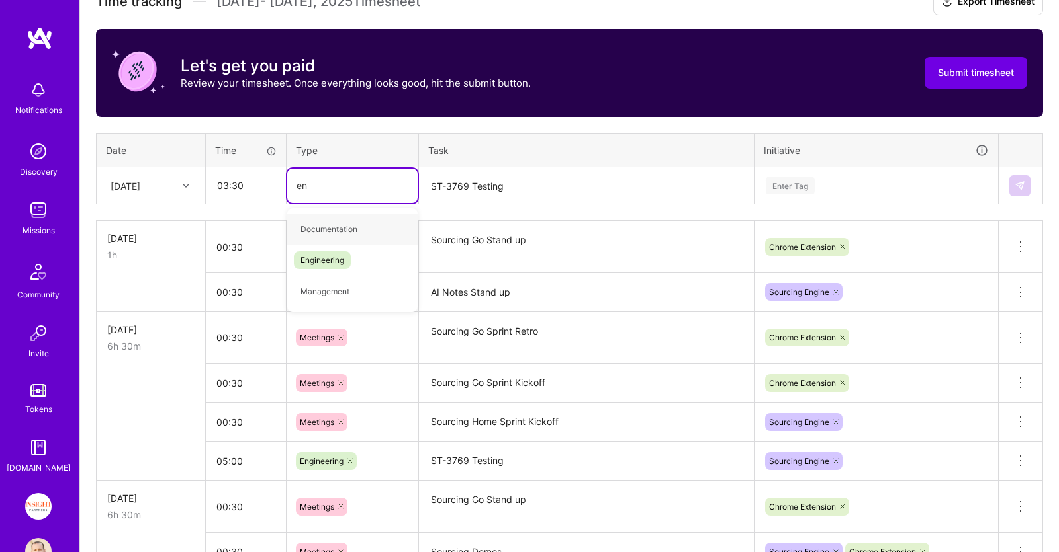
type input "eng"
click at [363, 230] on div "Engineering" at bounding box center [352, 229] width 130 height 31
click at [829, 179] on div "Enter Tag" at bounding box center [876, 185] width 224 height 17
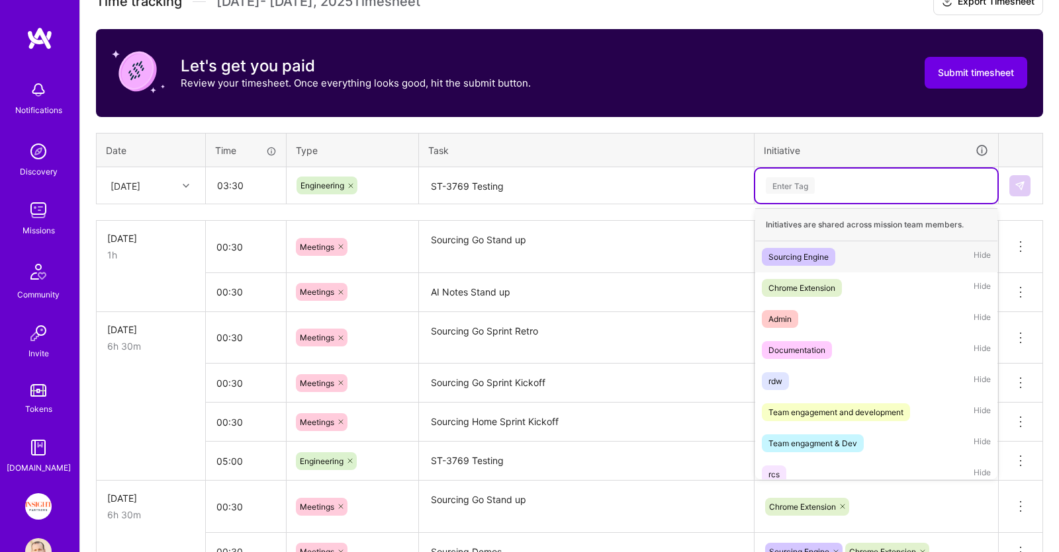
click at [824, 249] on span "Sourcing Engine" at bounding box center [798, 257] width 73 height 18
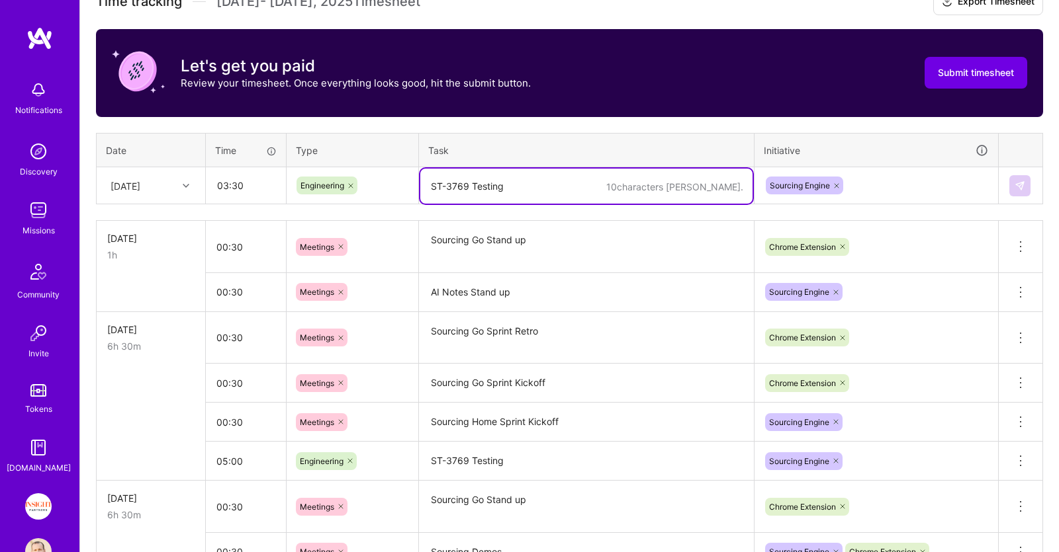
click at [552, 181] on textarea "ST-3769 Testing" at bounding box center [586, 186] width 332 height 35
paste textarea "ST-3769 Implementation"
click at [529, 185] on textarea "ST-3769 Implementation" at bounding box center [586, 186] width 332 height 35
type textarea "ST-3769 Testing"
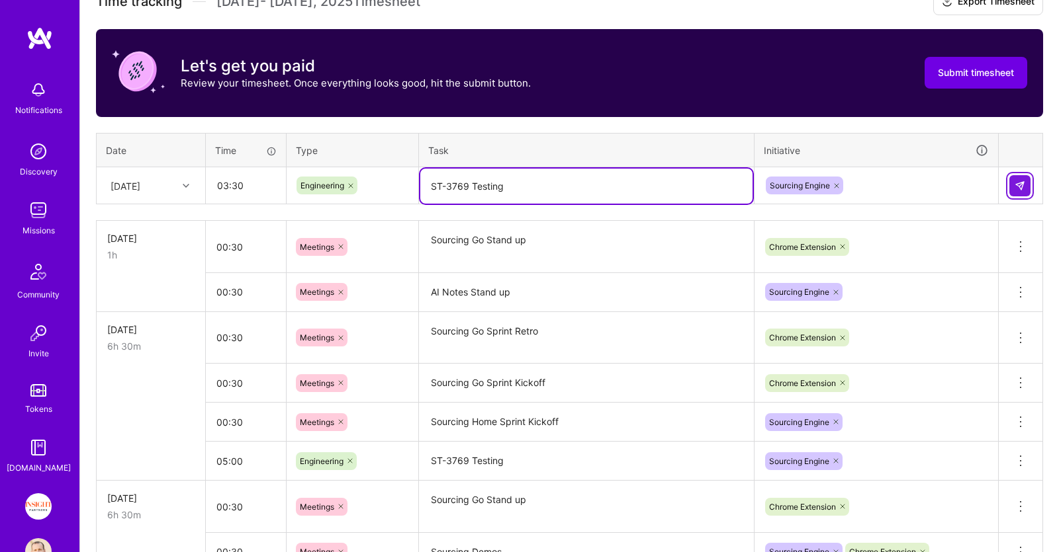
click at [1017, 181] on img at bounding box center [1019, 186] width 11 height 11
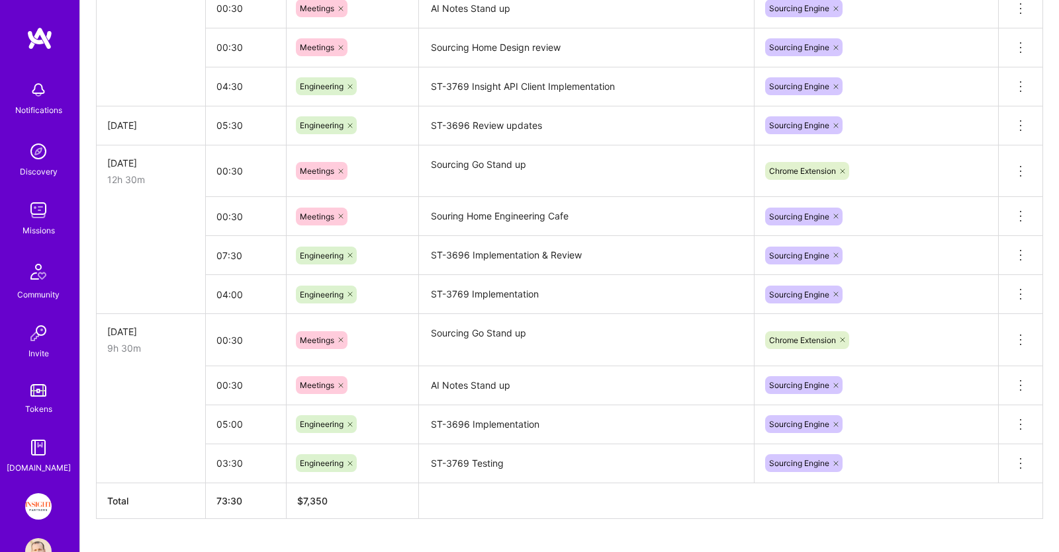
scroll to position [1602, 0]
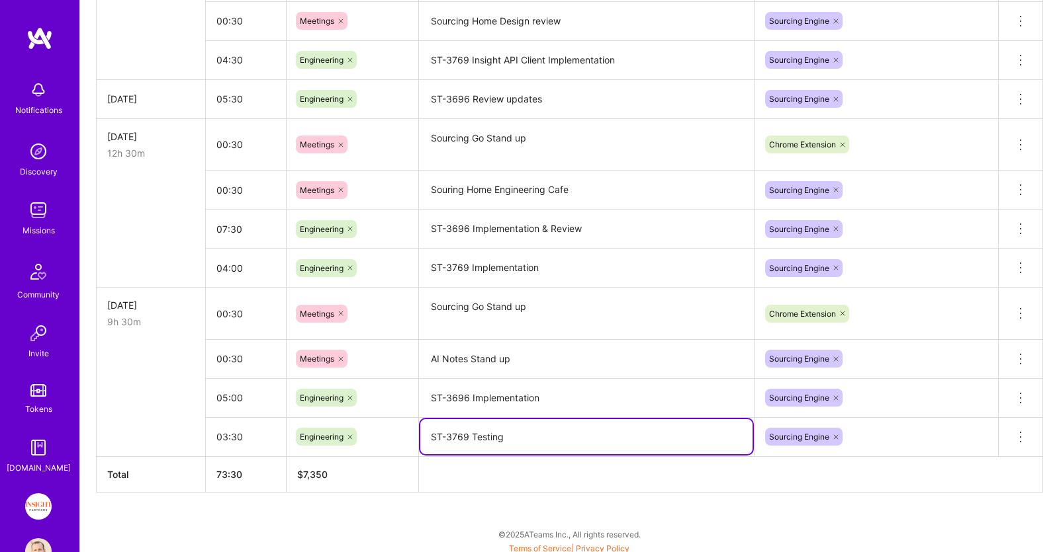
drag, startPoint x: 527, startPoint y: 435, endPoint x: 402, endPoint y: 437, distance: 125.1
click at [420, 437] on textarea "ST-3769 Testing" at bounding box center [586, 436] width 332 height 35
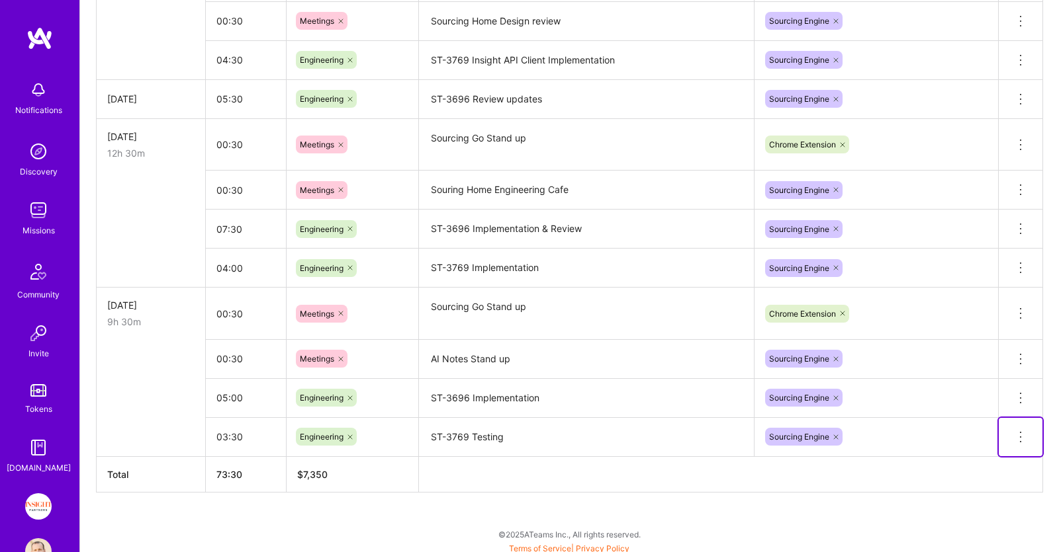
click at [1019, 431] on icon at bounding box center [1020, 437] width 16 height 16
click at [998, 452] on button "Delete row" at bounding box center [987, 460] width 69 height 32
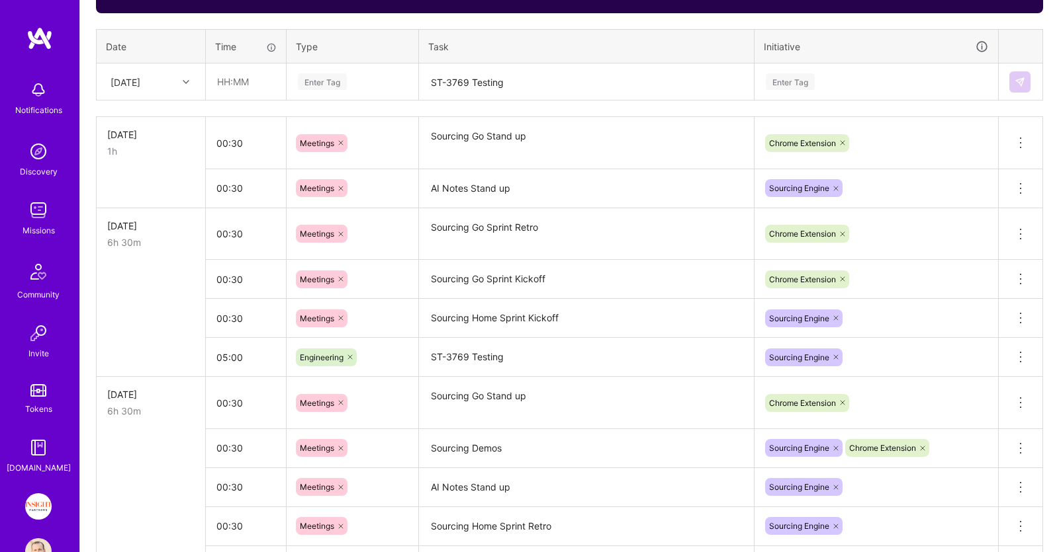
scroll to position [451, 0]
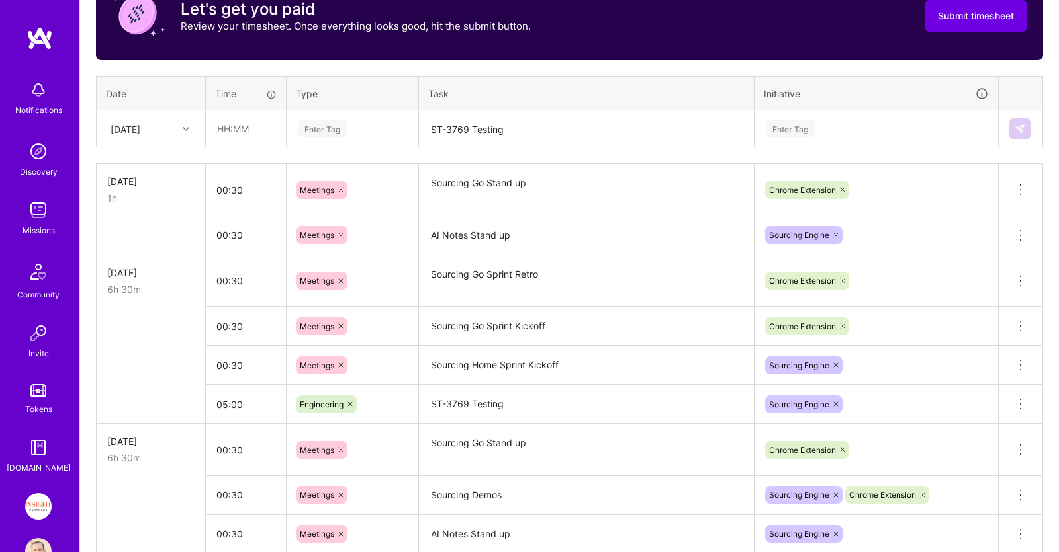
click at [145, 135] on div "[DATE]" at bounding box center [140, 129] width 73 height 22
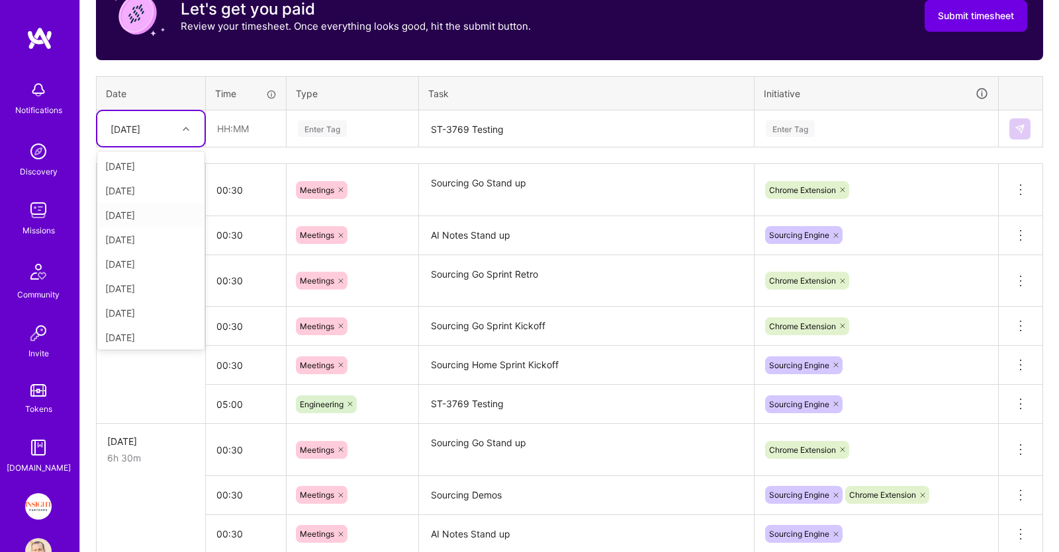
scroll to position [150, 0]
click at [142, 326] on div "[DATE]" at bounding box center [150, 335] width 107 height 24
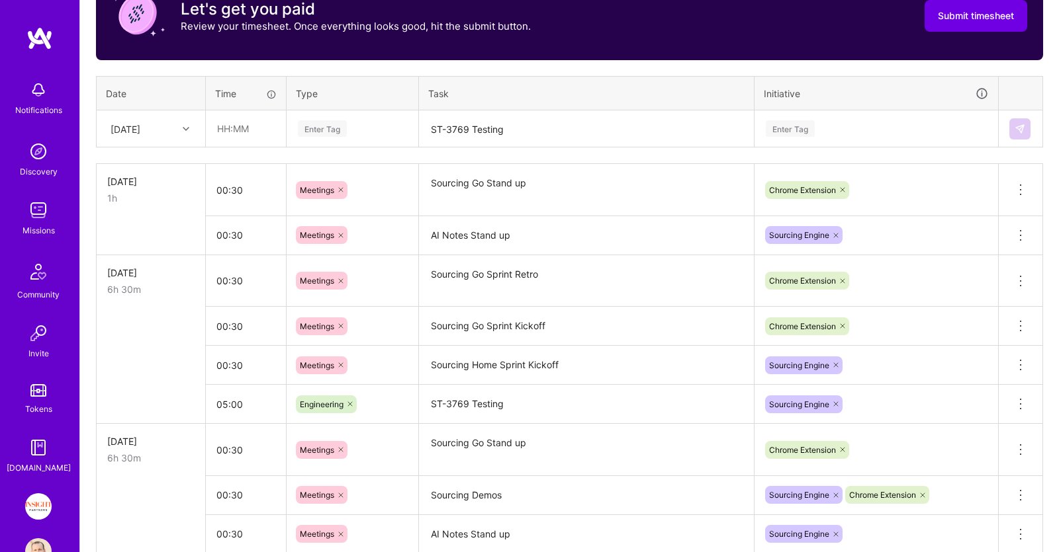
click at [261, 139] on input "text" at bounding box center [245, 128] width 79 height 35
type input "03:30"
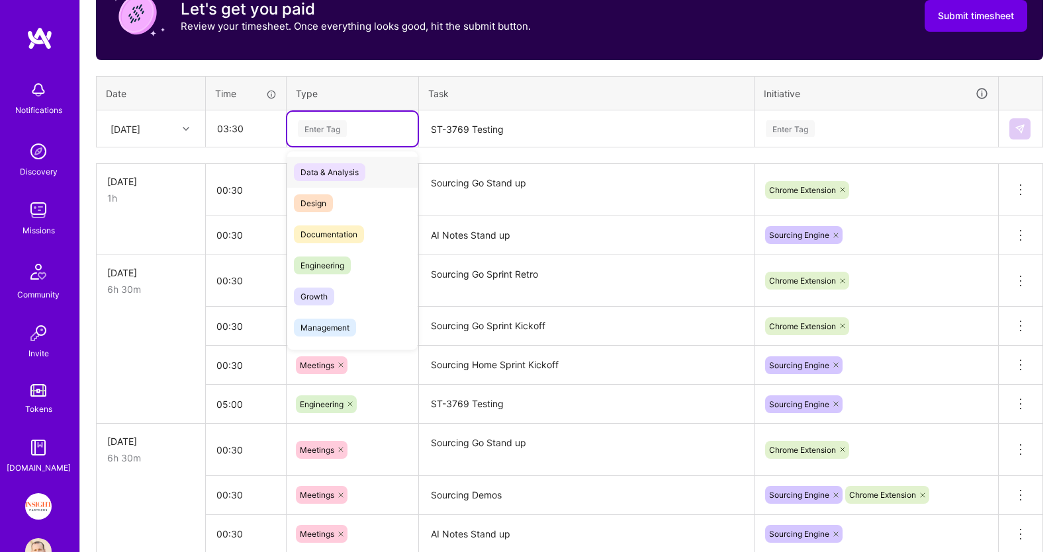
click at [330, 122] on div "Enter Tag" at bounding box center [322, 128] width 49 height 21
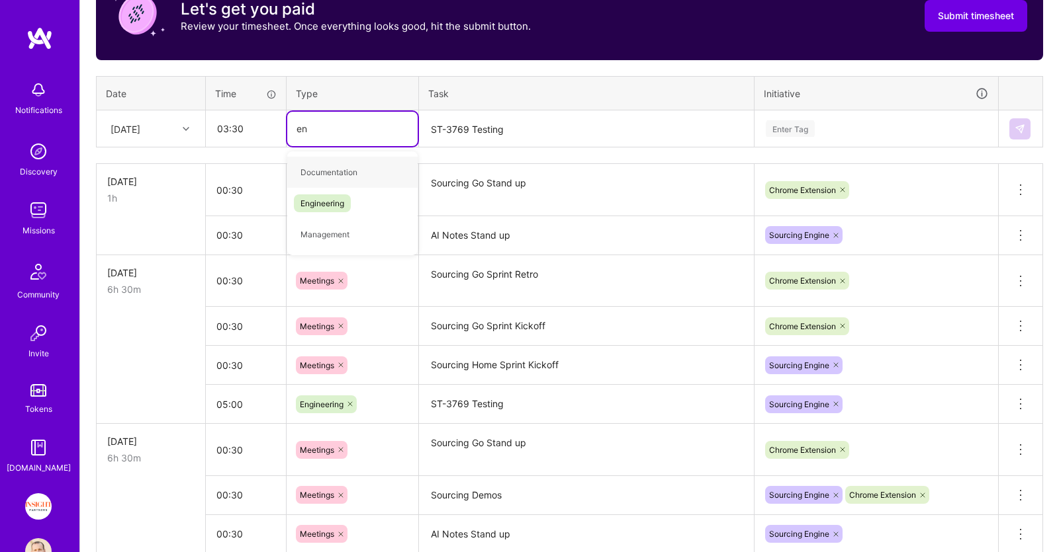
type input "eng"
click at [388, 168] on div "Engineering" at bounding box center [352, 172] width 130 height 31
click at [485, 126] on textarea "ST-3769 Testing" at bounding box center [586, 129] width 332 height 35
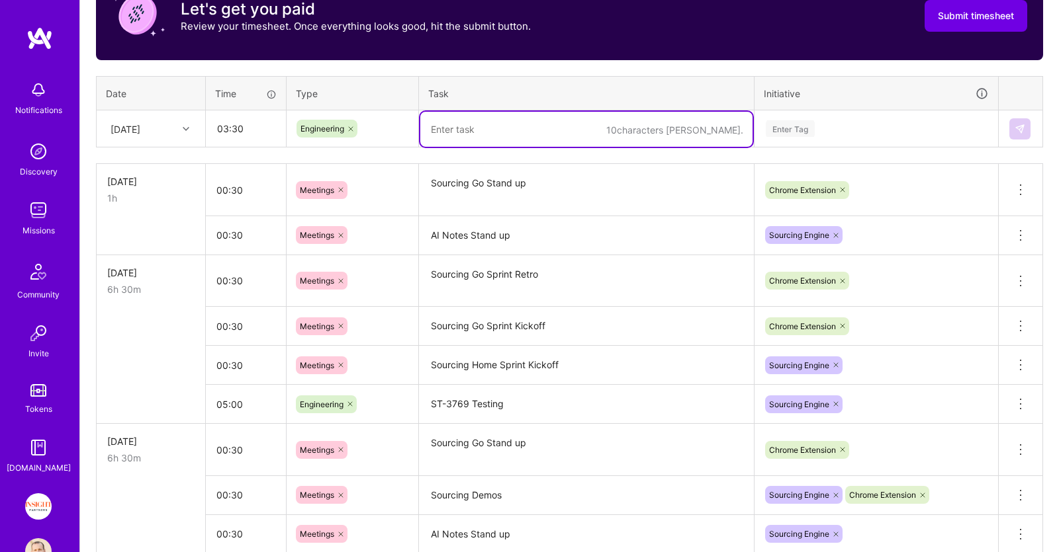
paste textarea "ST-3769 Implementation"
type textarea "ST-3769 Implementation"
click at [799, 131] on div "Enter Tag" at bounding box center [790, 128] width 49 height 21
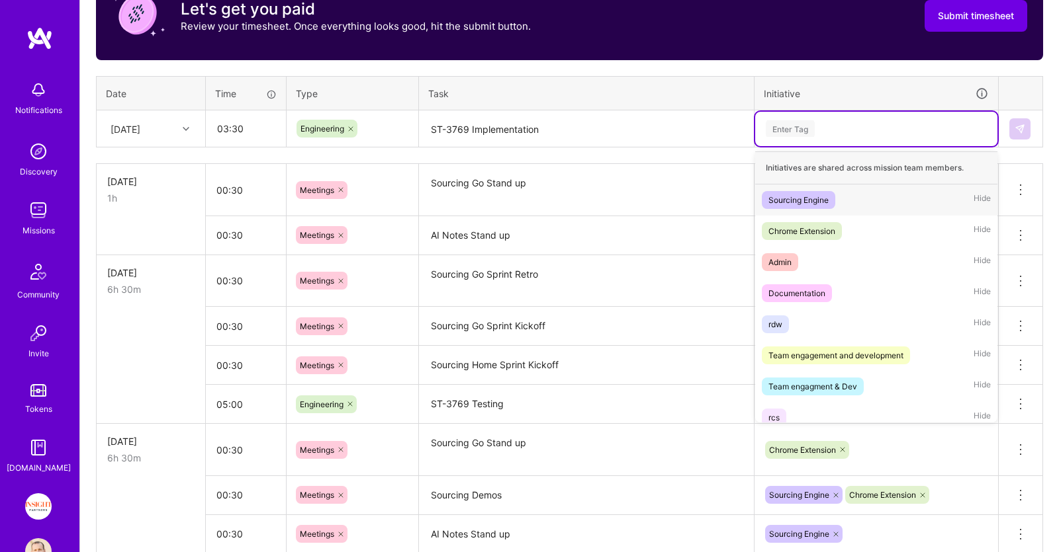
click at [811, 197] on div "Sourcing Engine" at bounding box center [798, 200] width 60 height 14
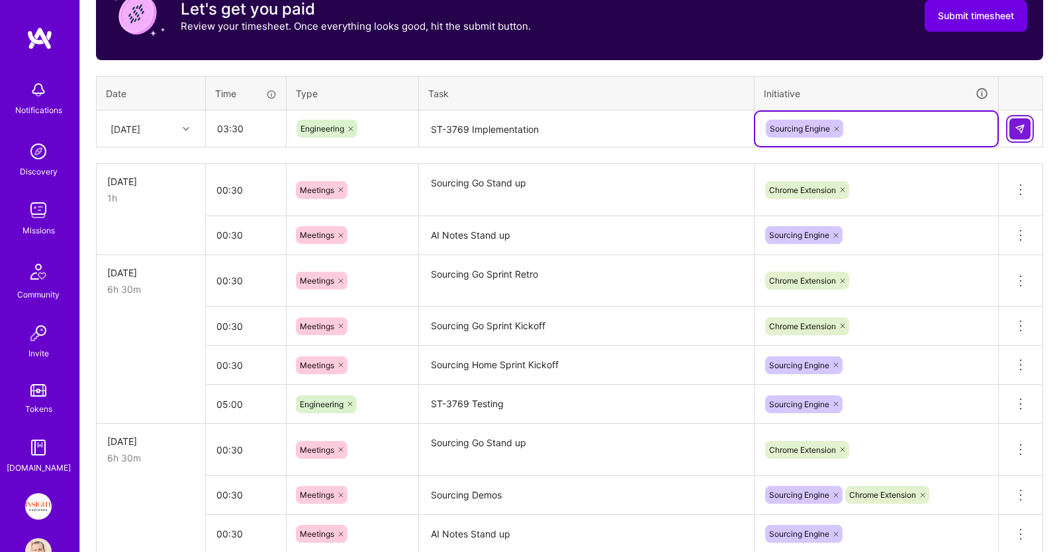
click at [1019, 129] on img at bounding box center [1019, 129] width 11 height 11
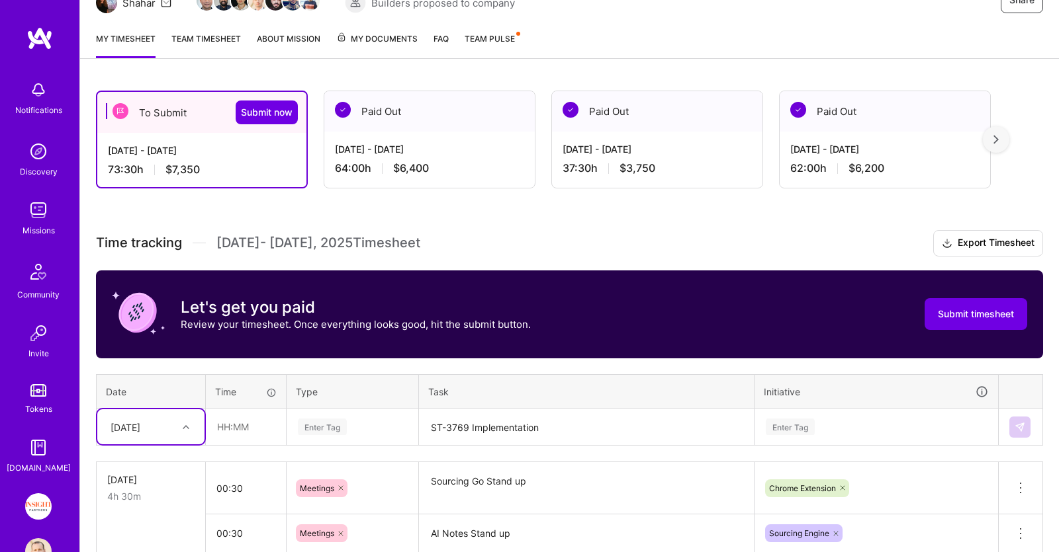
scroll to position [69, 0]
